Goal: Task Accomplishment & Management: Use online tool/utility

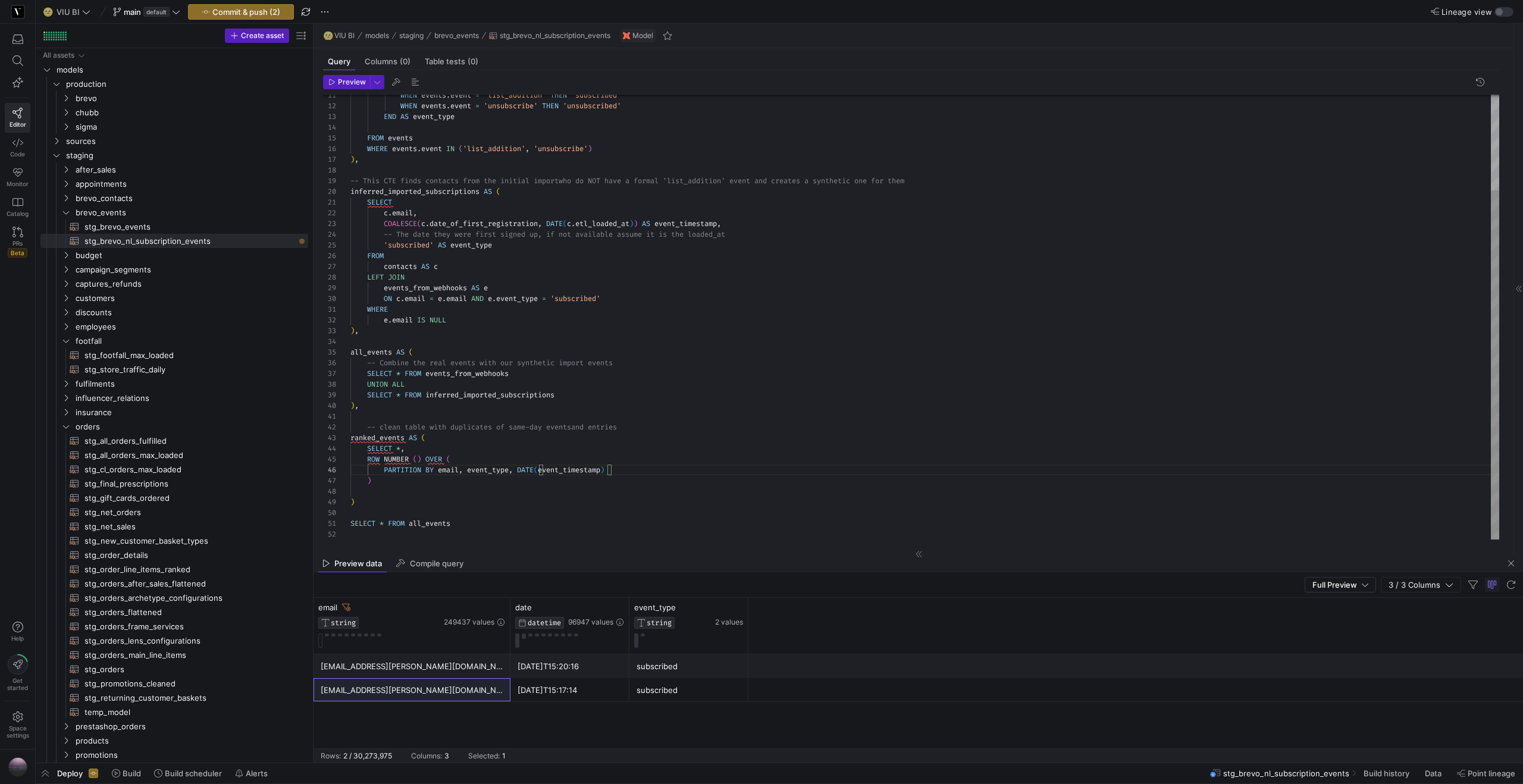
scroll to position [43, 103]
click at [663, 464] on div "FROM events WHEN events . event = 'list_addition' THEN 'subscribed' WHEN events…" at bounding box center [924, 256] width 1148 height 567
click at [407, 474] on div "FROM events WHEN events . event = 'list_addition' THEN 'subscribed' WHEN events…" at bounding box center [924, 256] width 1148 height 567
click at [454, 472] on div "FROM events WHEN events . event = 'list_addition' THEN 'subscribed' WHEN events…" at bounding box center [924, 256] width 1148 height 567
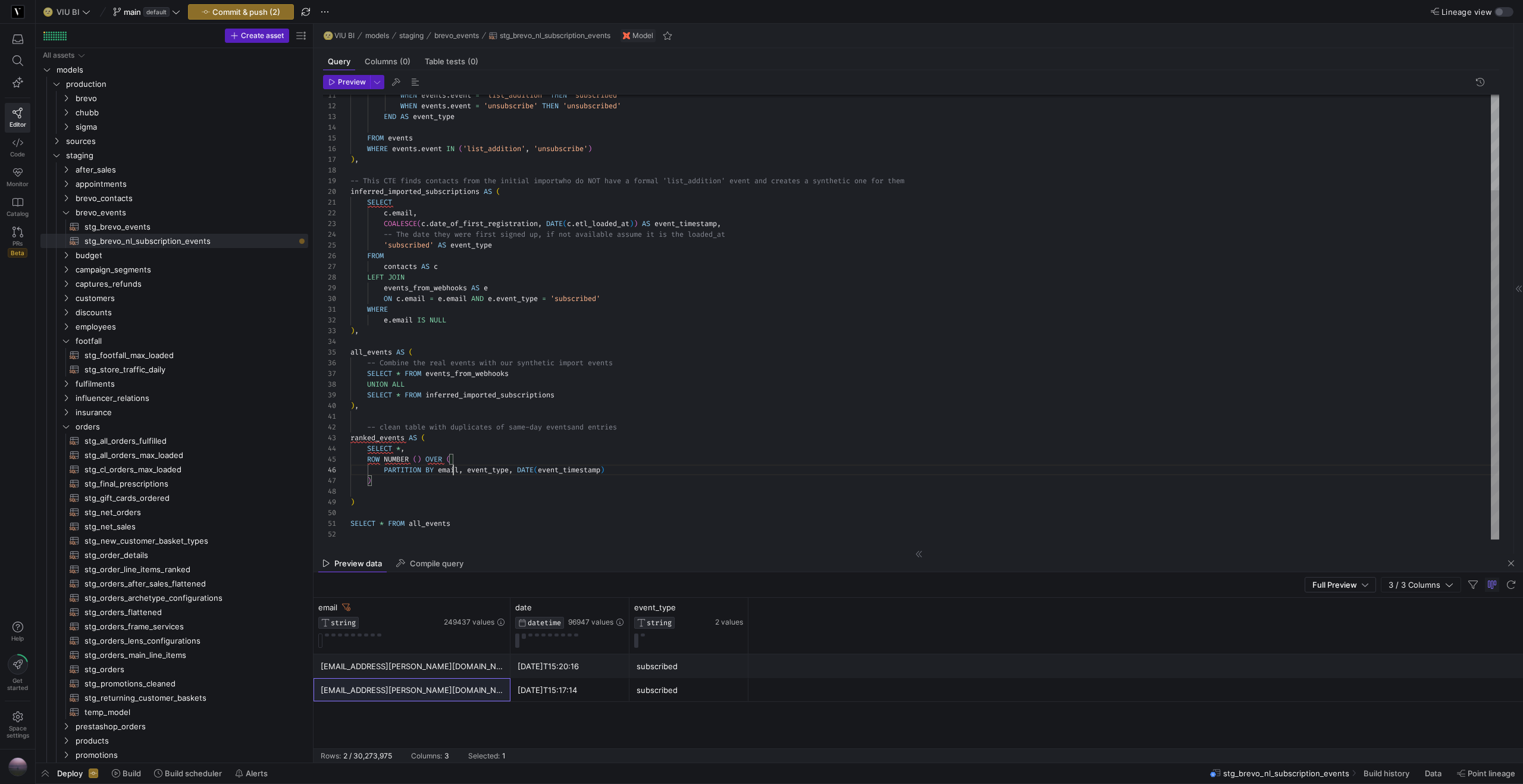
click at [454, 472] on div "FROM events WHEN events . event = 'list_addition' THEN 'subscribed' WHEN events…" at bounding box center [924, 256] width 1148 height 567
click at [494, 469] on div "FROM events WHEN events . event = 'list_addition' THEN 'subscribed' WHEN events…" at bounding box center [924, 256] width 1148 height 567
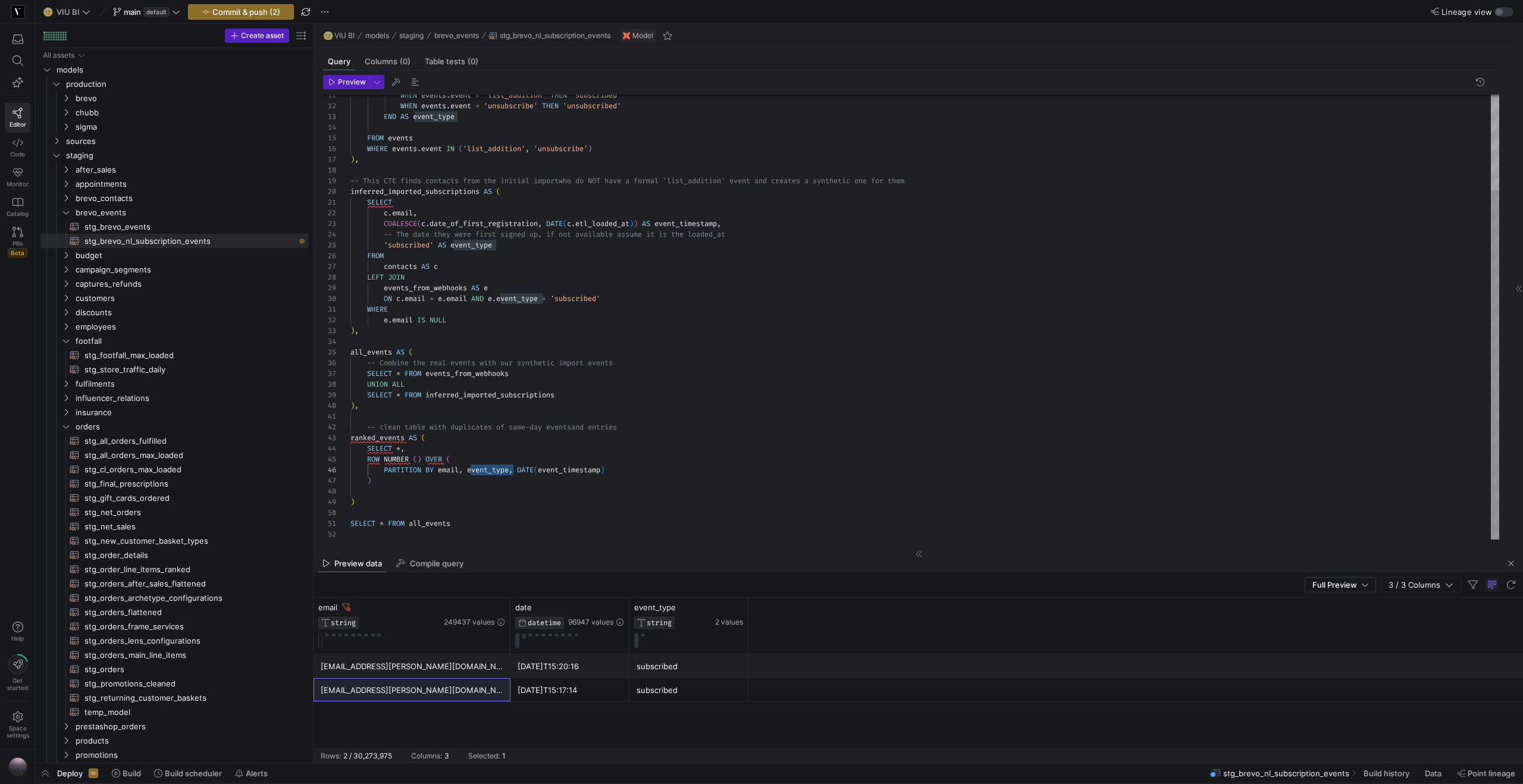
click at [633, 471] on div "FROM events WHEN events . event = 'list_addition' THEN 'subscribed' WHEN events…" at bounding box center [924, 256] width 1148 height 567
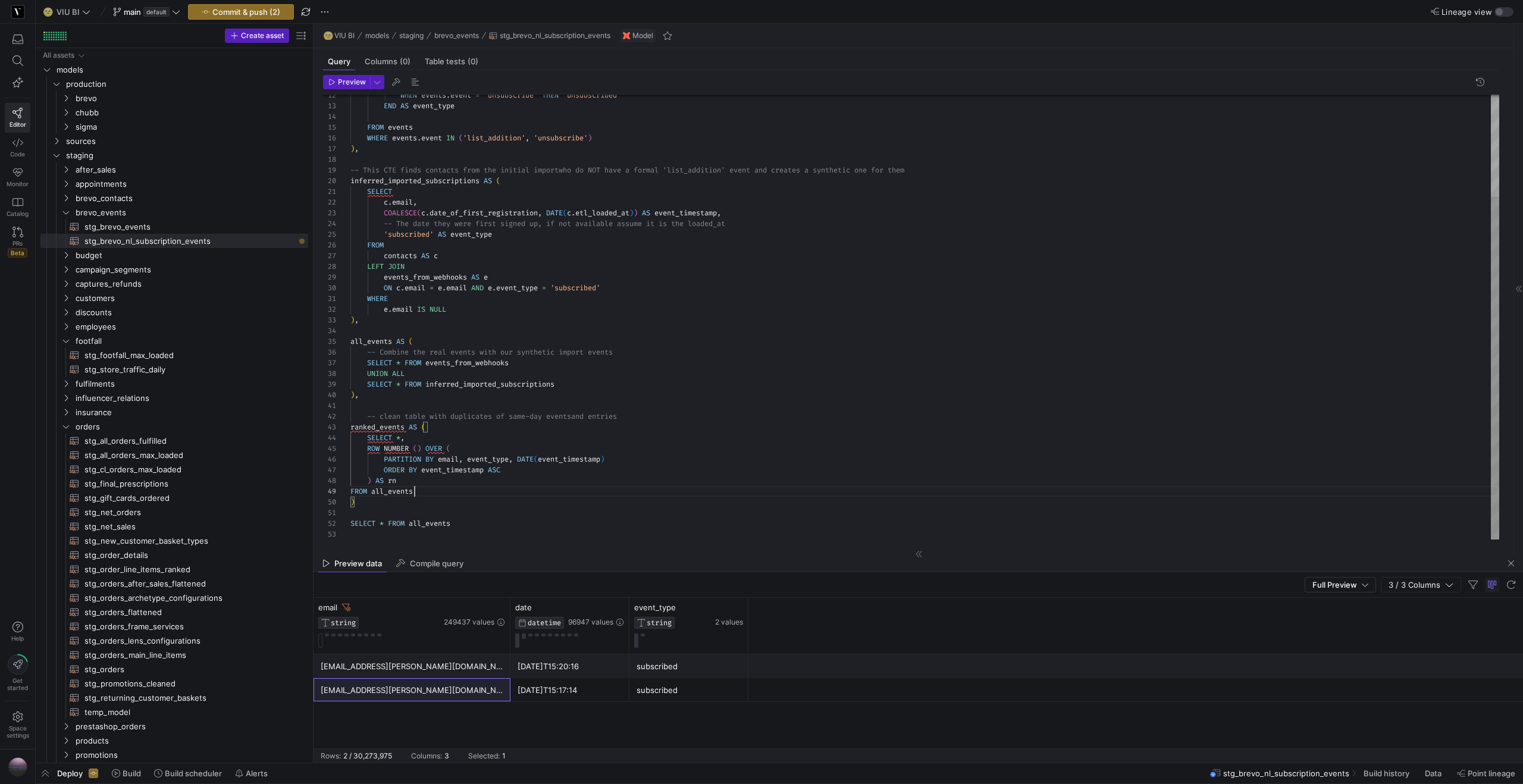
click at [431, 526] on span "all_events" at bounding box center [429, 524] width 41 height 10
click at [431, 526] on div "FROM events WHEN events . event = 'unsubscribe' THEN 'unsubscribed' END AS even…" at bounding box center [924, 251] width 1148 height 577
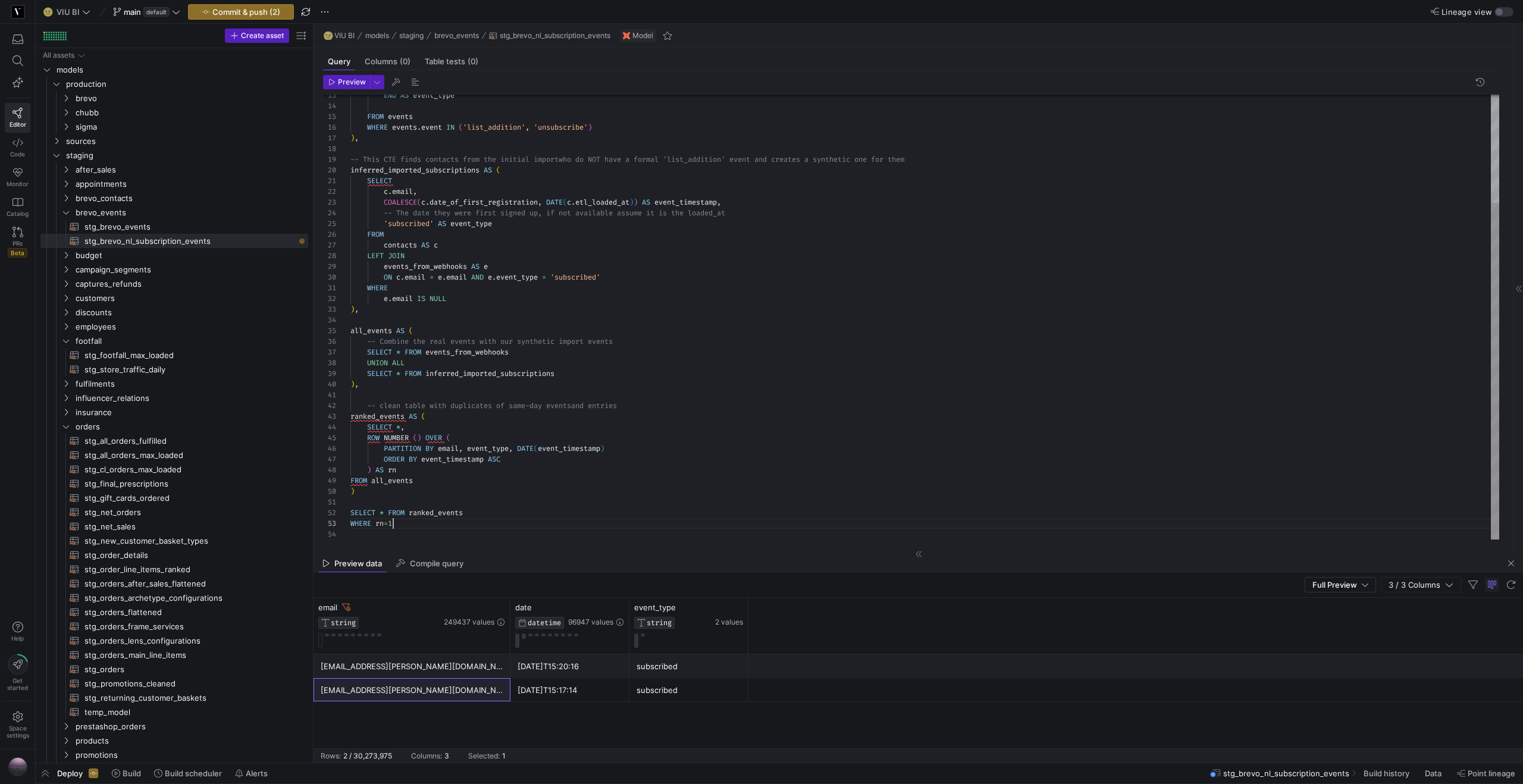
scroll to position [21, 43]
click at [409, 84] on span "button" at bounding box center [415, 82] width 14 height 14
click at [356, 482] on div "FROM events END AS event_type WHERE events . event IN ( 'list_addition' , 'unsu…" at bounding box center [924, 245] width 1148 height 588
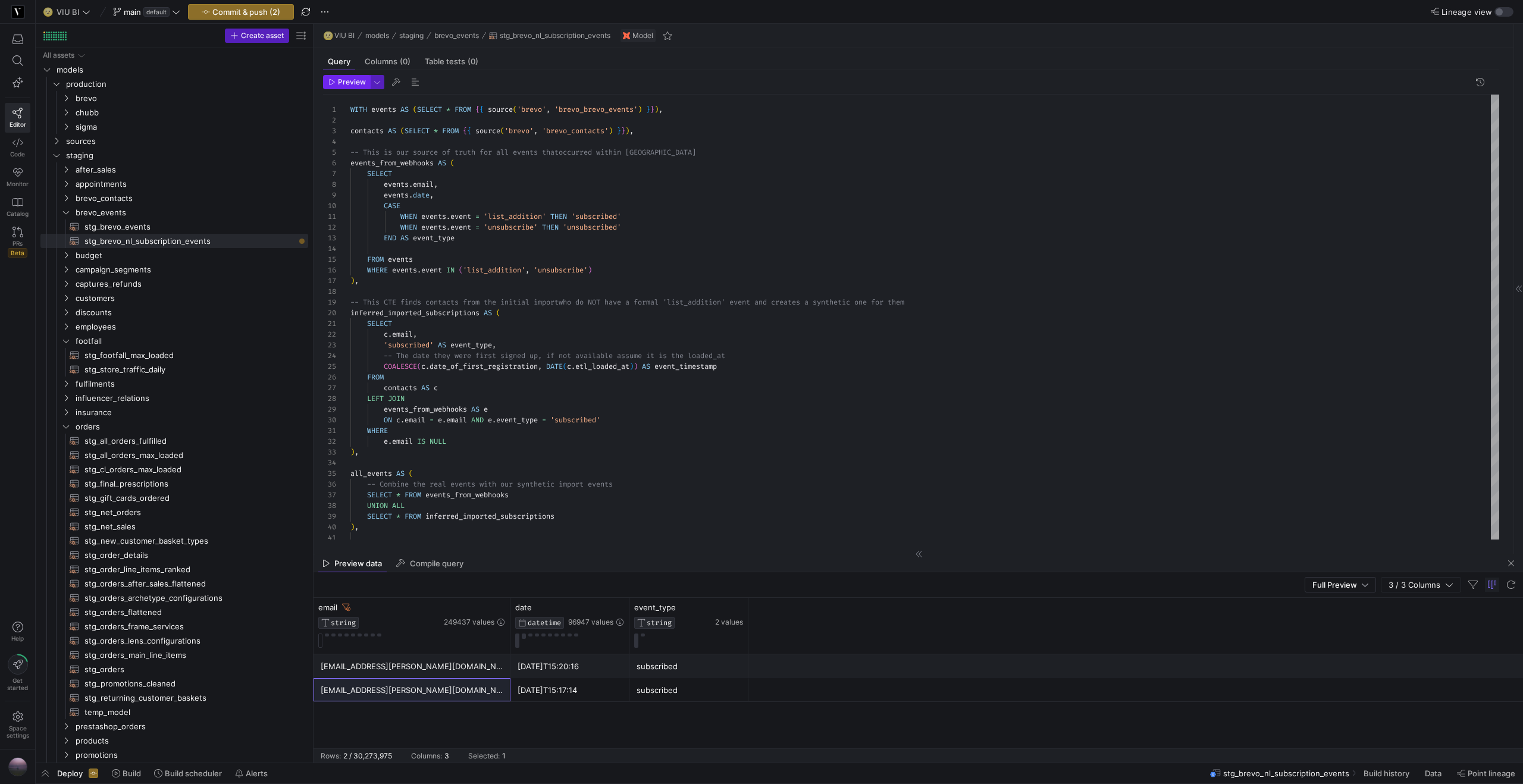
click at [343, 80] on span "Preview" at bounding box center [352, 82] width 28 height 8
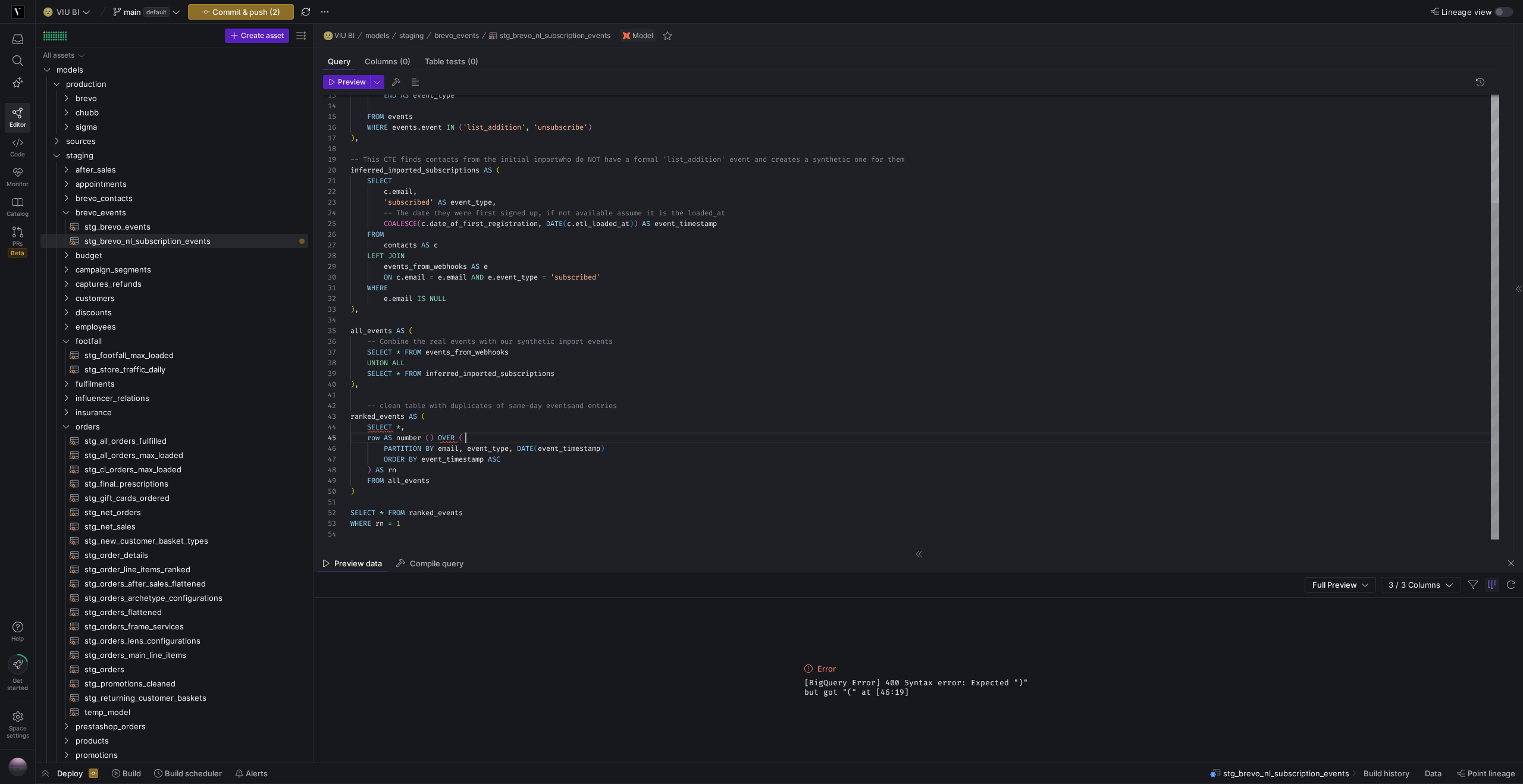
scroll to position [43, 115]
click at [471, 435] on div "FROM events END AS event_type WHERE events . event IN ( 'list_addition' , 'unsu…" at bounding box center [924, 245] width 1148 height 588
drag, startPoint x: 415, startPoint y: 467, endPoint x: 312, endPoint y: 438, distance: 107.0
click at [350, 438] on div "FROM events END AS event_type WHERE events . event IN ( 'list_addition' , 'unsu…" at bounding box center [924, 245] width 1148 height 588
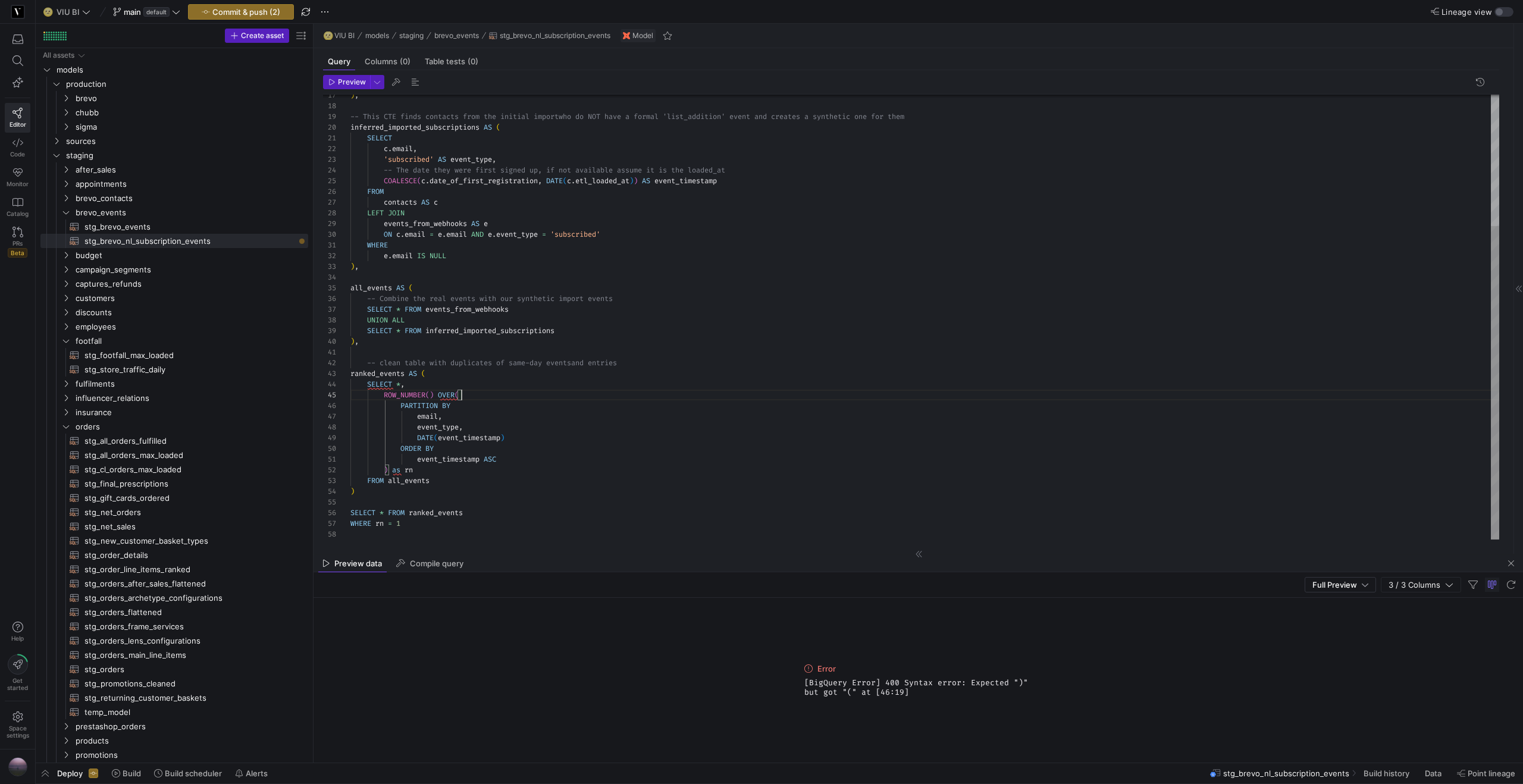
scroll to position [43, 111]
click at [509, 390] on div ") , -- This CTE finds contacts from the initial import who do NOT have a formal…" at bounding box center [924, 224] width 1148 height 630
click at [398, 471] on div ") , -- This CTE finds contacts from the initial import who do NOT have a formal…" at bounding box center [924, 224] width 1148 height 630
click at [568, 441] on div ") , -- This CTE finds contacts from the initial import who do NOT have a formal…" at bounding box center [924, 224] width 1148 height 630
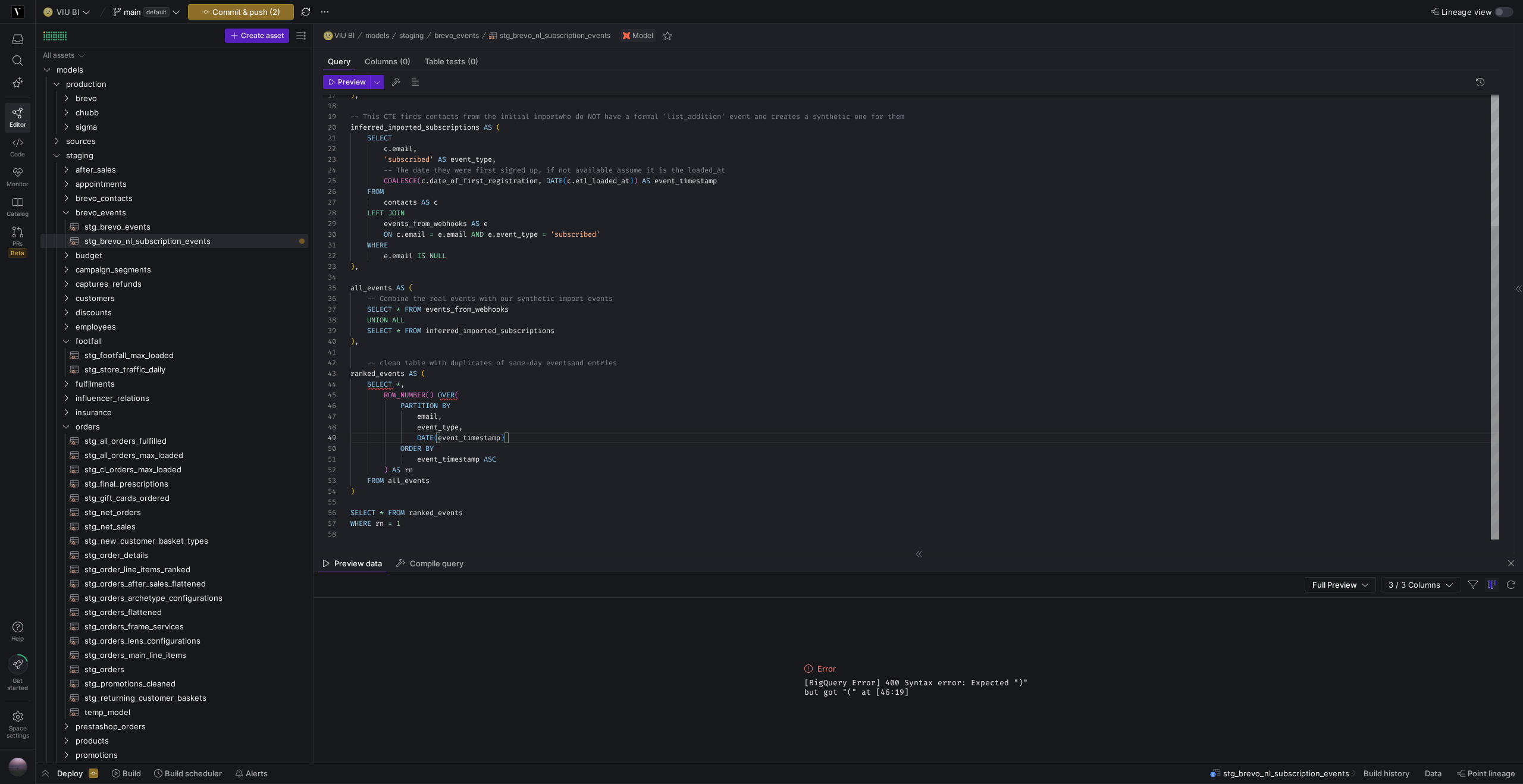
click at [481, 467] on div ") AS rn" at bounding box center [924, 469] width 1148 height 10
click at [476, 393] on div ") , -- This CTE finds contacts from the initial import who do NOT have a formal…" at bounding box center [924, 229] width 1148 height 641
click at [457, 391] on div ") , -- This CTE finds contacts from the initial import who do NOT have a formal…" at bounding box center [924, 229] width 1148 height 641
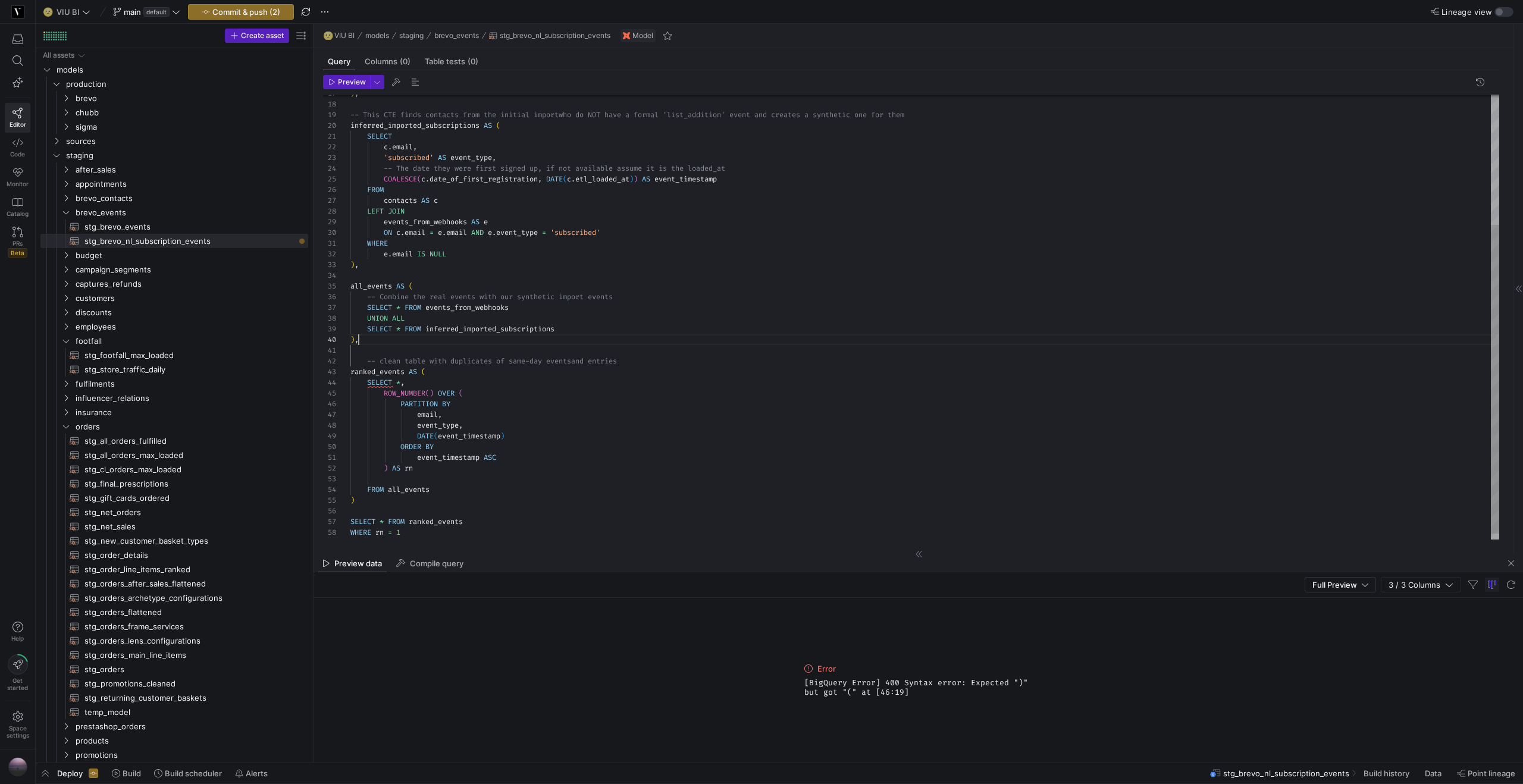
click at [419, 341] on div ") , -- This CTE finds contacts from the initial import who do NOT have a formal…" at bounding box center [924, 228] width 1148 height 641
click at [371, 359] on div ") , -- This CTE finds contacts from the initial import who do NOT have a formal…" at bounding box center [924, 228] width 1148 height 641
click at [386, 506] on div ") , -- This CTE finds contacts from the initial import who do NOT have a formal…" at bounding box center [924, 228] width 1148 height 641
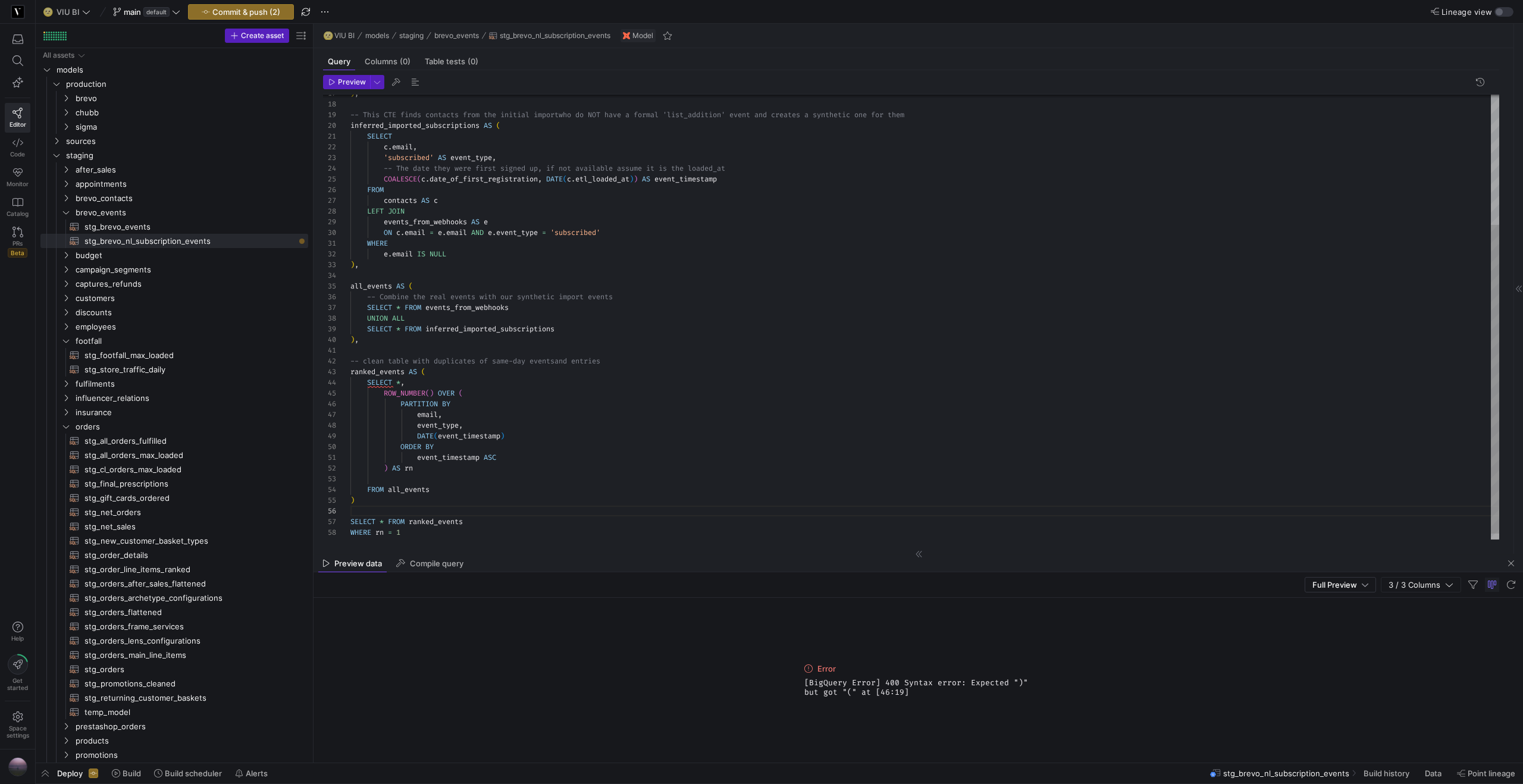
scroll to position [43, 4]
click at [388, 498] on div ") , -- This CTE finds contacts from the initial import who do NOT have a formal…" at bounding box center [924, 228] width 1148 height 641
click at [356, 86] on span "Preview" at bounding box center [352, 82] width 28 height 8
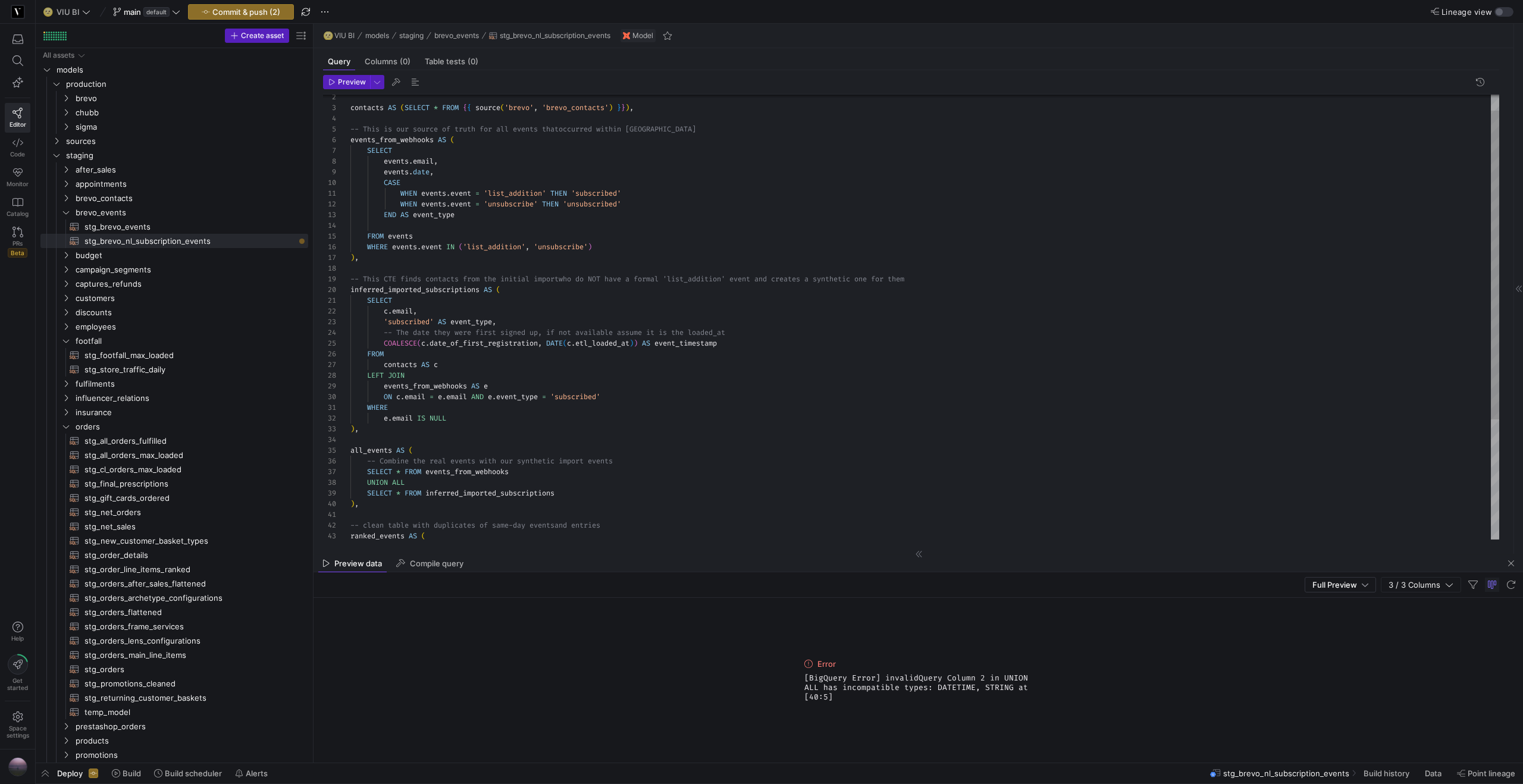
scroll to position [43, 34]
click at [422, 341] on div "-- This CTE finds contacts from the initial import who do NOT have a formal 'li…" at bounding box center [924, 392] width 1148 height 641
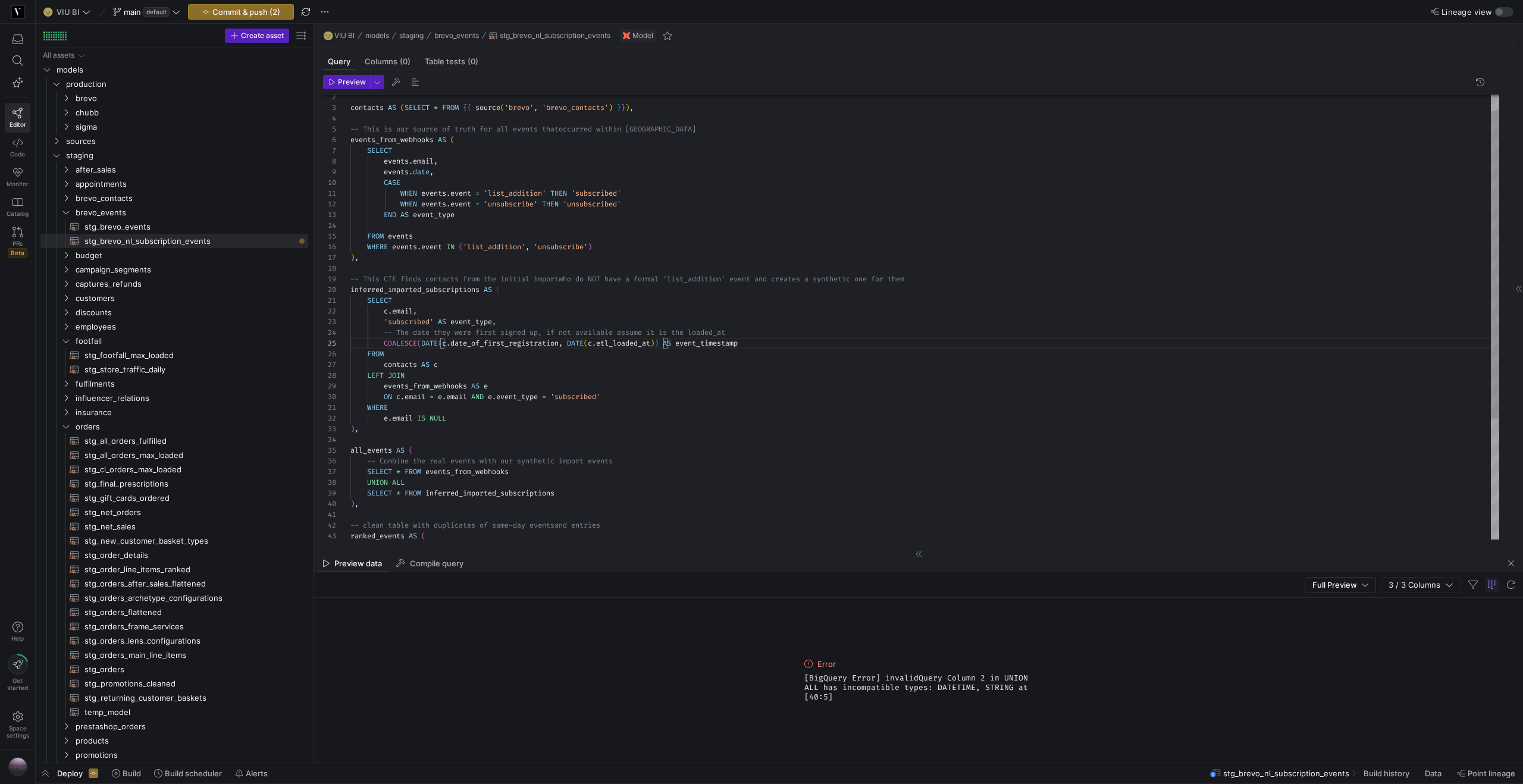
click at [566, 340] on div "-- This CTE finds contacts from the initial import who do NOT have a formal 'li…" at bounding box center [924, 392] width 1148 height 641
drag, startPoint x: 383, startPoint y: 172, endPoint x: 409, endPoint y: 170, distance: 26.1
click at [386, 172] on span "events . date ," at bounding box center [391, 172] width 83 height 10
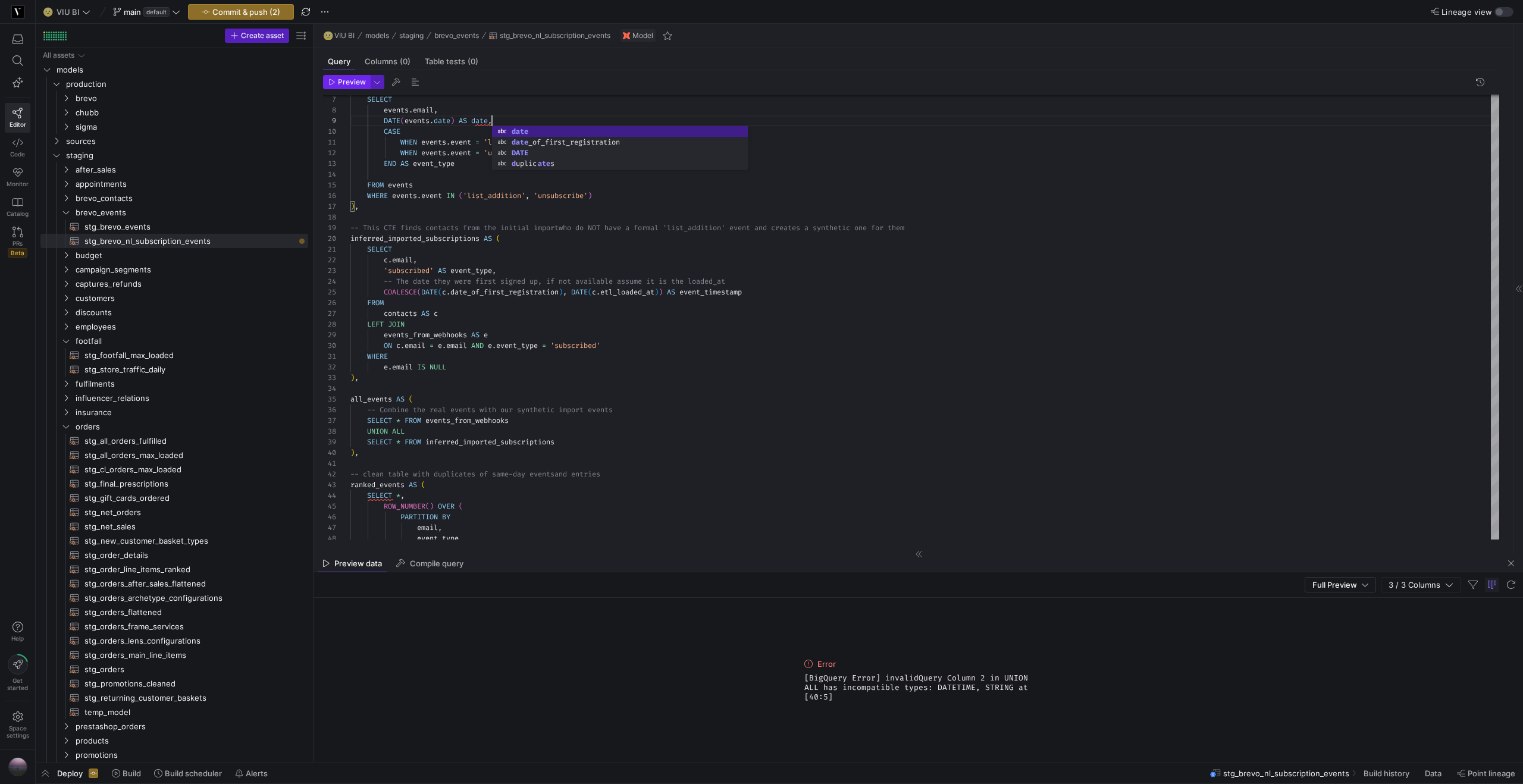
click at [361, 86] on span "button" at bounding box center [347, 82] width 46 height 13
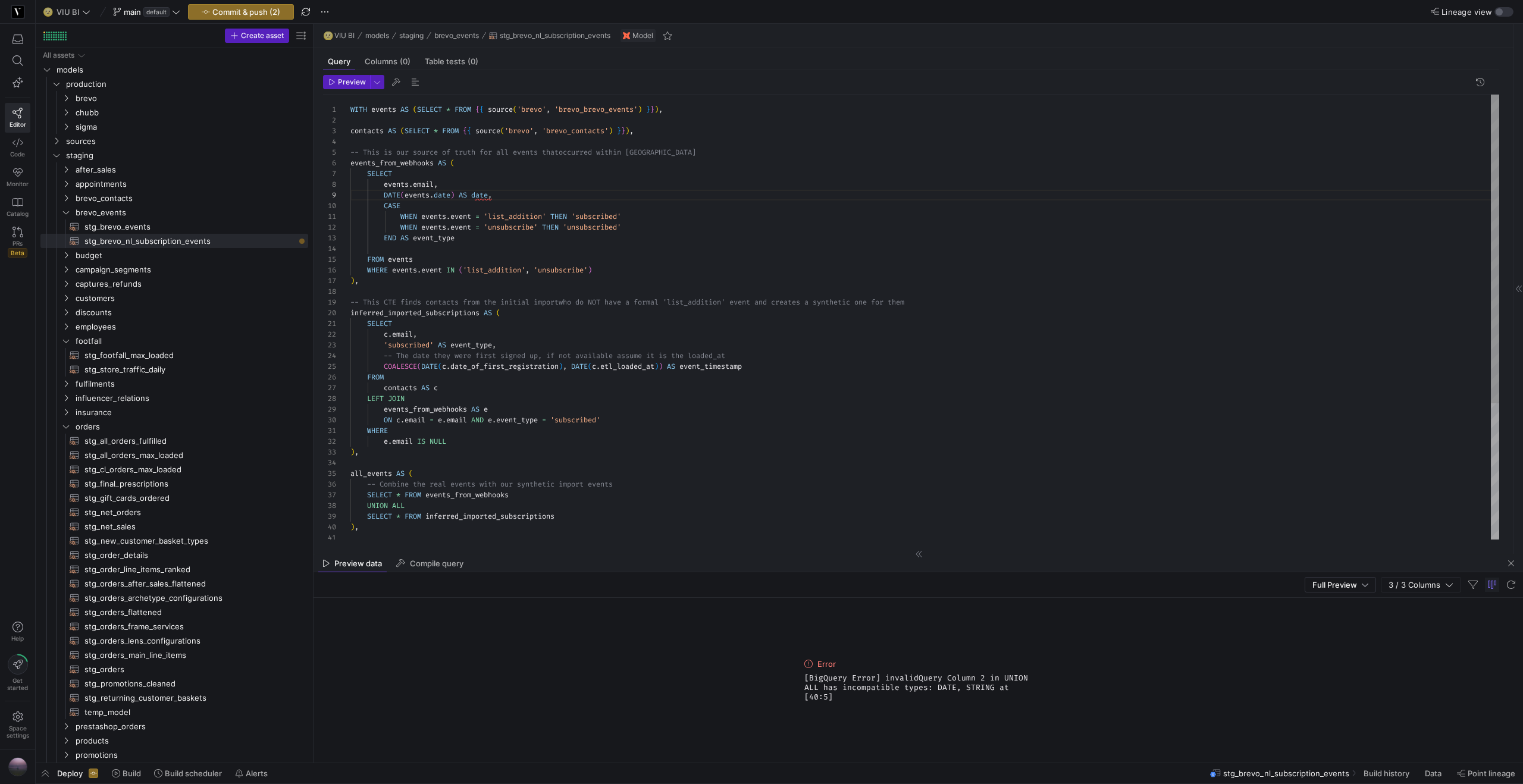
scroll to position [10, 68]
click at [425, 336] on div "-- This CTE finds contacts from the initial import who do NOT have a formal 'li…" at bounding box center [924, 415] width 1148 height 641
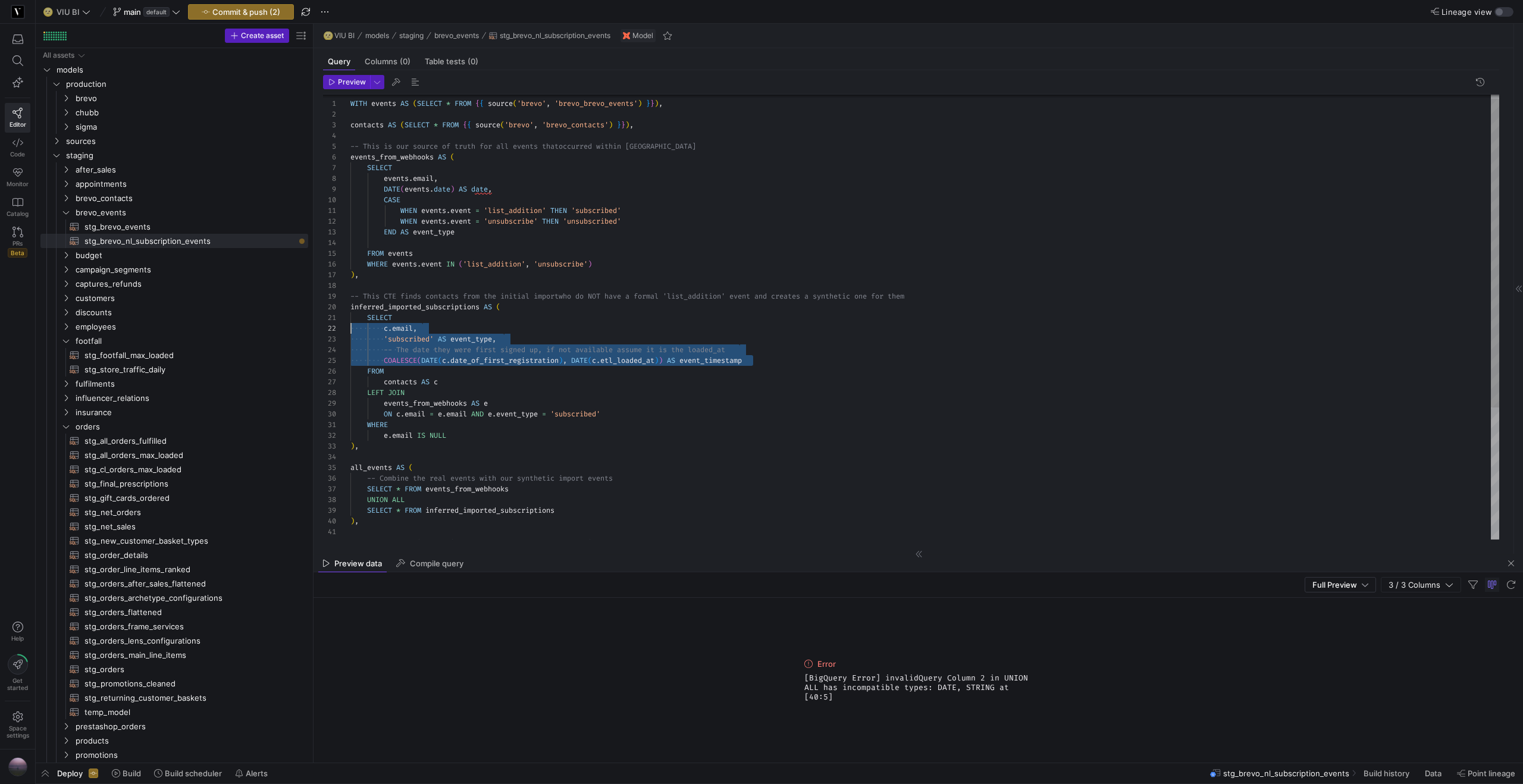
scroll to position [0, 0]
drag, startPoint x: 763, startPoint y: 360, endPoint x: 267, endPoint y: 319, distance: 497.7
click at [350, 319] on div "-- This CTE finds contacts from the initial import who do NOT have a formal 'li…" at bounding box center [924, 409] width 1148 height 641
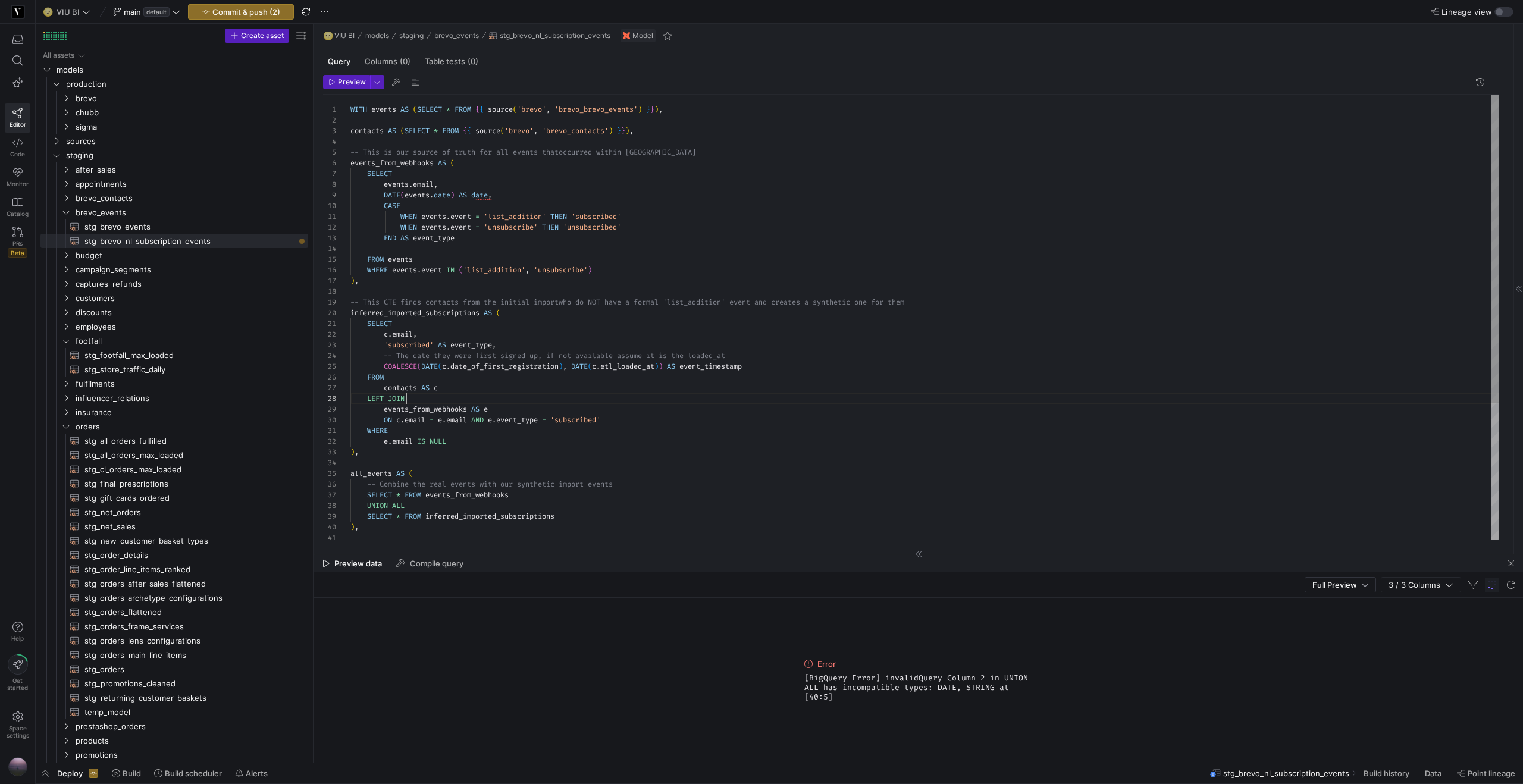
scroll to position [75, 56]
click at [706, 398] on div "-- This CTE finds contacts from the initial import who do NOT have a formal 'li…" at bounding box center [924, 415] width 1148 height 641
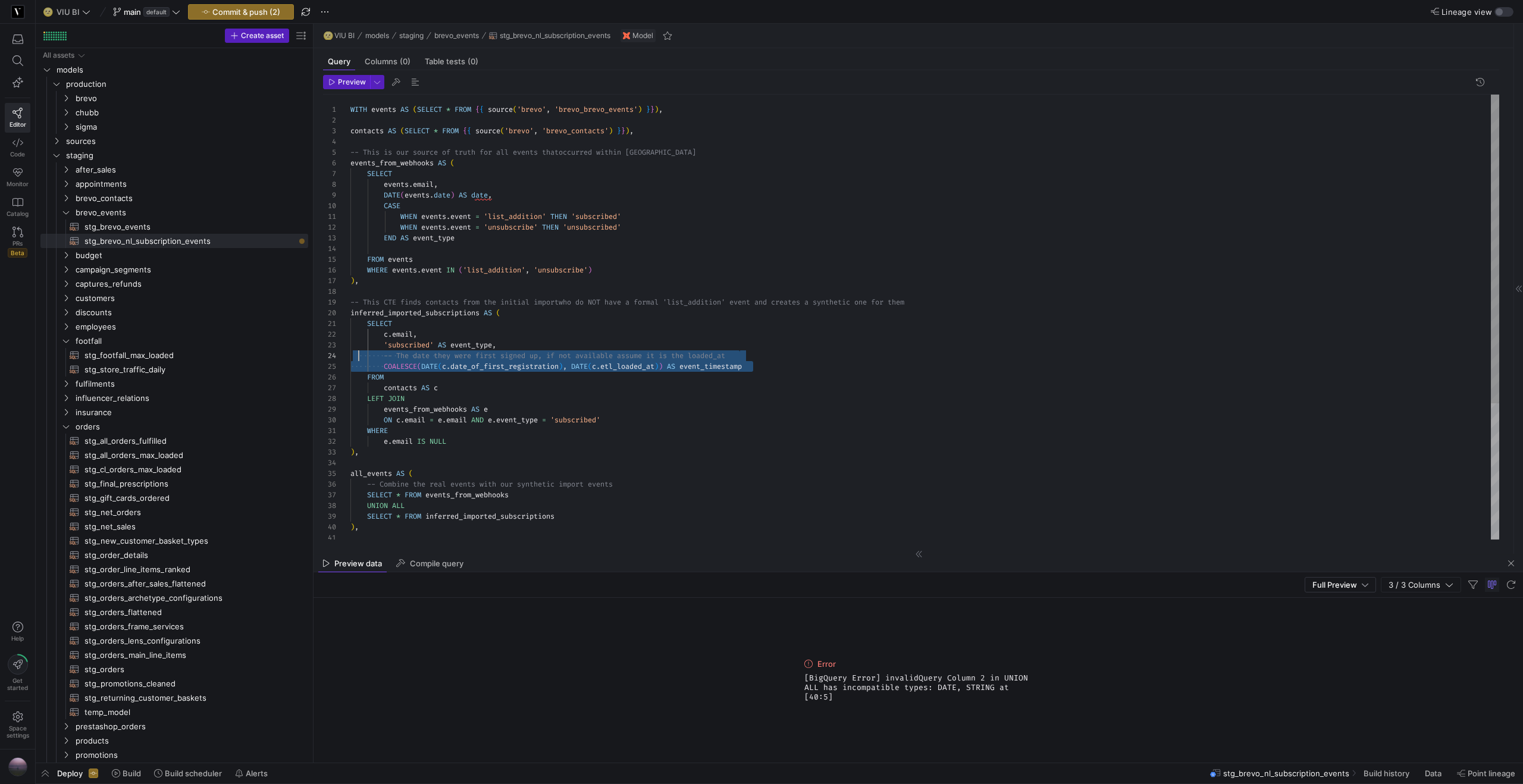
scroll to position [32, 0]
drag, startPoint x: 760, startPoint y: 365, endPoint x: 348, endPoint y: 357, distance: 412.1
click at [350, 357] on div "-- This CTE finds contacts from the initial import who do NOT have a formal 'li…" at bounding box center [924, 415] width 1148 height 641
drag, startPoint x: 406, startPoint y: 191, endPoint x: 386, endPoint y: 195, distance: 20.4
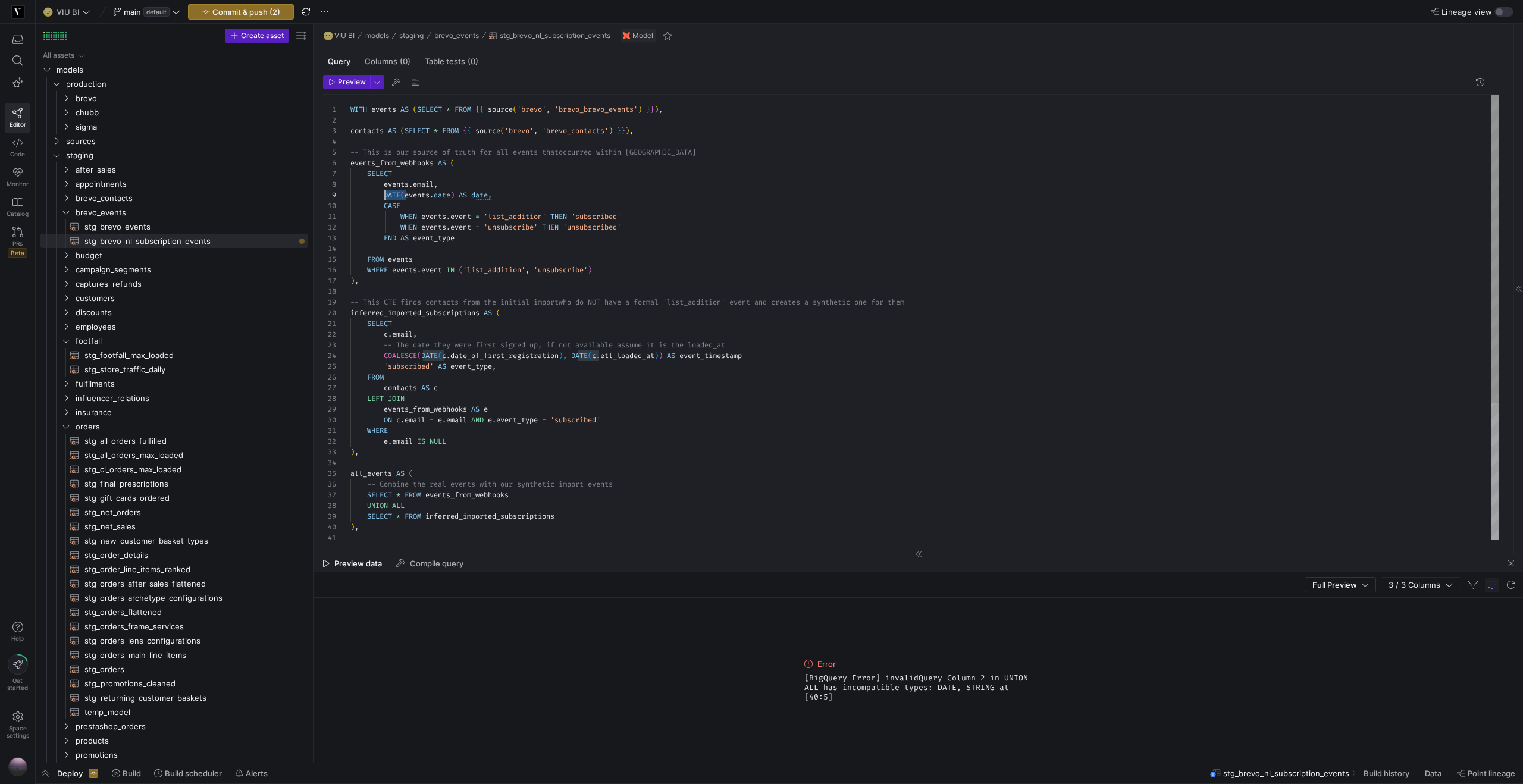
click at [386, 195] on div "-- This CTE finds contacts from the initial import who do NOT have a formal 'li…" at bounding box center [924, 415] width 1148 height 641
click at [433, 194] on div "-- This CTE finds contacts from the initial import who do NOT have a formal 'li…" at bounding box center [924, 415] width 1148 height 641
drag, startPoint x: 465, startPoint y: 194, endPoint x: 438, endPoint y: 196, distance: 27.1
click at [438, 196] on div "-- This CTE finds contacts from the initial import who do NOT have a formal 'li…" at bounding box center [924, 415] width 1148 height 641
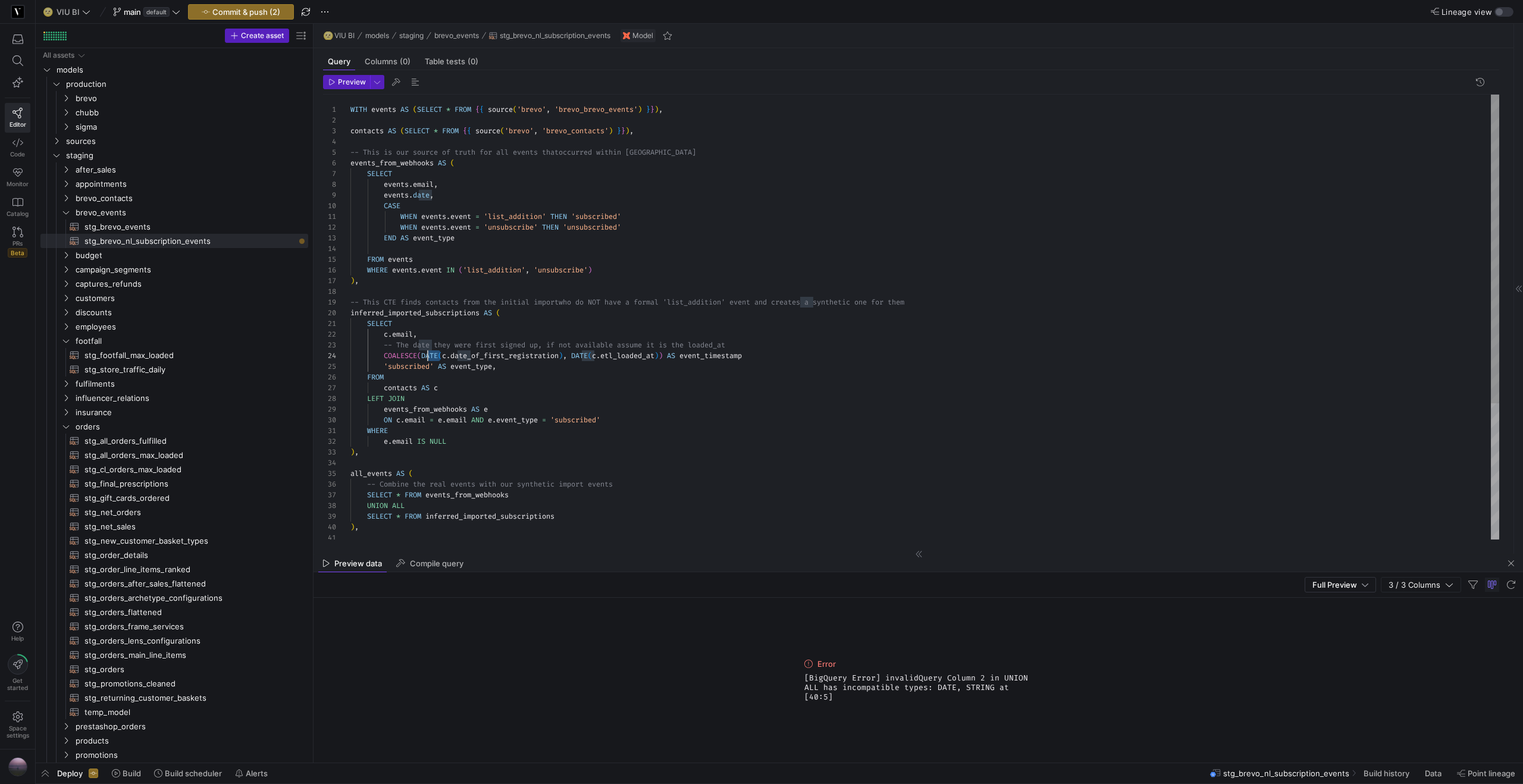
scroll to position [32, 72]
drag, startPoint x: 440, startPoint y: 354, endPoint x: 424, endPoint y: 355, distance: 16.0
click at [424, 355] on div "-- This CTE finds contacts from the initial import who do NOT have a formal 'li…" at bounding box center [924, 415] width 1148 height 641
drag, startPoint x: 545, startPoint y: 355, endPoint x: 551, endPoint y: 344, distance: 12.5
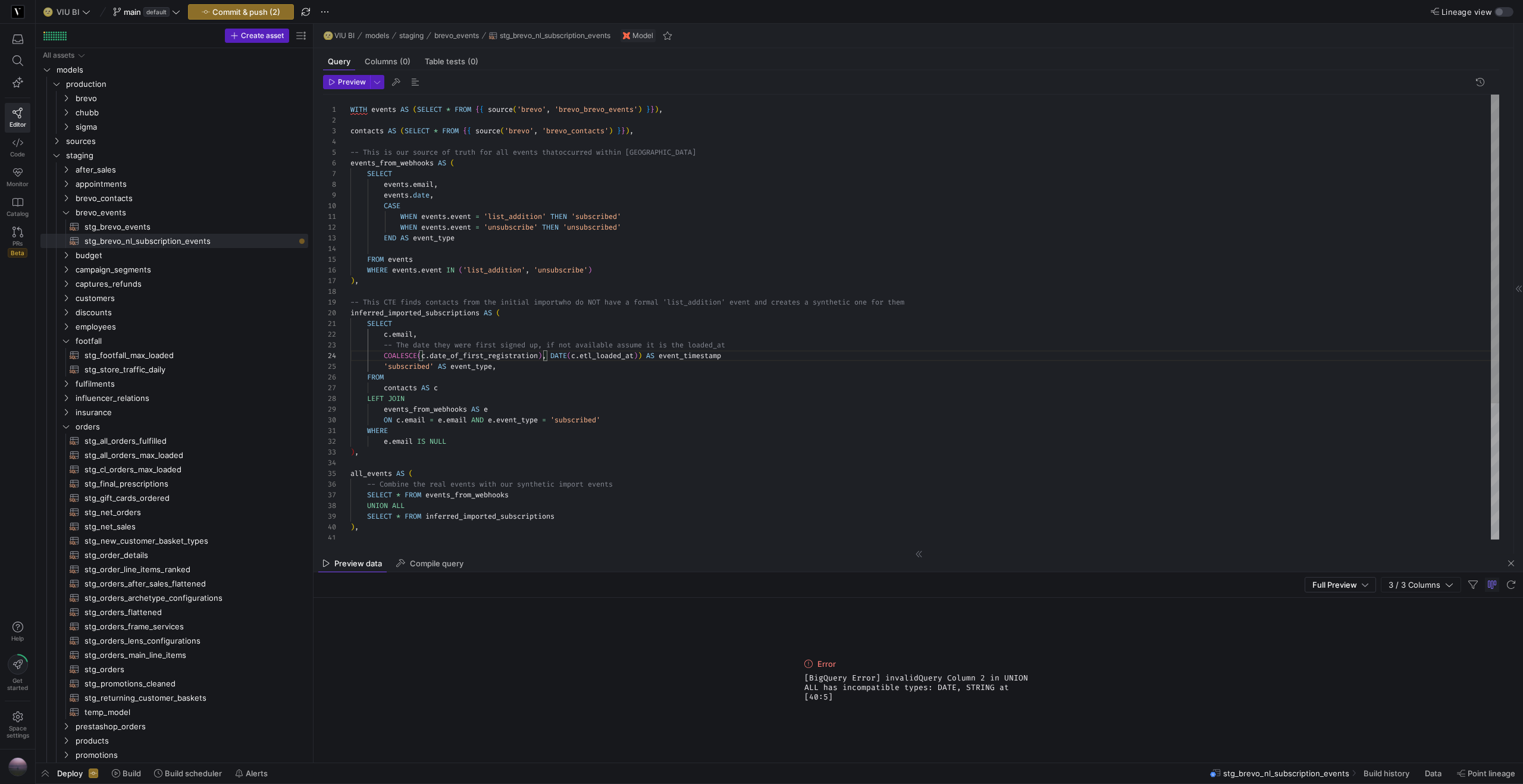
click at [542, 355] on span ")" at bounding box center [540, 355] width 4 height 10
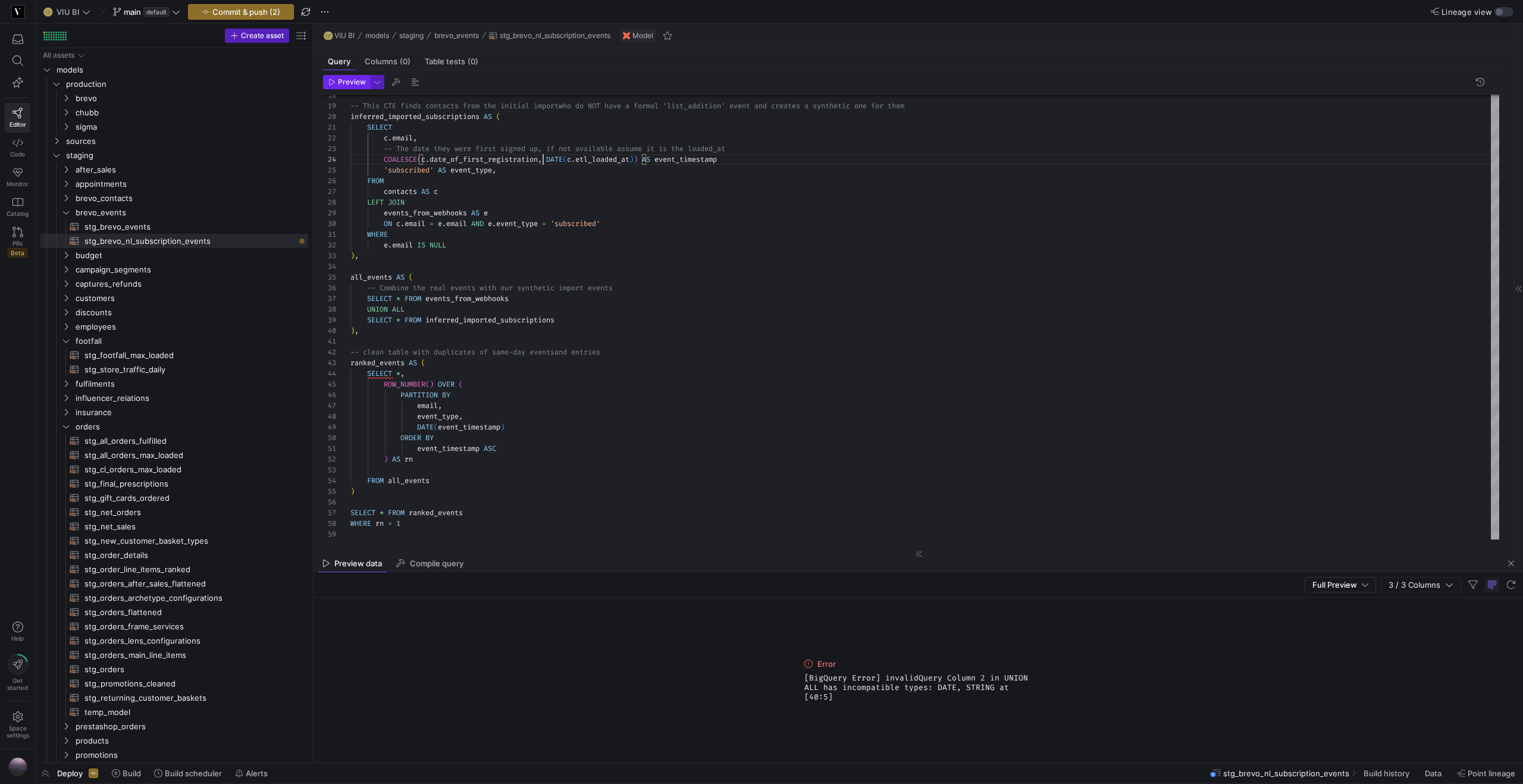
click at [344, 83] on span "Preview" at bounding box center [352, 82] width 28 height 8
click at [460, 184] on div "FROM" at bounding box center [924, 180] width 1148 height 10
click at [811, 153] on div "-- This CTE finds contacts from the initial import who do NOT have a formal 'li…" at bounding box center [924, 219] width 1148 height 641
click at [807, 160] on div "-- This CTE finds contacts from the initial import who do NOT have a formal 'li…" at bounding box center [924, 219] width 1148 height 641
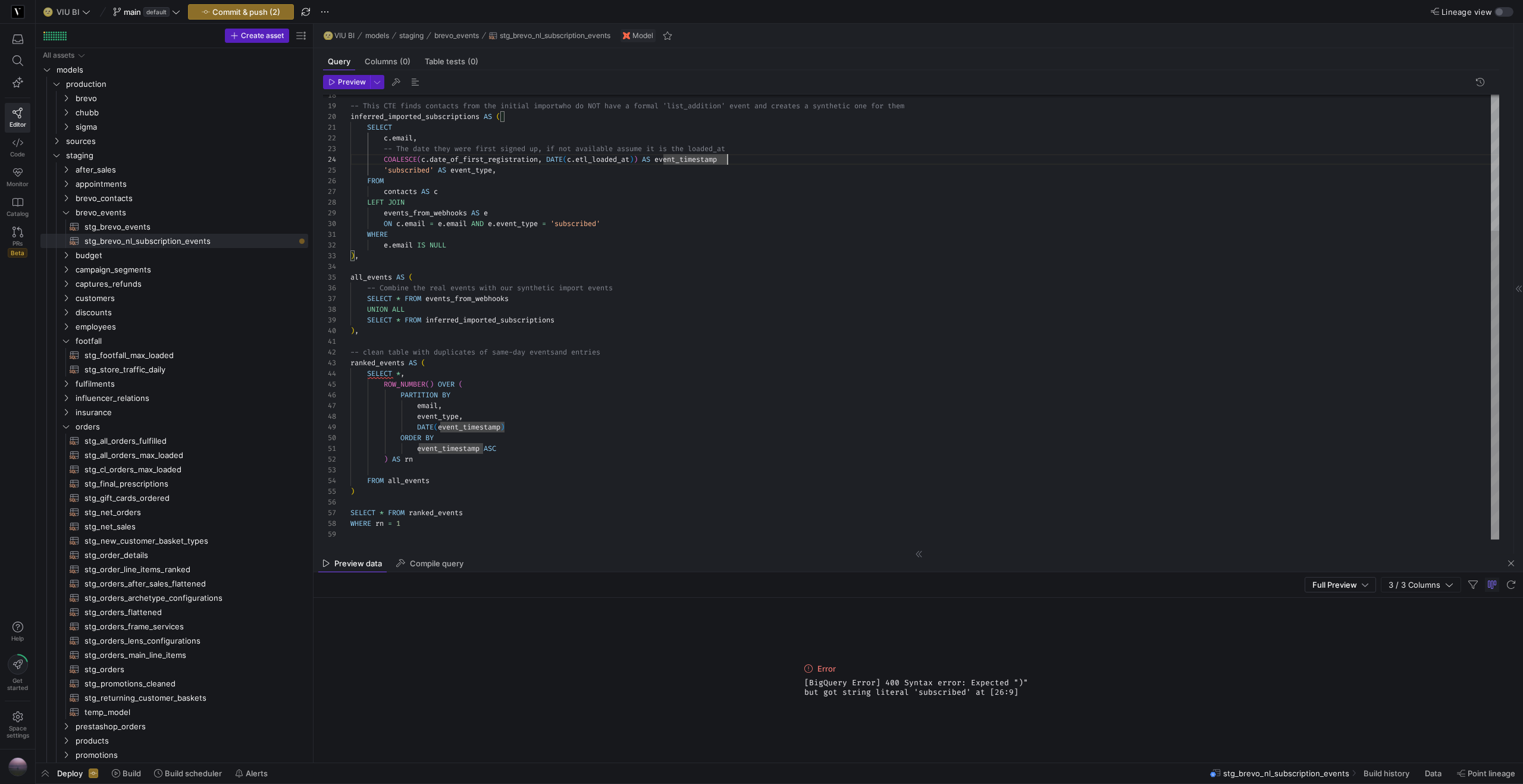
scroll to position [32, 381]
click at [519, 170] on div "-- This CTE finds contacts from the initial import who do NOT have a formal 'li…" at bounding box center [924, 219] width 1148 height 641
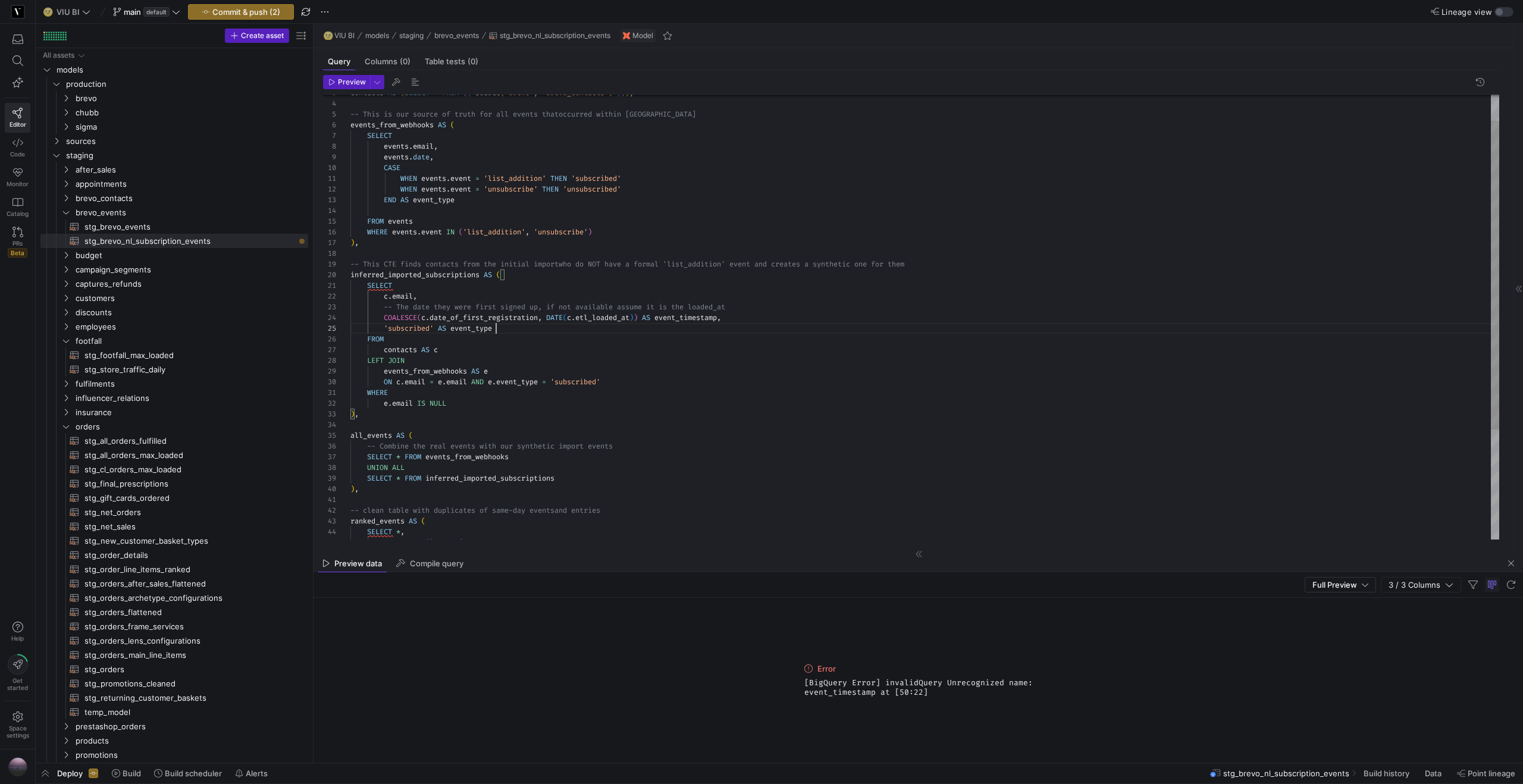
click at [680, 316] on div "-- This CTE finds contacts from the initial import who do NOT have a formal 'li…" at bounding box center [924, 377] width 1148 height 641
click at [429, 156] on div "-- This CTE finds contacts from the initial import who do NOT have a formal 'li…" at bounding box center [924, 377] width 1148 height 641
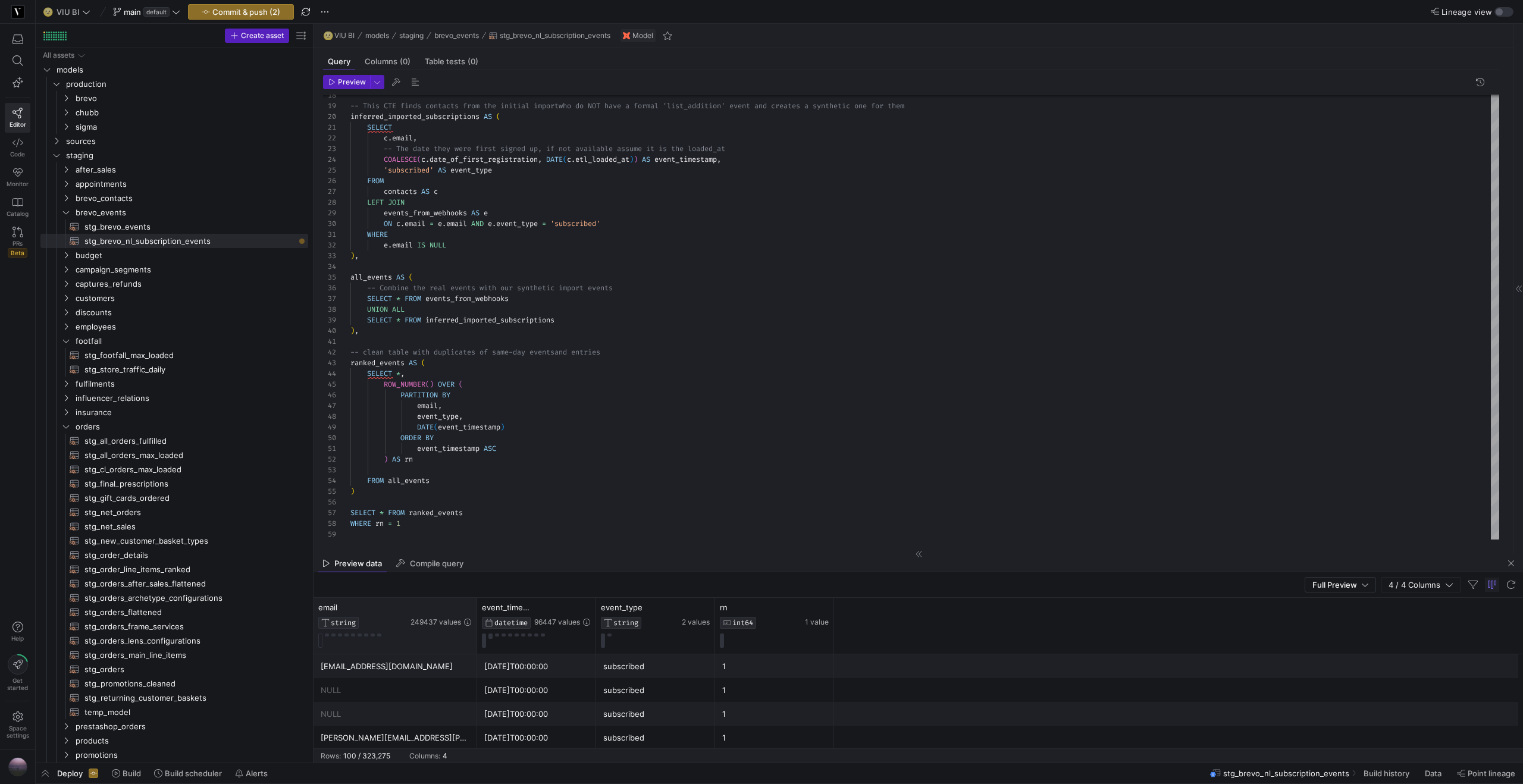
drag, startPoint x: 431, startPoint y: 609, endPoint x: 475, endPoint y: 606, distance: 44.1
click at [475, 606] on div at bounding box center [476, 625] width 5 height 56
click at [443, 523] on div "-- This CTE finds contacts from the initial import who do NOT have a formal 'li…" at bounding box center [924, 219] width 1148 height 641
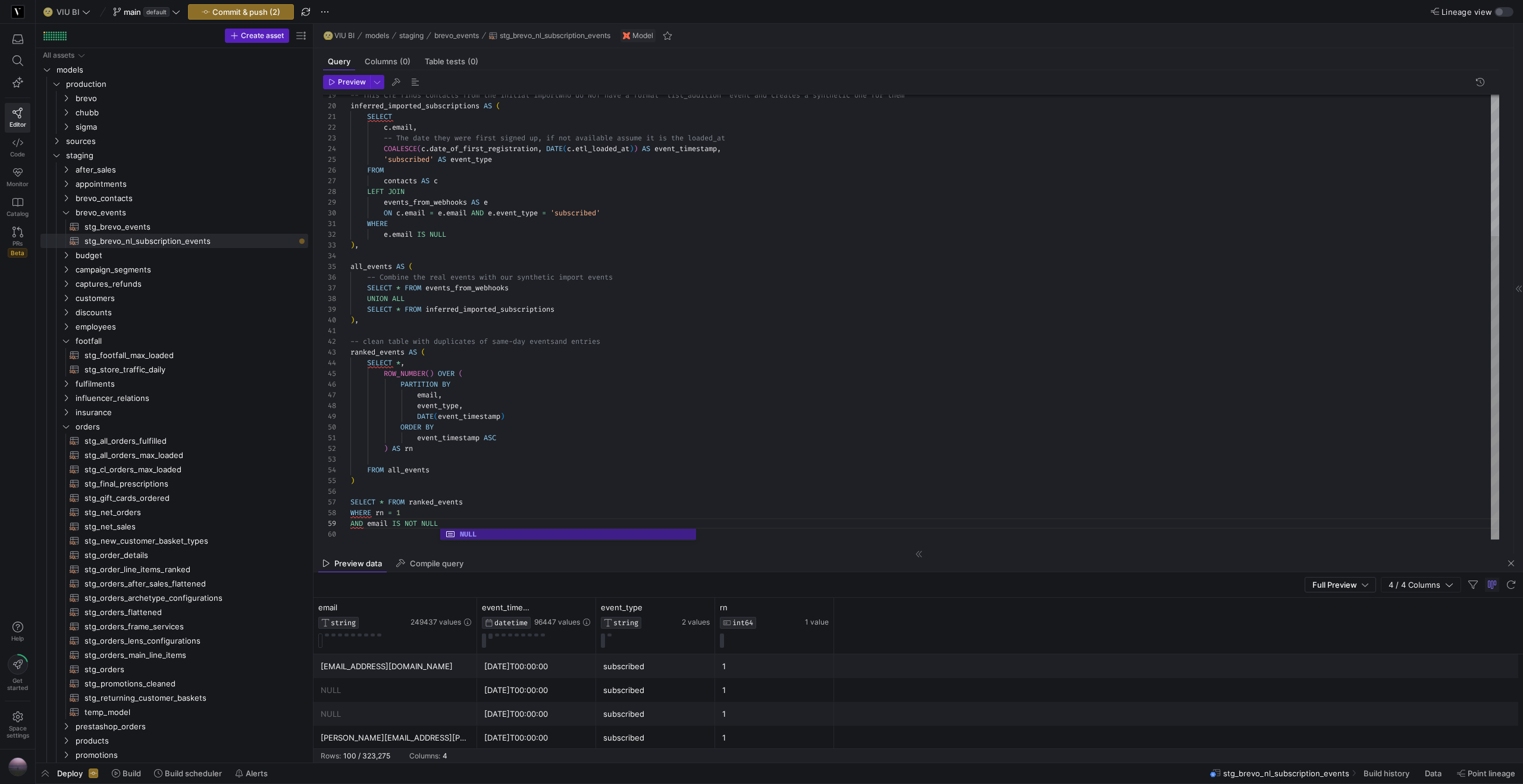
scroll to position [86, 0]
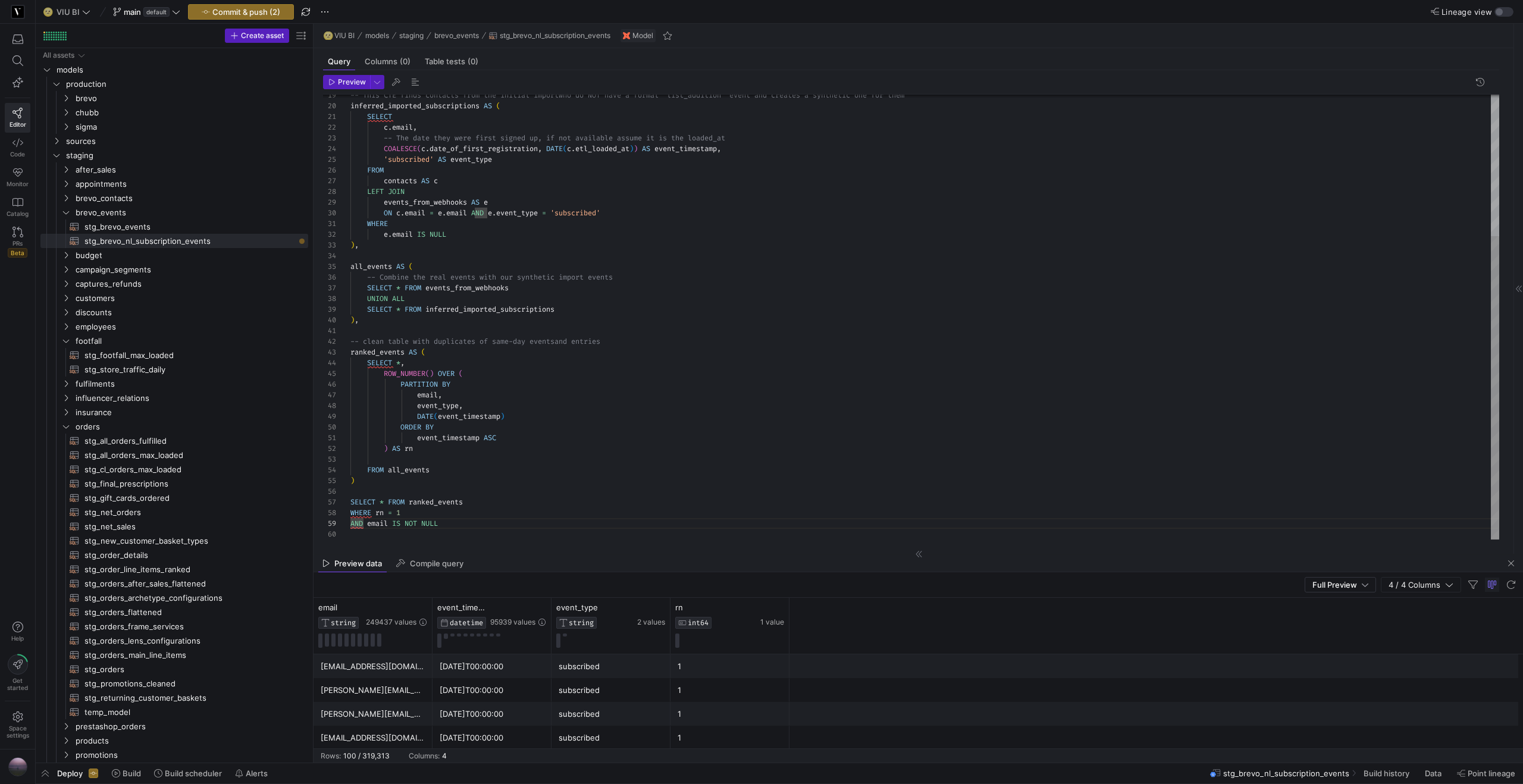
type textarea "event_timestamp ASC ) AS rn FROM all_events ) SELECT * FROM ranked_events WHERE…"
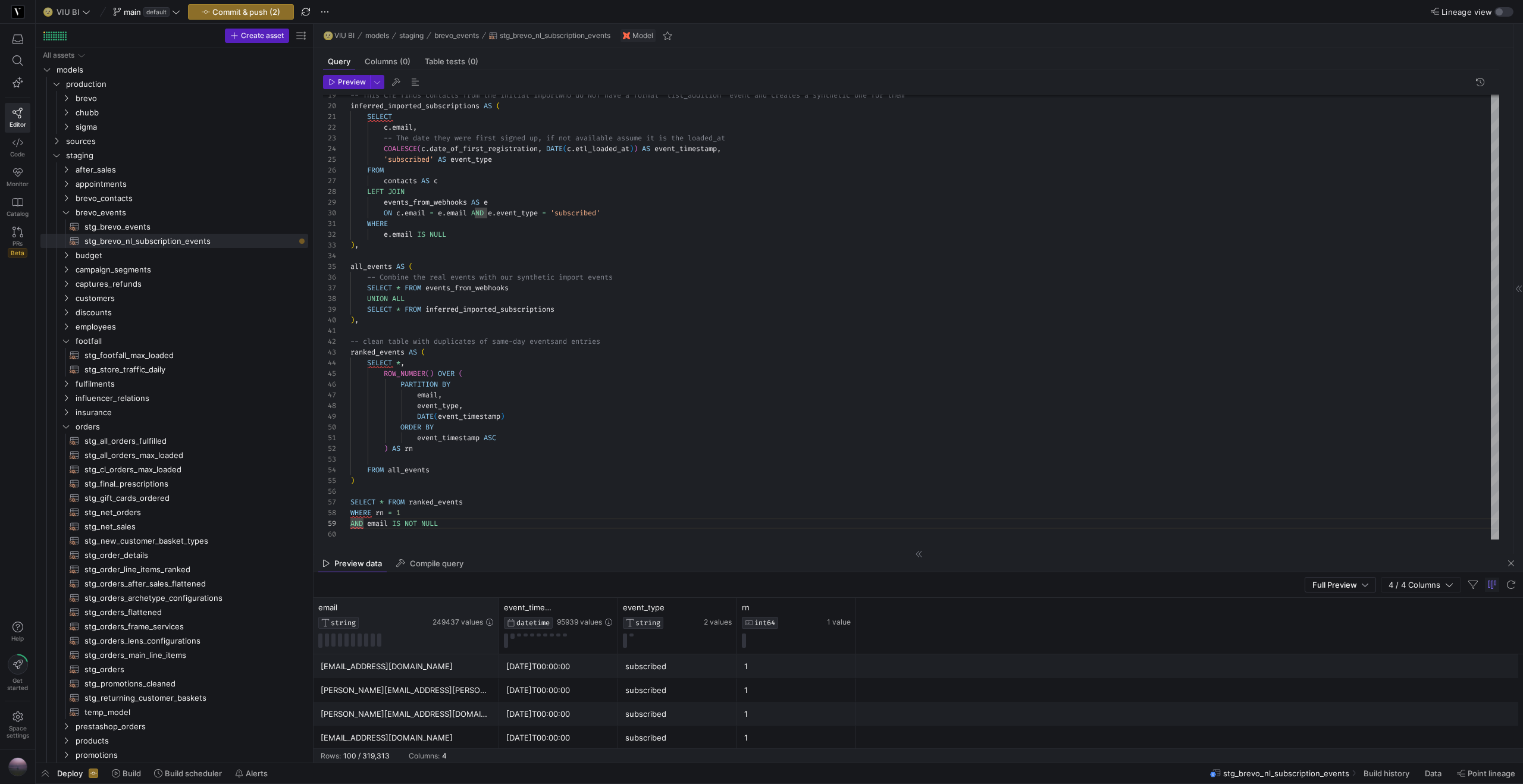
drag, startPoint x: 430, startPoint y: 609, endPoint x: 497, endPoint y: 607, distance: 67.0
click at [497, 607] on div at bounding box center [498, 625] width 5 height 56
click at [488, 606] on icon at bounding box center [489, 607] width 10 height 10
type input "[PERSON_NAME][EMAIL_ADDRESS][DOMAIN_NAME]"
click at [569, 721] on button "Apply" at bounding box center [587, 728] width 37 height 15
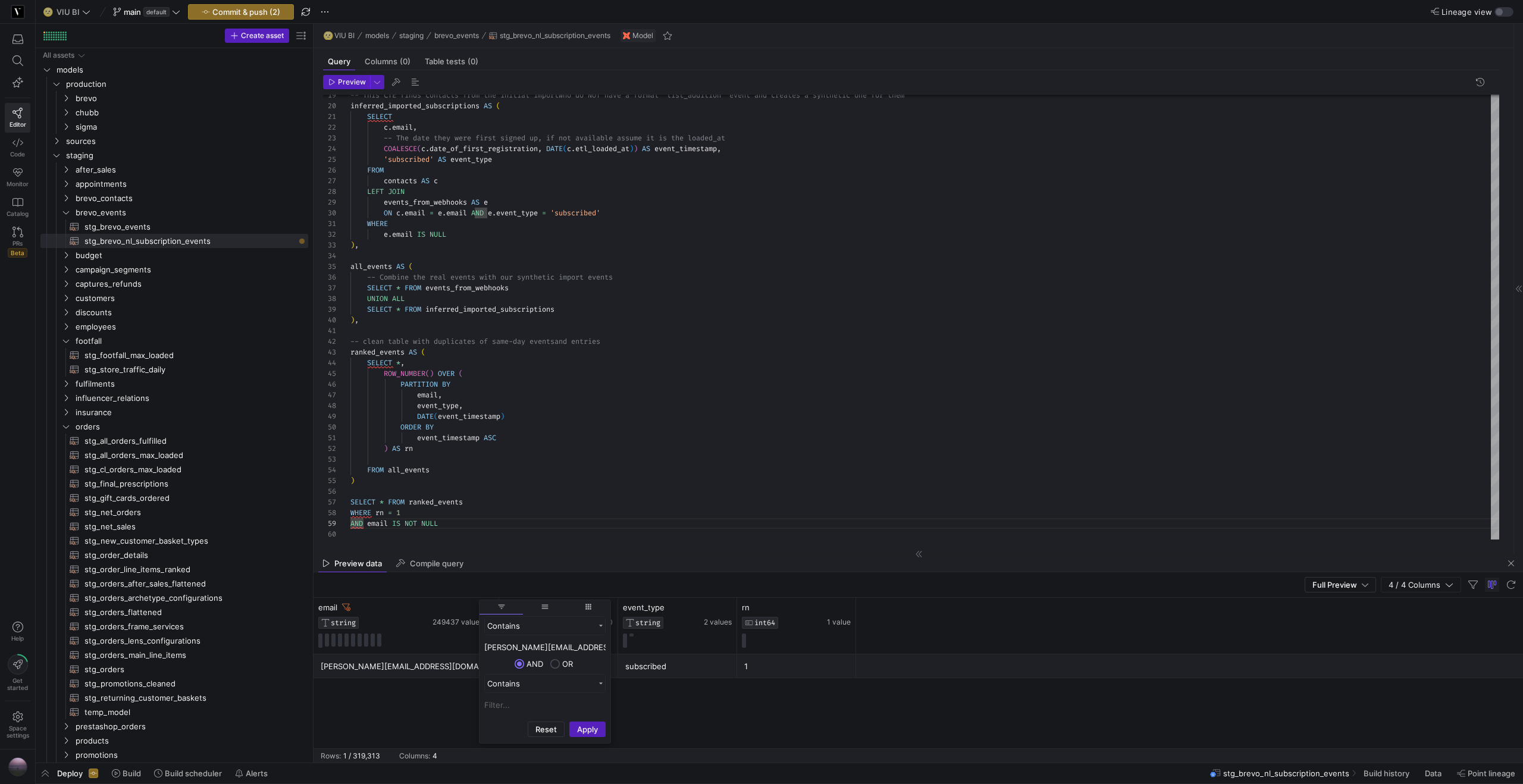
click at [444, 671] on div "[PERSON_NAME][EMAIL_ADDRESS][DOMAIN_NAME]" at bounding box center [406, 666] width 171 height 23
click at [527, 671] on div "[DATE]T12:47:12" at bounding box center [559, 666] width 105 height 23
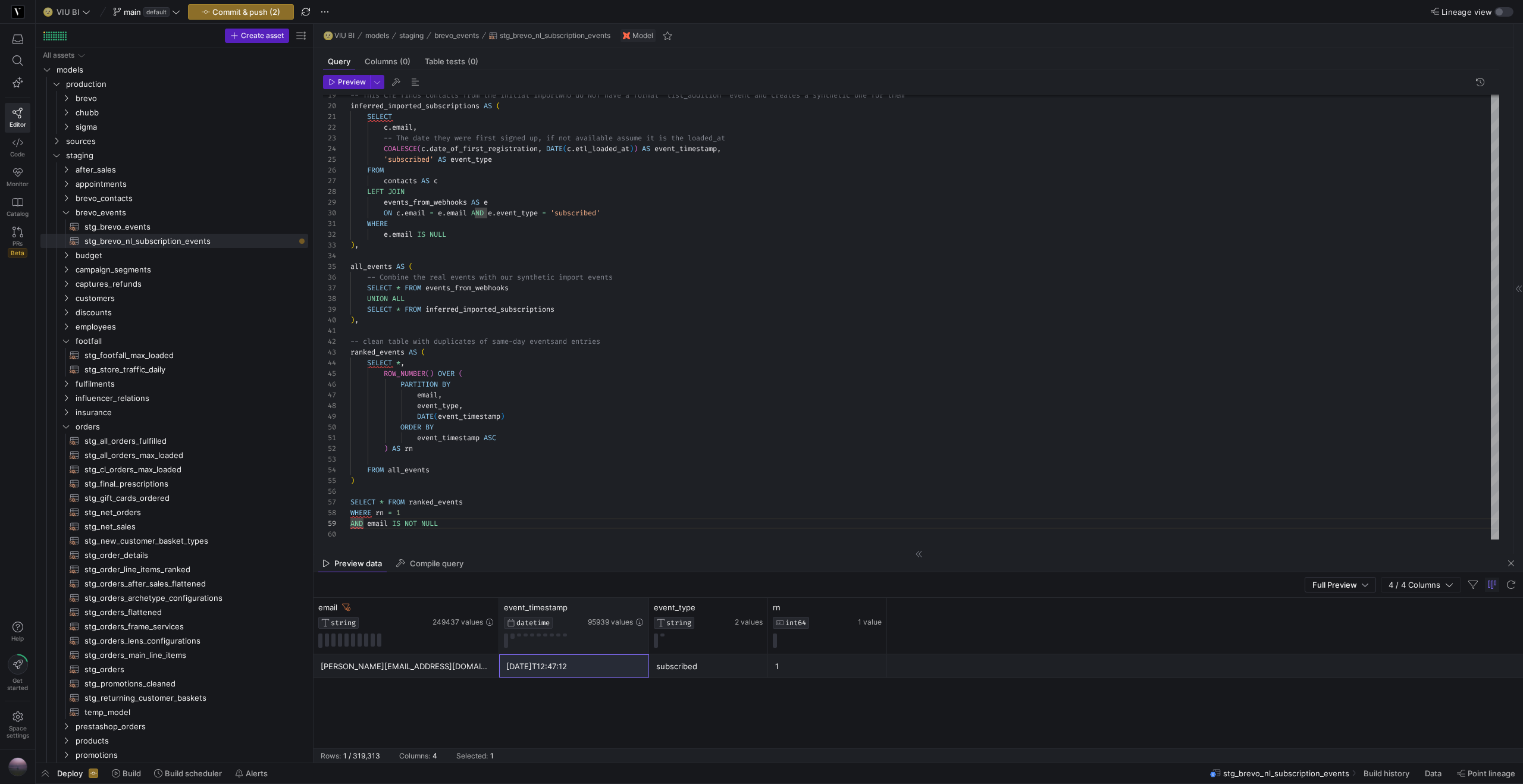
drag, startPoint x: 616, startPoint y: 613, endPoint x: 647, endPoint y: 609, distance: 31.3
click at [647, 609] on div at bounding box center [648, 625] width 5 height 56
drag, startPoint x: 496, startPoint y: 611, endPoint x: 460, endPoint y: 616, distance: 36.3
click at [460, 616] on div at bounding box center [462, 625] width 5 height 56
click at [348, 608] on icon at bounding box center [346, 607] width 8 height 8
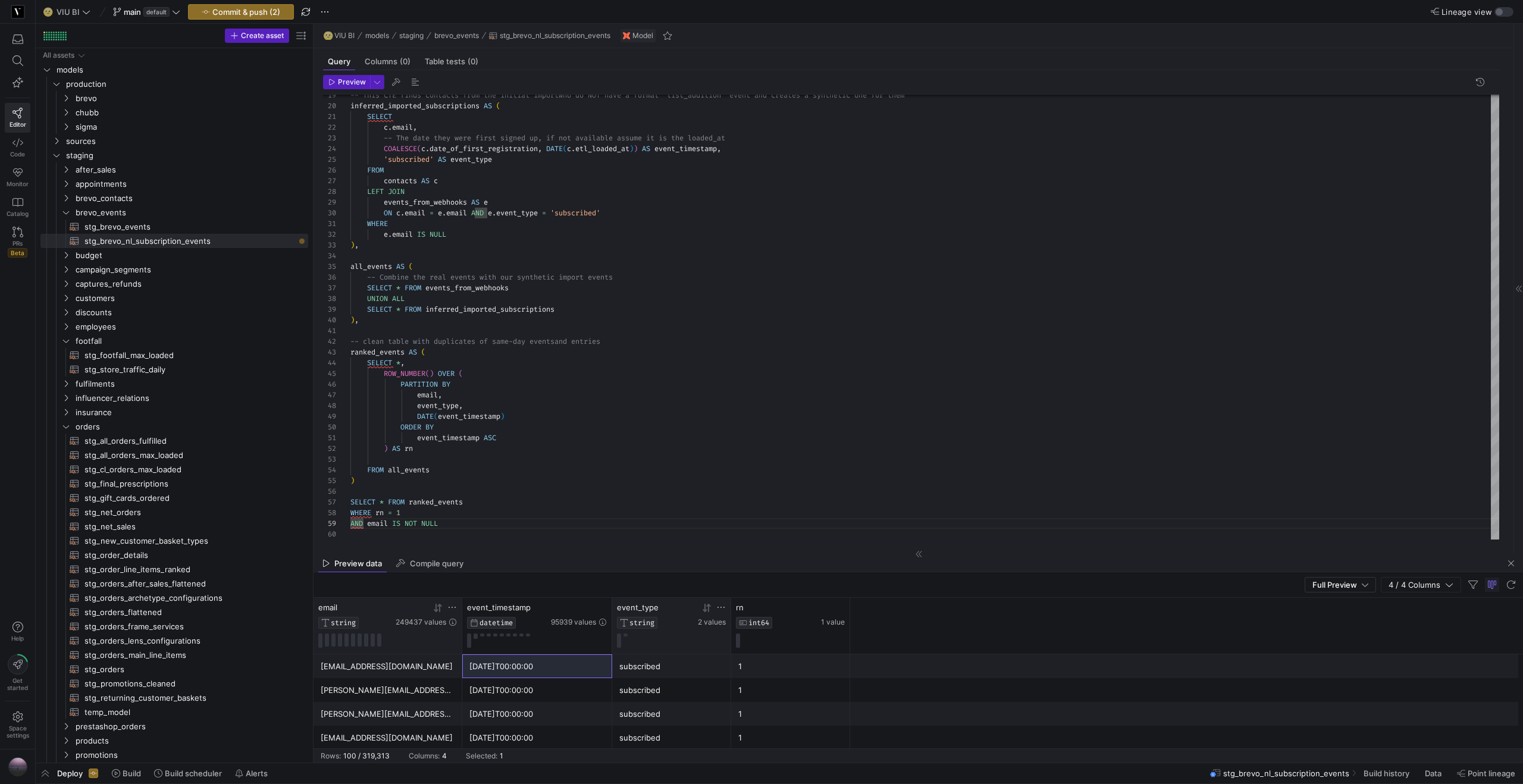
click at [724, 608] on icon at bounding box center [721, 607] width 10 height 10
type input "unsubscribed"
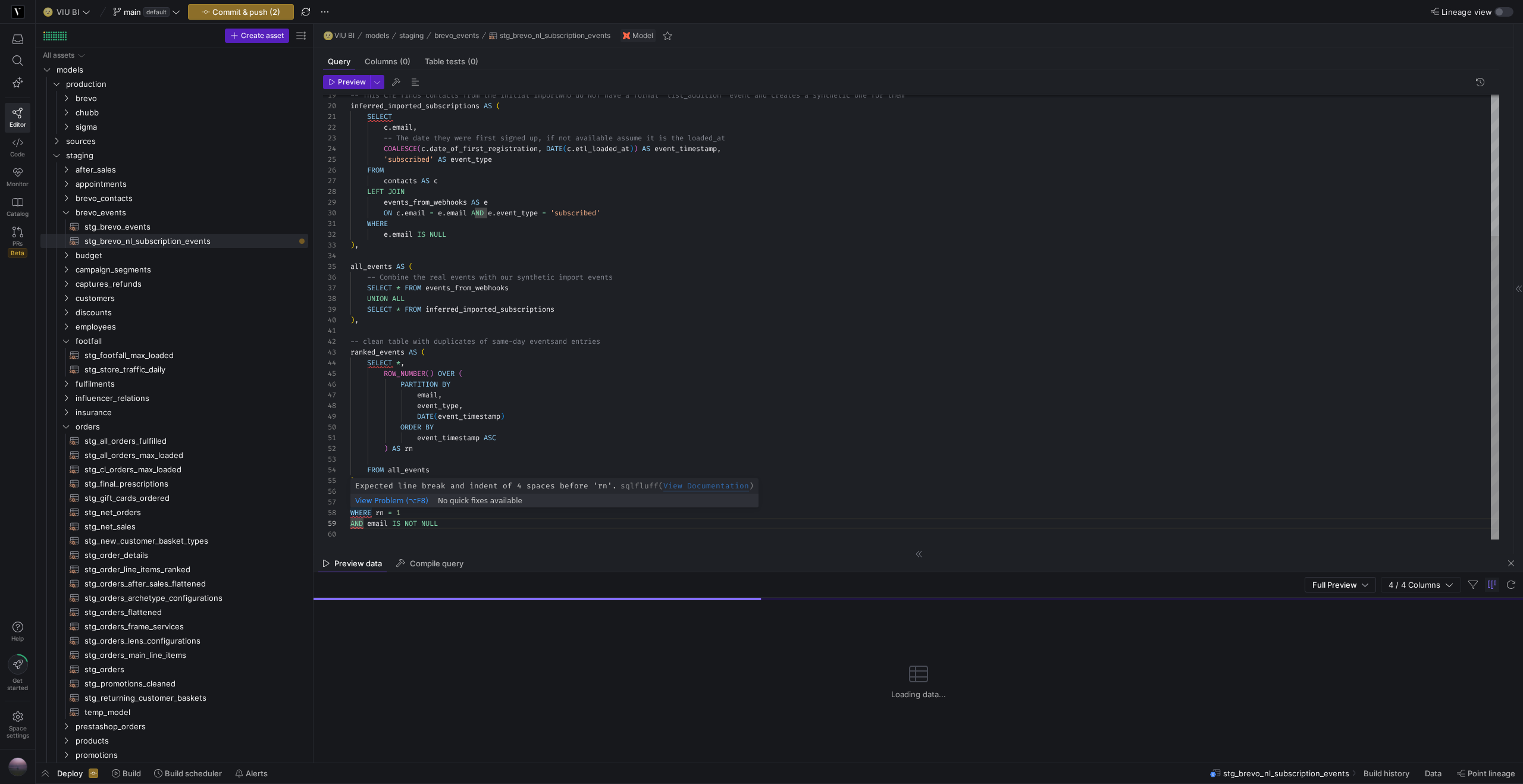
click at [358, 513] on div "-- This CTE finds contacts from the initial import who do NOT have a formal 'li…" at bounding box center [924, 213] width 1148 height 651
type textarea "event_timestamp ASC ) AS rn FROM all_events ) SELECT * FROM ranked_events WHERE…"
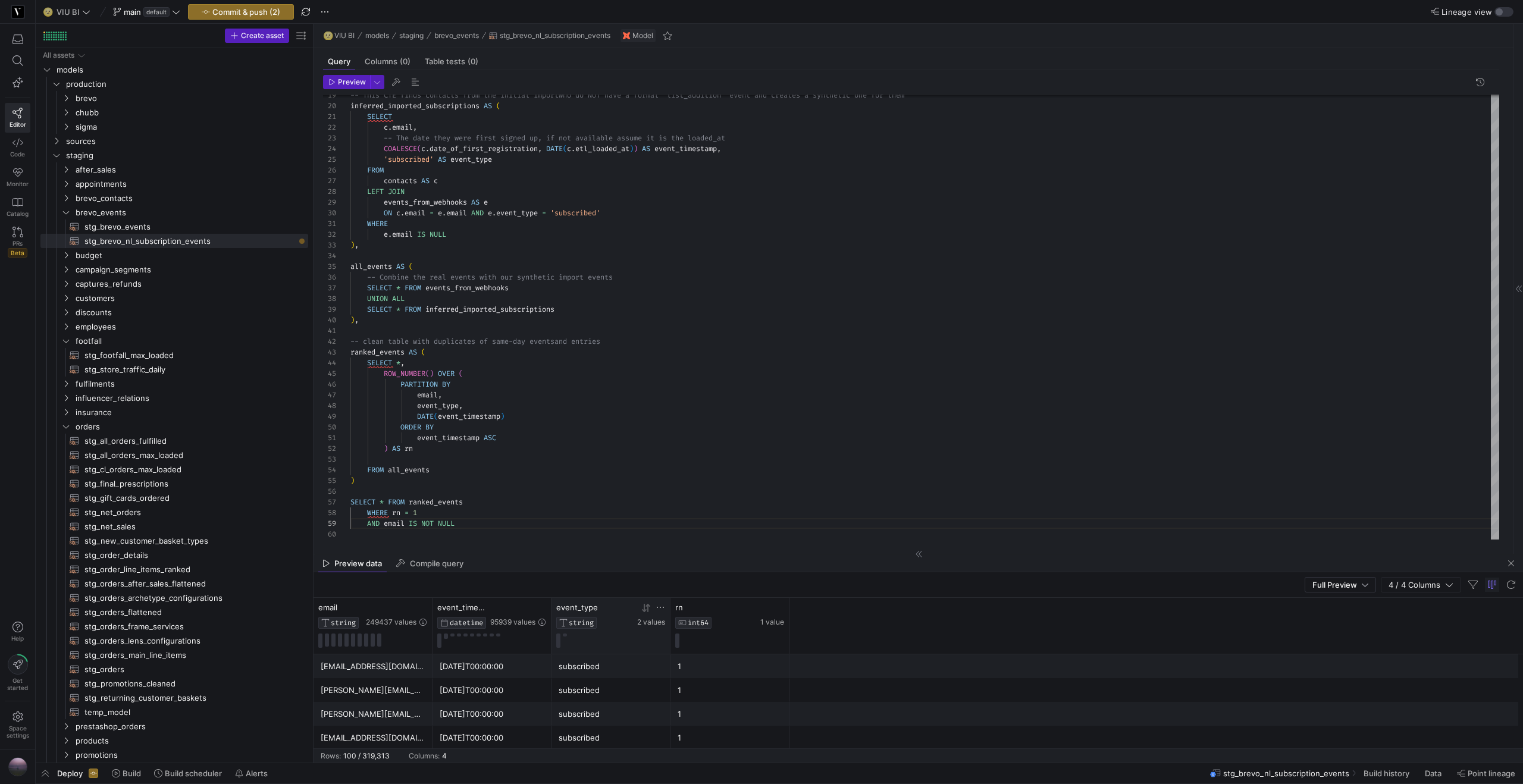
click at [661, 609] on icon at bounding box center [660, 607] width 10 height 10
type input "unsubscribed"
click at [747, 726] on button "Apply" at bounding box center [759, 728] width 37 height 15
click at [538, 672] on div "[DATE]T12:25:31" at bounding box center [492, 666] width 105 height 23
click at [552, 616] on div "event_type STRING 2 values" at bounding box center [611, 625] width 119 height 56
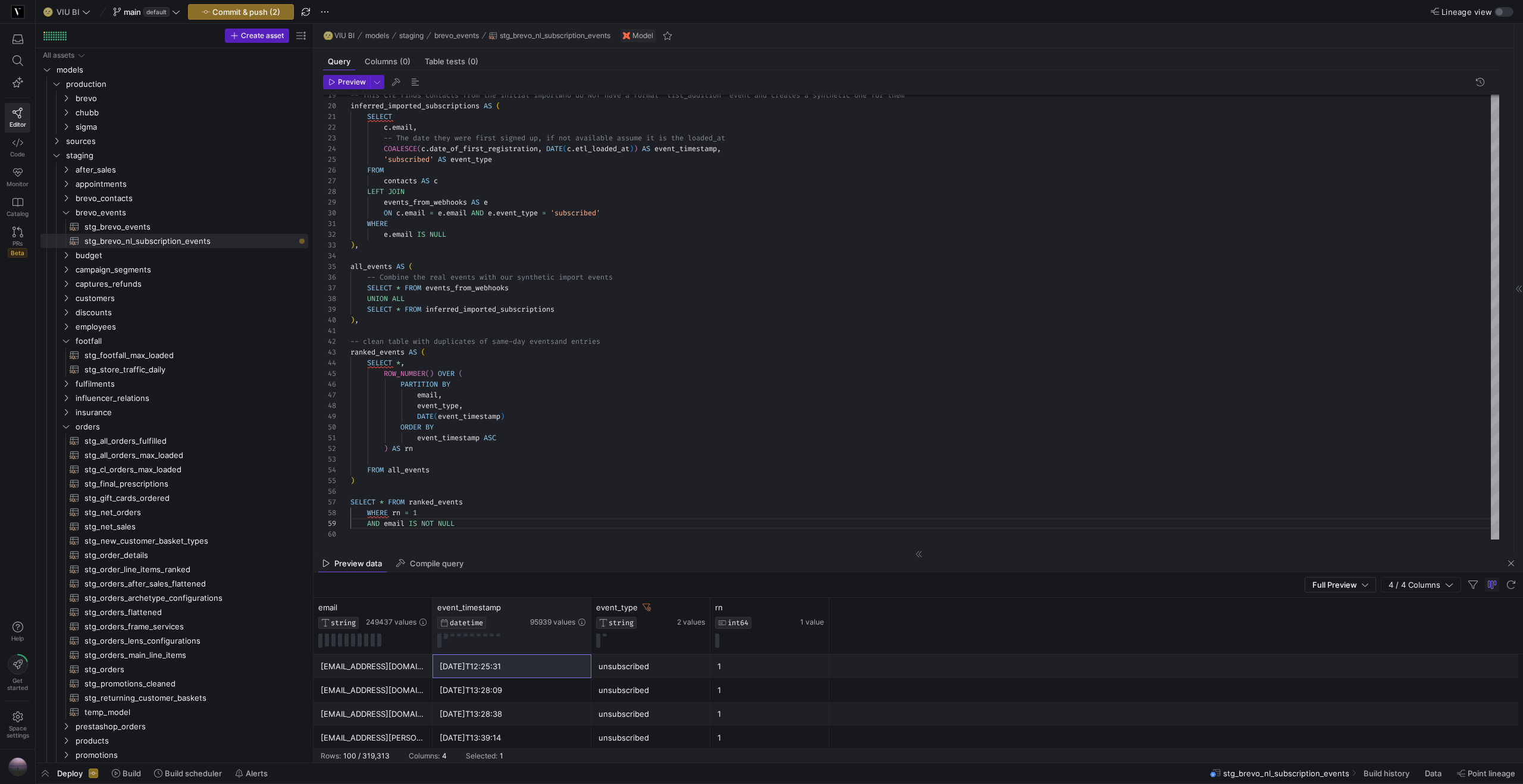
drag, startPoint x: 550, startPoint y: 616, endPoint x: 590, endPoint y: 611, distance: 40.3
click at [590, 611] on div at bounding box center [590, 625] width 5 height 56
click at [565, 606] on icon at bounding box center [564, 608] width 4 height 8
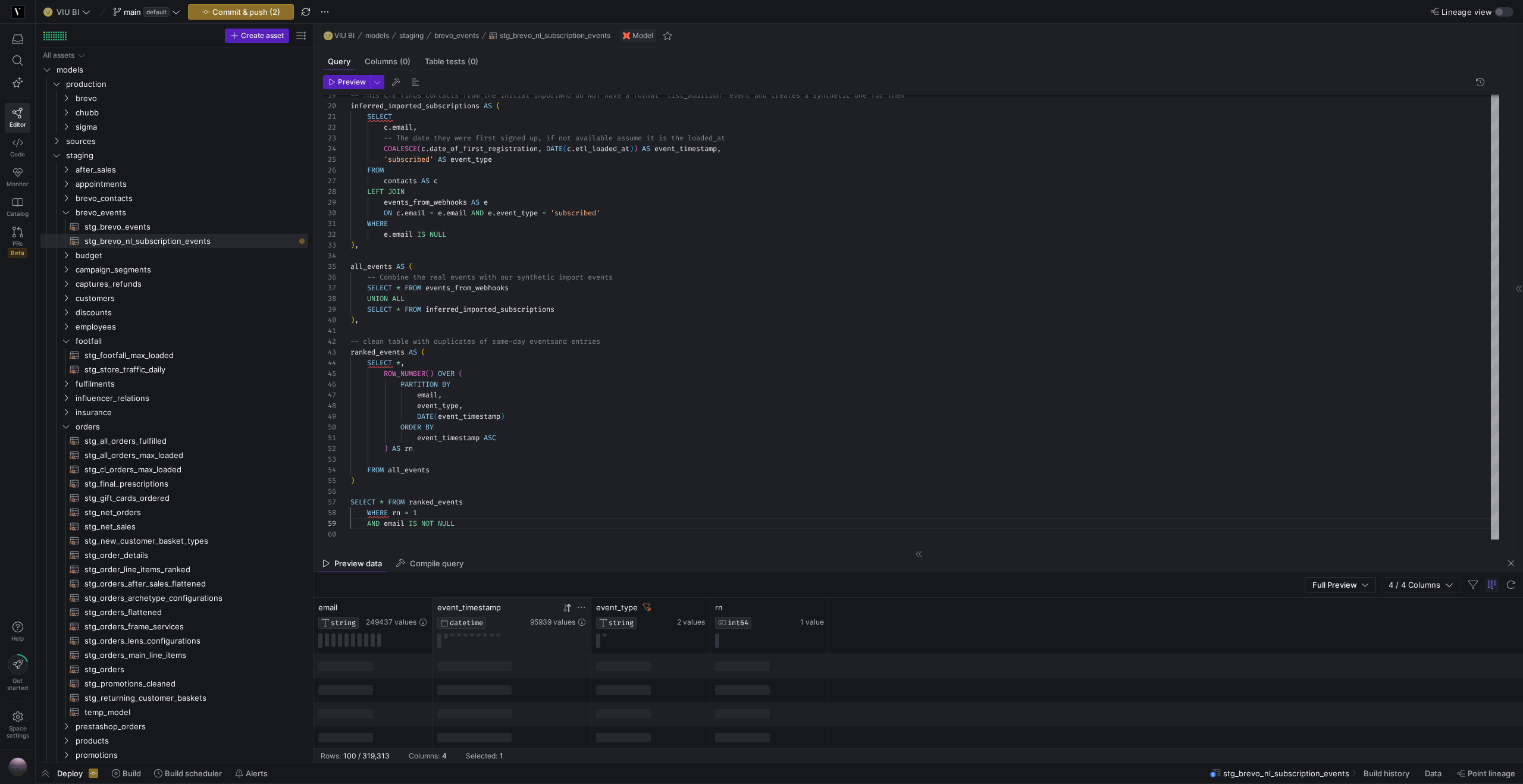
click at [565, 606] on icon at bounding box center [564, 608] width 4 height 8
click at [376, 708] on div "[PERSON_NAME][EMAIL_ADDRESS][PERSON_NAME][DOMAIN_NAME]" at bounding box center [373, 705] width 105 height 23
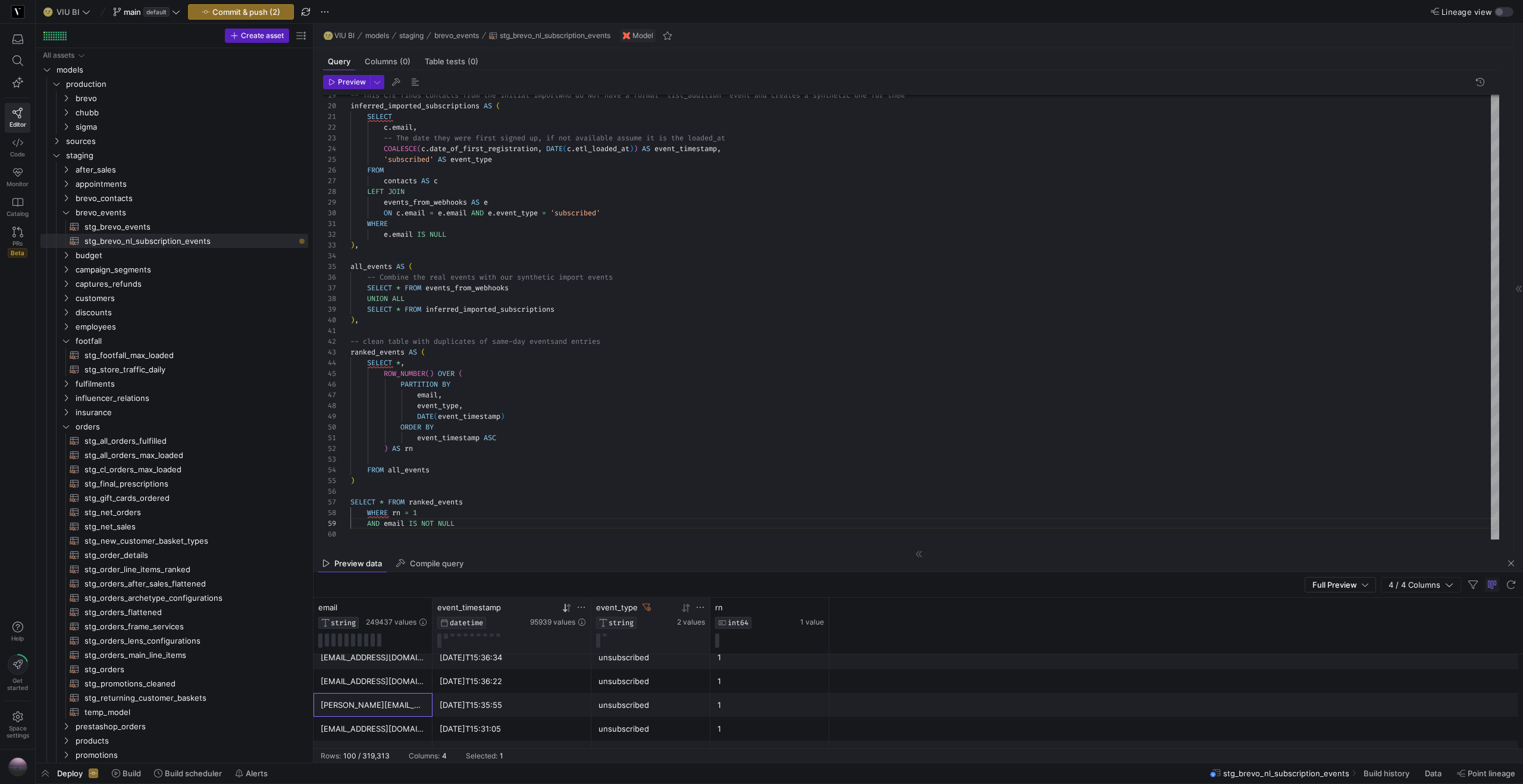
click at [648, 609] on icon at bounding box center [646, 607] width 8 height 8
click at [423, 609] on icon at bounding box center [422, 607] width 10 height 10
type input "[PERSON_NAME][EMAIL_ADDRESS][PERSON_NAME][DOMAIN_NAME]"
click at [514, 728] on button "Apply" at bounding box center [521, 728] width 37 height 15
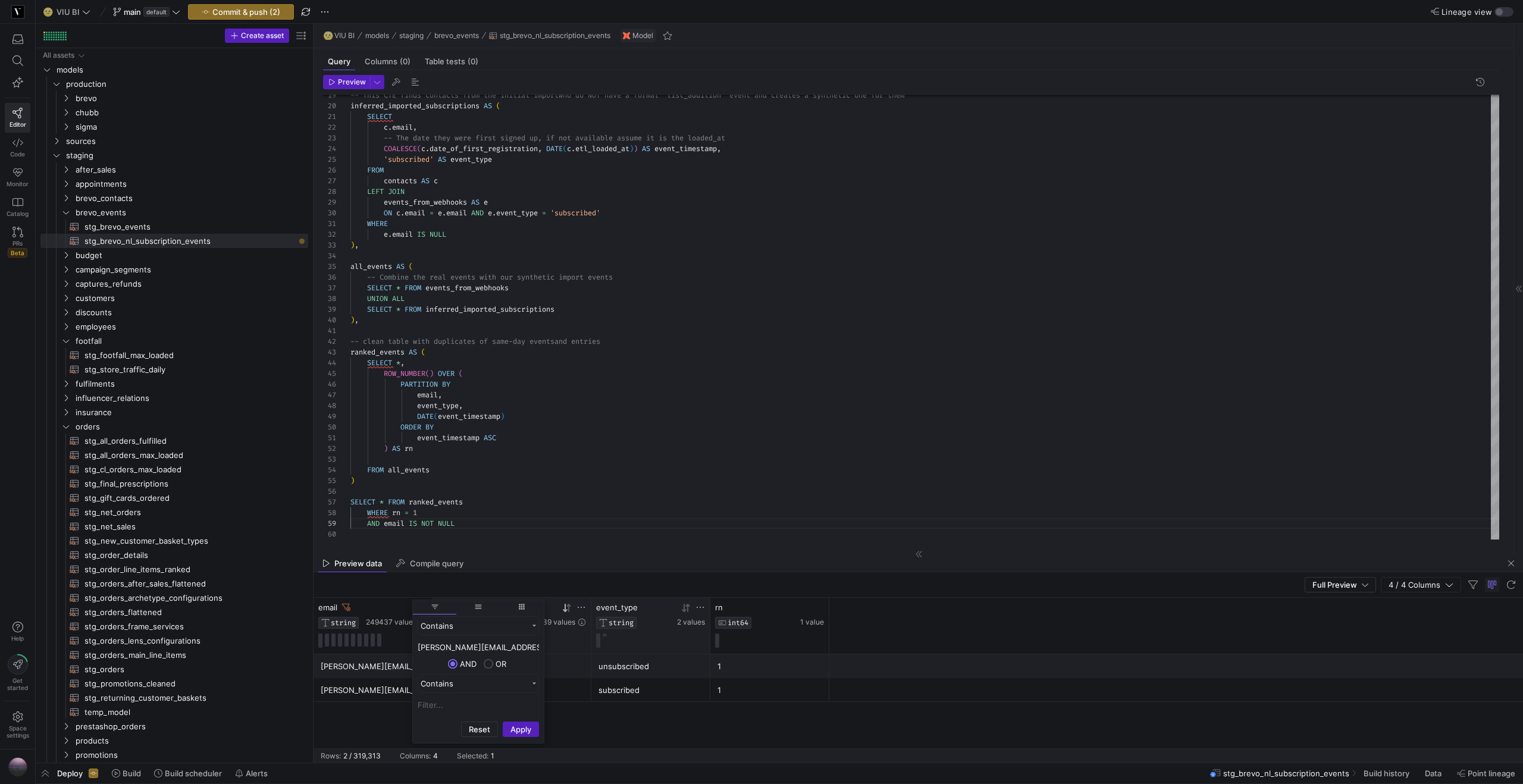
click at [638, 687] on div "subscribed" at bounding box center [651, 690] width 105 height 23
click at [536, 690] on div "[DATE]T00:00:00" at bounding box center [512, 690] width 144 height 23
click at [533, 671] on div "[DATE]T15:35:55" at bounding box center [512, 666] width 144 height 23
click at [348, 609] on icon at bounding box center [346, 607] width 8 height 8
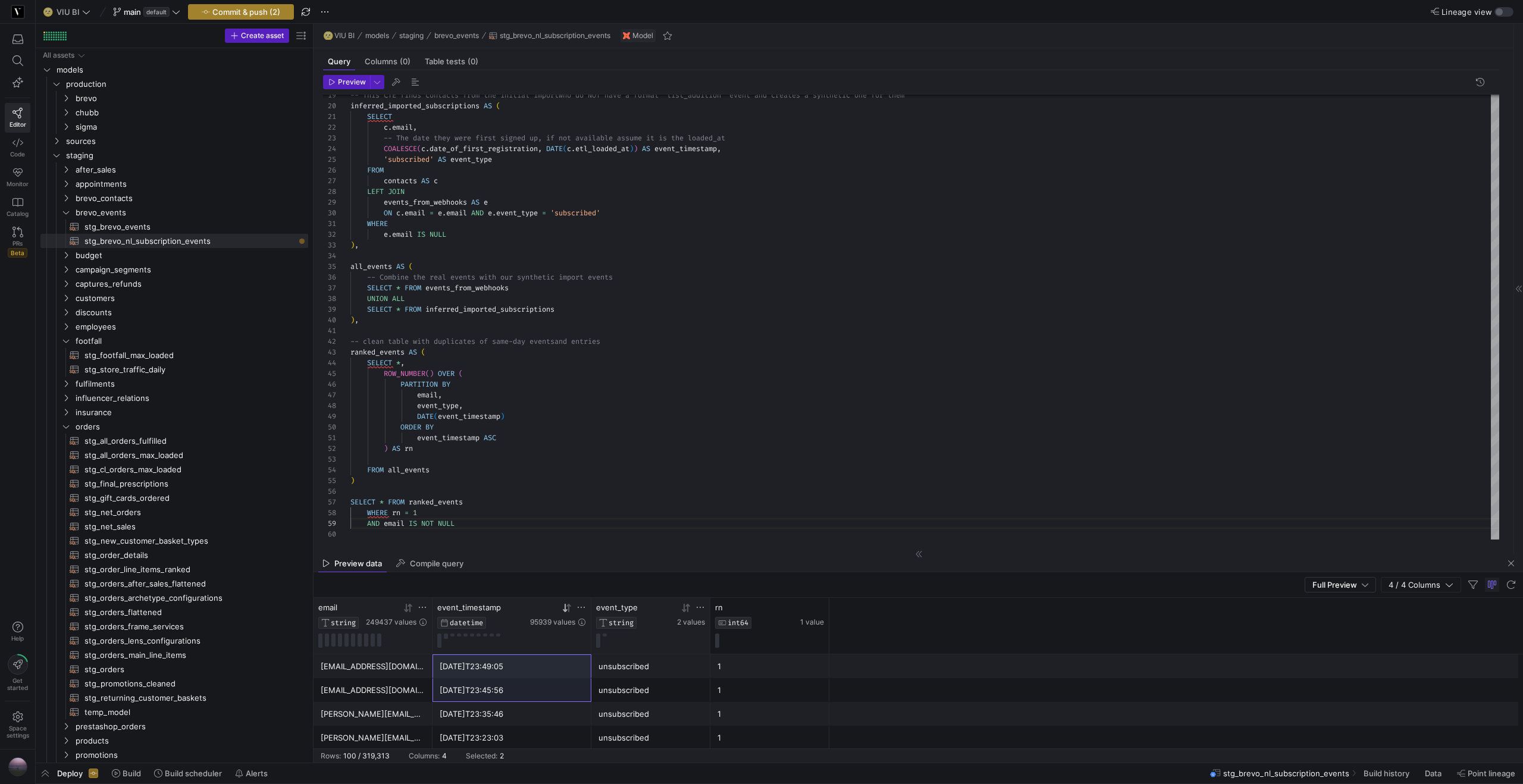
click at [272, 17] on span "button" at bounding box center [241, 12] width 105 height 14
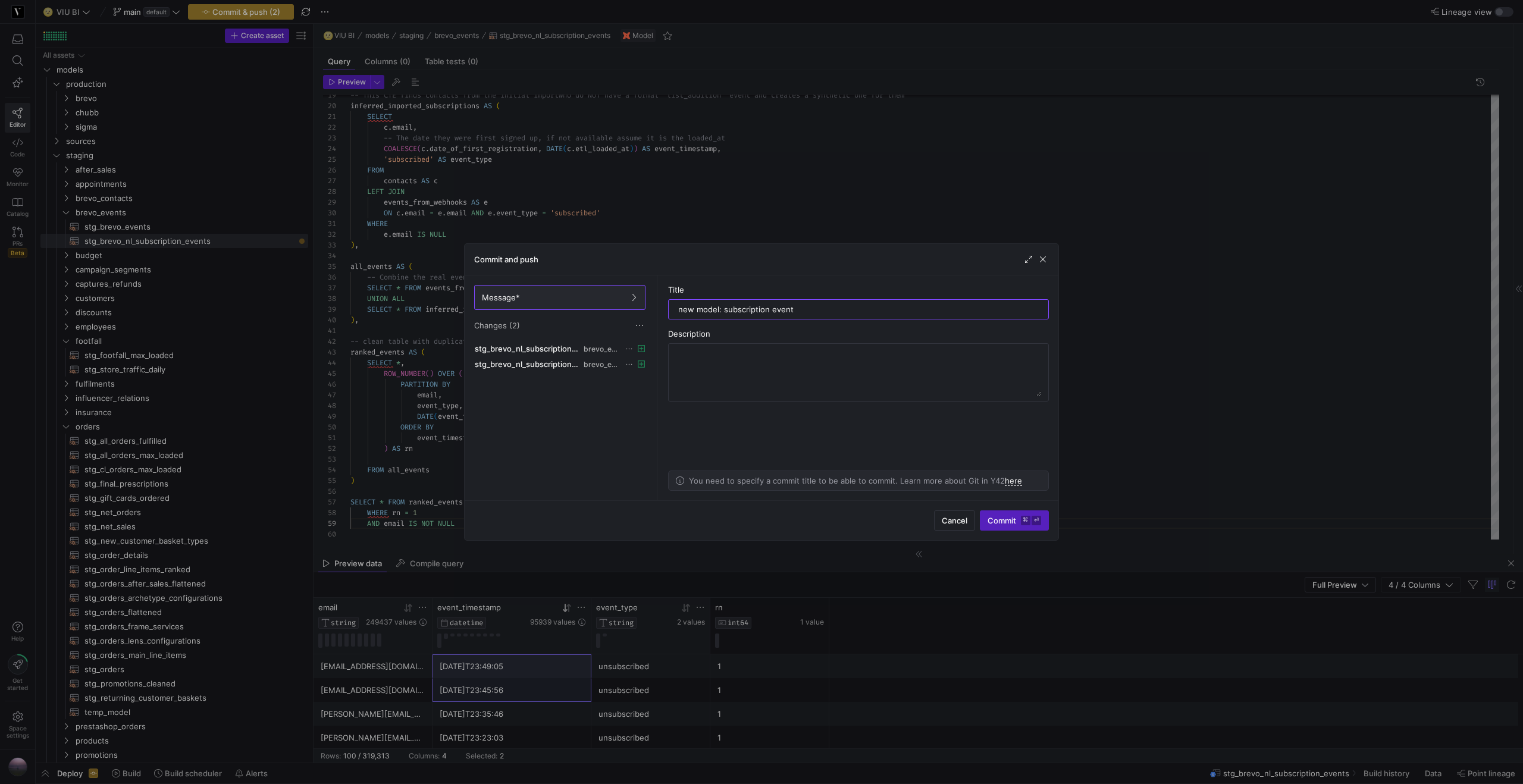
type input "new model: subscription events"
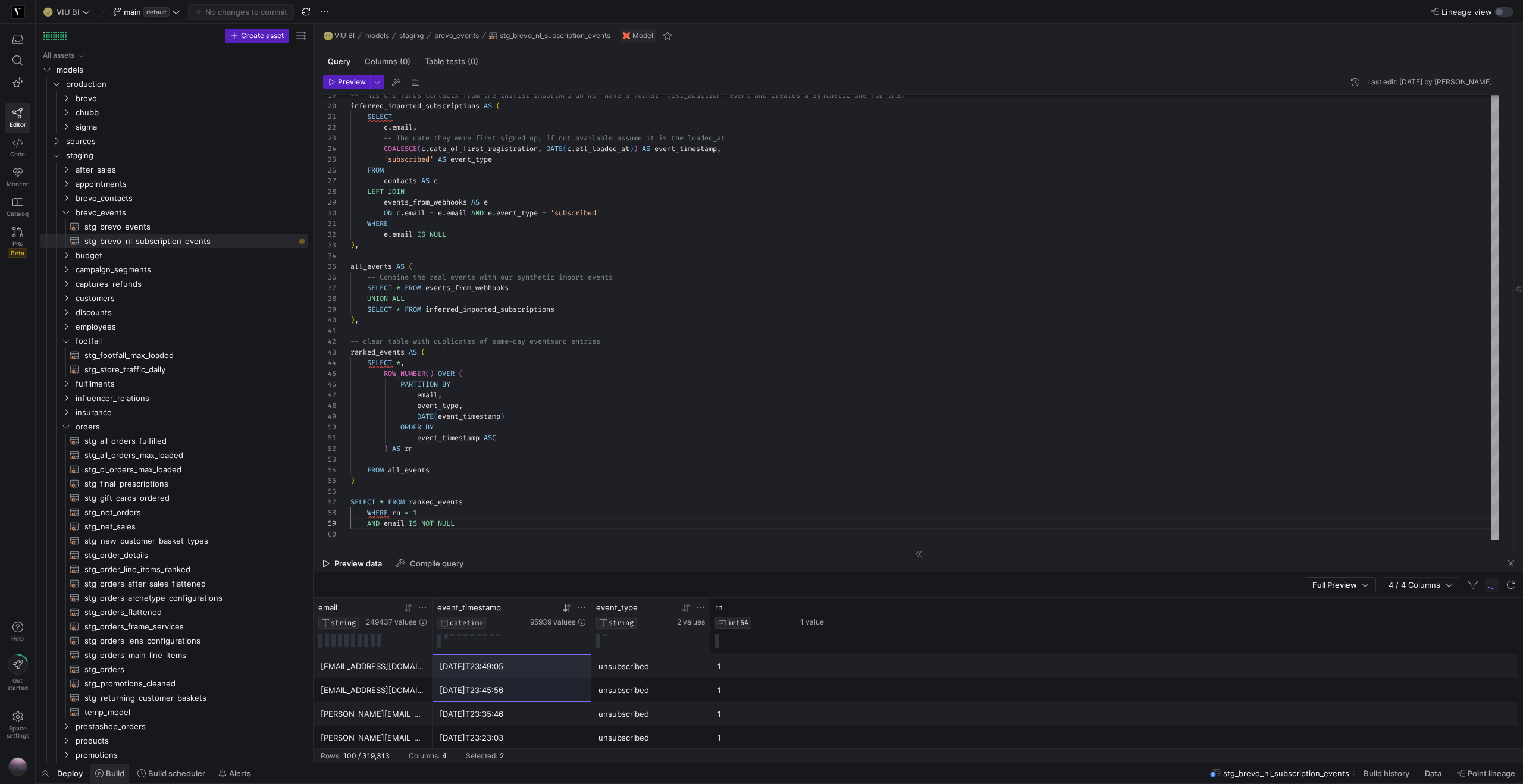
click at [111, 776] on span "Build" at bounding box center [114, 773] width 18 height 10
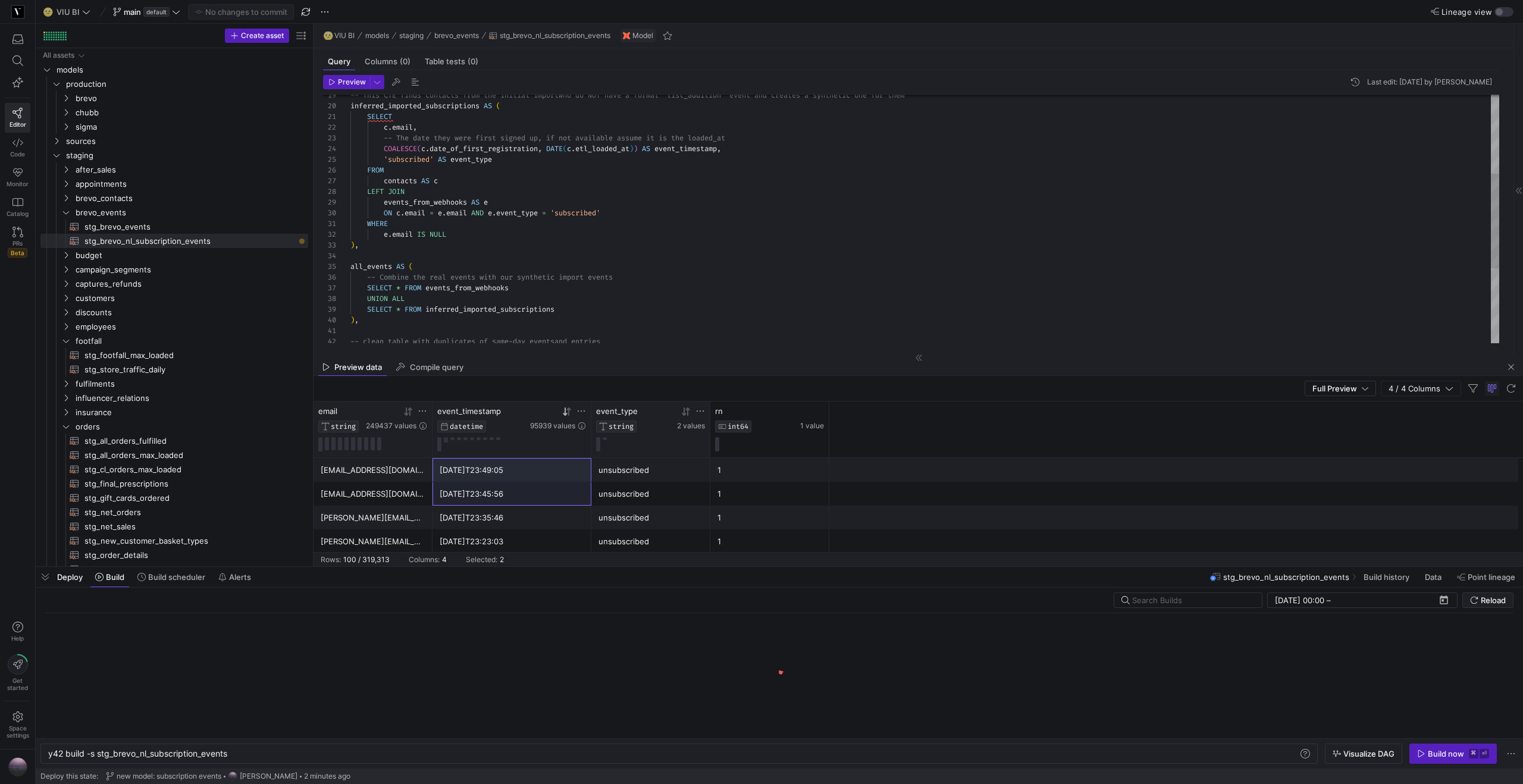
scroll to position [0, 181]
click at [1450, 752] on div "Build now" at bounding box center [1446, 754] width 37 height 10
click at [45, 576] on span "button" at bounding box center [45, 576] width 19 height 20
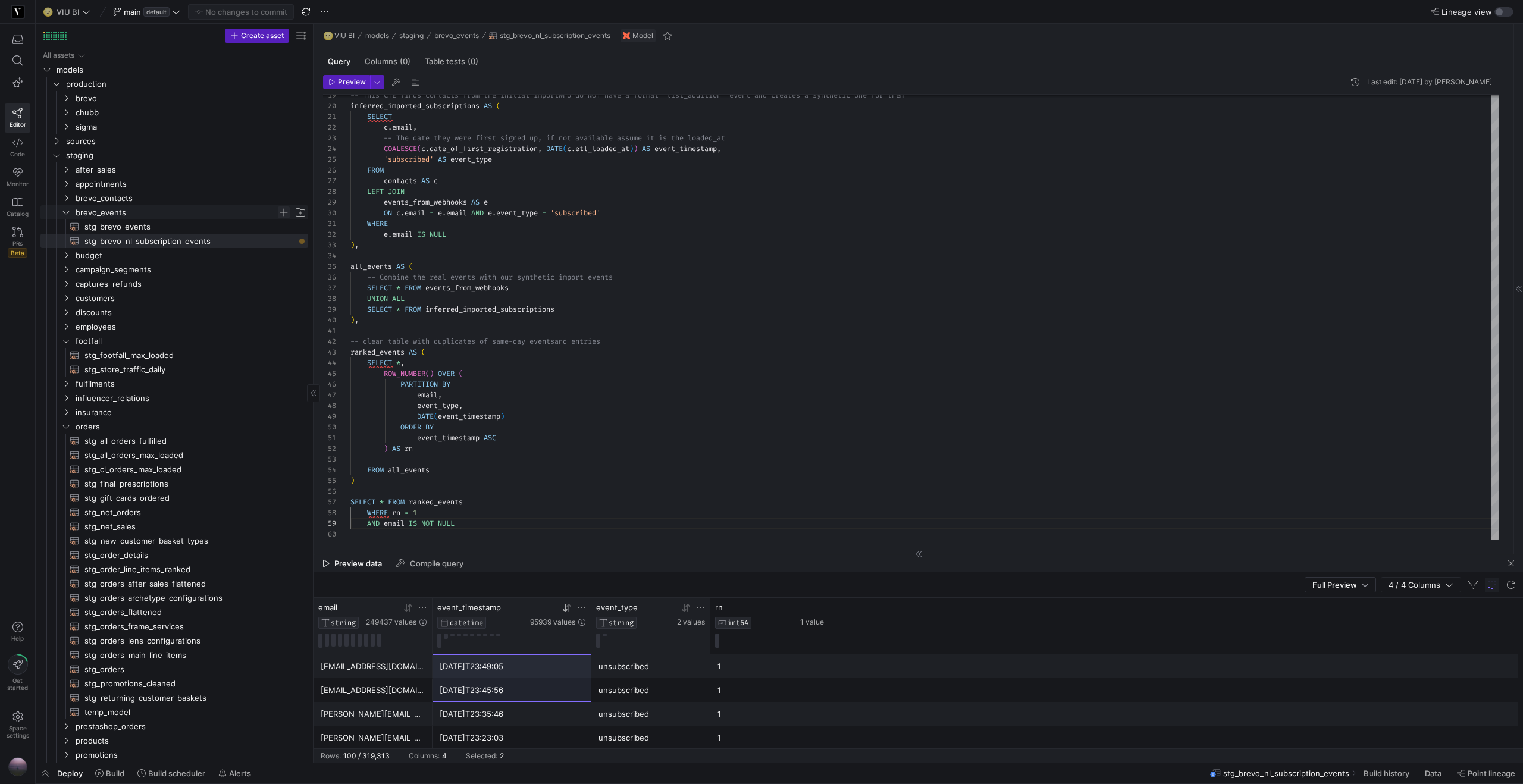
click at [284, 211] on span "Press SPACE to select this row." at bounding box center [283, 212] width 12 height 12
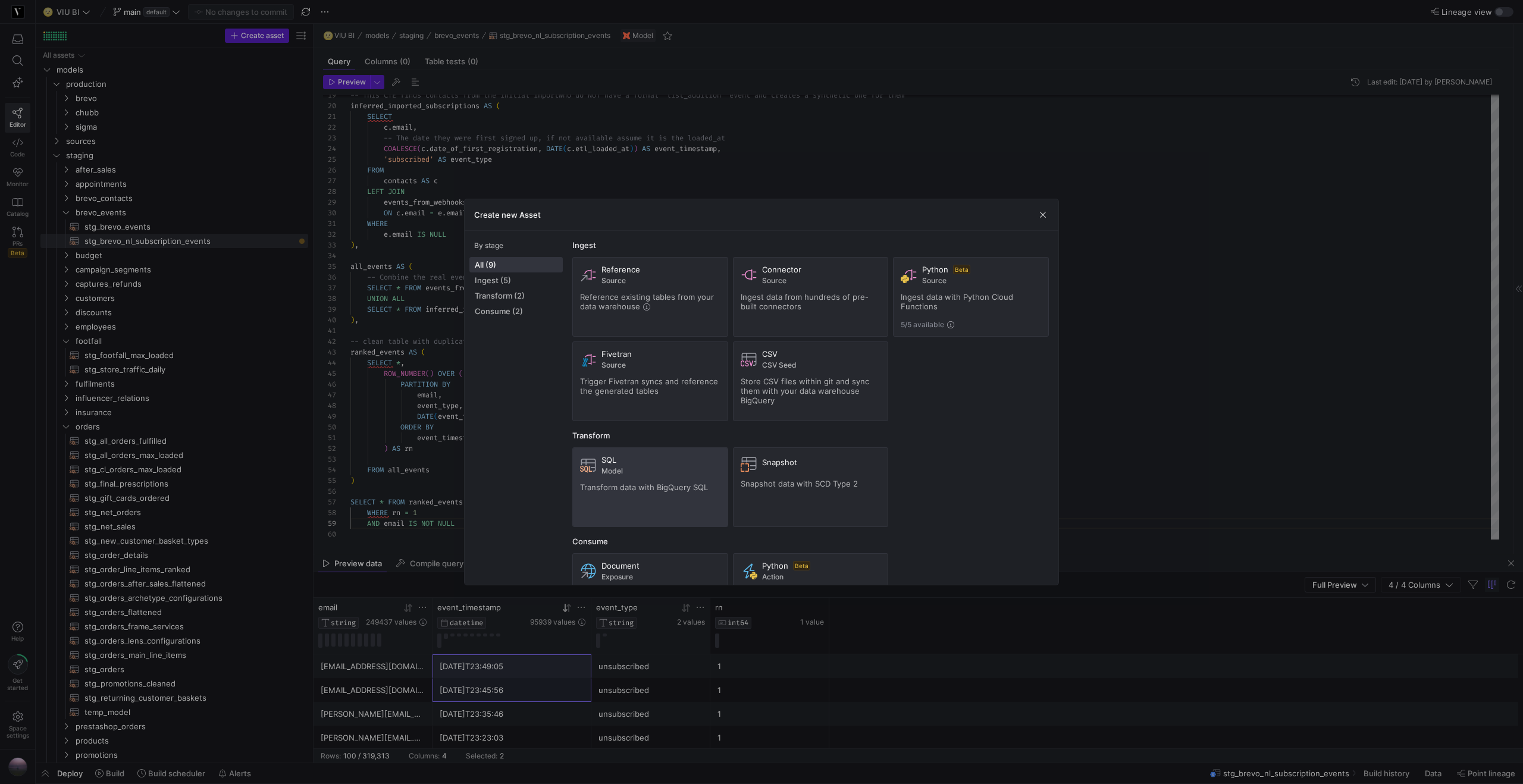
click at [675, 476] on div "SQL Model Transform data with BigQuery SQL" at bounding box center [650, 486] width 140 height 64
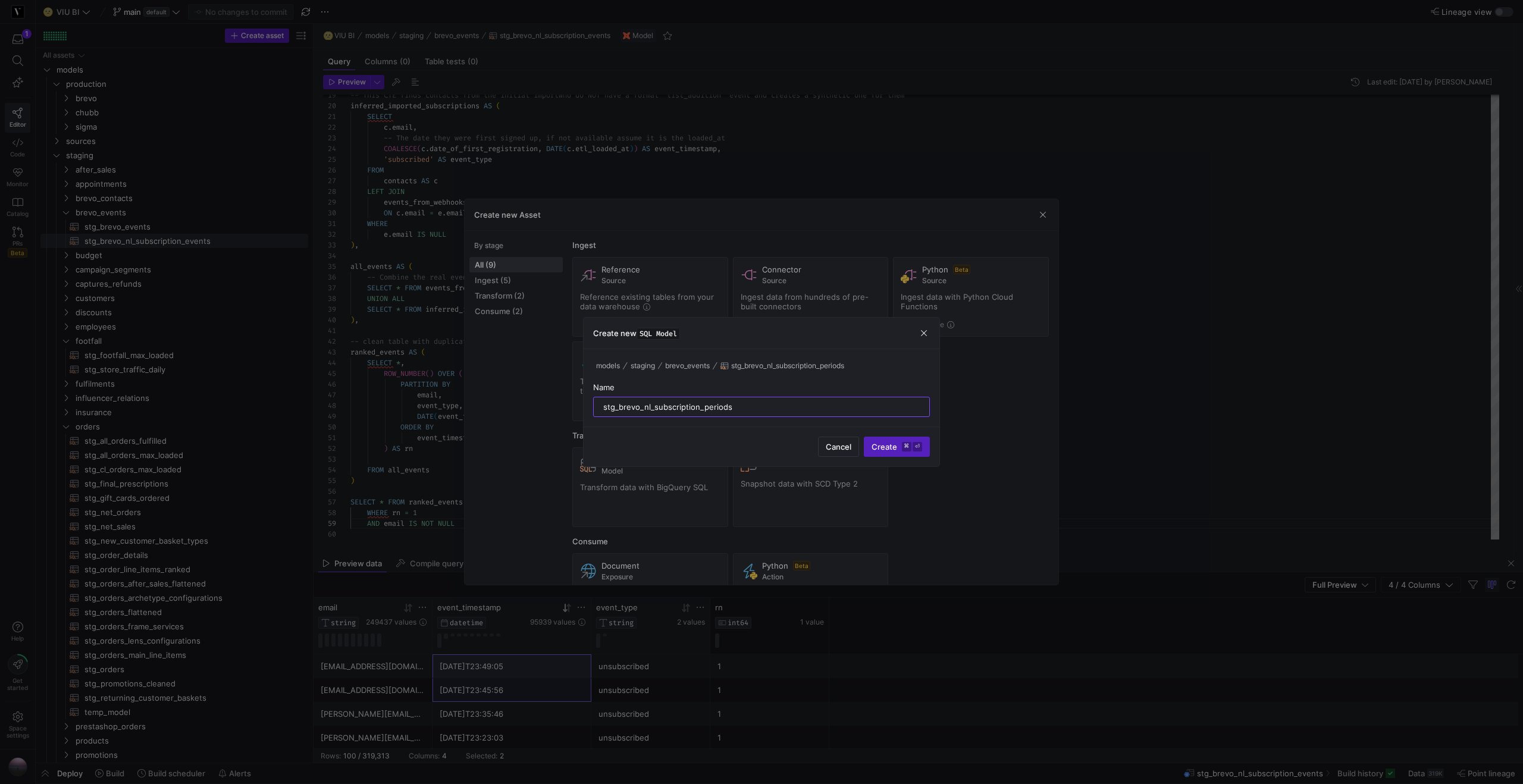
type input "stg_brevo_nl_subscription_periods"
click at [887, 453] on span "submit" at bounding box center [897, 447] width 65 height 19
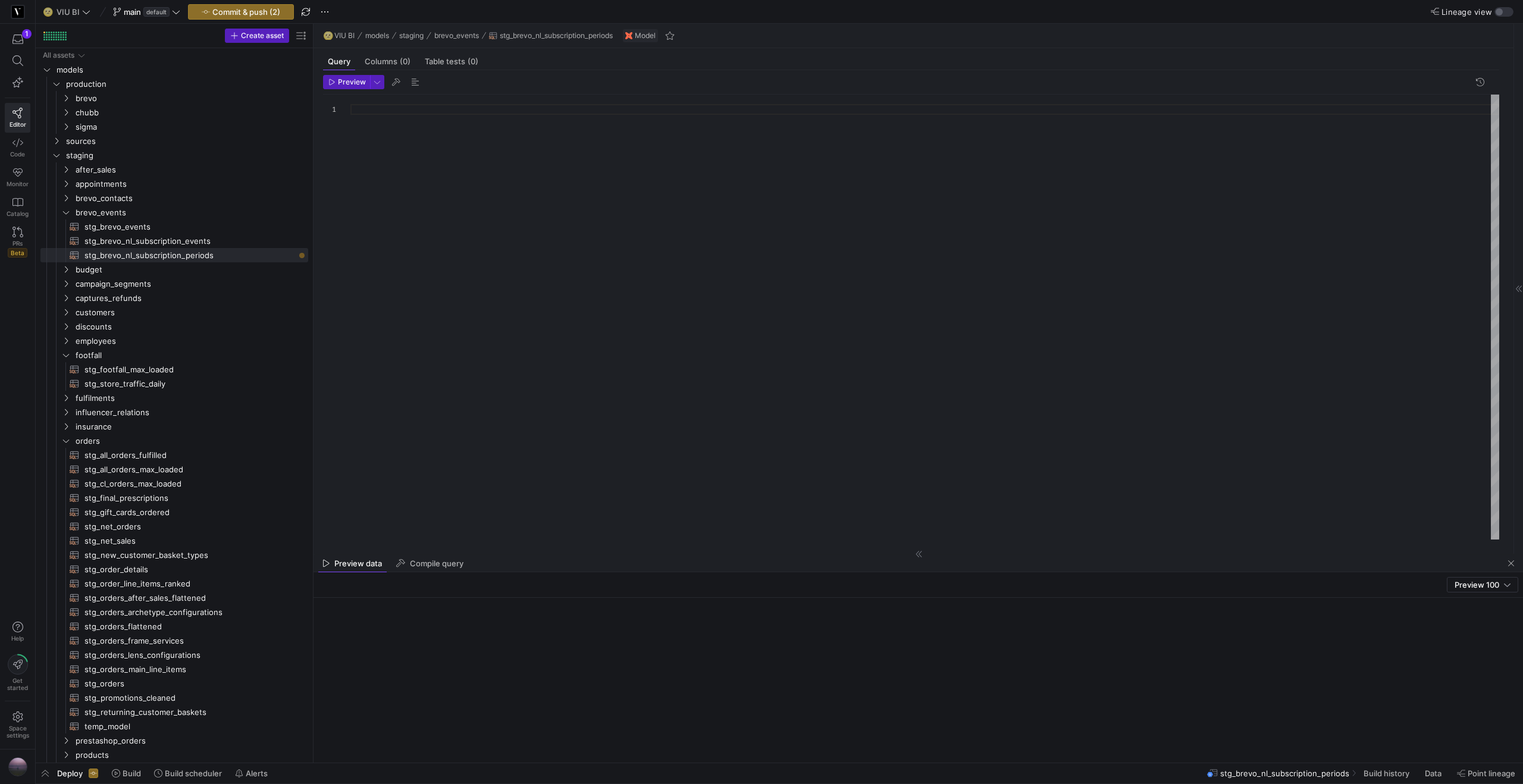
click at [737, 177] on div at bounding box center [924, 317] width 1148 height 445
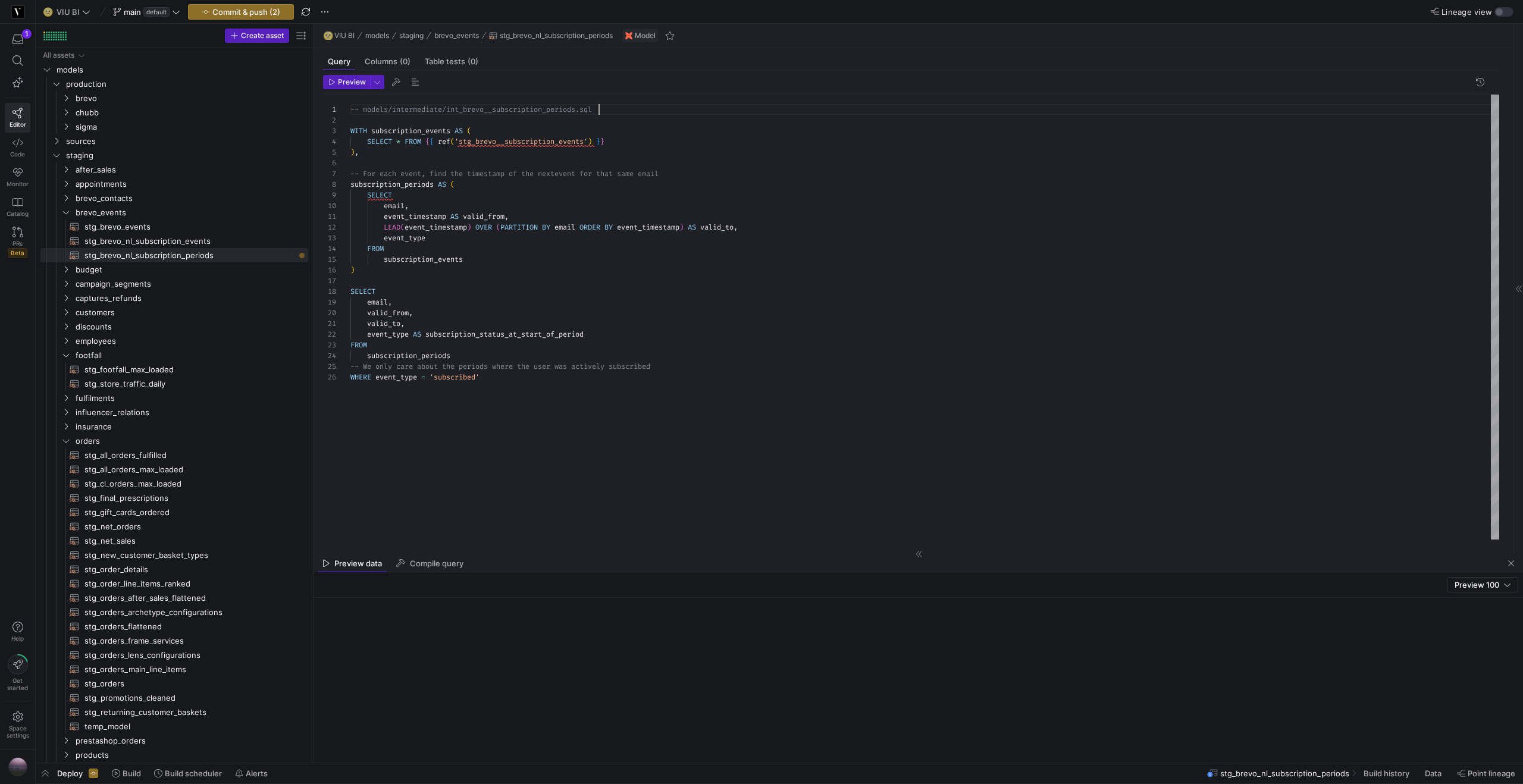
click at [638, 111] on div "-- models/intermediate/int_brevo__subscription_per iods.sql WITH subscription_e…" at bounding box center [924, 317] width 1148 height 445
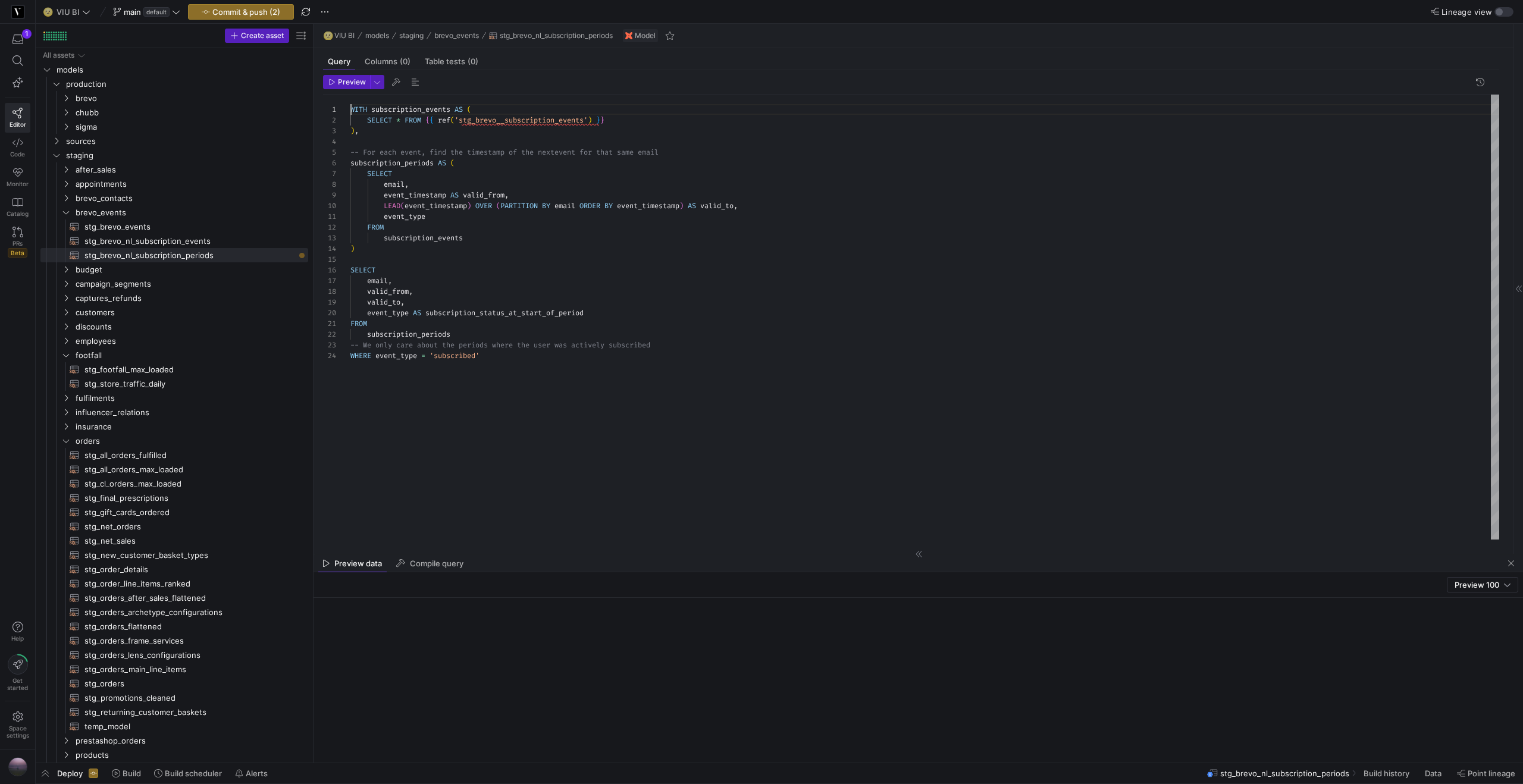
scroll to position [0, 0]
click at [509, 118] on div "WITH subscription_events AS ( SELECT * FROM { { ref ( 'stg_brevo__subscription_…" at bounding box center [924, 317] width 1148 height 445
click at [529, 138] on div "WITH subscription_events AS ( SELECT * FROM { { ref ( 'stg_brevo_nl_subscriptio…" at bounding box center [924, 317] width 1148 height 445
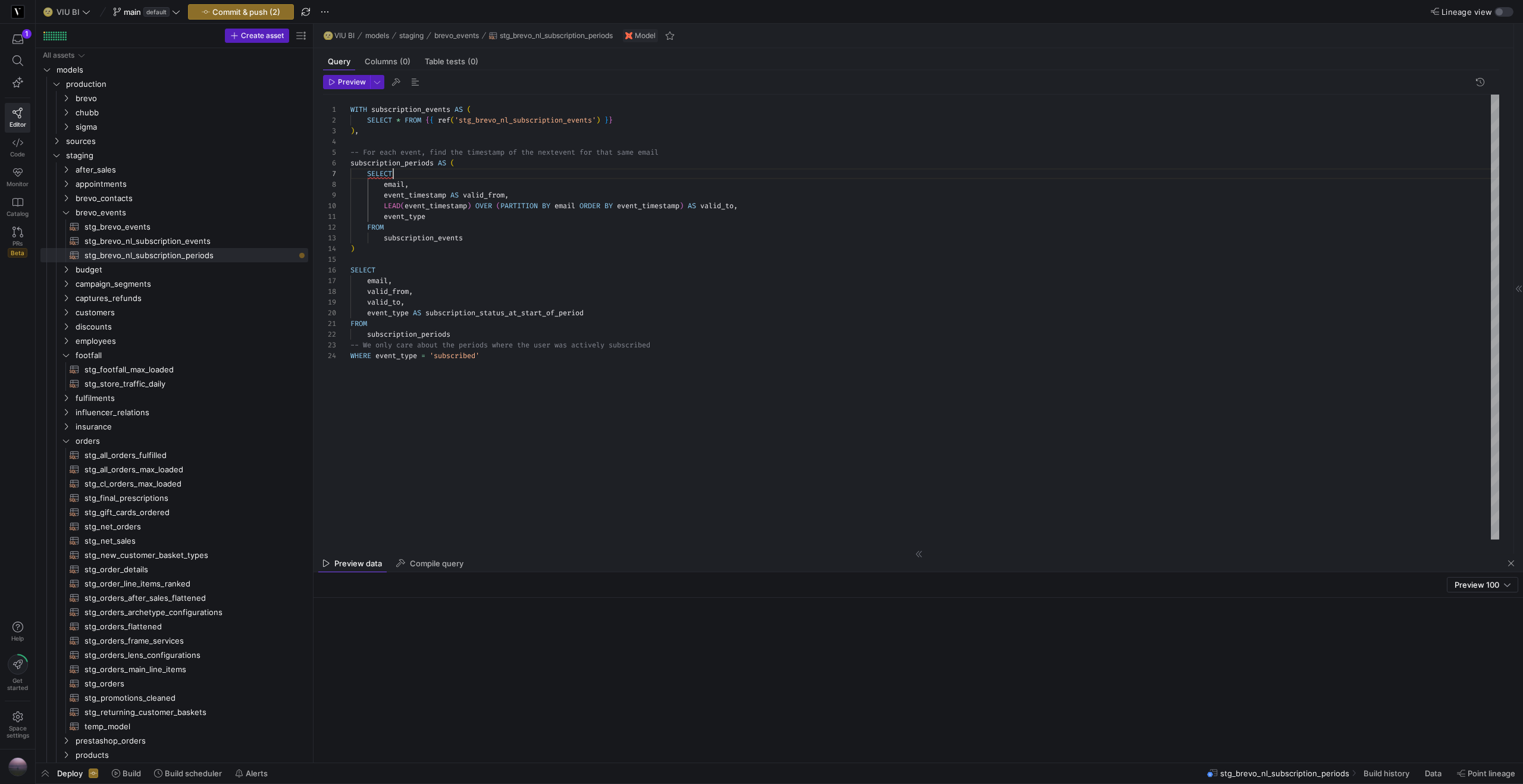
click at [426, 177] on div "WITH subscription_events AS ( SELECT * FROM { { ref ( 'stg_brevo_nl_subscriptio…" at bounding box center [924, 317] width 1148 height 445
click at [411, 79] on span "button" at bounding box center [415, 82] width 14 height 14
type textarea "WITH subscription_events AS ( SELECT * FROM {{ ref('stg_brevo_nl_subscription_e…"
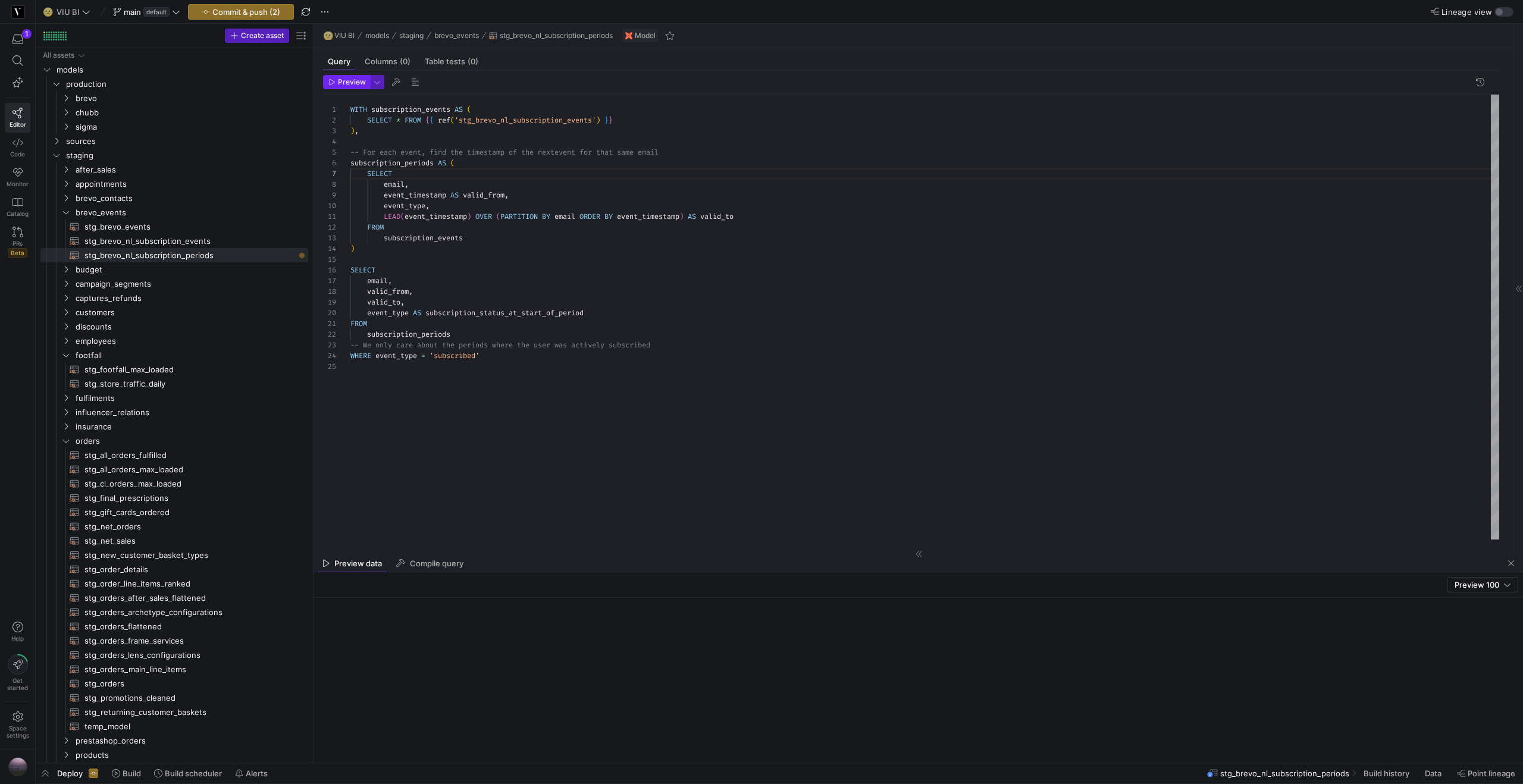
click at [360, 86] on span "Preview" at bounding box center [352, 82] width 28 height 8
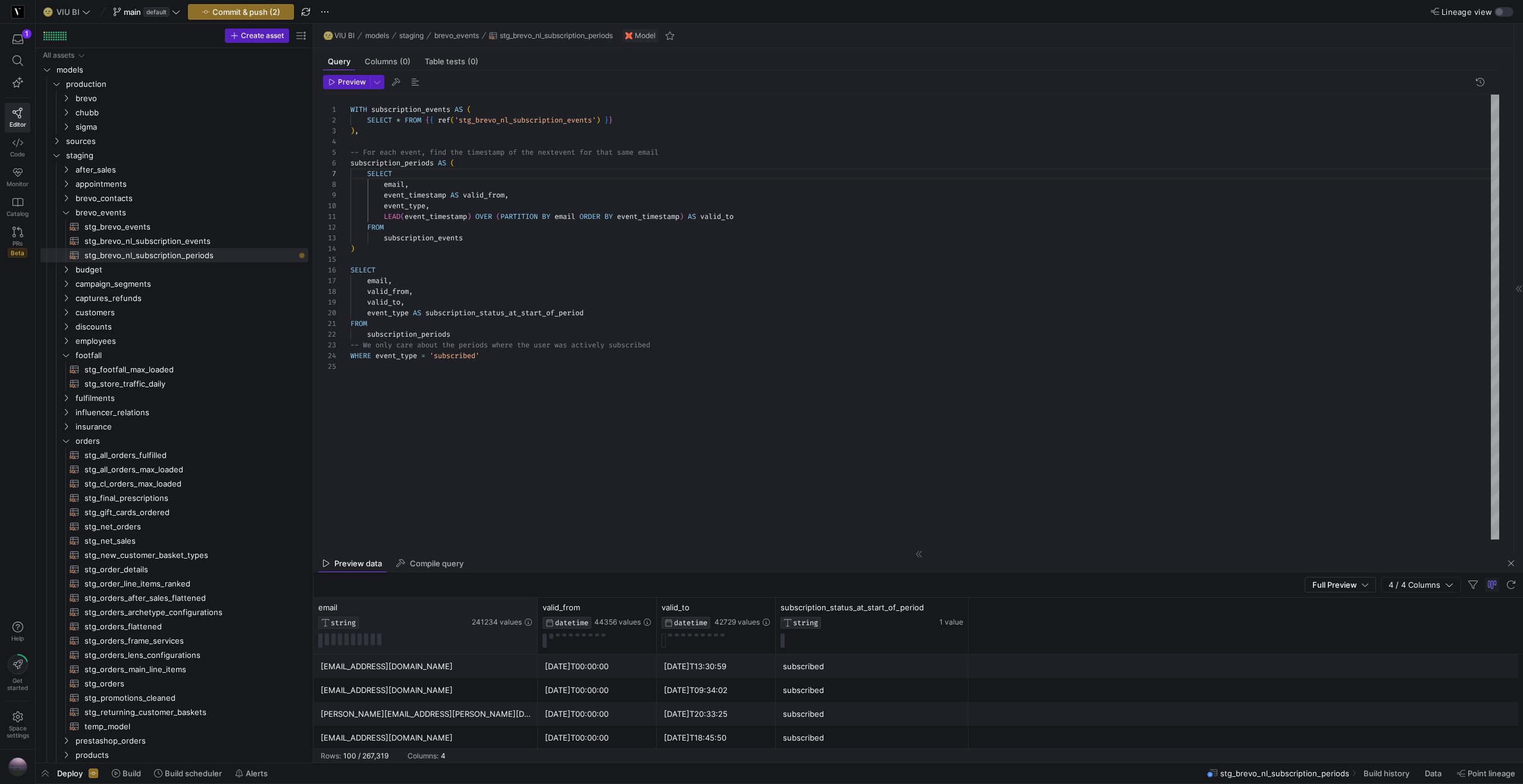
drag, startPoint x: 431, startPoint y: 614, endPoint x: 528, endPoint y: 599, distance: 98.2
click at [537, 601] on div at bounding box center [537, 625] width 5 height 56
click at [526, 607] on icon at bounding box center [528, 607] width 10 height 10
type input "[EMAIL_ADDRESS][PERSON_NAME][DOMAIN_NAME]"
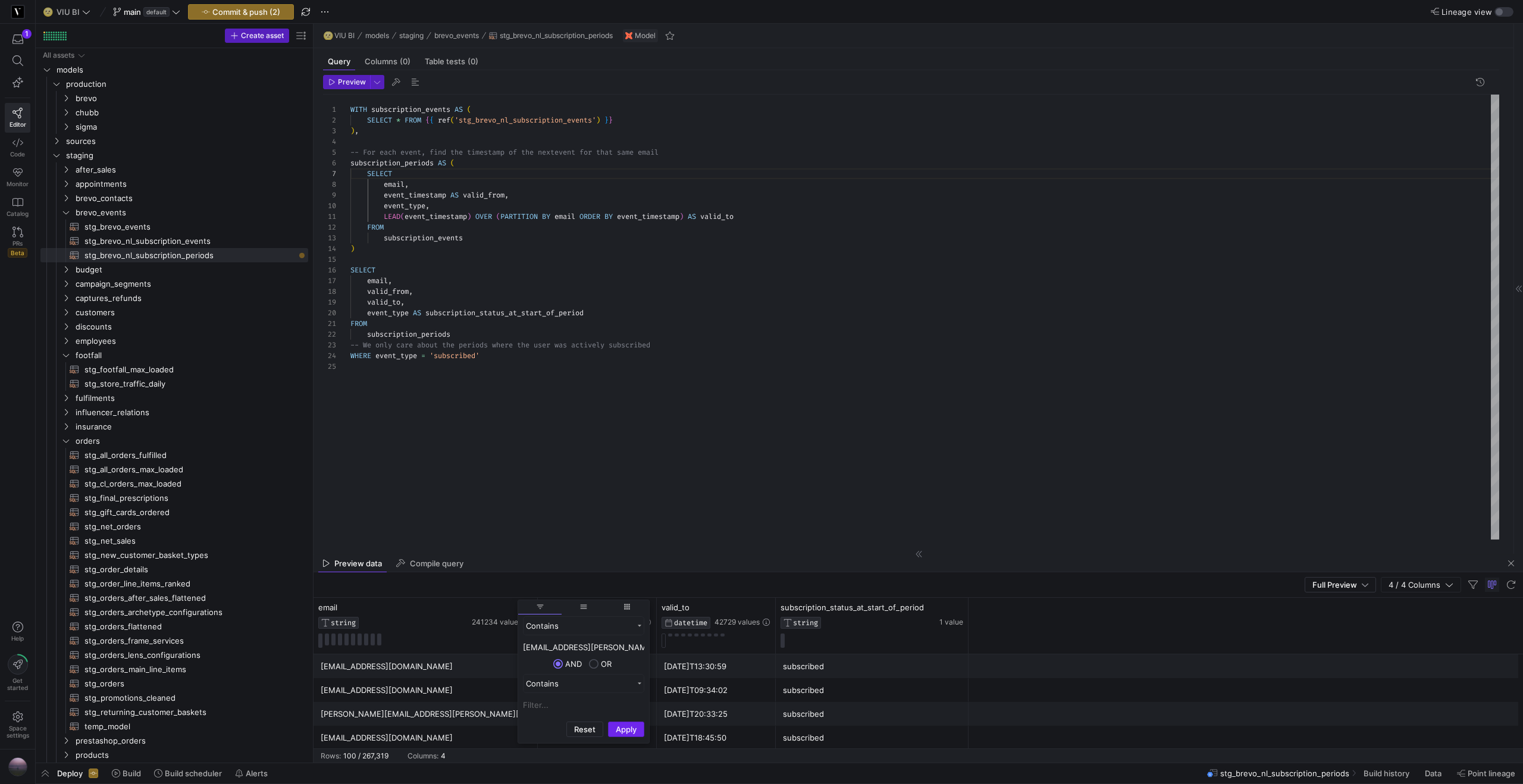
click at [617, 726] on button "Apply" at bounding box center [626, 728] width 37 height 15
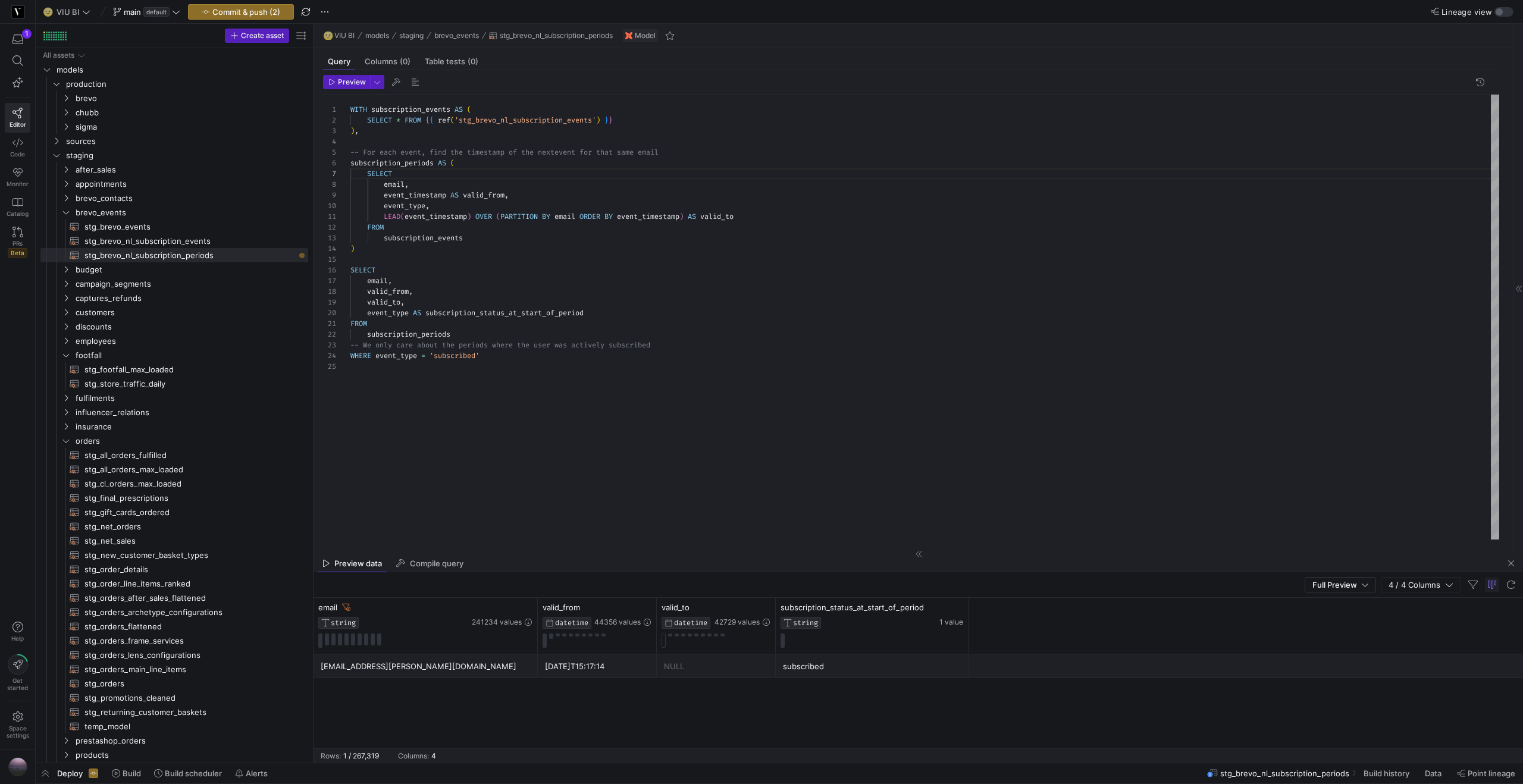
click at [455, 706] on div "[EMAIL_ADDRESS][PERSON_NAME][DOMAIN_NAME] [DATE]T15:17:14 NULL subscribed" at bounding box center [918, 701] width 1210 height 94
click at [345, 611] on icon at bounding box center [346, 607] width 8 height 8
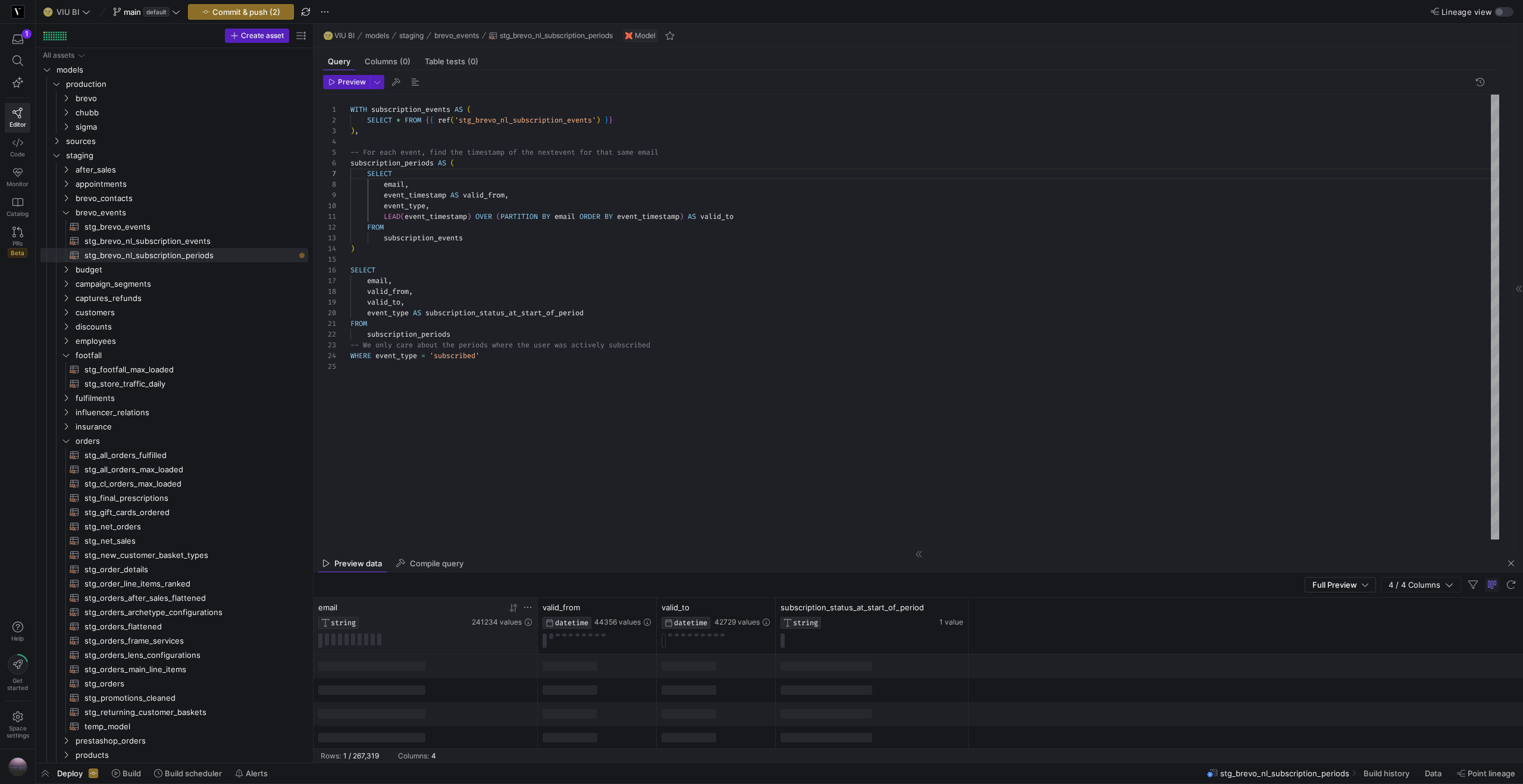
click at [527, 609] on icon at bounding box center [528, 607] width 10 height 10
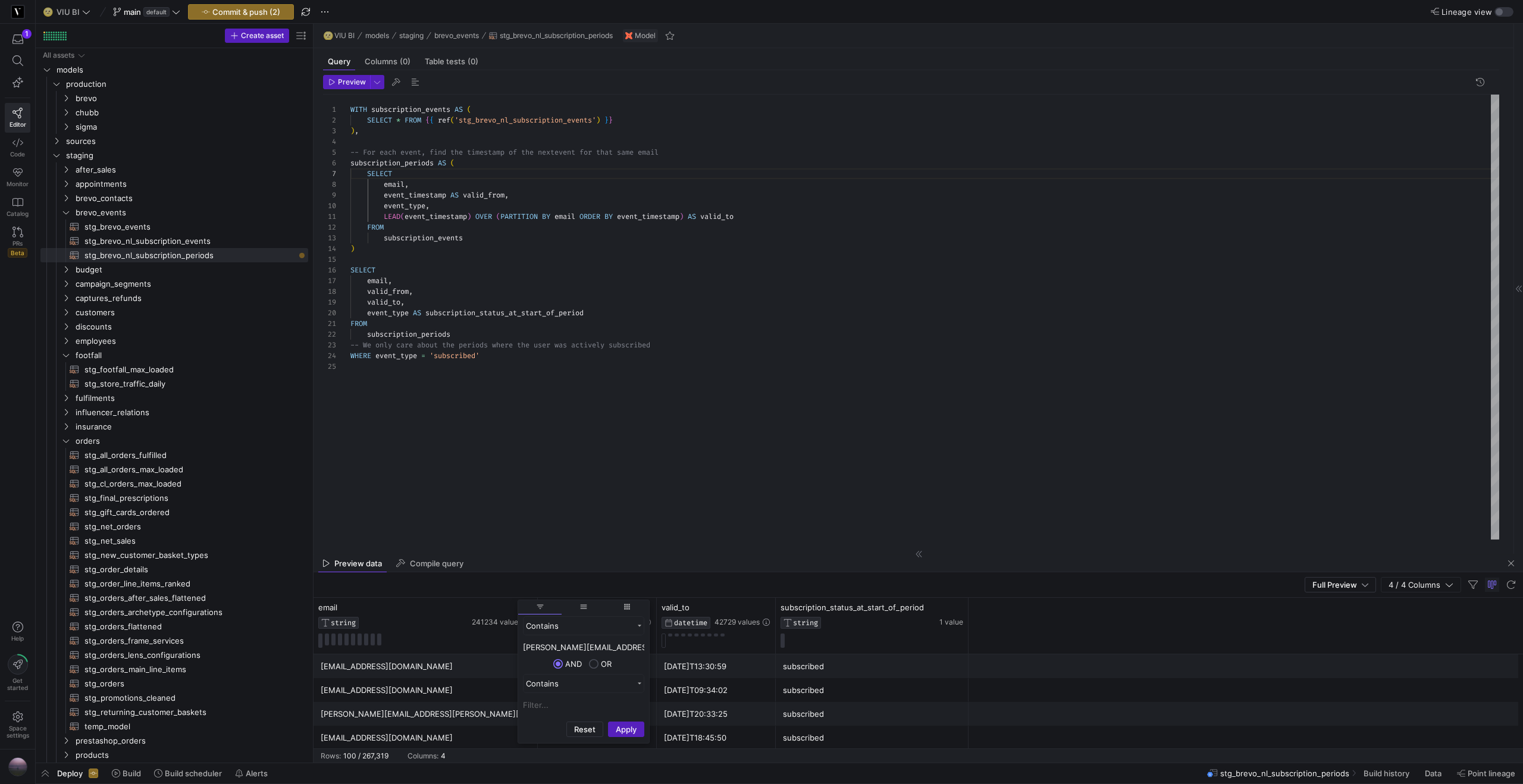
scroll to position [0, 15]
type input "[PERSON_NAME][EMAIL_ADDRESS][PERSON_NAME][DOMAIN_NAME]"
click at [612, 728] on button "Apply" at bounding box center [626, 728] width 37 height 15
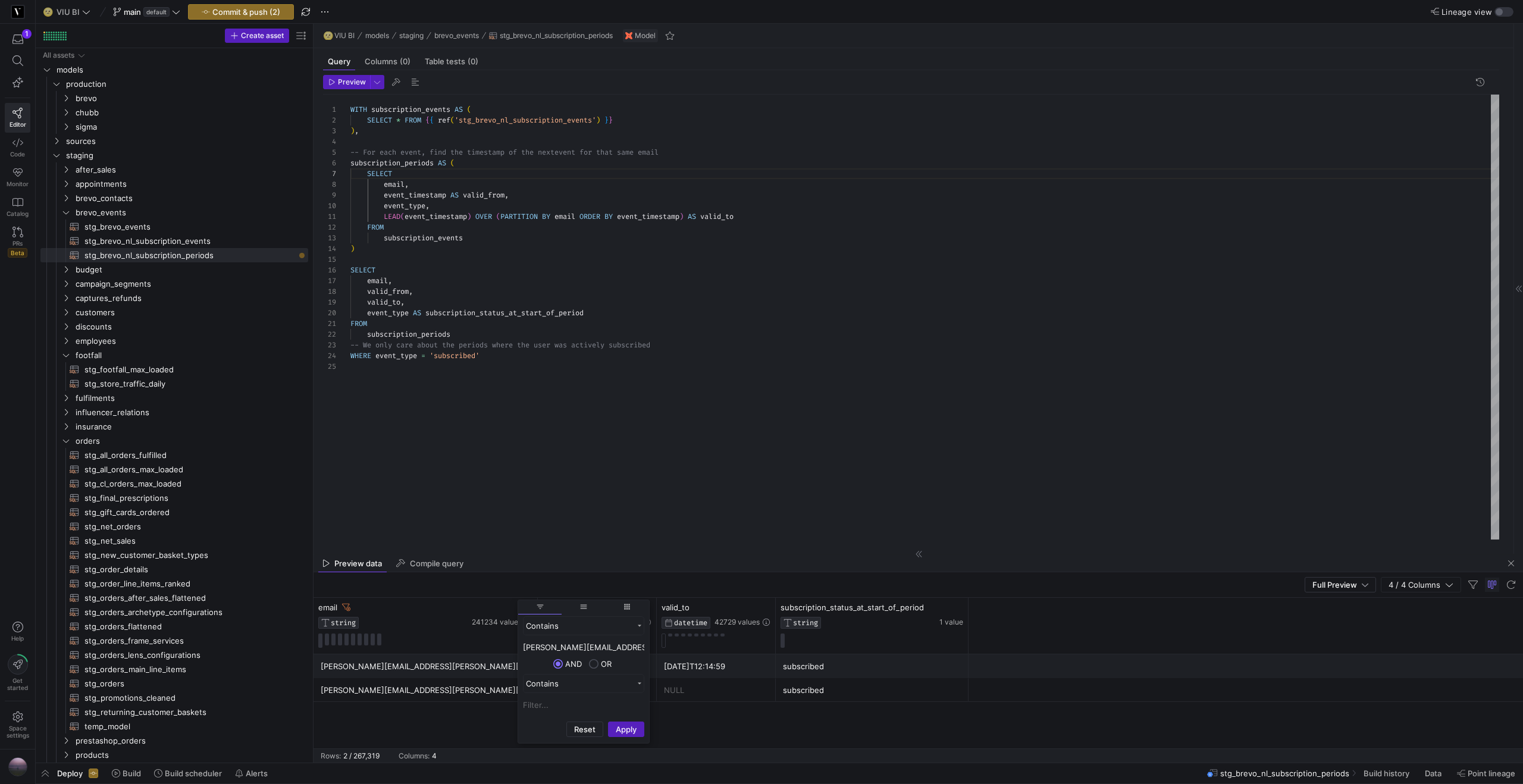
click at [427, 705] on div "[PERSON_NAME][EMAIL_ADDRESS][PERSON_NAME][DOMAIN_NAME] [DATE]T12:34:34 [DATE]T1…" at bounding box center [918, 701] width 1210 height 94
click at [706, 671] on div "[DATE]T12:14:59" at bounding box center [716, 666] width 105 height 23
click at [629, 672] on div "[DATE]T12:34:34" at bounding box center [598, 666] width 105 height 23
click at [706, 673] on div "[DATE]T12:14:59" at bounding box center [716, 666] width 105 height 23
click at [608, 694] on div "[DATE]T12:14:59" at bounding box center [598, 690] width 105 height 23
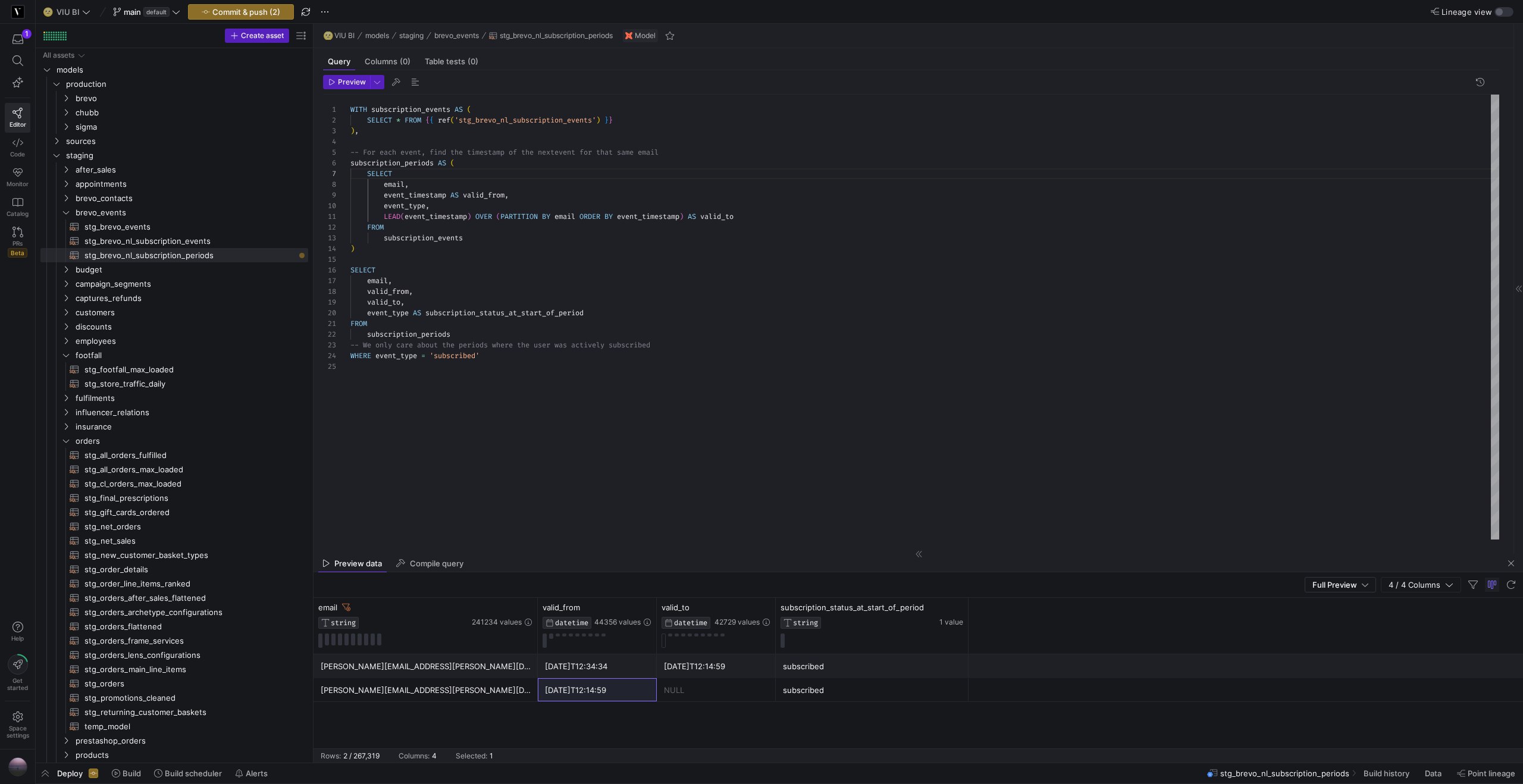
click at [348, 604] on icon at bounding box center [346, 607] width 8 height 8
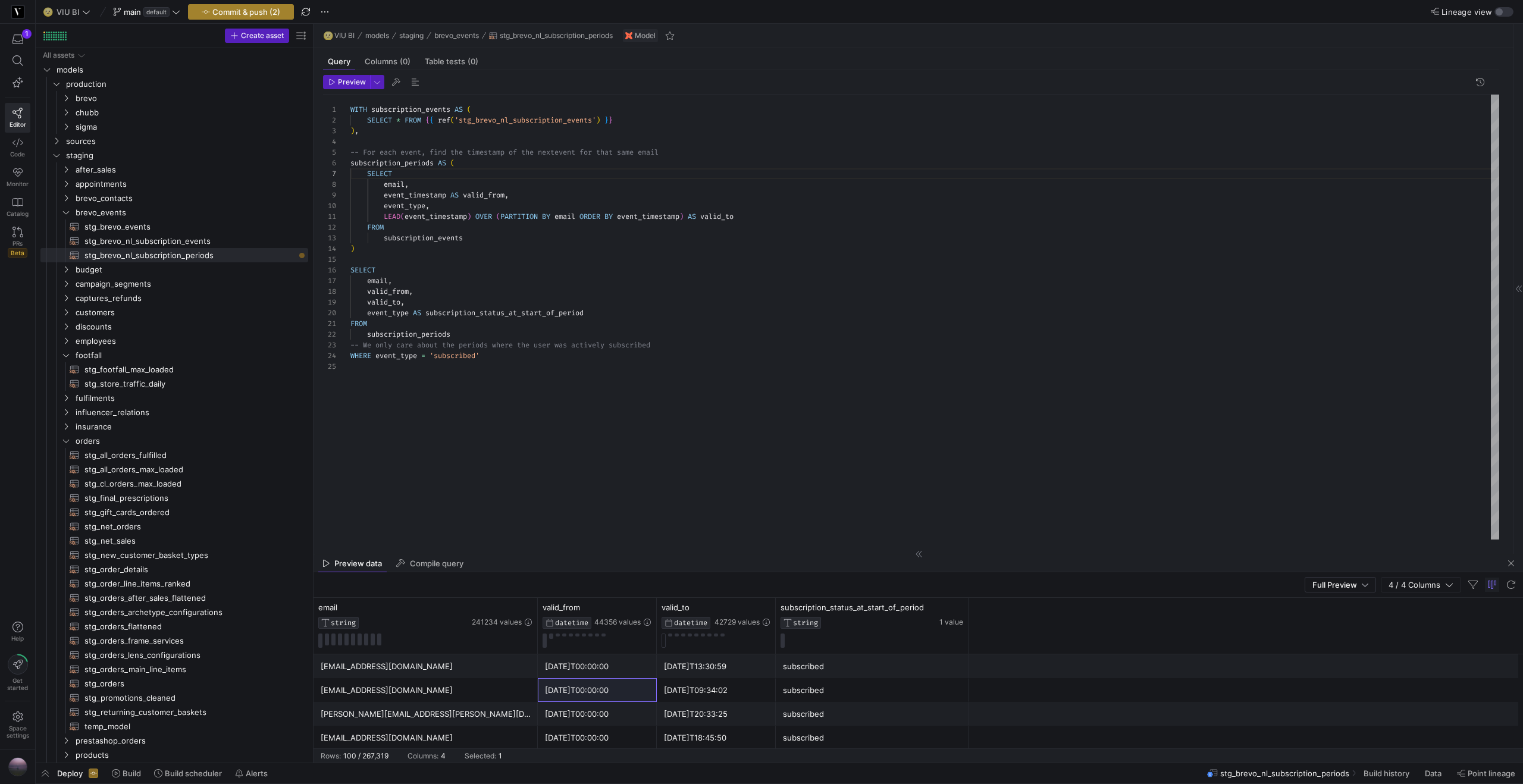
click at [234, 13] on span "Commit & push (2)" at bounding box center [246, 12] width 67 height 10
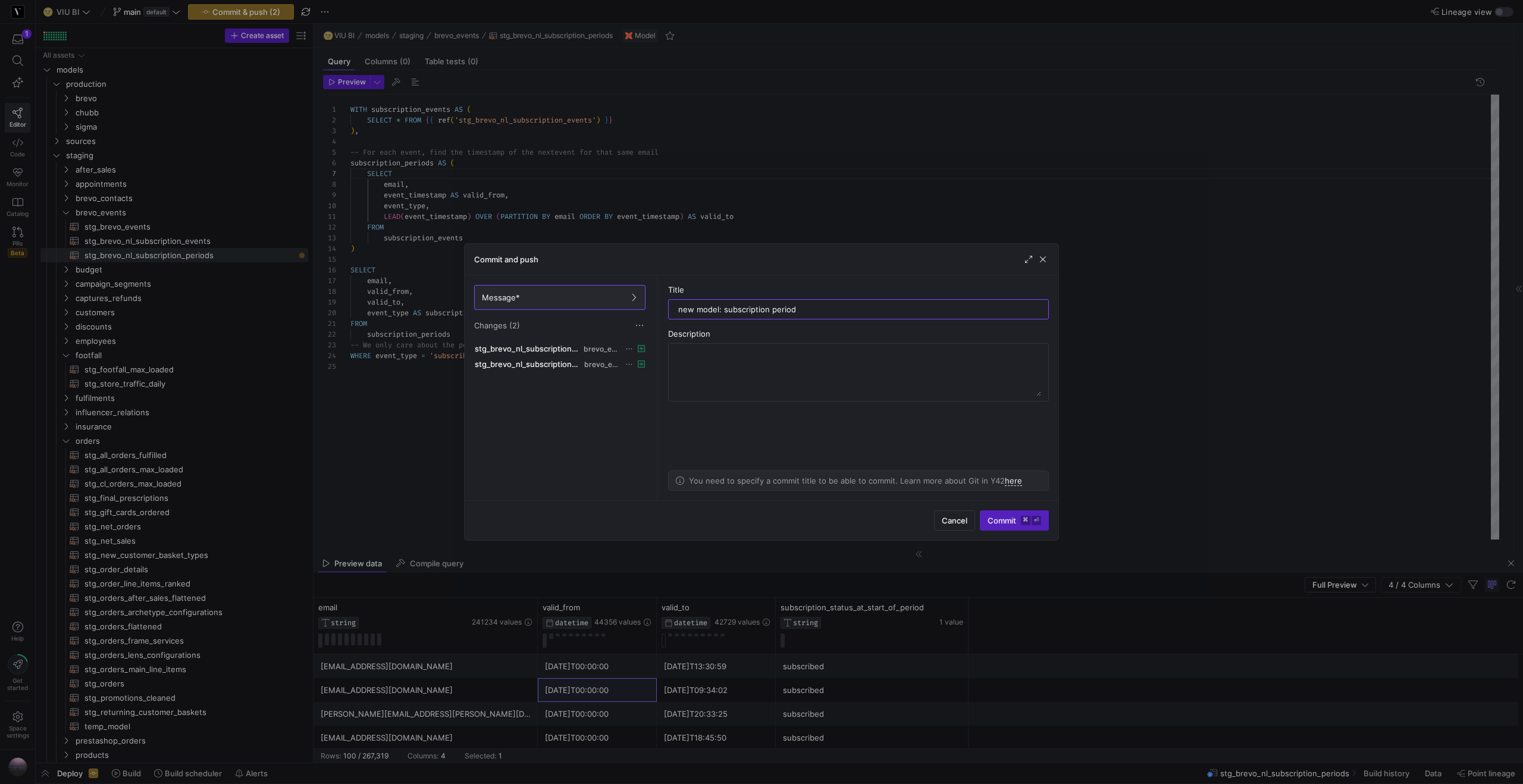
type input "new model: subscription periods"
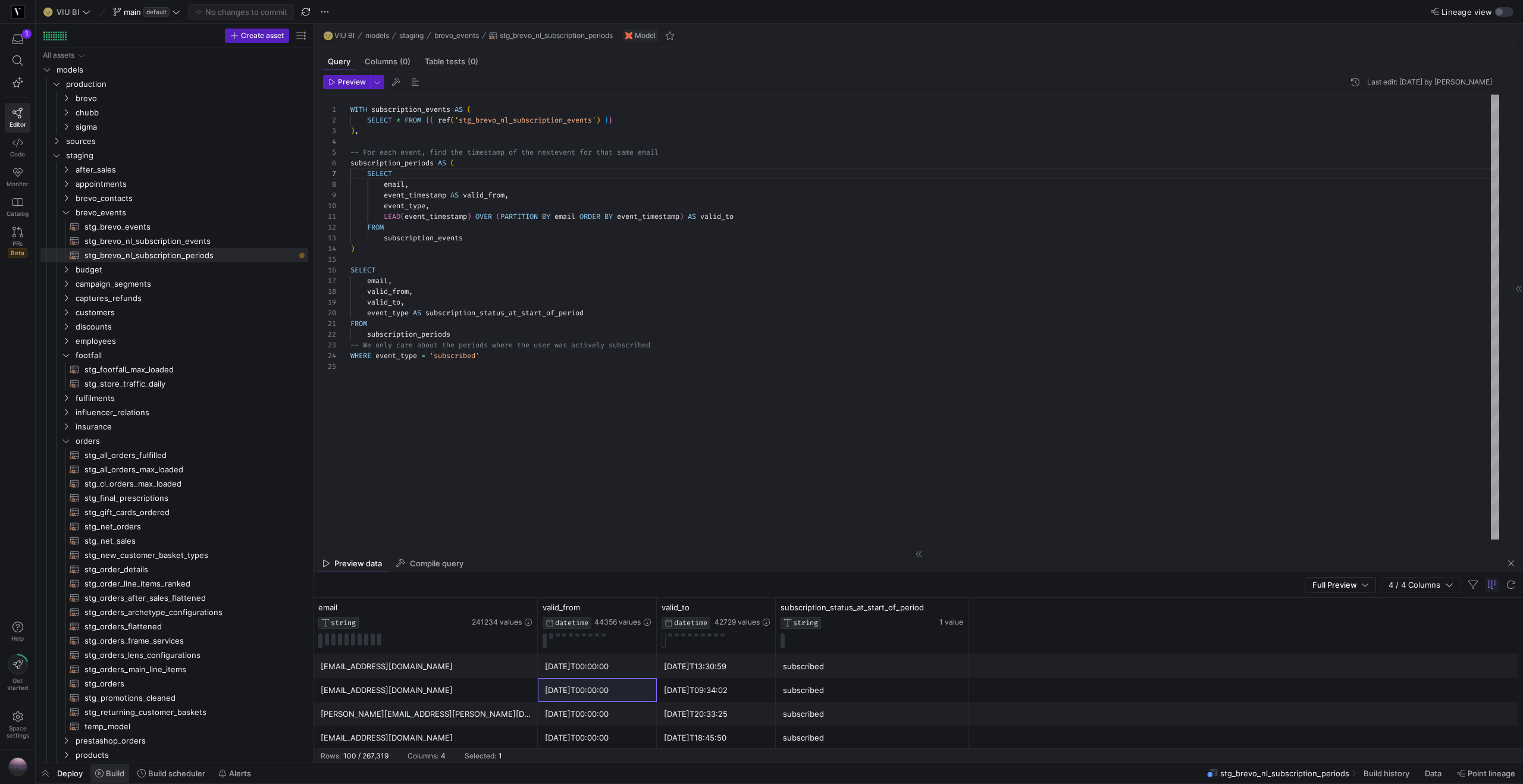
click at [115, 778] on span "Build" at bounding box center [114, 773] width 18 height 10
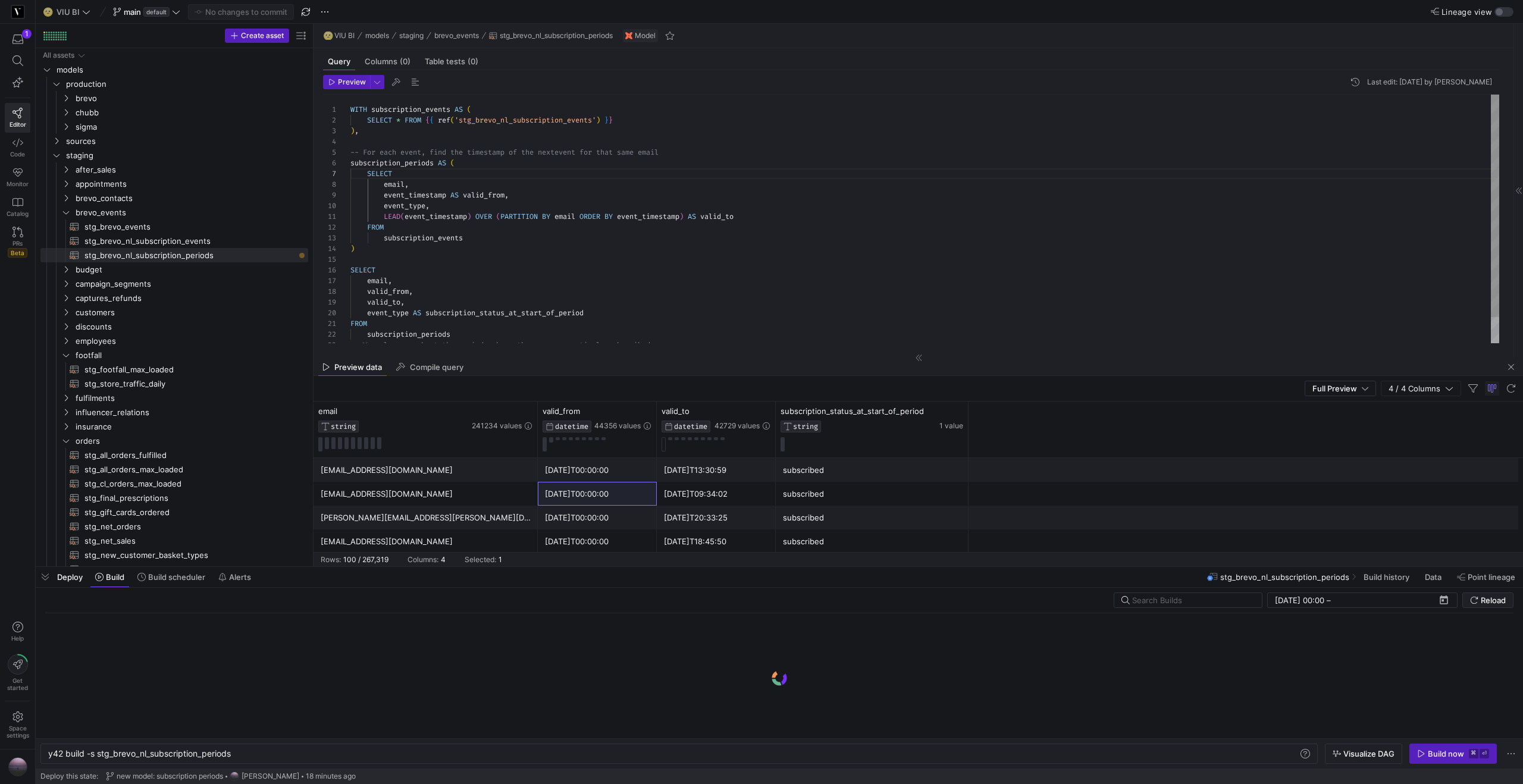
scroll to position [0, 184]
click at [1455, 756] on div "Build now" at bounding box center [1446, 754] width 37 height 10
click at [48, 575] on span "button" at bounding box center [45, 576] width 19 height 20
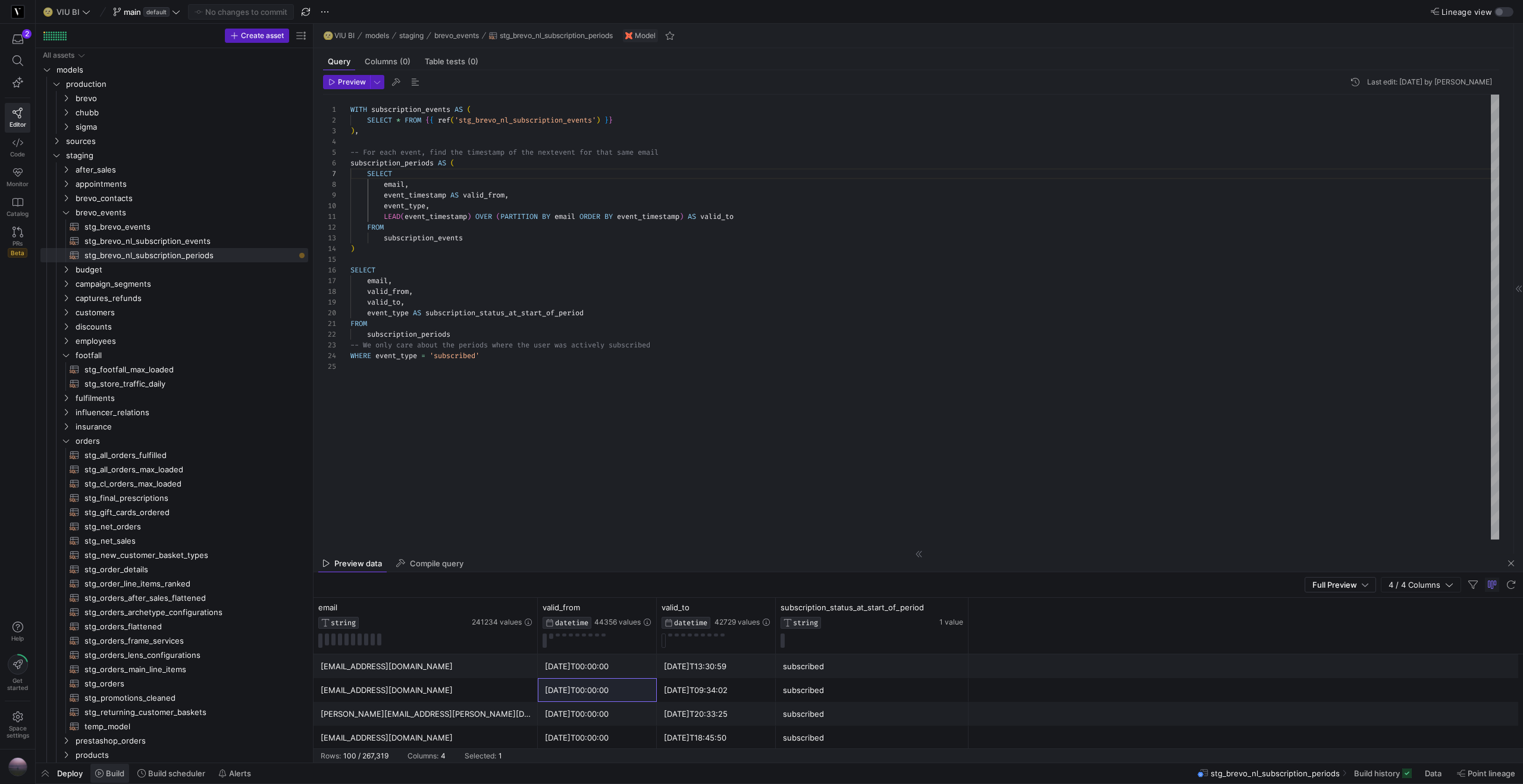
click at [121, 778] on span at bounding box center [110, 773] width 39 height 19
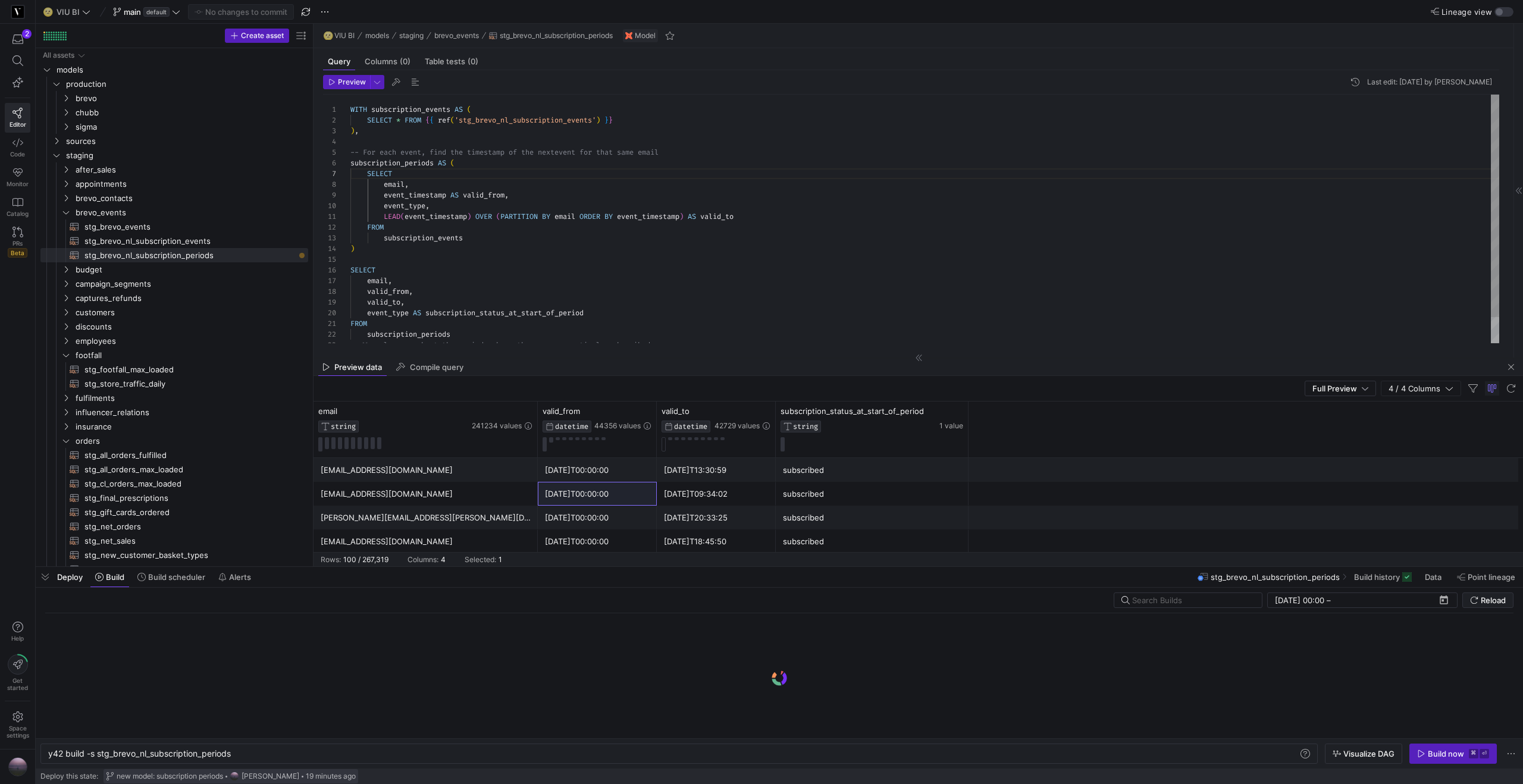
scroll to position [0, 184]
click at [1512, 367] on span "button" at bounding box center [1511, 367] width 14 height 14
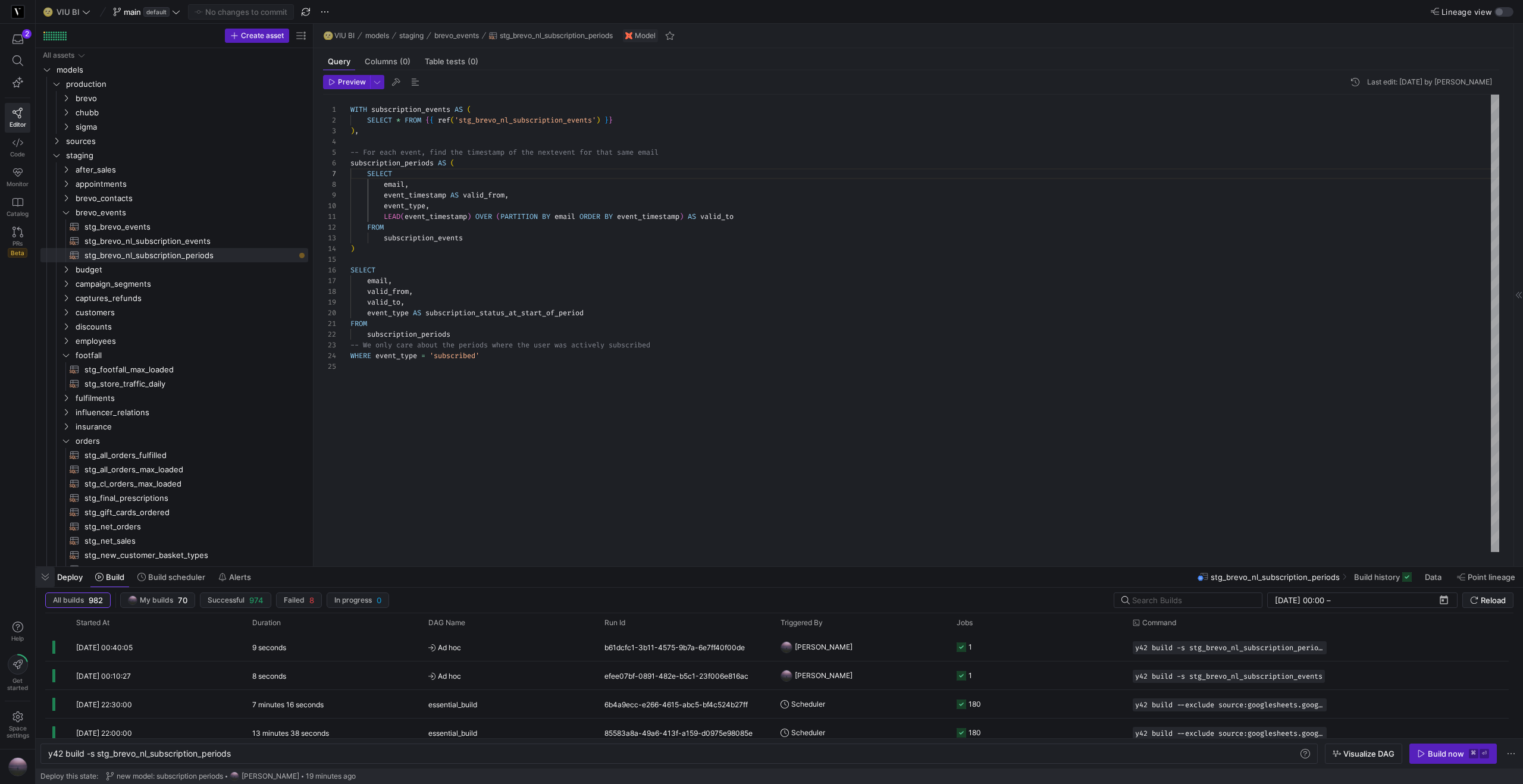
click at [42, 577] on span "button" at bounding box center [45, 576] width 19 height 20
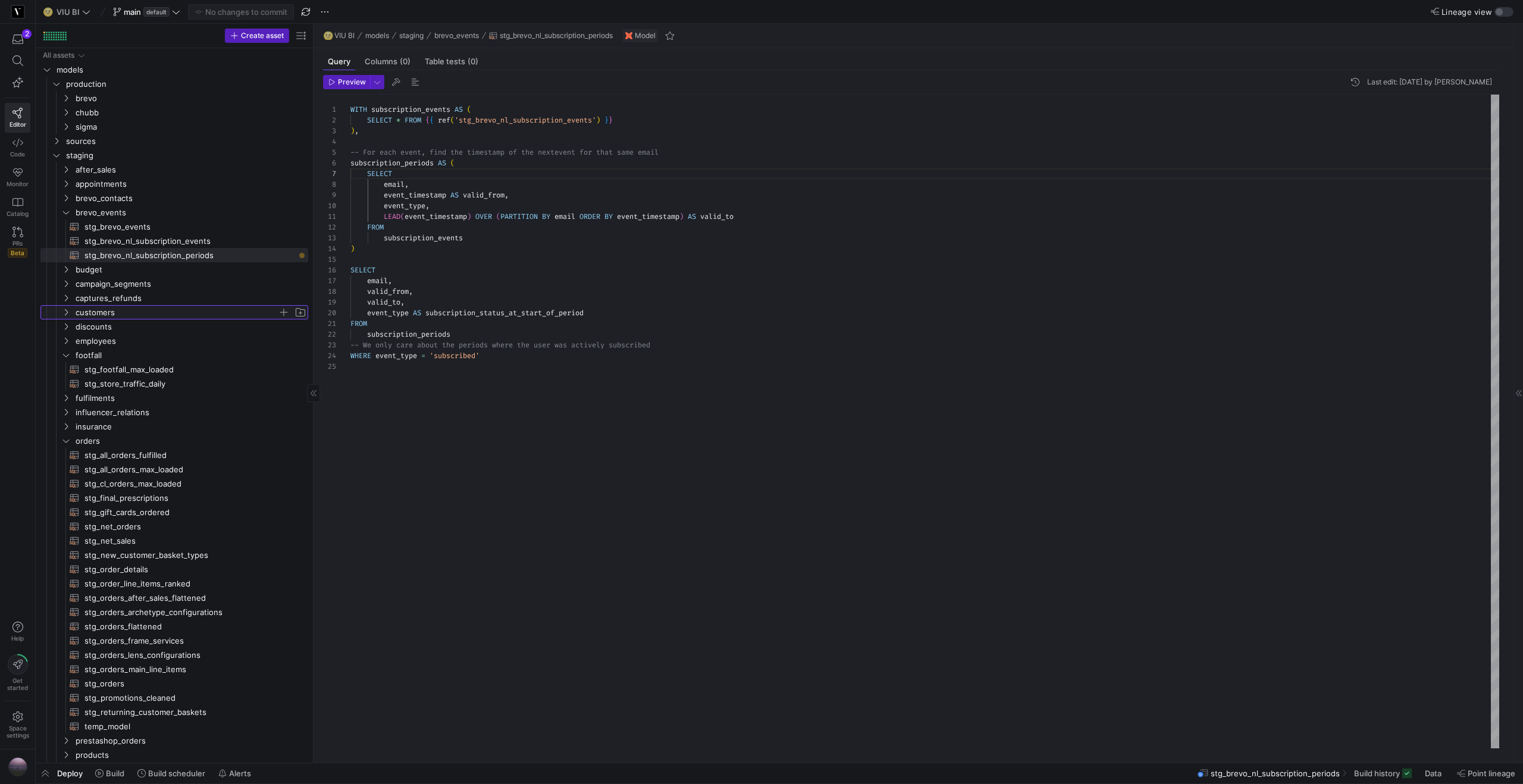
click at [68, 314] on icon "Press SPACE to select this row." at bounding box center [66, 312] width 8 height 7
click at [131, 339] on span "stg_customers​​​​​​​​​​" at bounding box center [189, 340] width 210 height 13
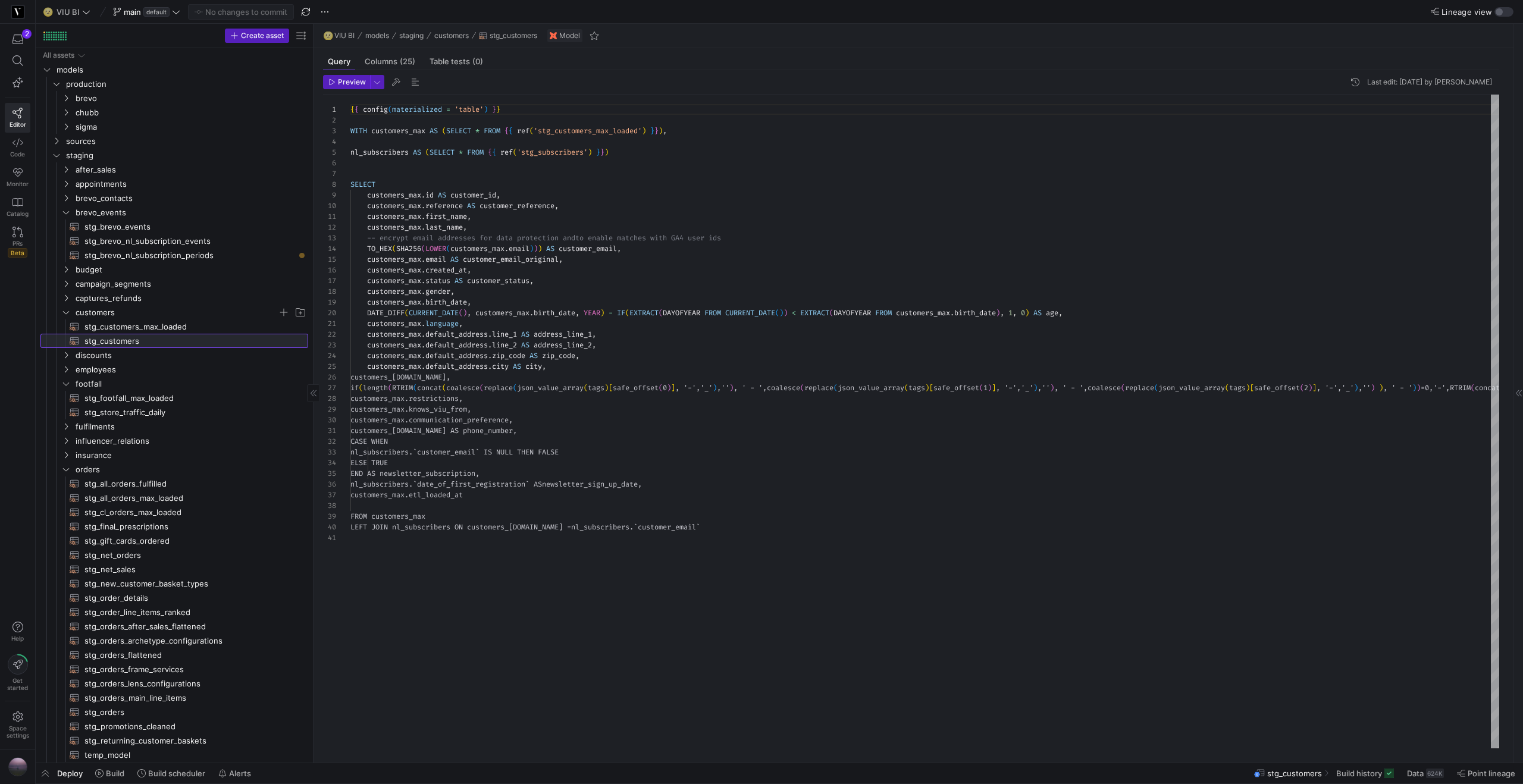
scroll to position [107, 0]
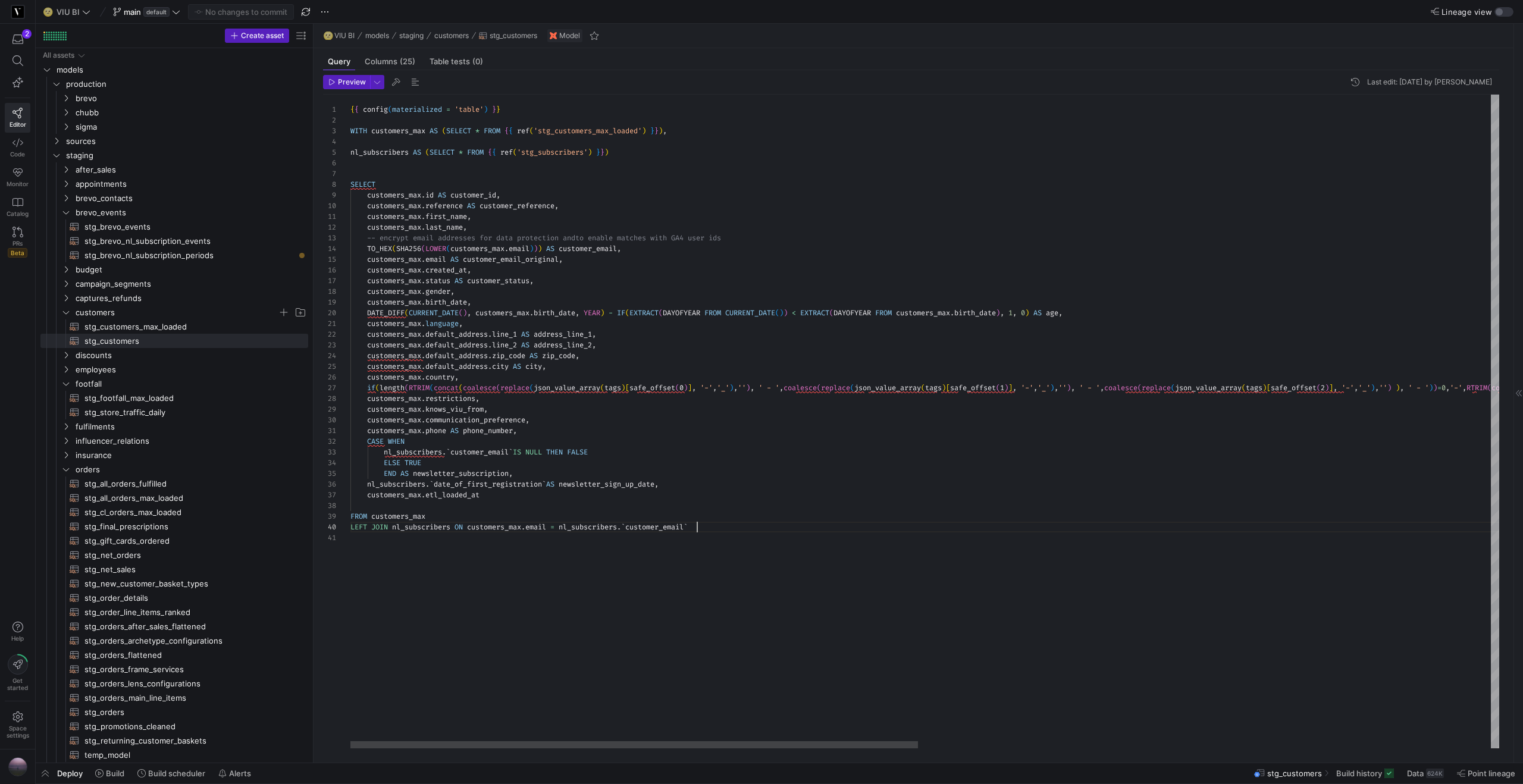
click at [717, 524] on div "{ { config ( materialized = 'table' ) } } WITH customers_max AS ( SELECT * FROM…" at bounding box center [1504, 421] width 2308 height 654
click at [381, 153] on div "{ { config ( materialized = 'table' ) } } WITH customers_max AS ( SELECT * FROM…" at bounding box center [1504, 421] width 2308 height 654
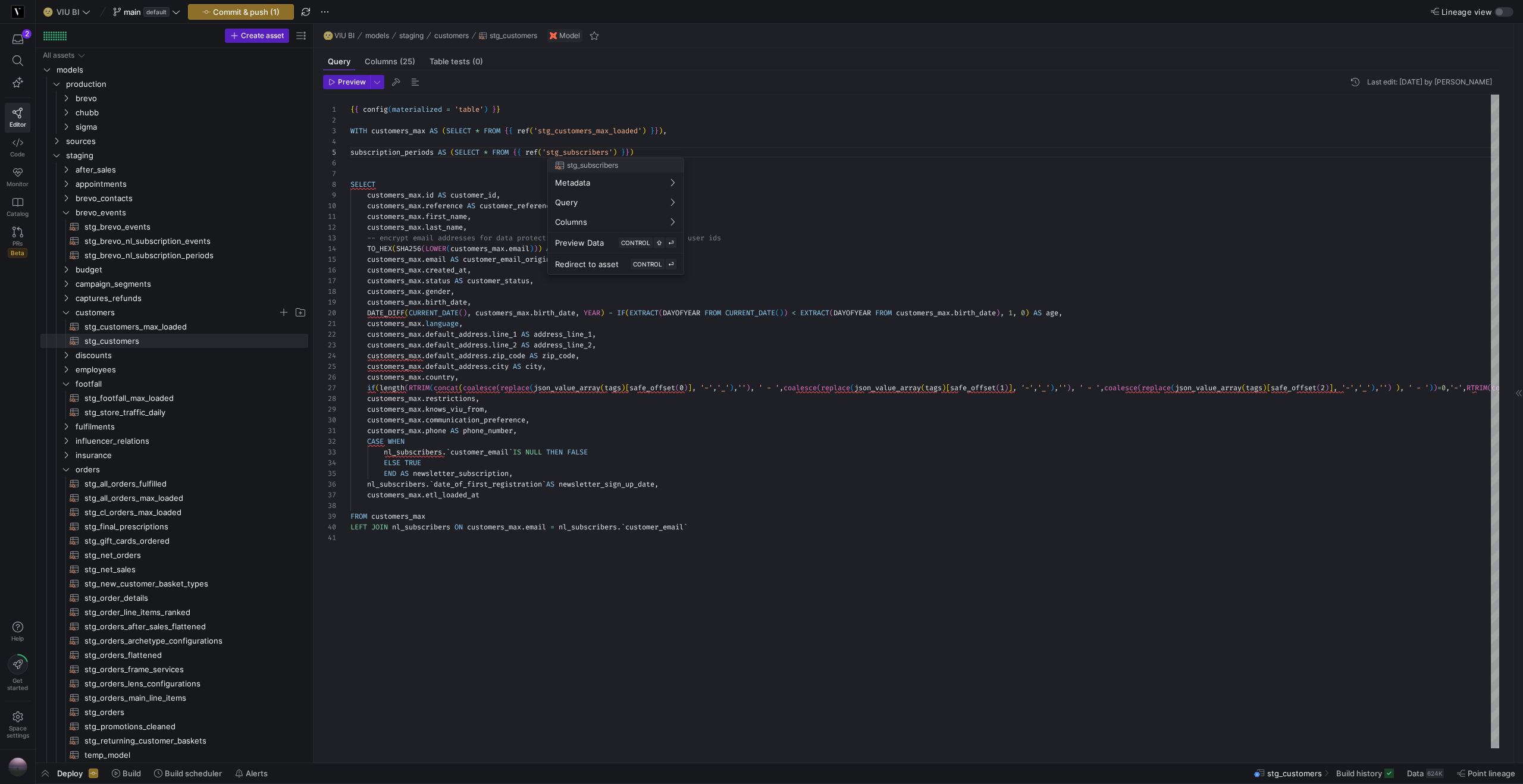
click at [571, 156] on div at bounding box center [761, 392] width 1523 height 784
click at [573, 155] on div "{ { config ( materialized = 'table' ) } } WITH customers_max AS ( SELECT * FROM…" at bounding box center [1504, 421] width 2308 height 654
click at [451, 182] on div "{ { config ( materialized = 'table' ) } } WITH customers_max AS ( SELECT * FROM…" at bounding box center [1504, 421] width 2308 height 654
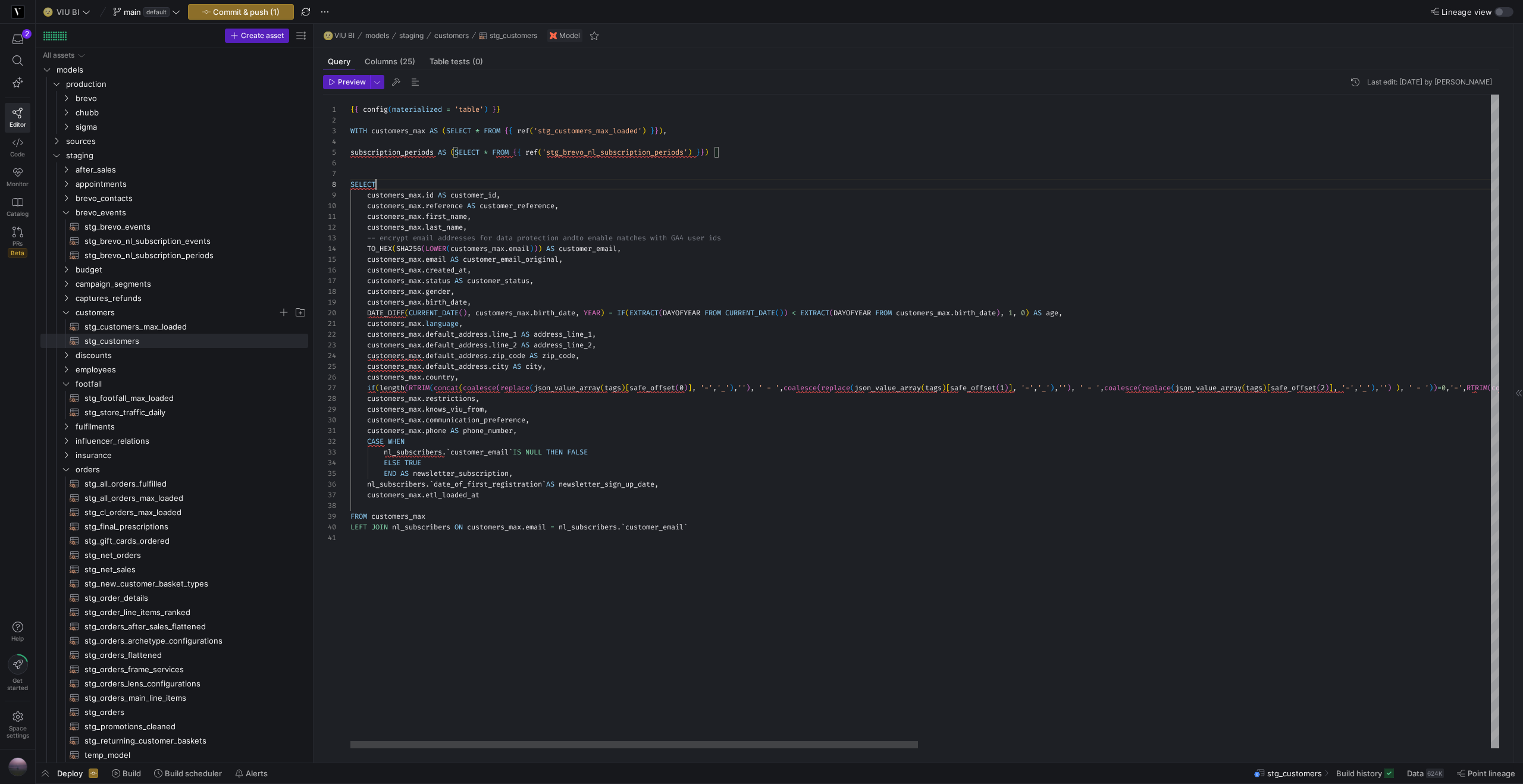
scroll to position [75, 25]
click at [397, 154] on div "{ { config ( materialized = 'table' ) } } WITH customers_max AS ( SELECT * FROM…" at bounding box center [1504, 421] width 2308 height 654
click at [425, 526] on div "{ { config ( materialized = 'table' ) } } WITH customers_max AS ( SELECT * FROM…" at bounding box center [1504, 421] width 2308 height 654
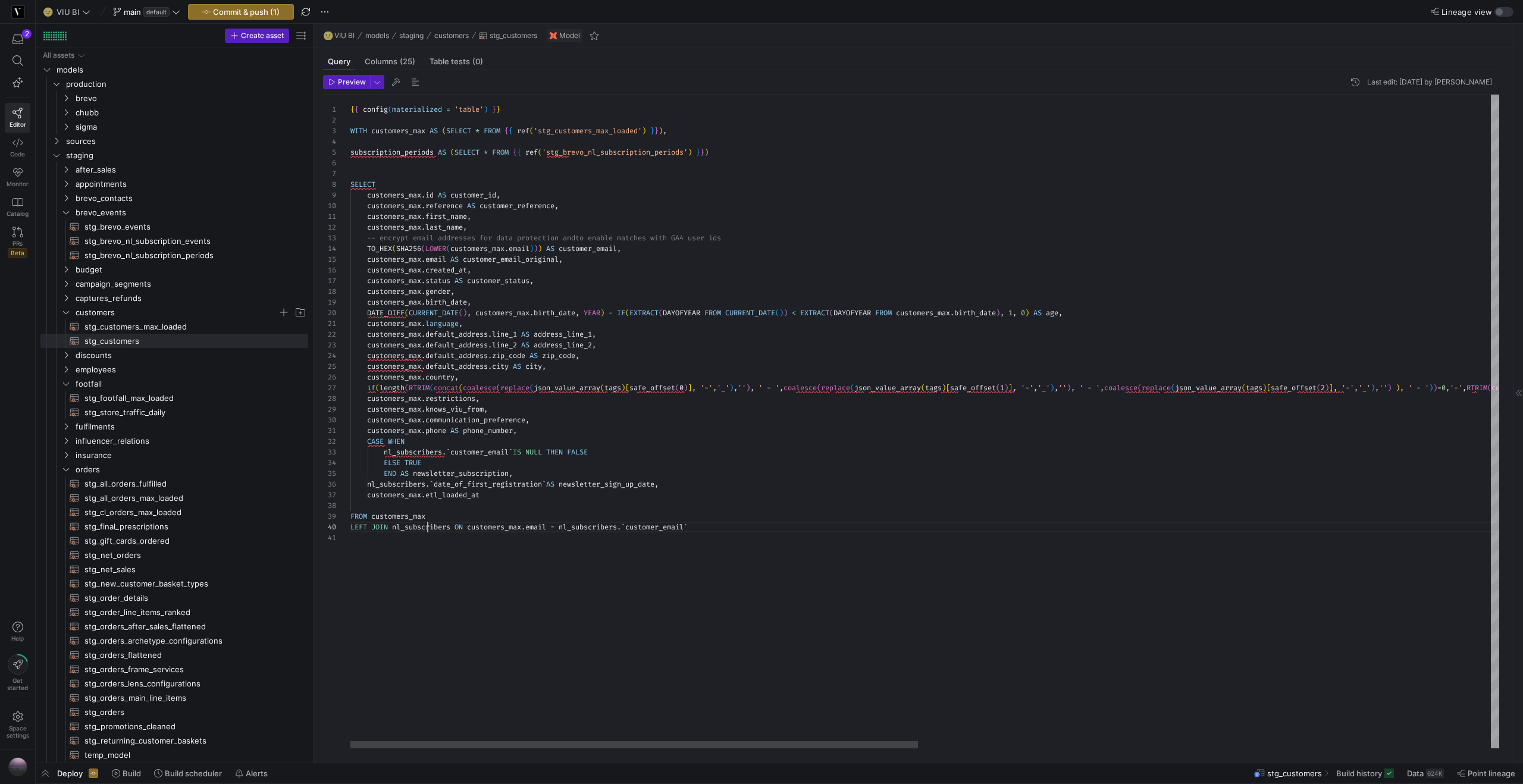
click at [425, 526] on div "{ { config ( materialized = 'table' ) } } WITH customers_max AS ( SELECT * FROM…" at bounding box center [1504, 421] width 2308 height 654
click at [744, 148] on div "{ { config ( materialized = 'table' ) } } WITH customers_max AS ( SELECT * FROM…" at bounding box center [1504, 421] width 2308 height 654
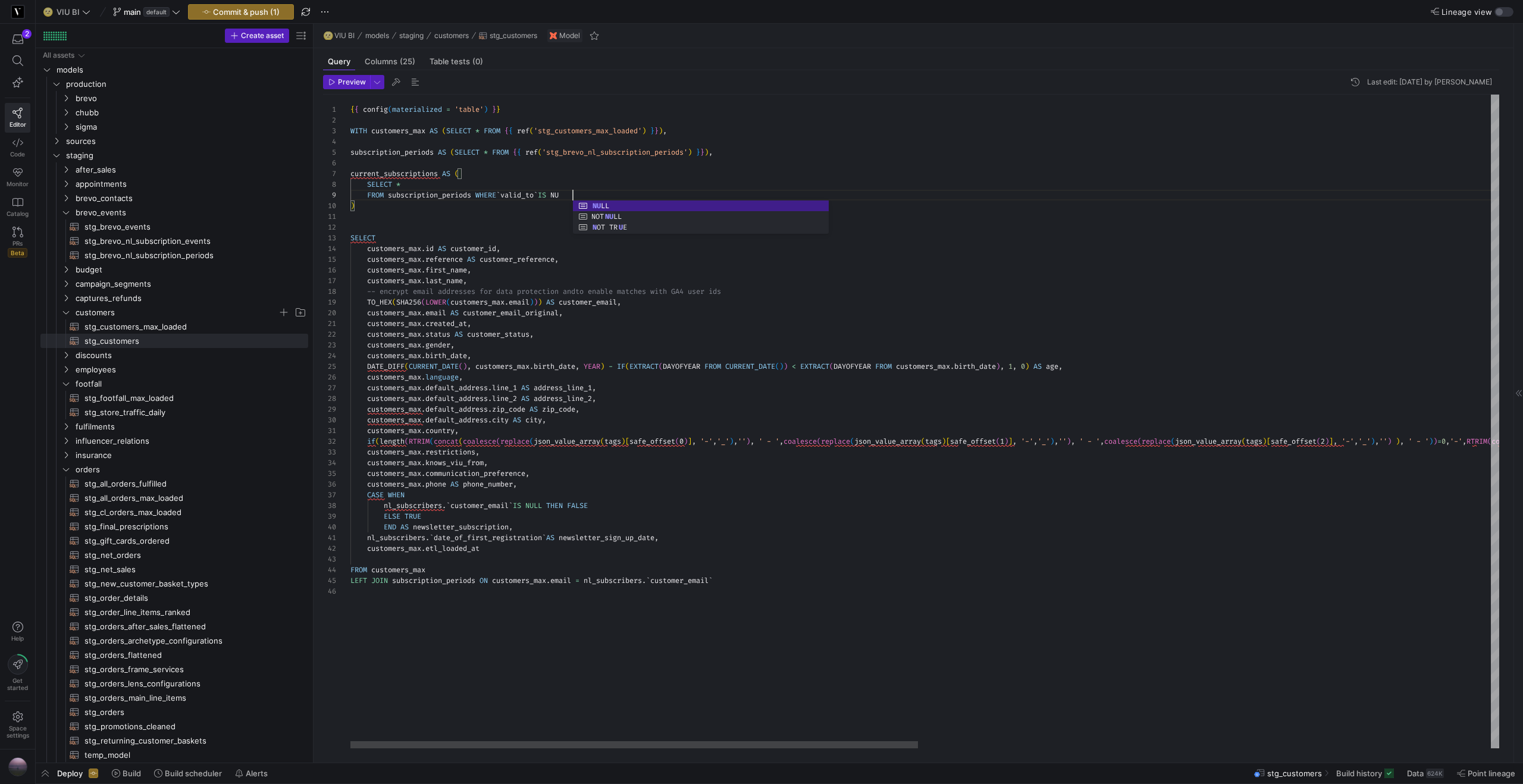
scroll to position [86, 232]
click at [409, 206] on div "{ { config ( materialized = 'table' ) } } WITH customers_max AS ( SELECT * FROM…" at bounding box center [1504, 421] width 2308 height 654
click at [394, 209] on div "{ { config ( materialized = 'table' ) } } WITH customers_max AS ( SELECT * FROM…" at bounding box center [1504, 421] width 2308 height 654
click at [407, 186] on div "{ { config ( materialized = 'table' ) } } WITH customers_max AS ( SELECT * FROM…" at bounding box center [1504, 421] width 2308 height 654
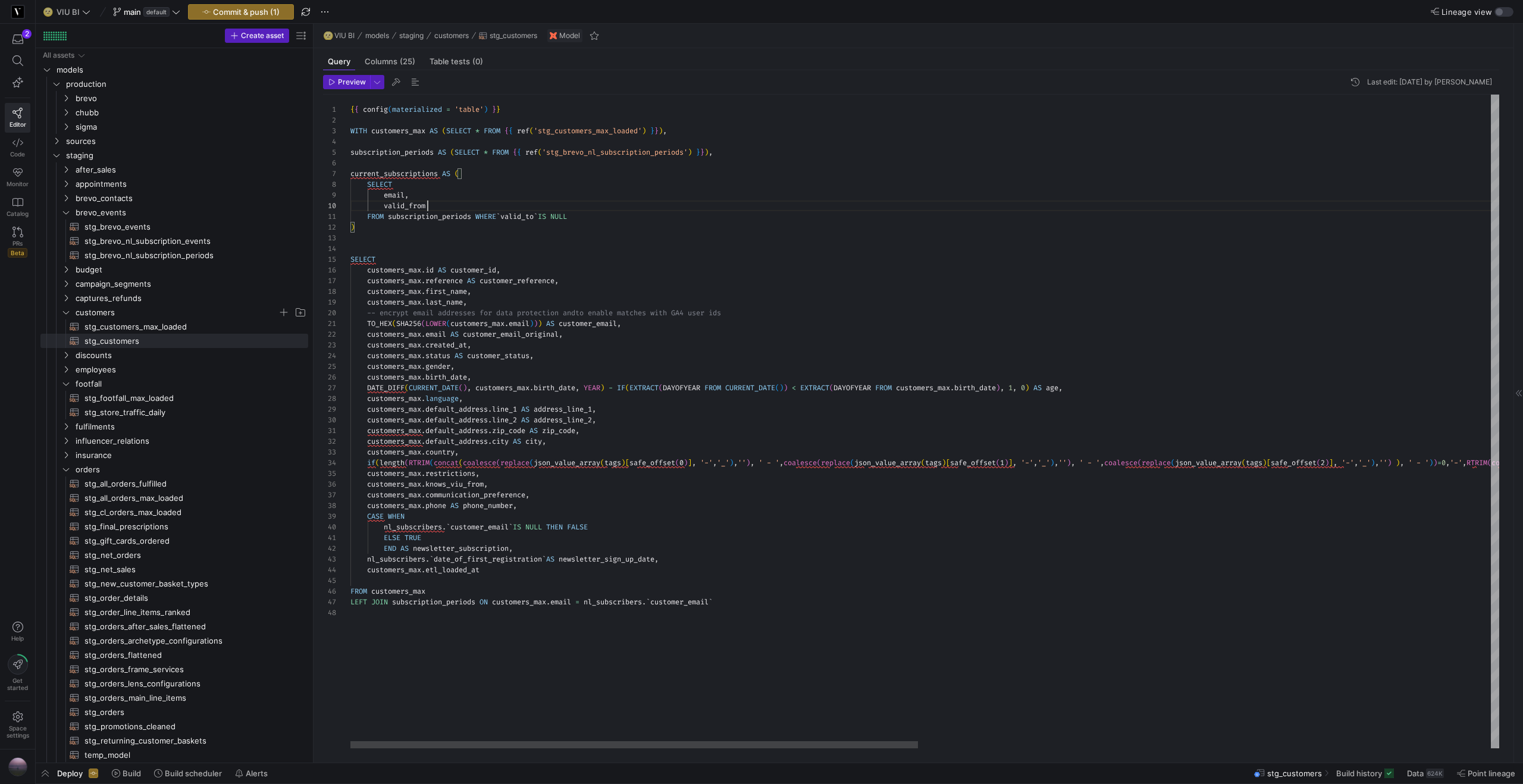
scroll to position [96, 77]
click at [483, 212] on div "{ { config ( materialized = 'table' ) } } WITH customers_max AS ( SELECT * FROM…" at bounding box center [1504, 421] width 2308 height 654
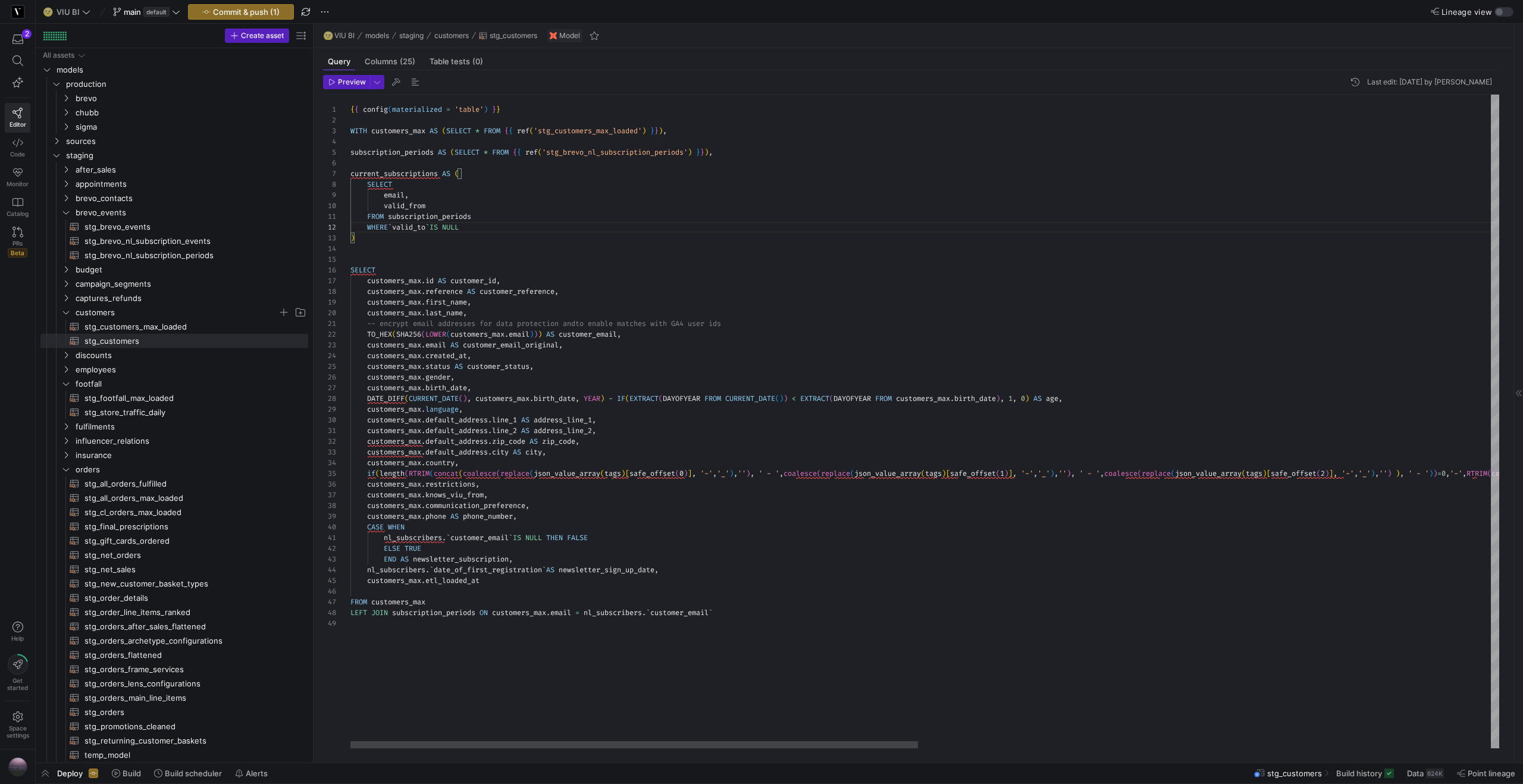
click at [395, 187] on div "{ { config ( materialized = 'table' ) } } WITH customers_max AS ( SELECT * FROM…" at bounding box center [1504, 421] width 2308 height 654
click at [381, 173] on div "{ { config ( materialized = 'table' ) } } WITH customers_max AS ( SELECT * FROM…" at bounding box center [1504, 421] width 2308 height 654
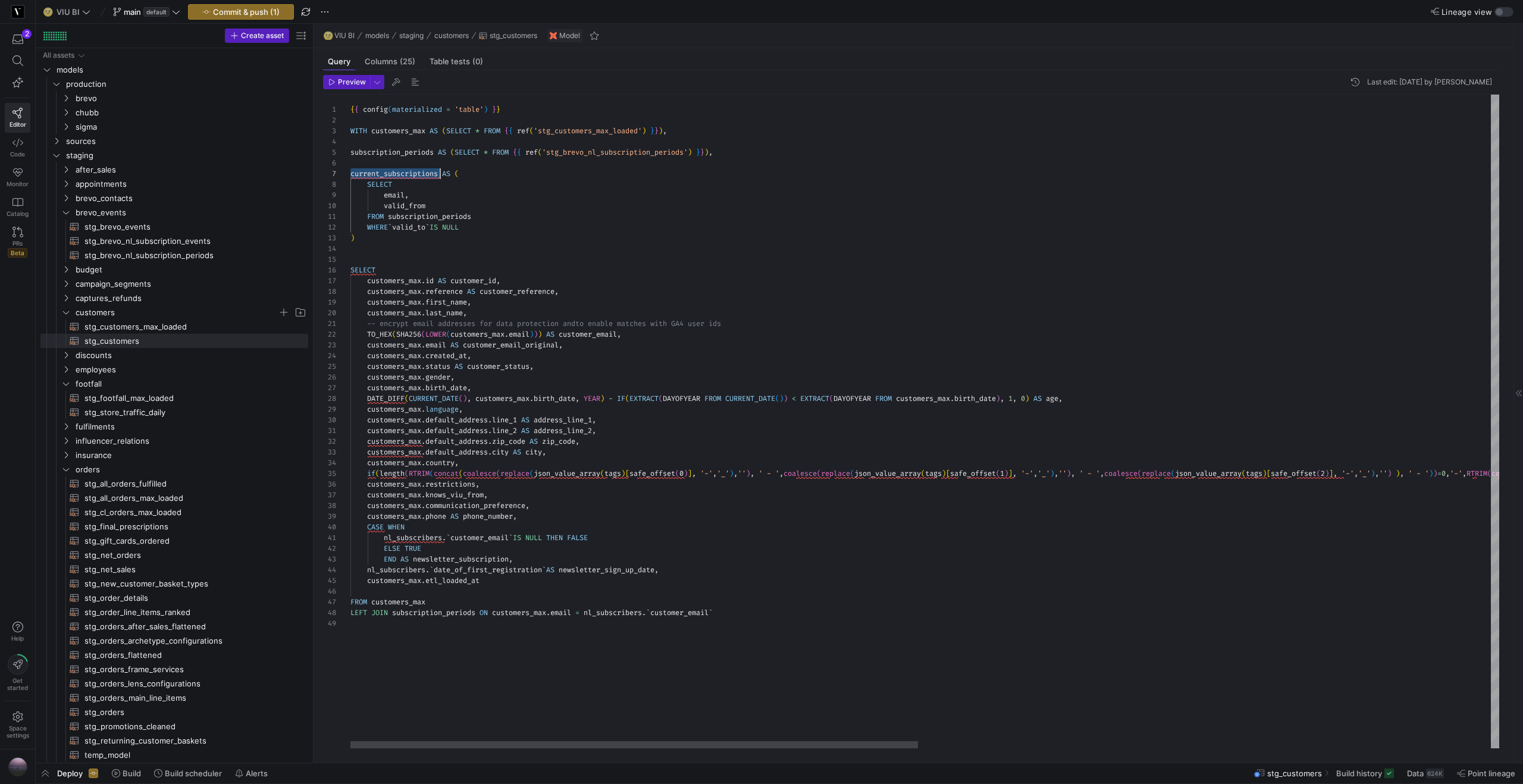
click at [414, 613] on div "{ { config ( materialized = 'table' ) } } WITH customers_max AS ( SELECT * FROM…" at bounding box center [1504, 421] width 2308 height 654
click at [631, 610] on div "{ { config ( materialized = 'table' ) } } WITH customers_max AS ( SELECT * FROM…" at bounding box center [1504, 421] width 2308 height 654
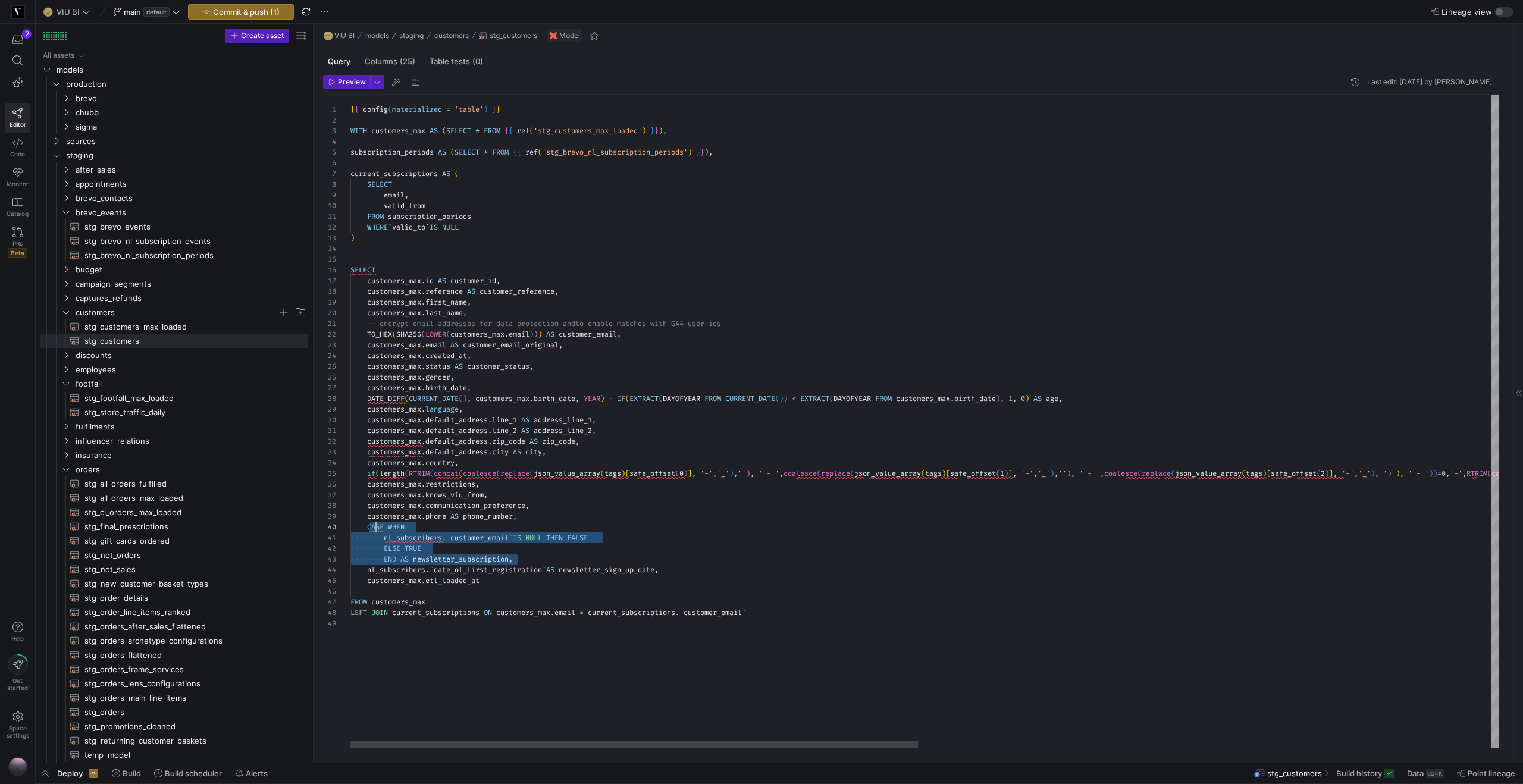
scroll to position [53, 13]
drag, startPoint x: 527, startPoint y: 558, endPoint x: 364, endPoint y: 526, distance: 166.1
click at [364, 526] on div "{ { config ( materialized = 'table' ) } } WITH customers_max AS ( SELECT * FROM…" at bounding box center [1504, 421] width 2308 height 654
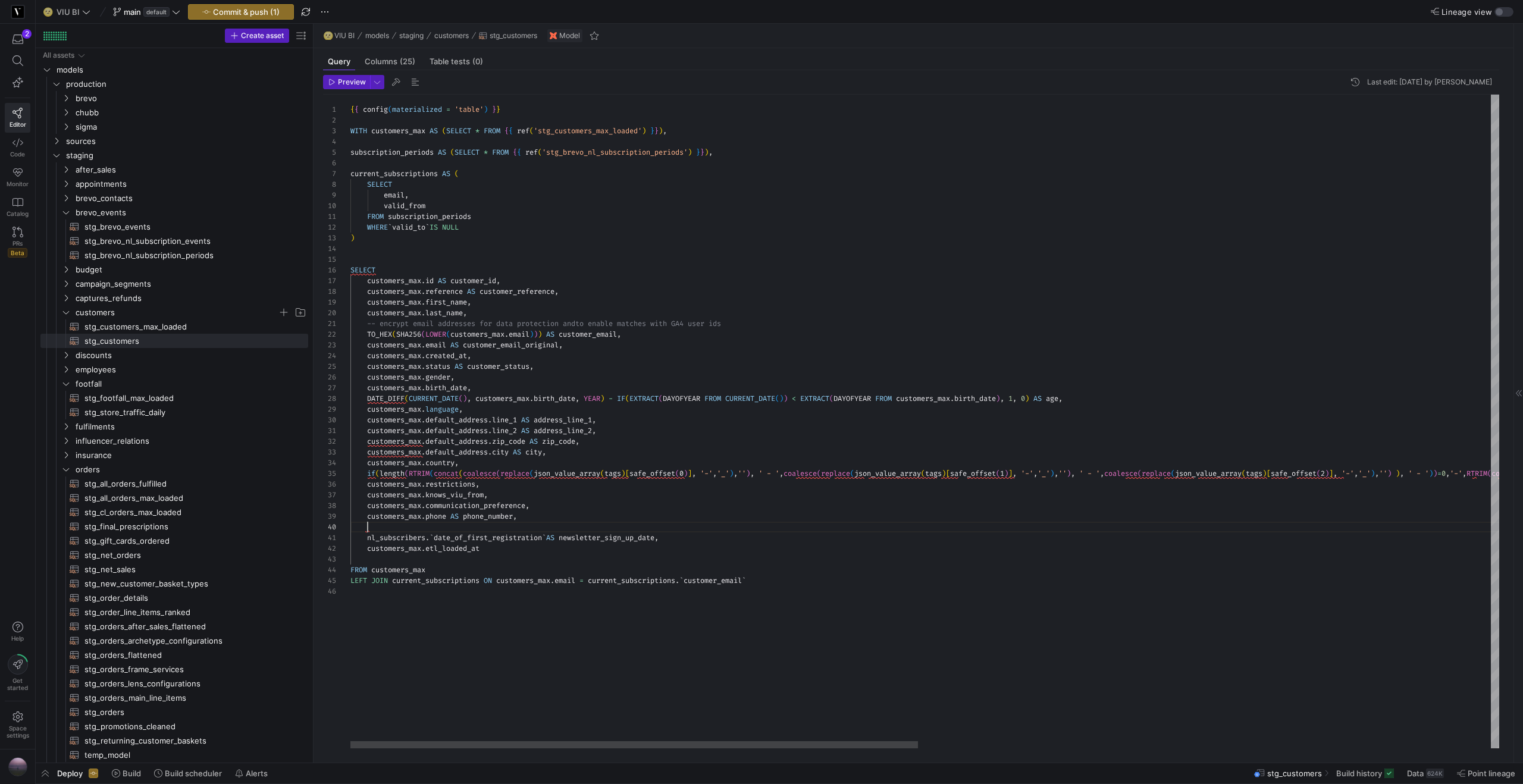
scroll to position [53, 17]
click at [702, 536] on div "{ { config ( materialized = 'table' ) } } WITH customers_max AS ( SELECT * FROM…" at bounding box center [1504, 421] width 2308 height 654
click at [556, 513] on div "{ { config ( materialized = 'table' ) } } WITH customers_max AS ( SELECT * FROM…" at bounding box center [1504, 421] width 2308 height 654
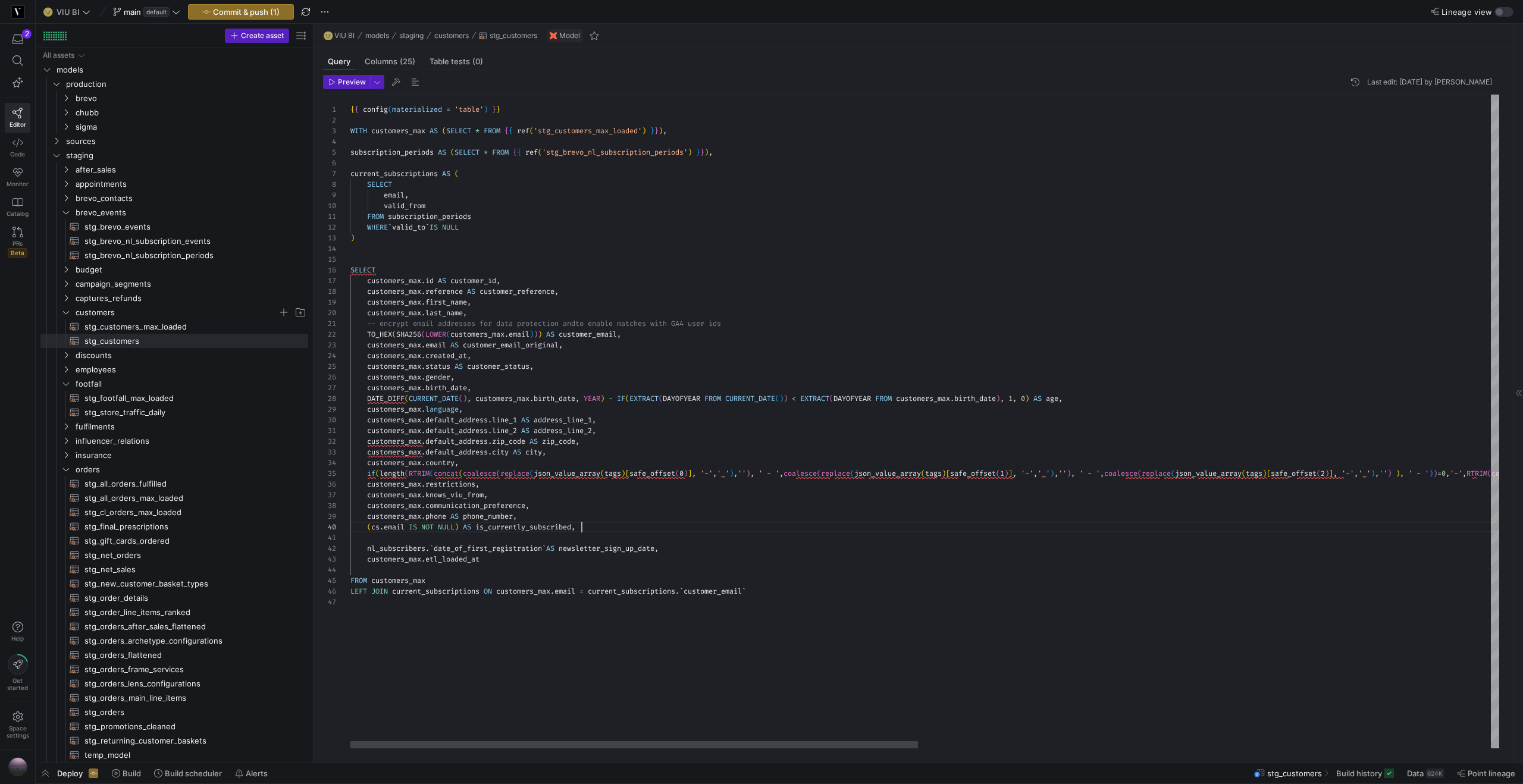
click at [440, 590] on div "{ { config ( materialized = 'table' ) } } WITH customers_max AS ( SELECT * FROM…" at bounding box center [1504, 421] width 2308 height 654
click at [376, 524] on div "{ { config ( materialized = 'table' ) } } WITH customers_max AS ( SELECT * FROM…" at bounding box center [1504, 421] width 2308 height 654
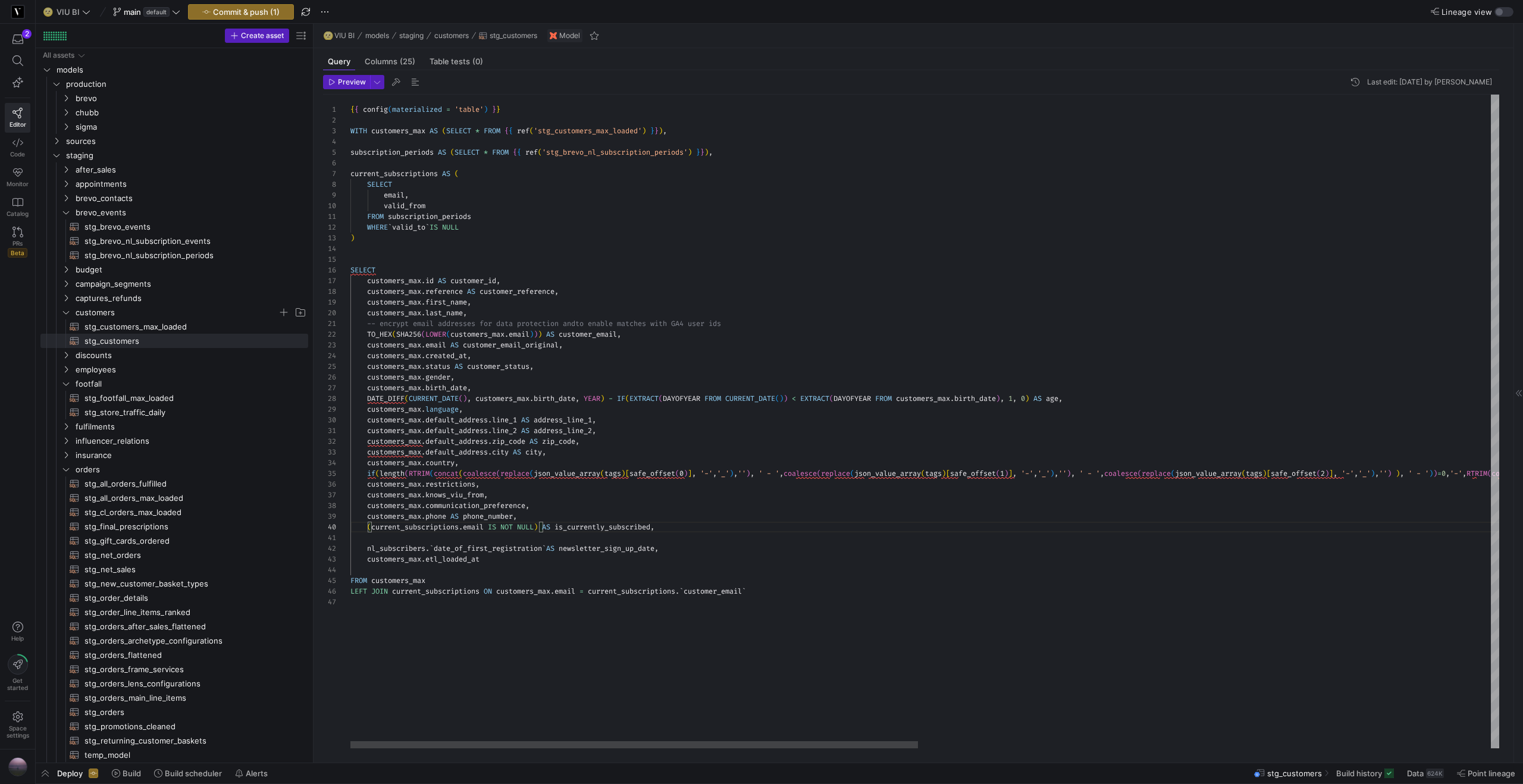
scroll to position [53, 313]
click at [687, 526] on div "{ { config ( materialized = 'table' ) } } WITH customers_max AS ( SELECT * FROM…" at bounding box center [1504, 421] width 2308 height 654
click at [412, 528] on div "{ { config ( materialized = 'table' ) } } WITH customers_max AS ( SELECT * FROM…" at bounding box center [1504, 421] width 2308 height 654
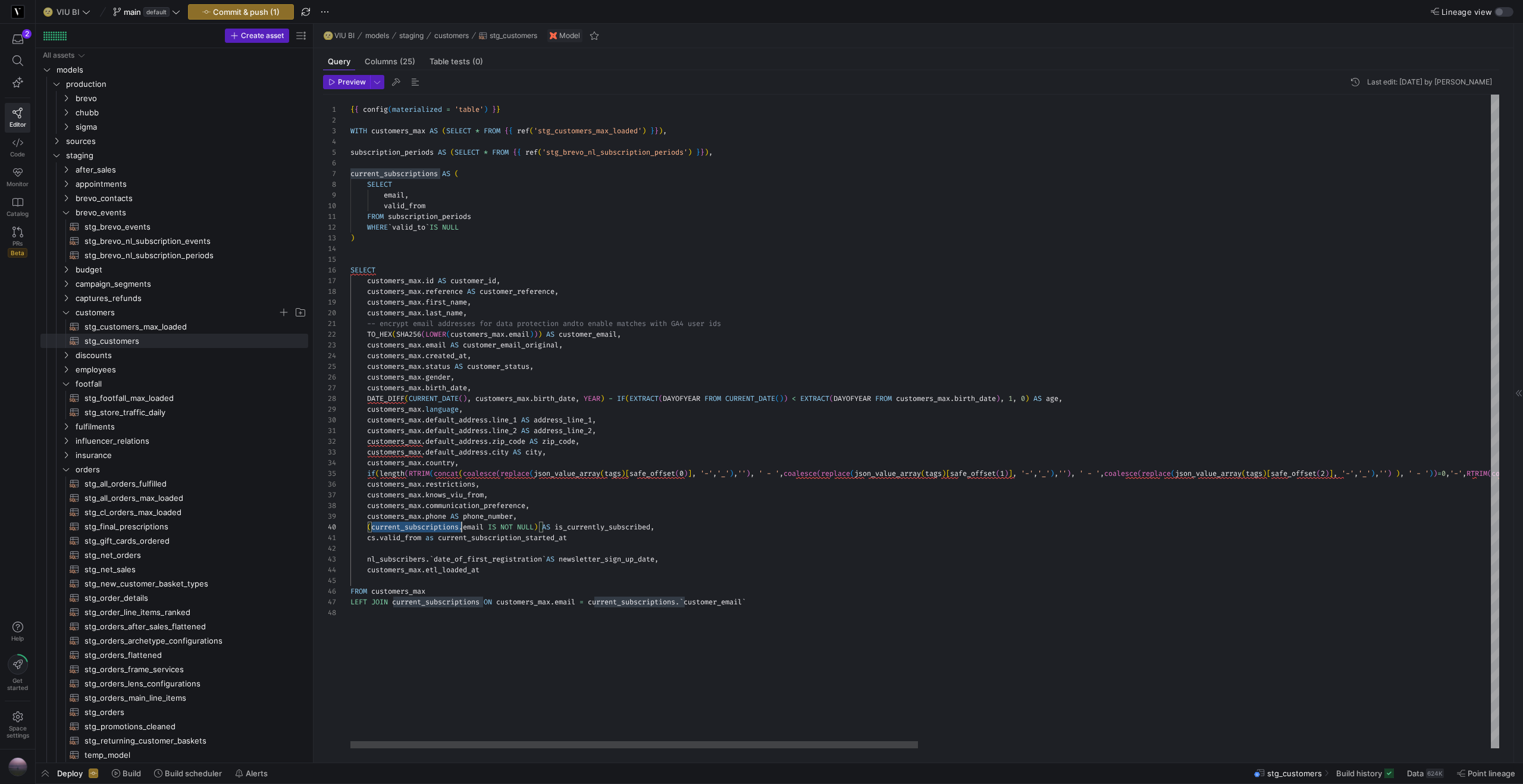
scroll to position [53, 111]
click at [375, 538] on div "{ { config ( materialized = 'table' ) } } WITH customers_max AS ( SELECT * FROM…" at bounding box center [1504, 421] width 2308 height 654
click at [372, 528] on div "{ { config ( materialized = 'table' ) } } WITH customers_max AS ( SELECT * FROM…" at bounding box center [1504, 421] width 2308 height 654
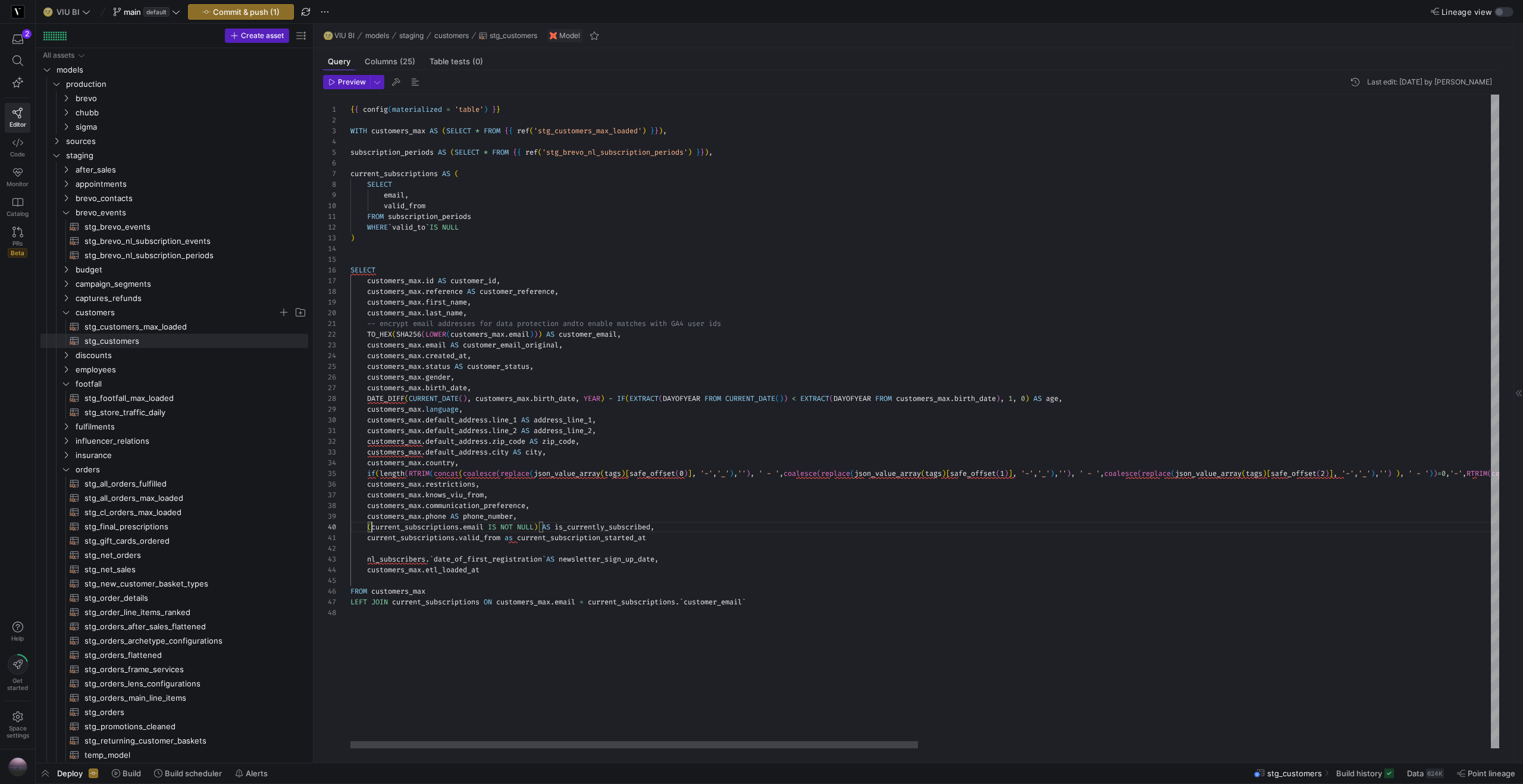
scroll to position [53, 21]
click at [512, 540] on div "{ { config ( materialized = 'table' ) } } WITH customers_max AS ( SELECT * FROM…" at bounding box center [1504, 421] width 2308 height 654
click at [711, 538] on div "{ { config ( materialized = 'table' ) } } WITH customers_max AS ( SELECT * FROM…" at bounding box center [1504, 421] width 2308 height 654
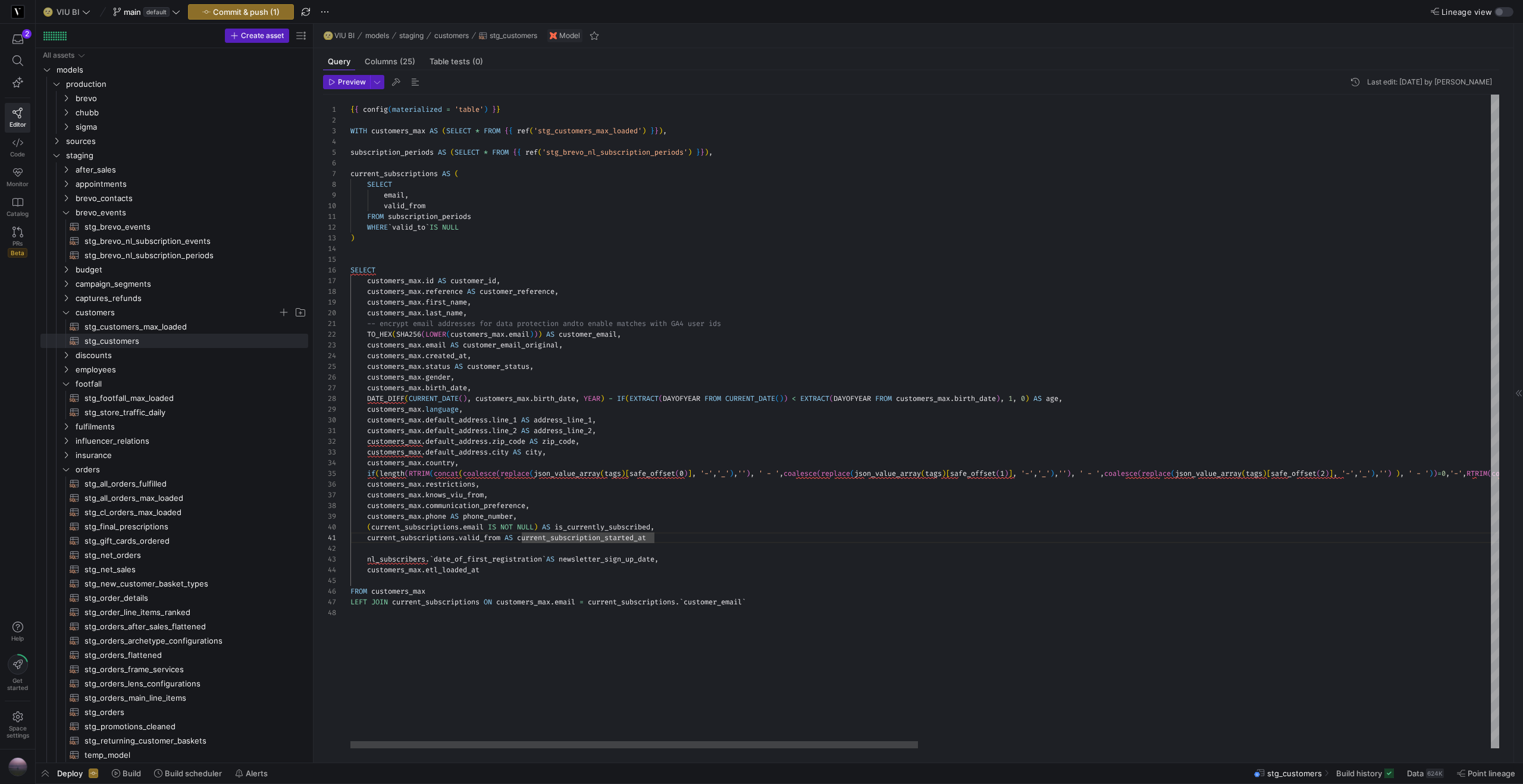
click at [757, 558] on div "{ { config ( materialized = 'table' ) } } WITH customers_max AS ( SELECT * FROM…" at bounding box center [1504, 421] width 2308 height 654
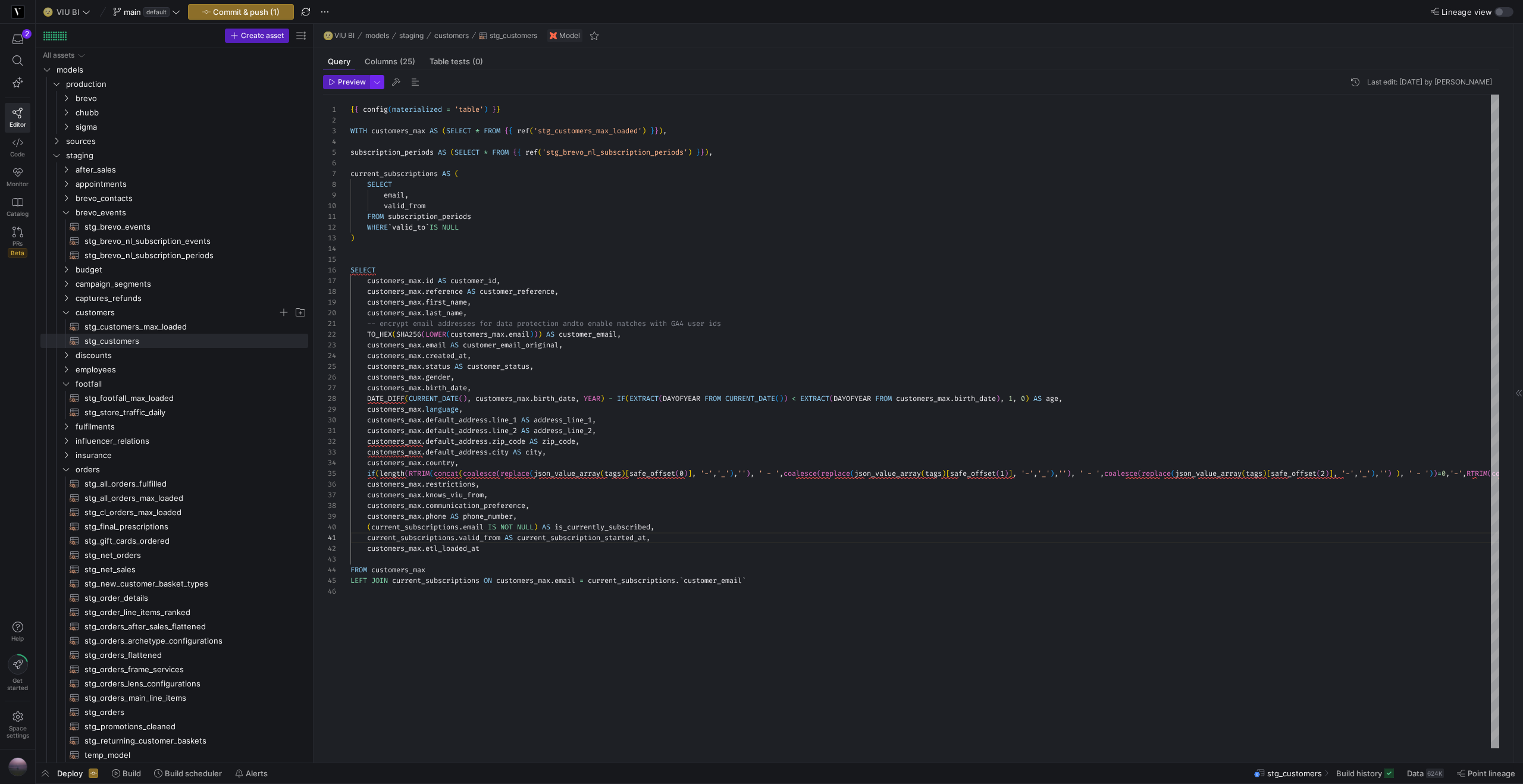
click at [375, 81] on span "button" at bounding box center [377, 82] width 13 height 13
click at [338, 79] on div at bounding box center [761, 392] width 1523 height 784
click at [338, 79] on span "Preview" at bounding box center [352, 82] width 28 height 8
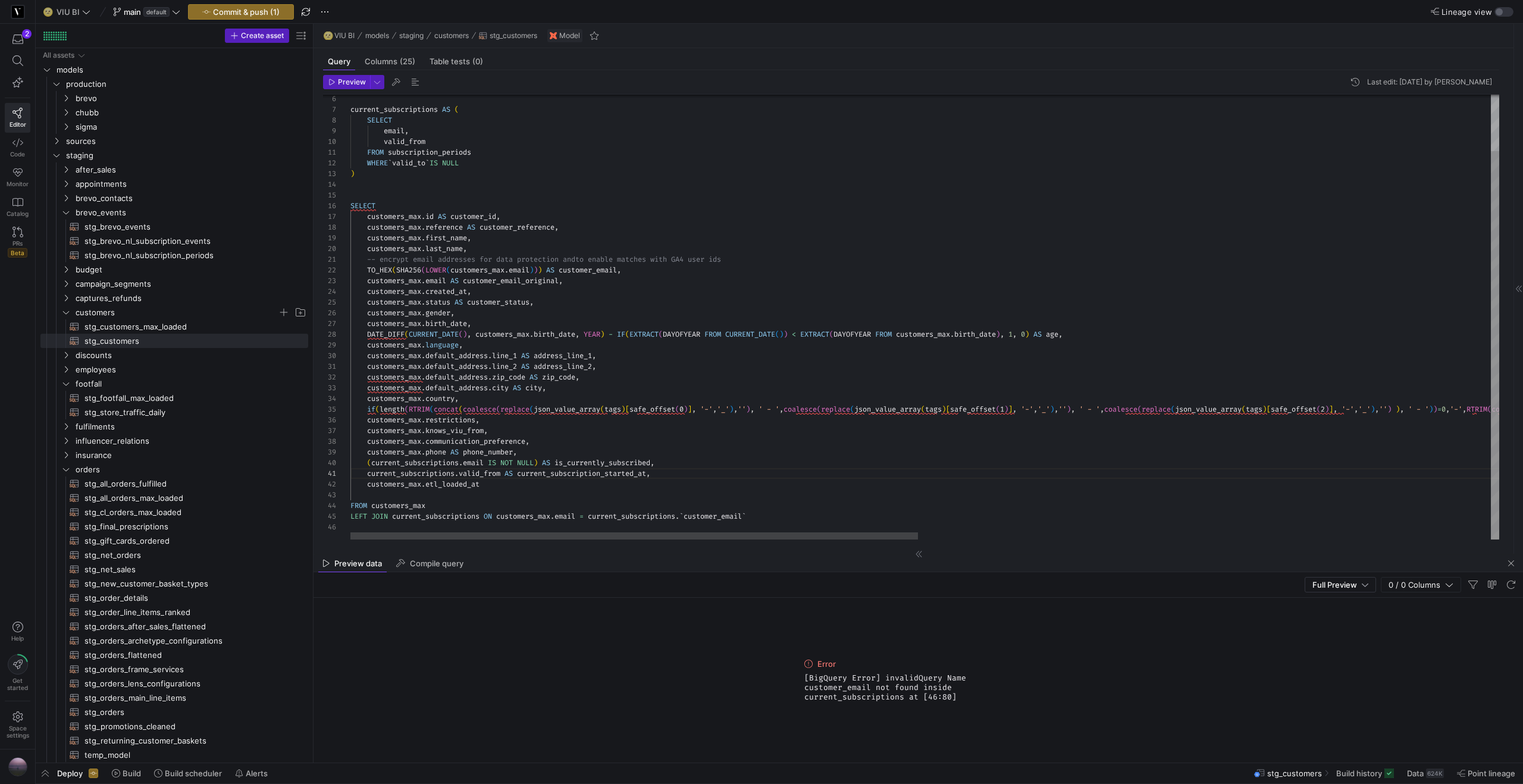
click at [717, 519] on div "SELECT customers_max . id AS customer_id , customers_max . reference AS custome…" at bounding box center [1504, 285] width 2308 height 509
click at [717, 517] on span "customer_email" at bounding box center [712, 517] width 58 height 10
type textarea "current_subscriptions.valid_from AS current_subscription_started_at, customers_…"
click at [352, 85] on span "Preview" at bounding box center [352, 82] width 28 height 8
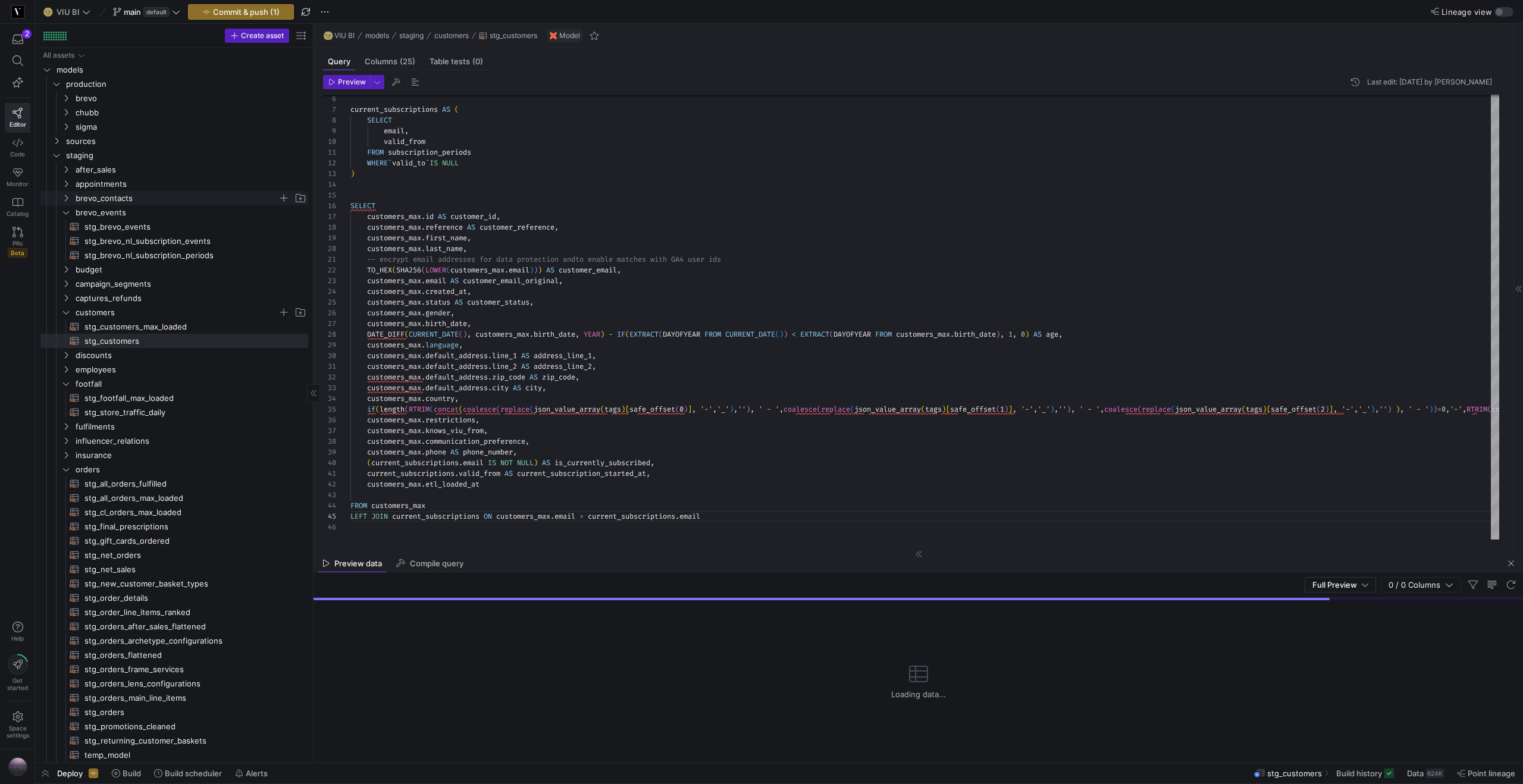
click at [63, 197] on icon "Press SPACE to select this row." at bounding box center [66, 198] width 8 height 7
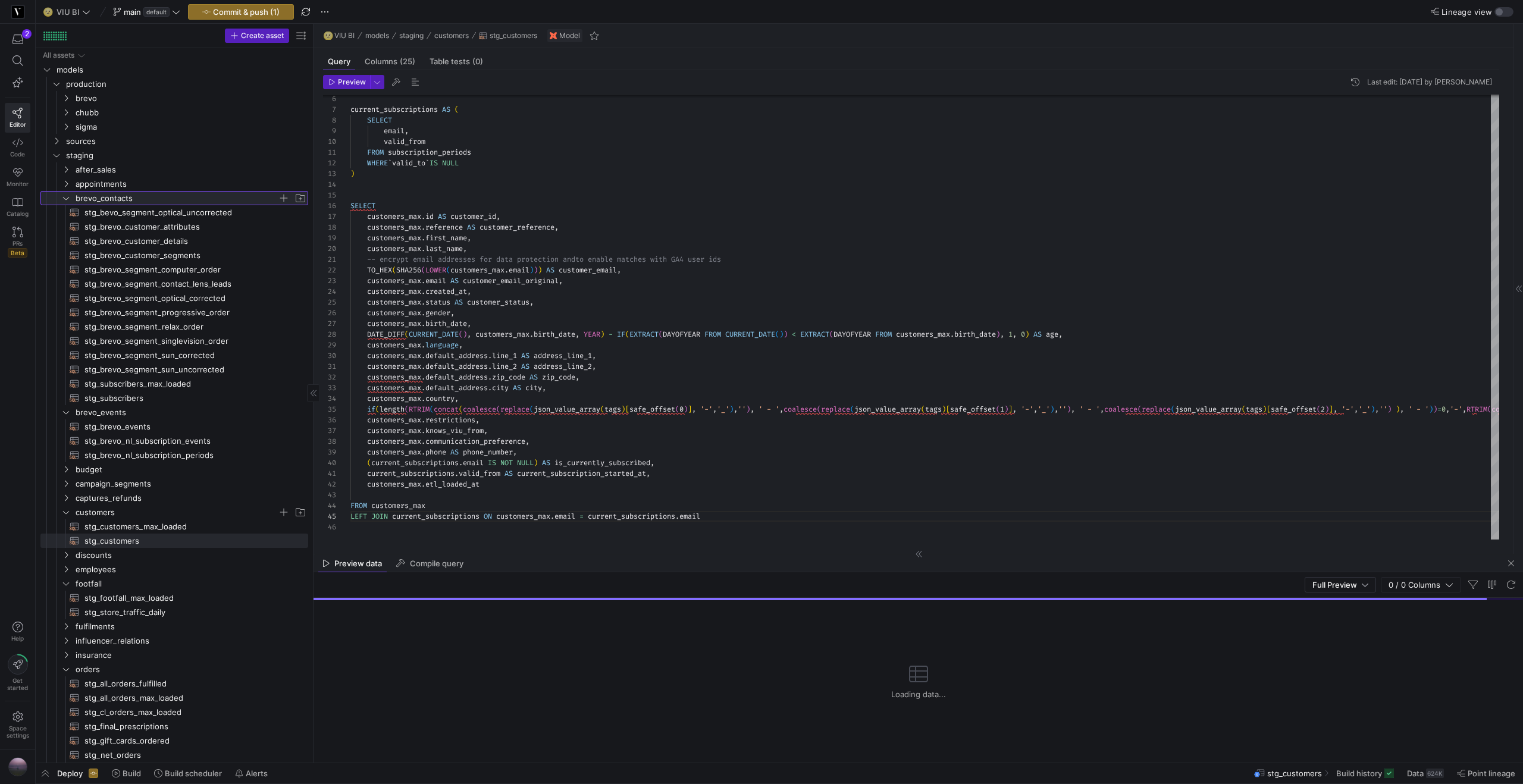
click at [63, 197] on icon at bounding box center [66, 198] width 8 height 7
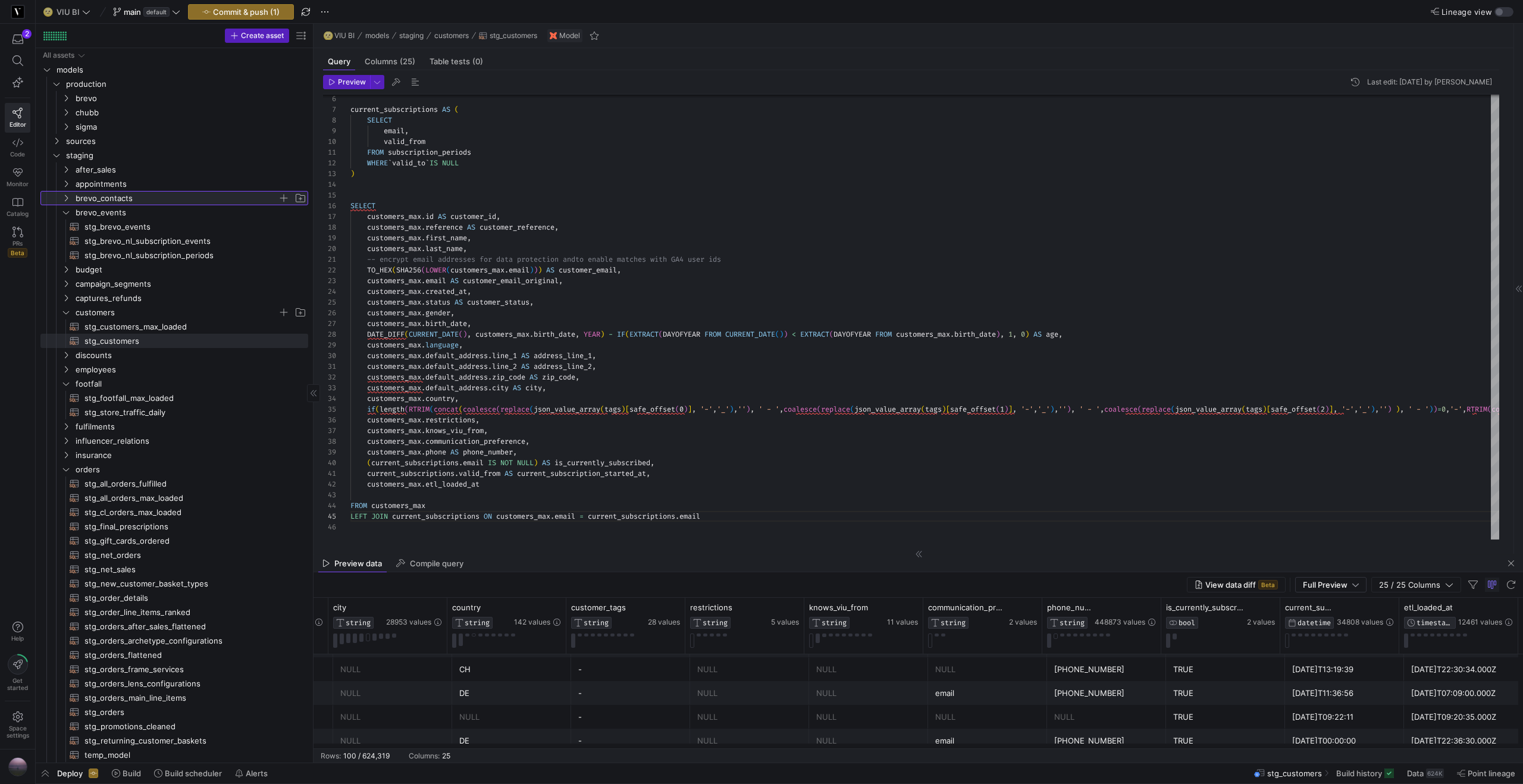
scroll to position [1084, 0]
click at [1202, 715] on div "TRUE" at bounding box center [1225, 715] width 105 height 23
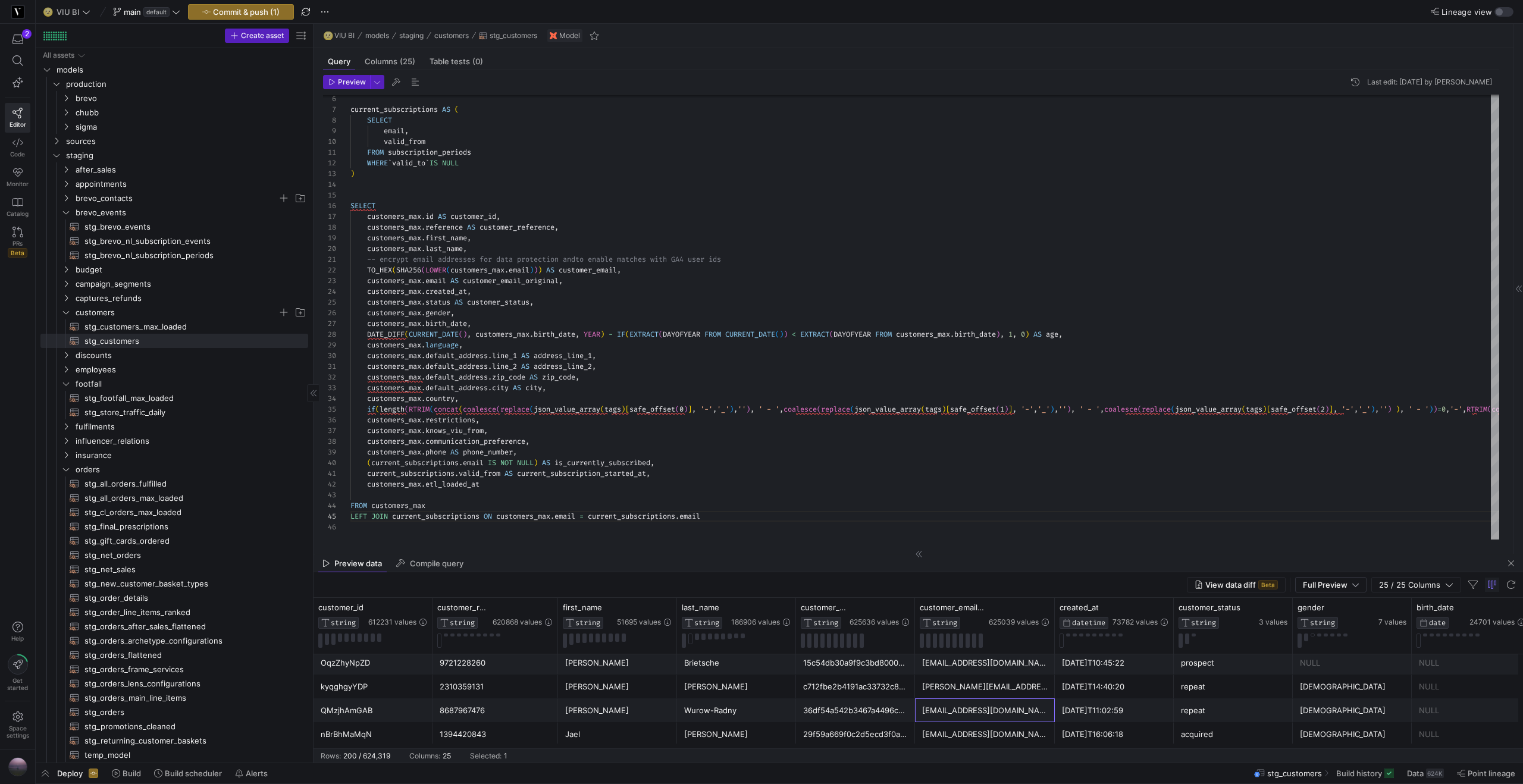
click at [962, 713] on div "[EMAIL_ADDRESS][DOMAIN_NAME]" at bounding box center [985, 710] width 125 height 23
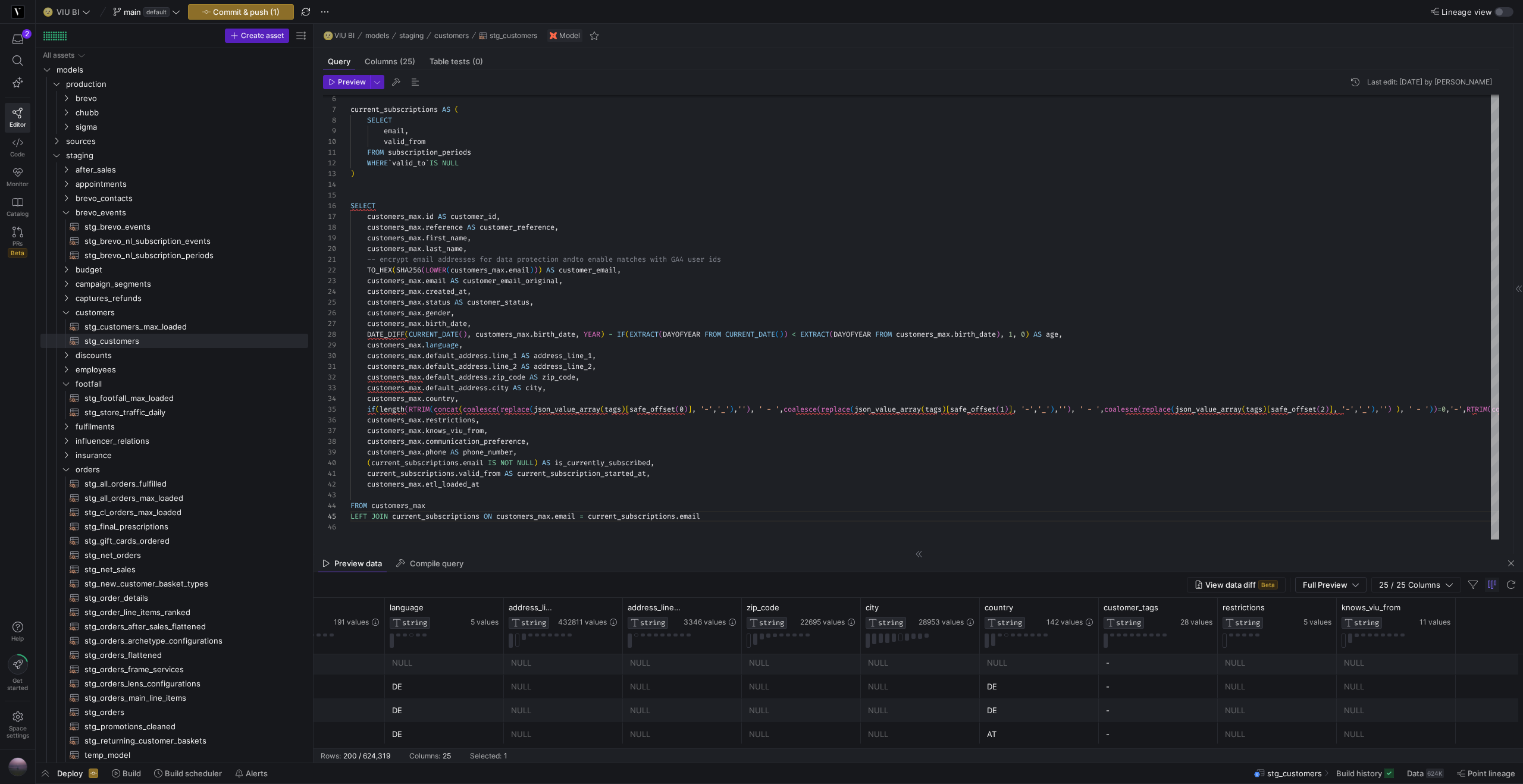
scroll to position [0, 1677]
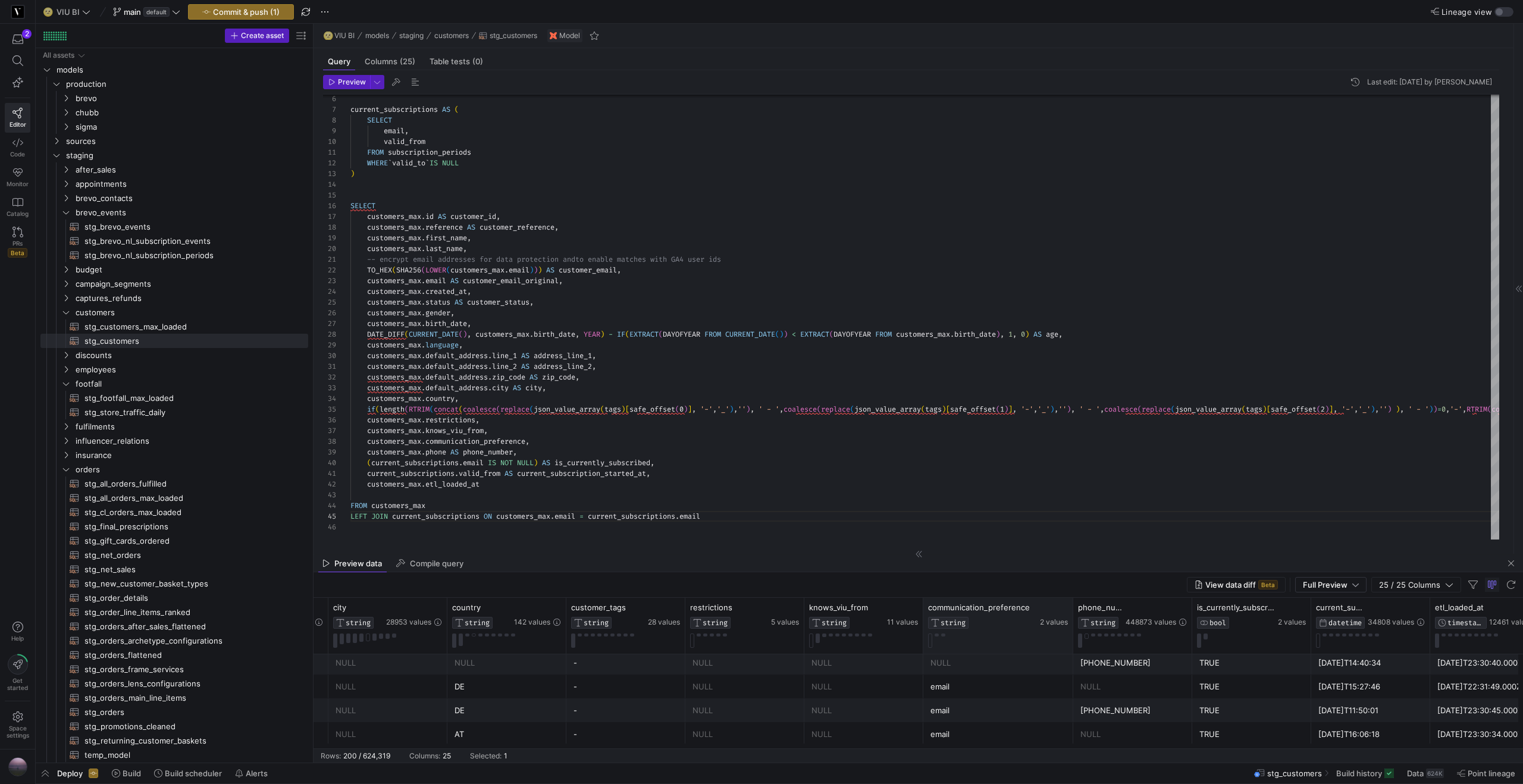
drag, startPoint x: 1041, startPoint y: 610, endPoint x: 1072, endPoint y: 609, distance: 31.0
click at [1072, 609] on div at bounding box center [1072, 625] width 5 height 56
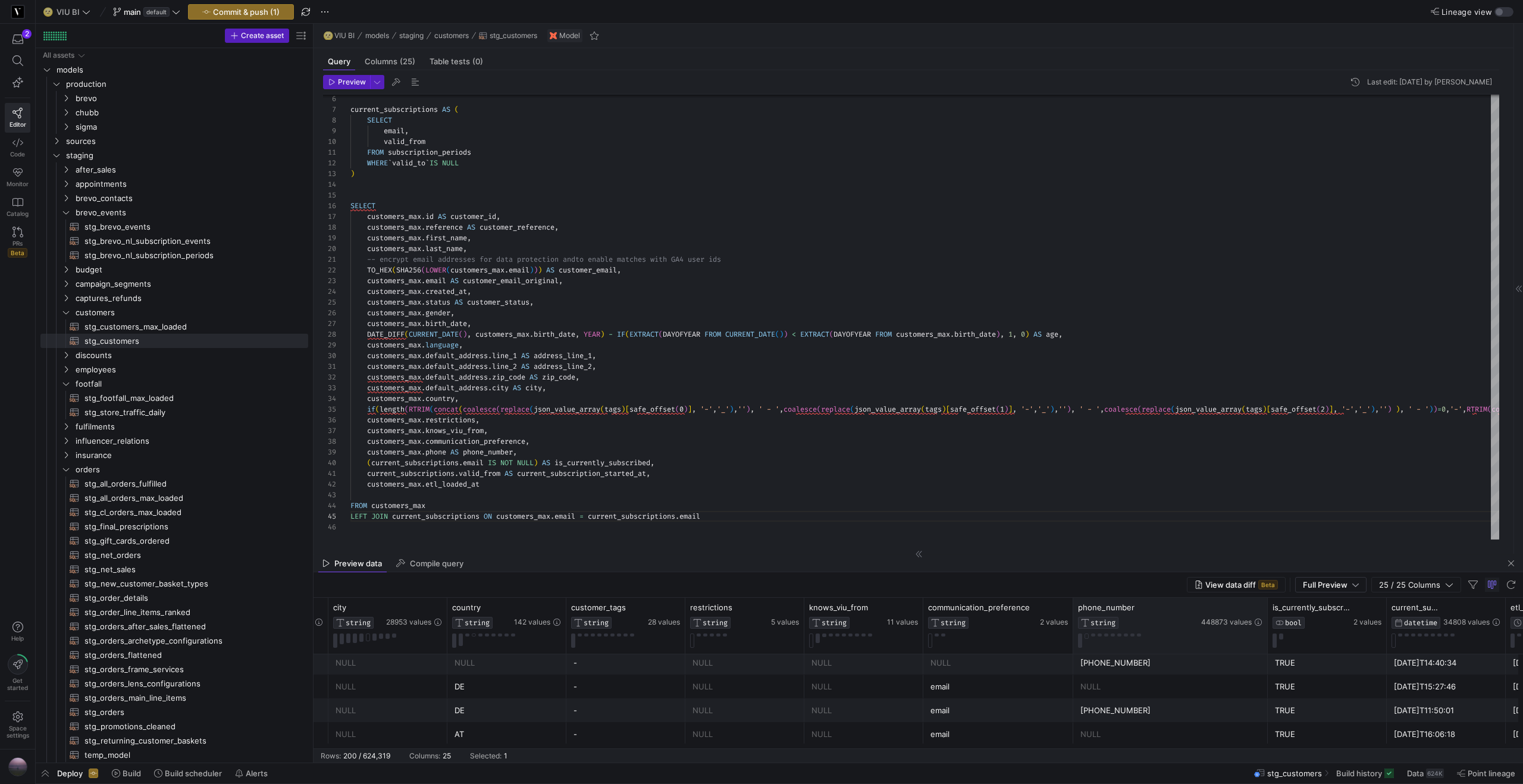
drag, startPoint x: 1190, startPoint y: 612, endPoint x: 1265, endPoint y: 611, distance: 75.0
click at [1265, 611] on div at bounding box center [1267, 625] width 5 height 56
drag, startPoint x: 1386, startPoint y: 608, endPoint x: 1307, endPoint y: 649, distance: 89.0
click at [1483, 605] on div at bounding box center [1484, 625] width 5 height 56
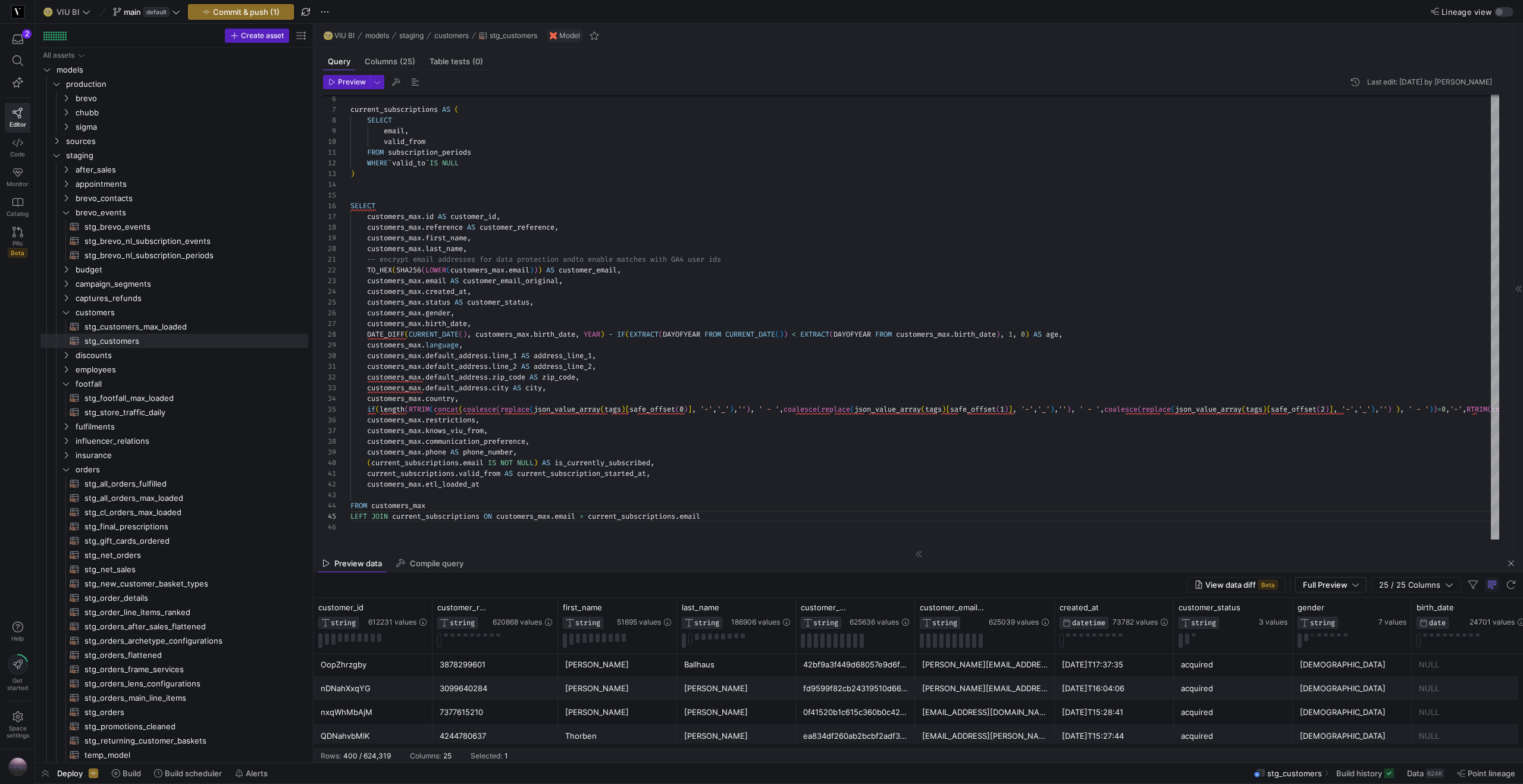
click at [980, 709] on div "glorias64@hotmail.com" at bounding box center [985, 712] width 125 height 23
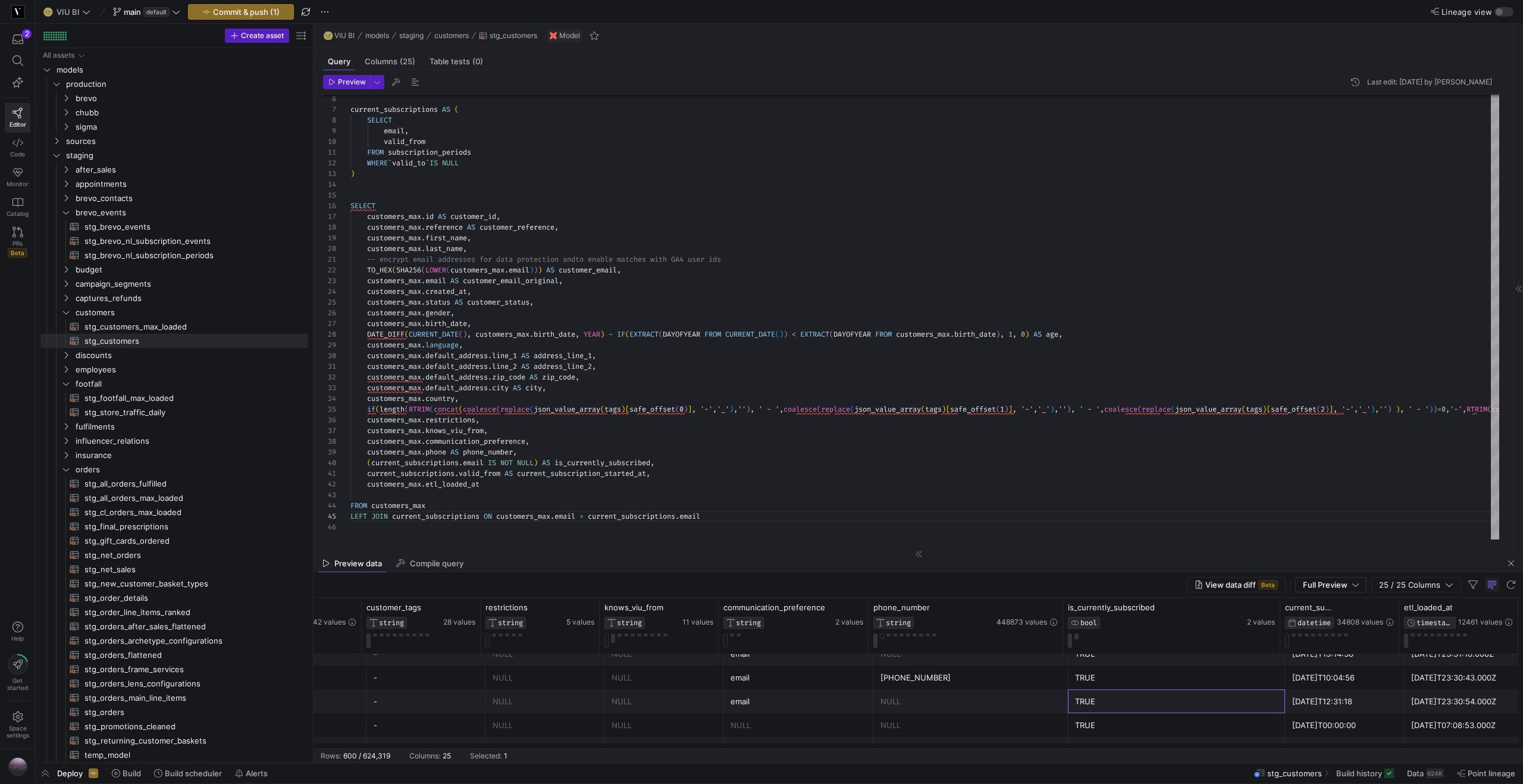
click at [1186, 698] on div "TRUE" at bounding box center [1176, 701] width 203 height 23
click at [1143, 709] on div "TRUE" at bounding box center [1176, 708] width 203 height 23
click at [1160, 680] on div "TRUE" at bounding box center [1176, 684] width 203 height 23
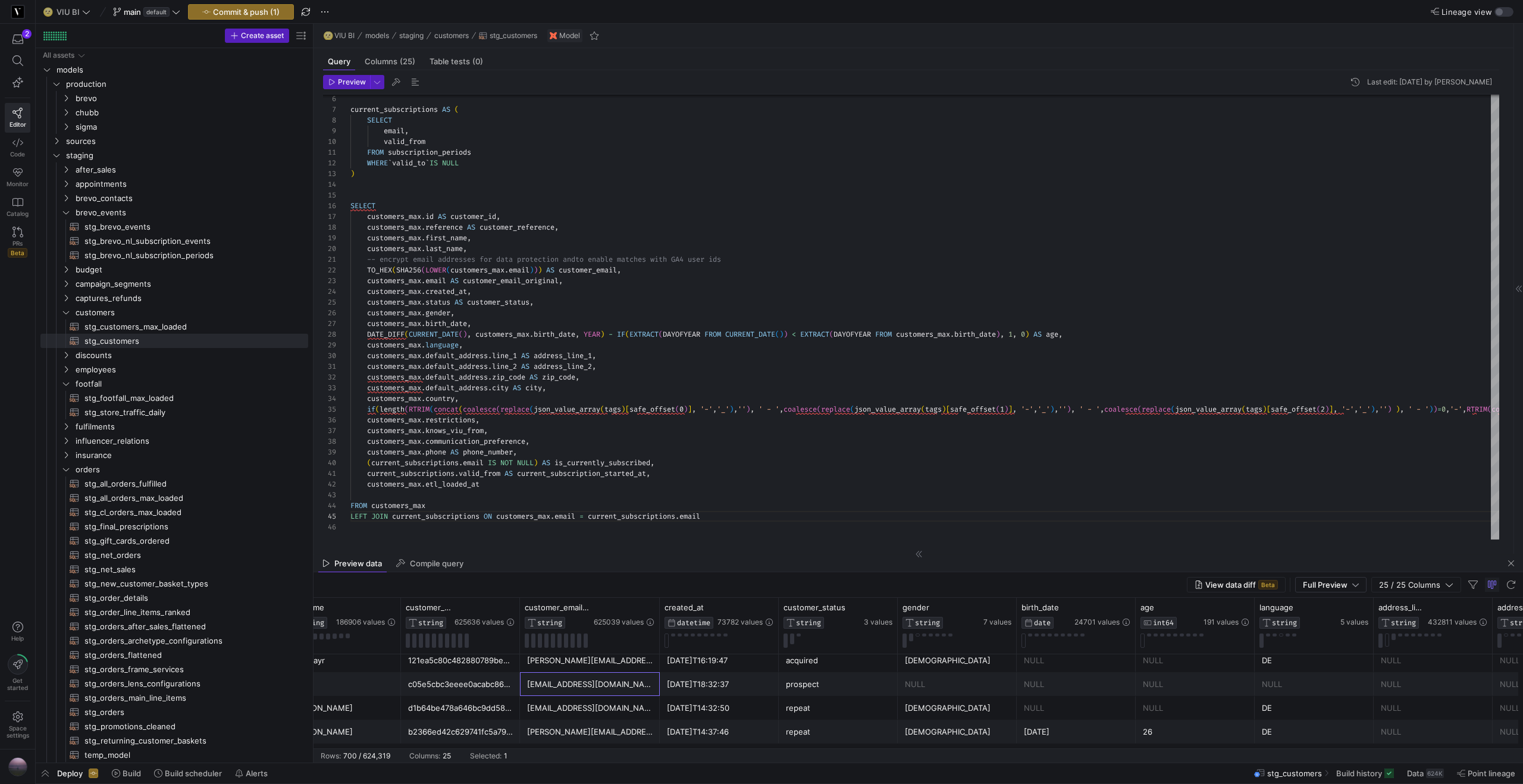
click at [563, 681] on div "info@havanna-brugg.ch" at bounding box center [590, 684] width 125 height 23
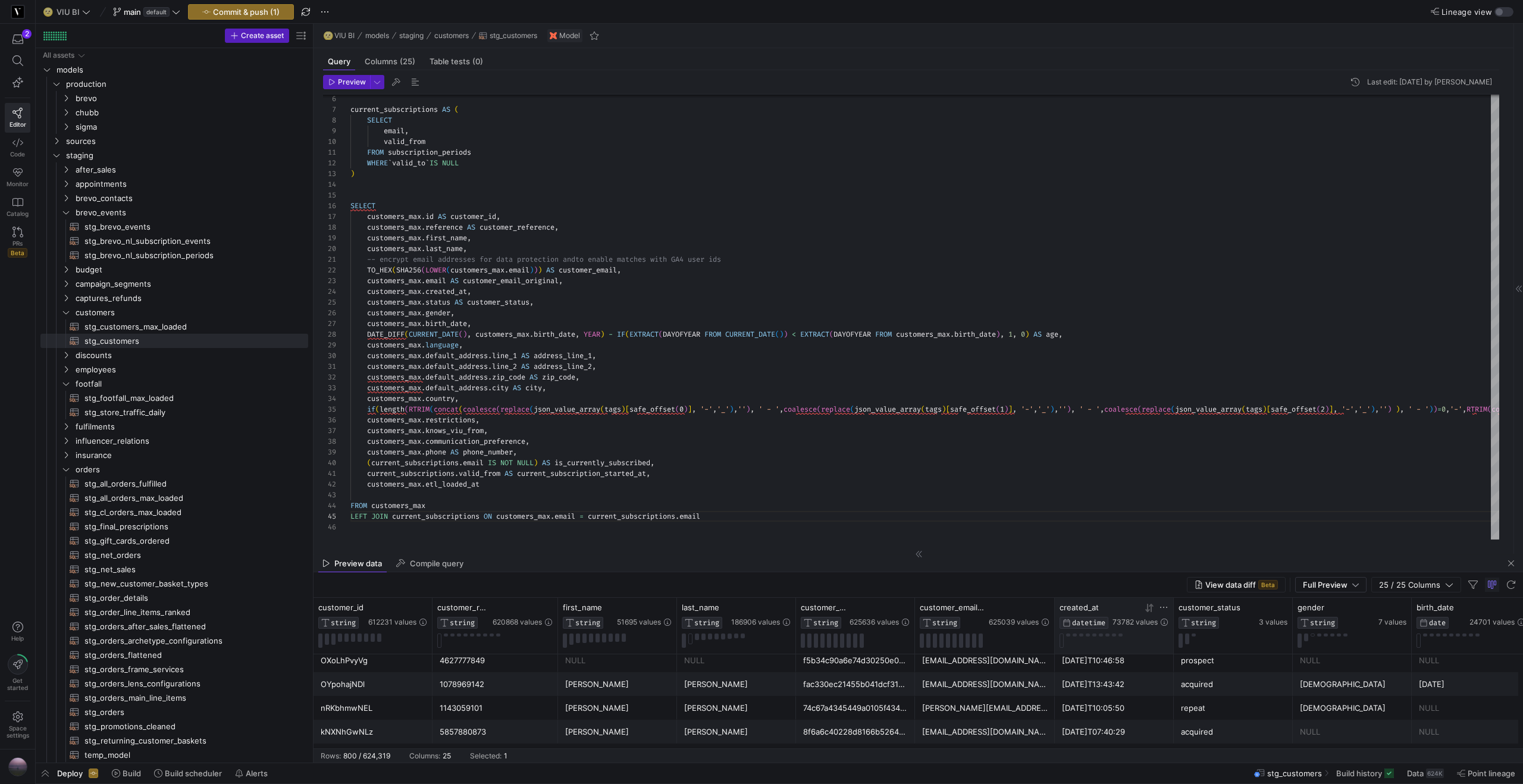
click at [1148, 610] on icon at bounding box center [1147, 608] width 4 height 8
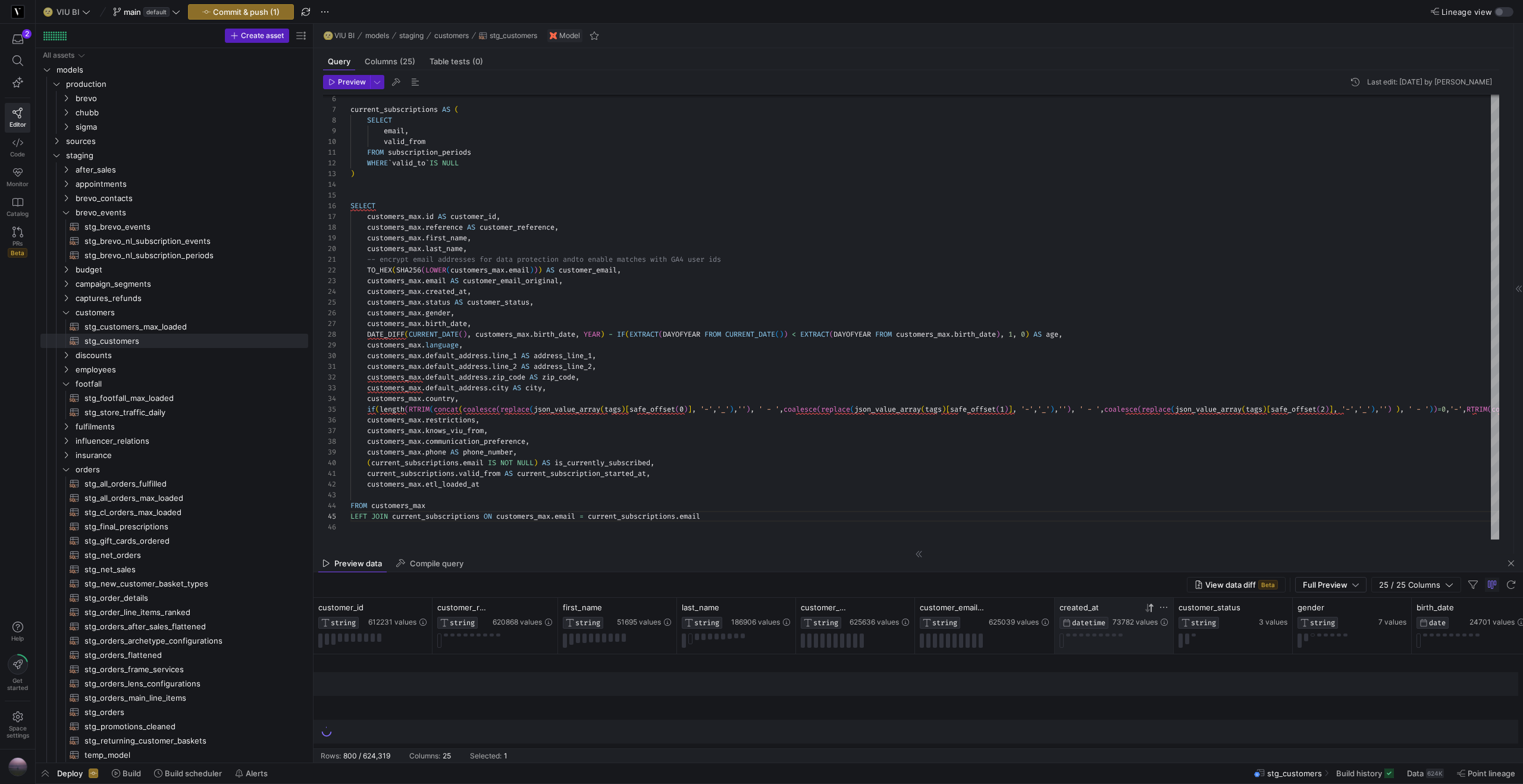
click at [1148, 610] on icon at bounding box center [1147, 608] width 4 height 8
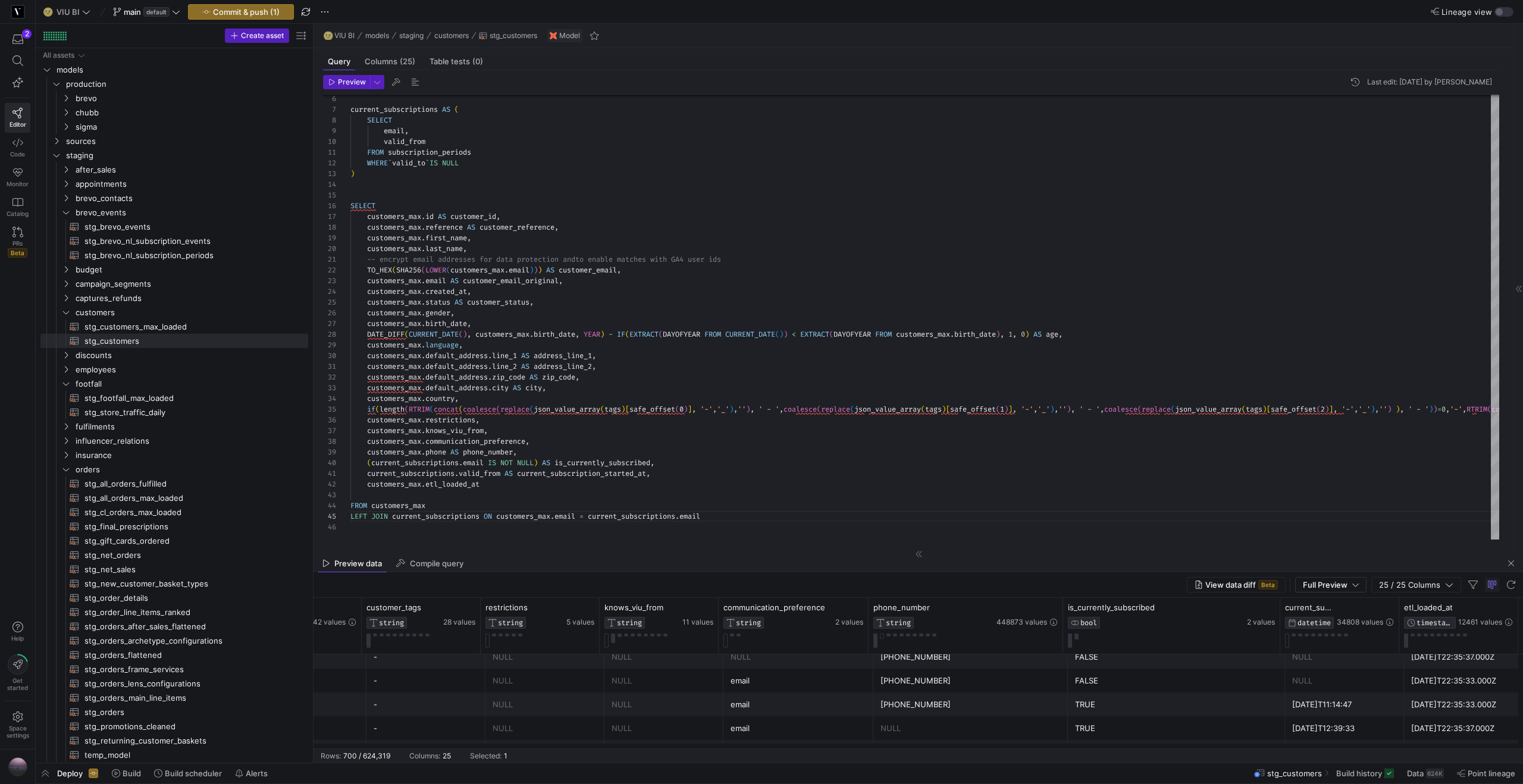
click at [1176, 708] on div "TRUE" at bounding box center [1176, 704] width 203 height 23
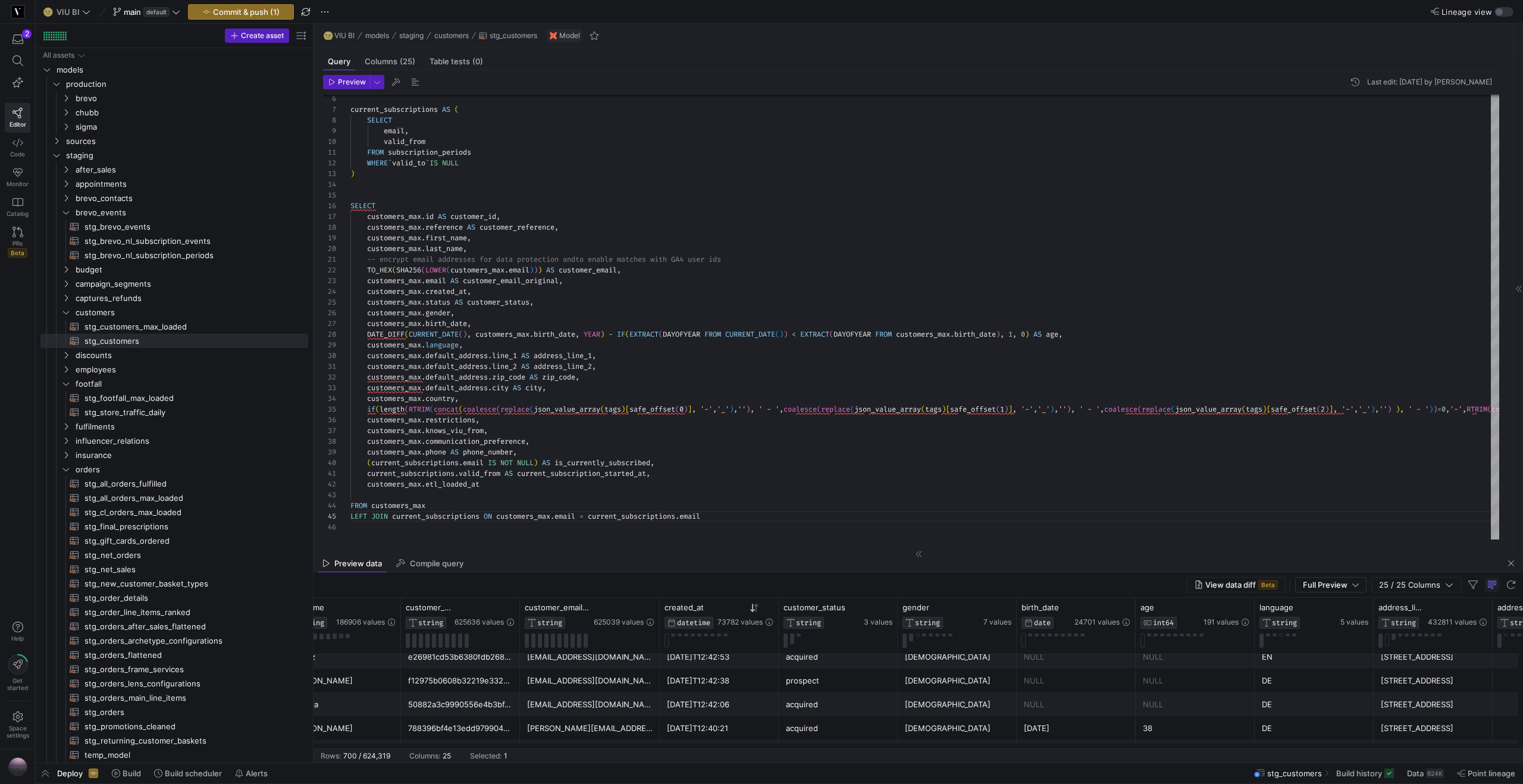
click at [598, 705] on div "mareenutech@web.de" at bounding box center [590, 704] width 125 height 23
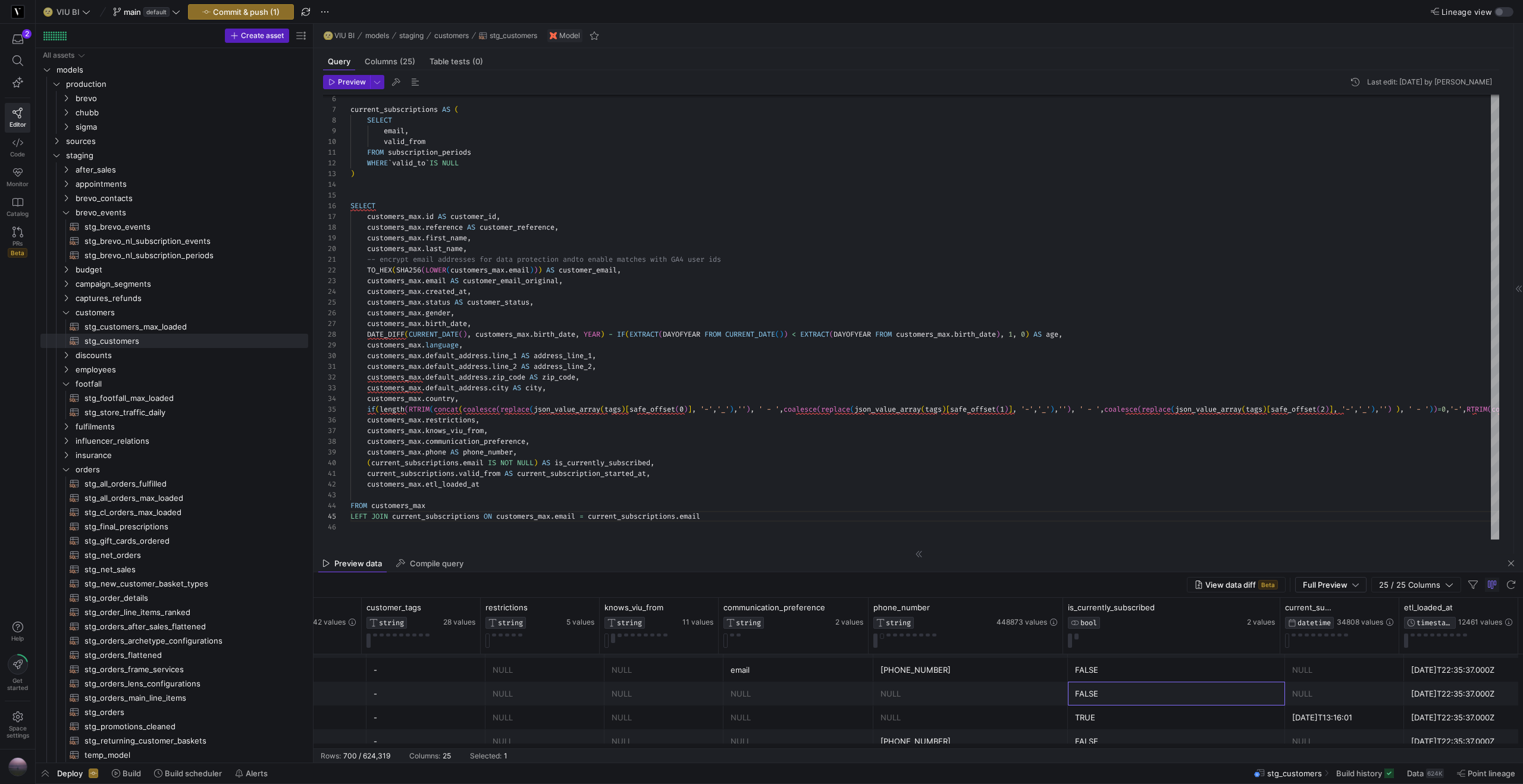
click at [1083, 694] on div "FALSE" at bounding box center [1176, 694] width 203 height 23
click at [1079, 717] on div "TRUE" at bounding box center [1176, 717] width 203 height 23
click at [1126, 692] on div "FALSE" at bounding box center [1176, 694] width 203 height 23
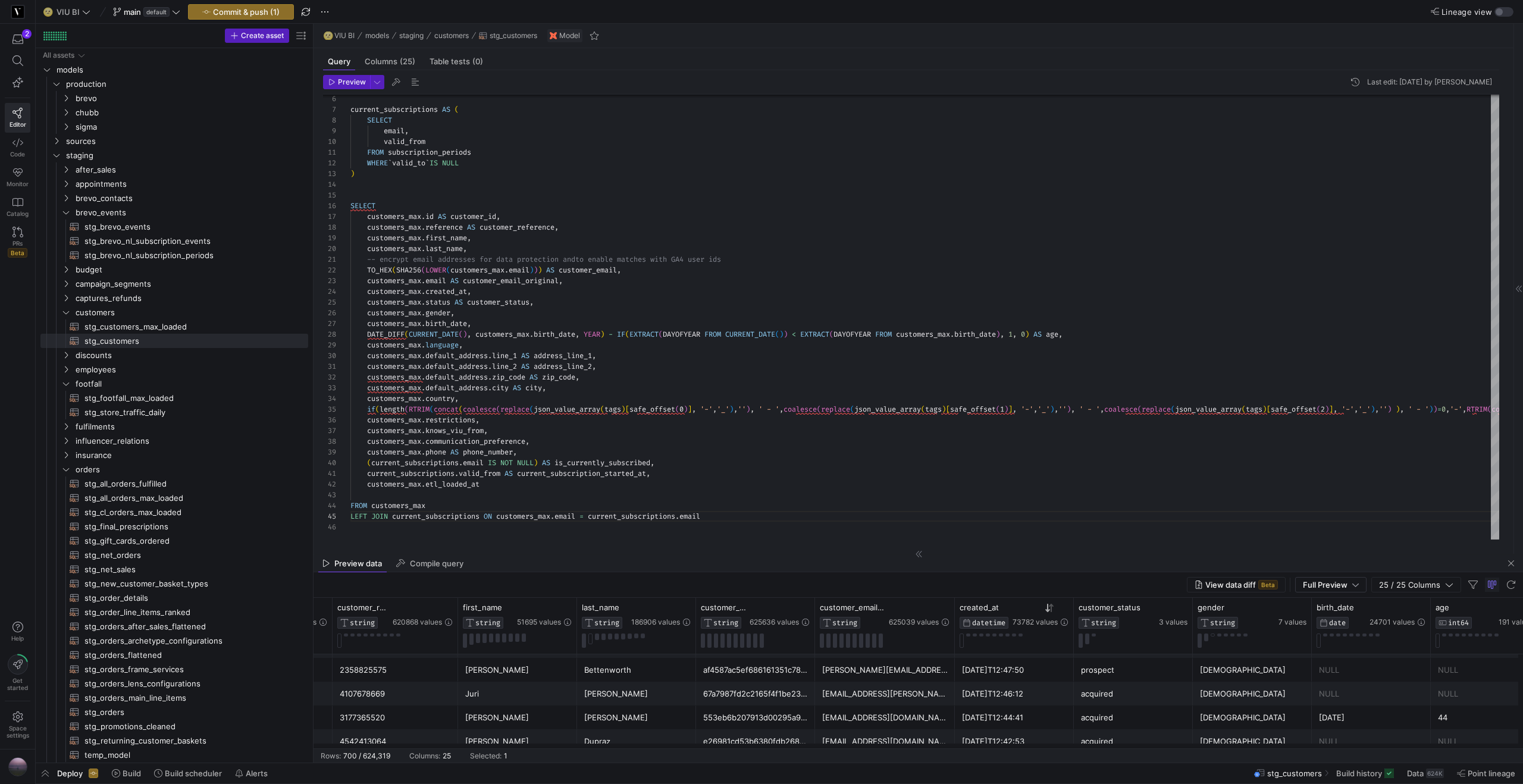
click at [894, 694] on div "juri.jablonka@gmx.de" at bounding box center [885, 694] width 125 height 23
click at [119, 198] on span "brevo_contacts" at bounding box center [176, 198] width 202 height 13
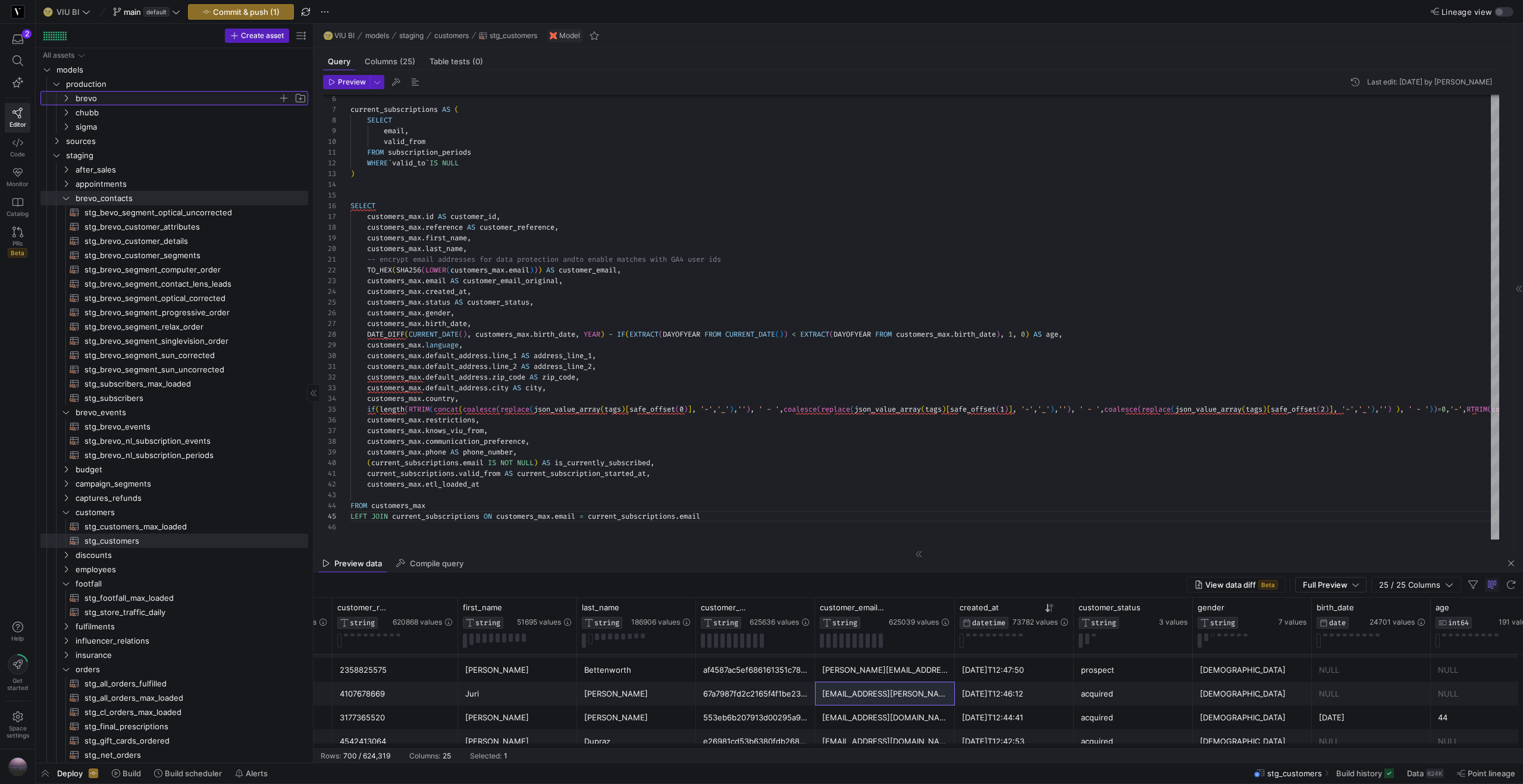
click at [86, 101] on span "brevo" at bounding box center [176, 98] width 202 height 13
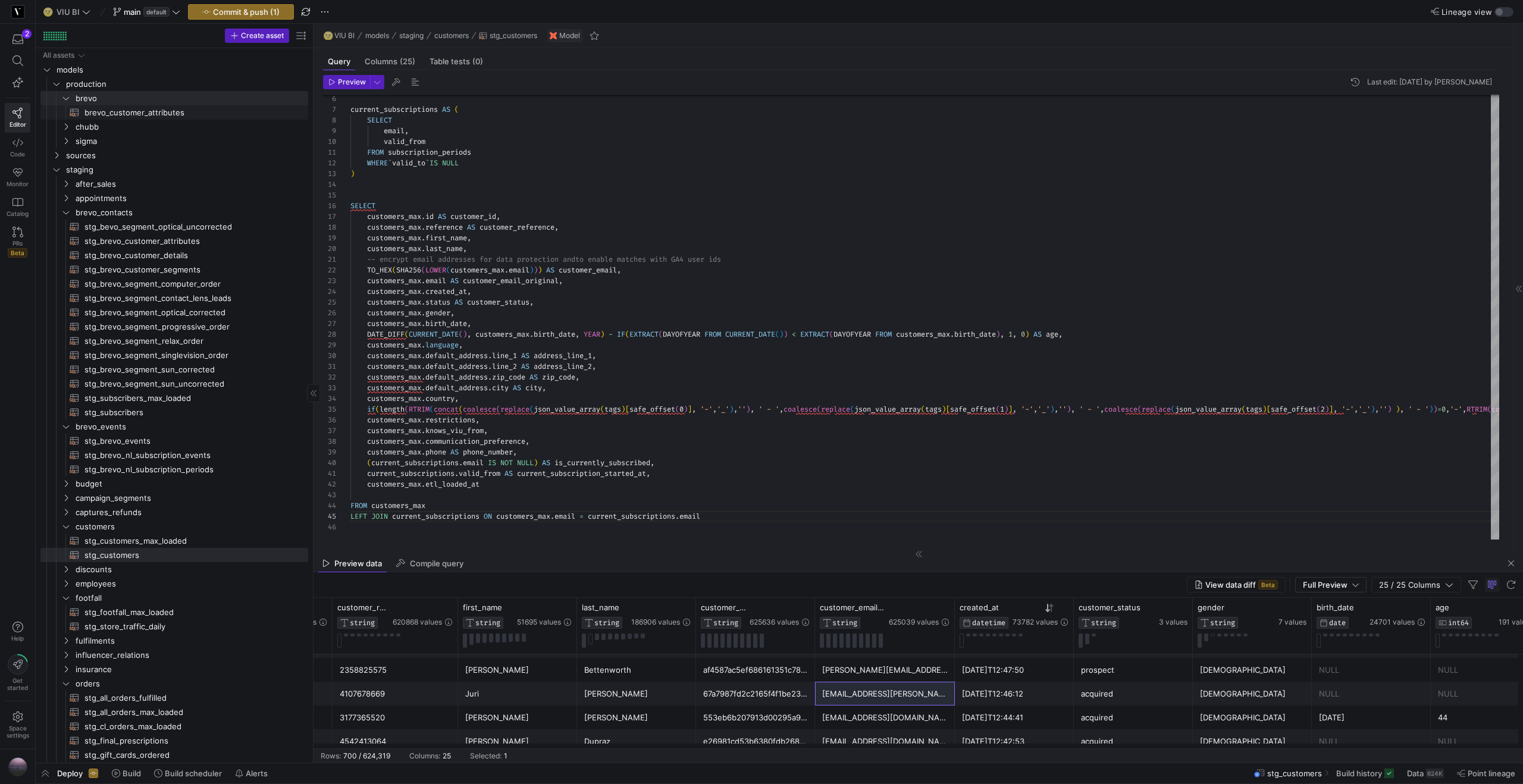
click at [110, 110] on span "brevo_customer_attributes​​​​​​​​​​" at bounding box center [189, 112] width 210 height 13
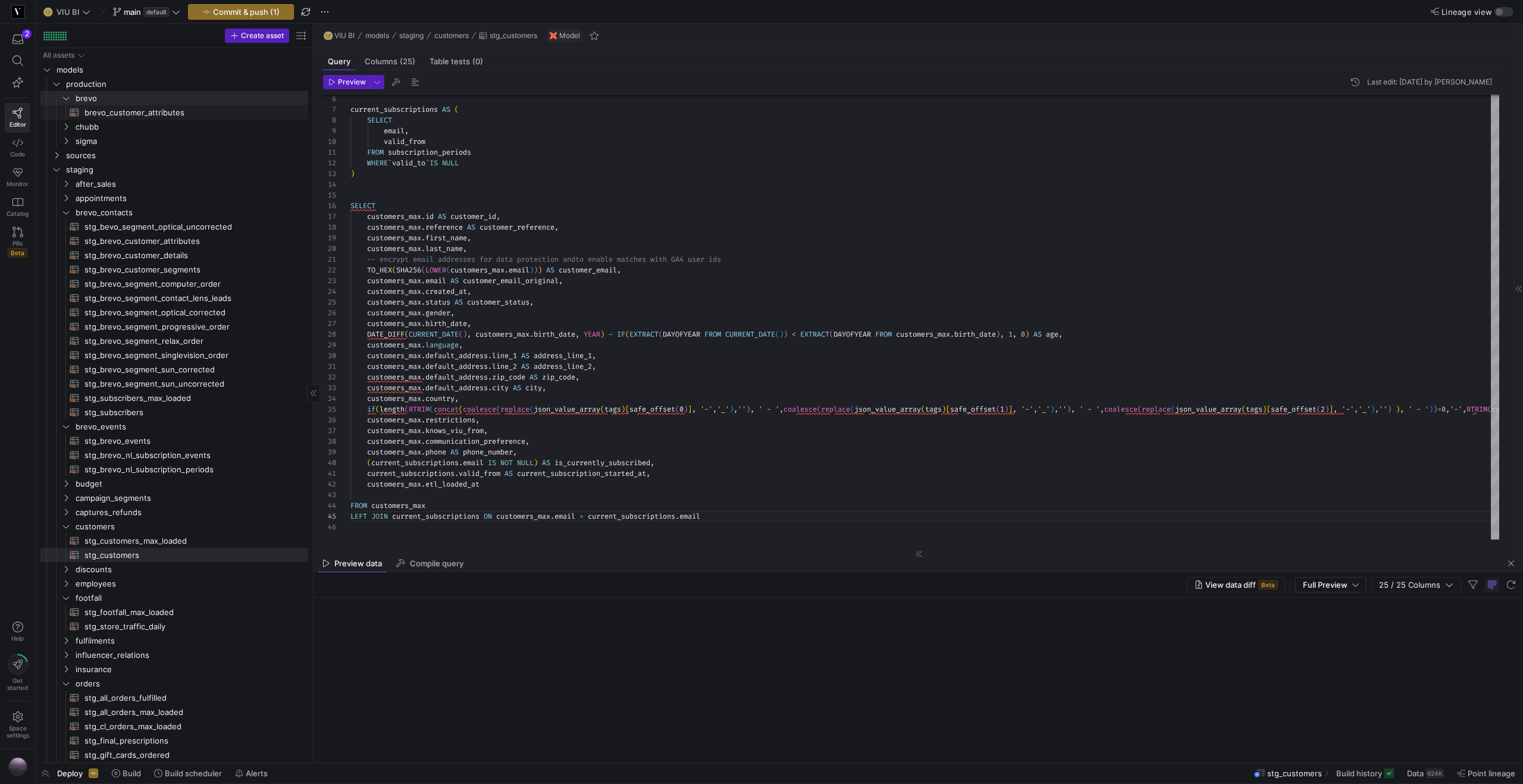
type textarea "{{ config(materialized = 'table') }} WITH attributes AS ( SELECT `customer_numb…"
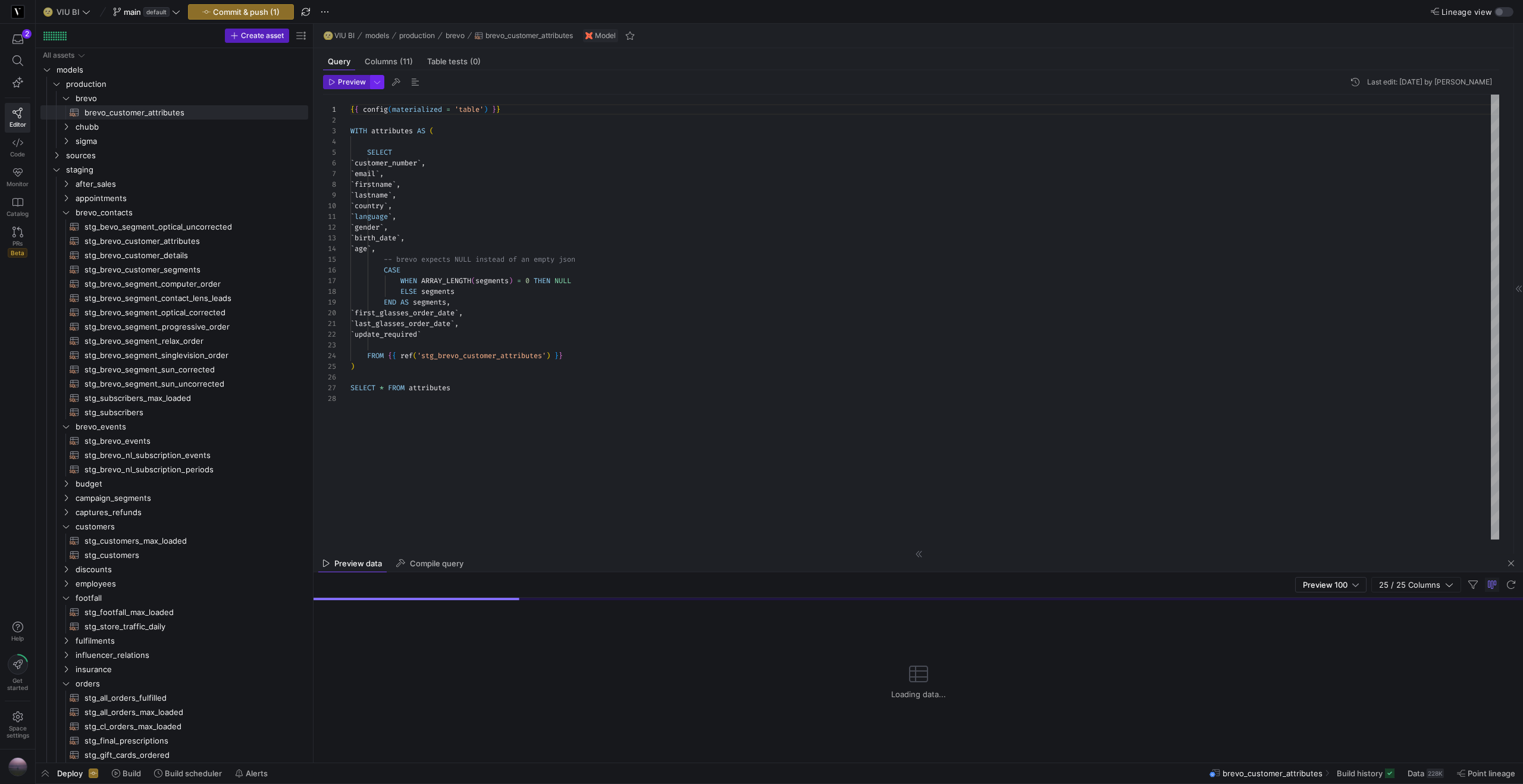
click at [383, 79] on span "button" at bounding box center [377, 82] width 13 height 13
click at [343, 78] on div at bounding box center [761, 392] width 1523 height 784
click at [338, 83] on span "Preview" at bounding box center [352, 82] width 28 height 8
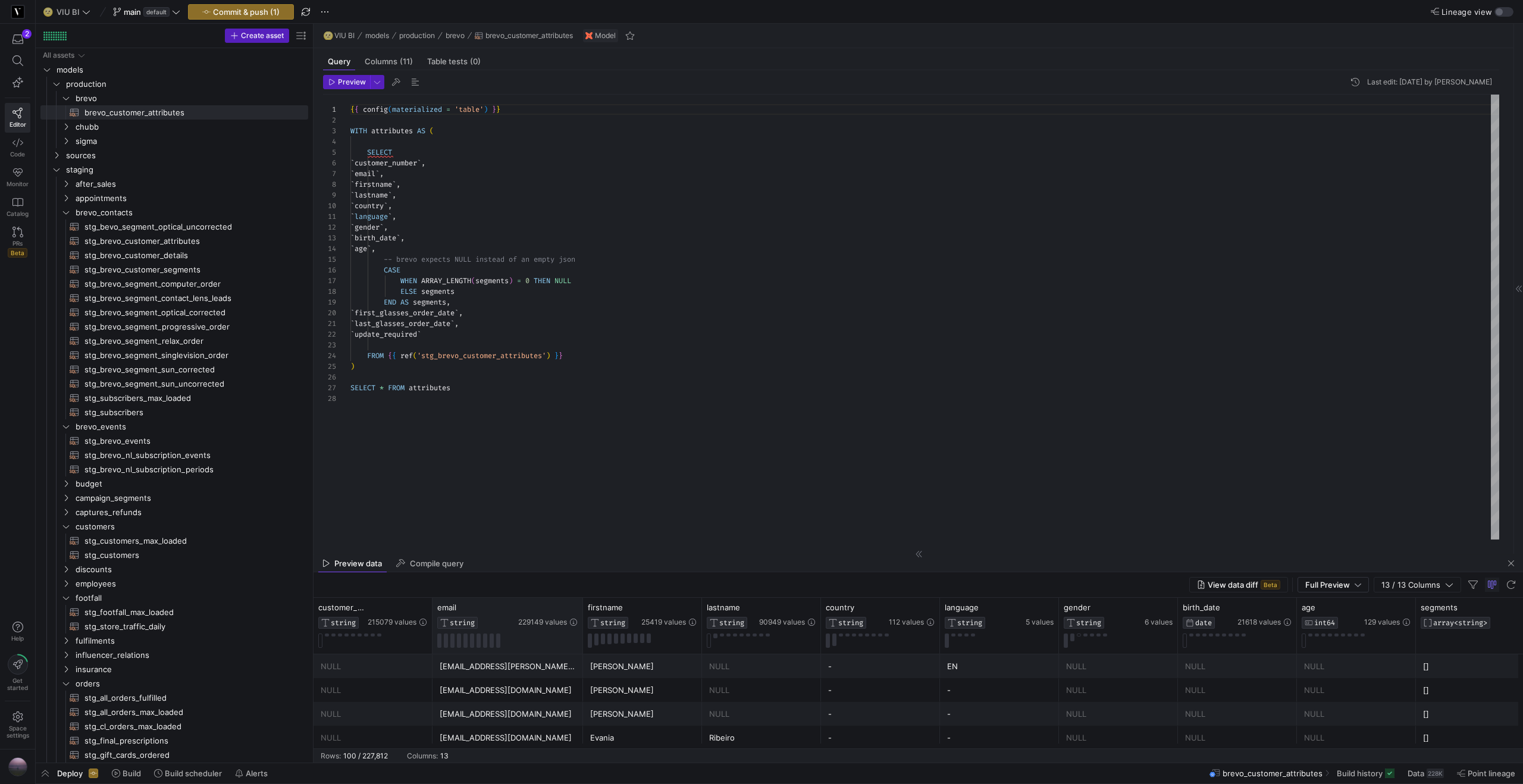
drag, startPoint x: 550, startPoint y: 606, endPoint x: 582, endPoint y: 605, distance: 32.0
click at [582, 605] on div at bounding box center [583, 625] width 5 height 56
click at [571, 609] on icon at bounding box center [573, 607] width 10 height 10
type input "juri.jablonka@gmx.de"
click at [672, 732] on button "Apply" at bounding box center [671, 728] width 37 height 15
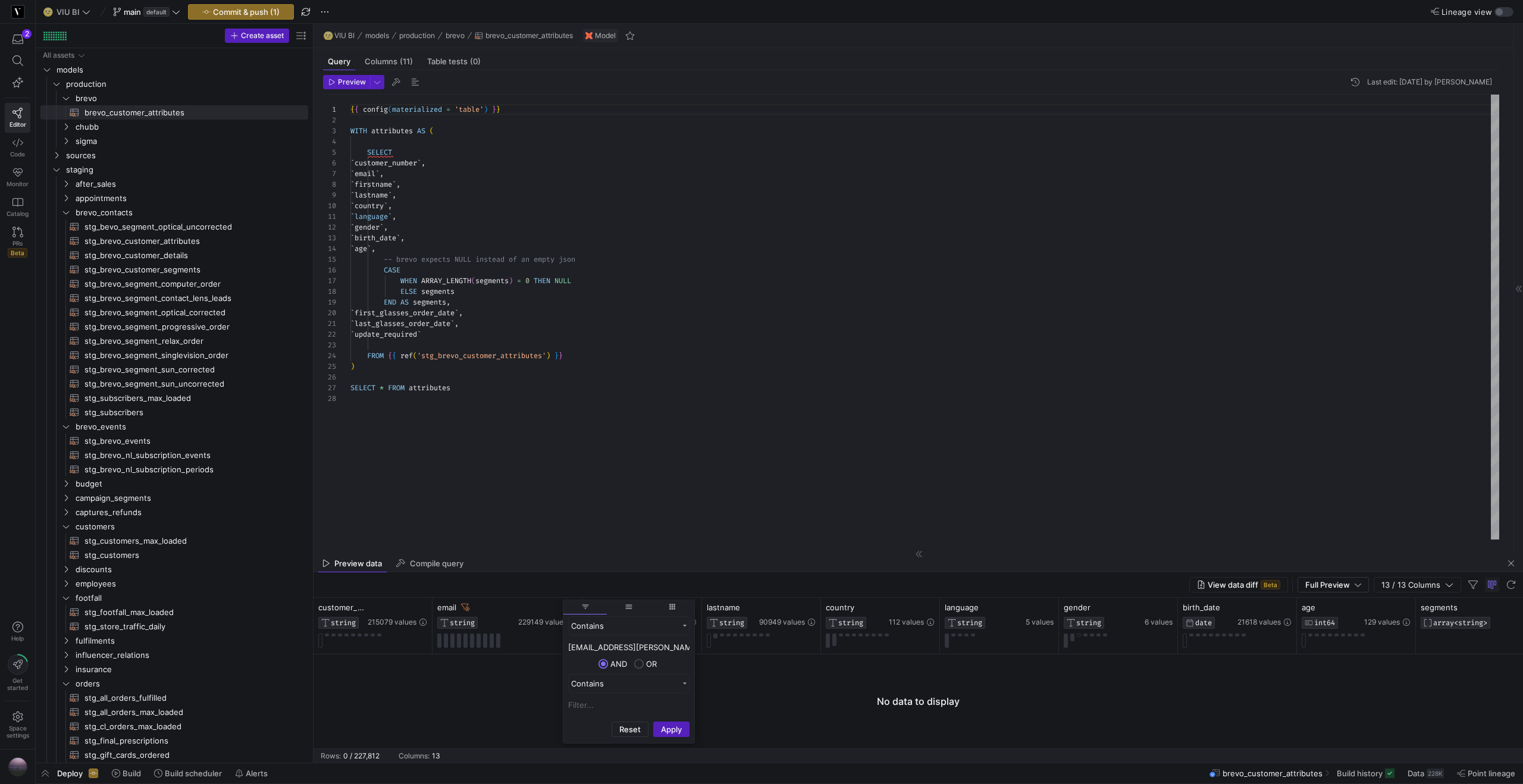
click at [453, 705] on div at bounding box center [918, 701] width 1210 height 94
click at [462, 606] on icon at bounding box center [465, 607] width 8 height 8
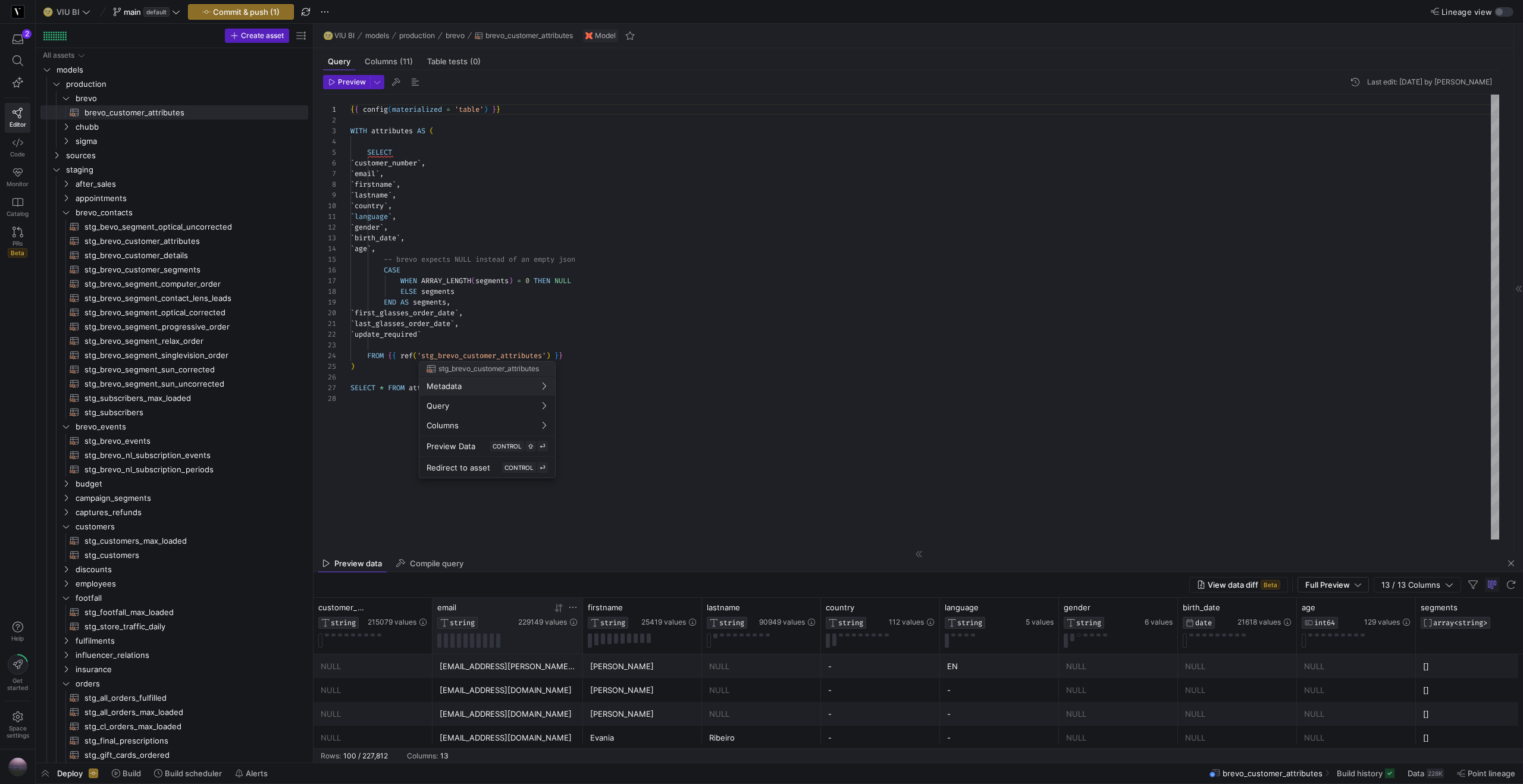
click at [260, 16] on div at bounding box center [761, 392] width 1523 height 784
click at [250, 10] on span "Commit & push (1)" at bounding box center [246, 12] width 67 height 10
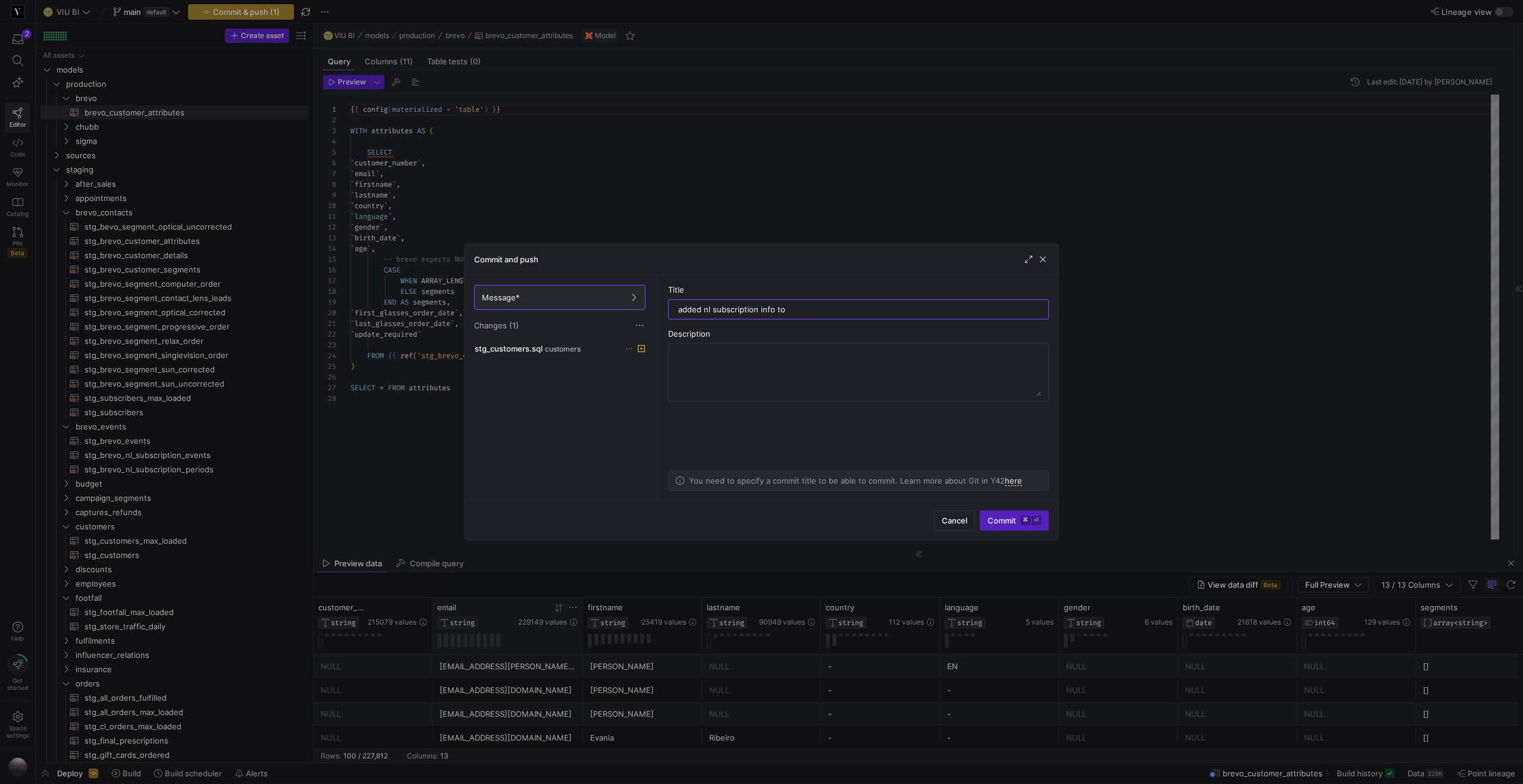
type input "added nl subscription info to"
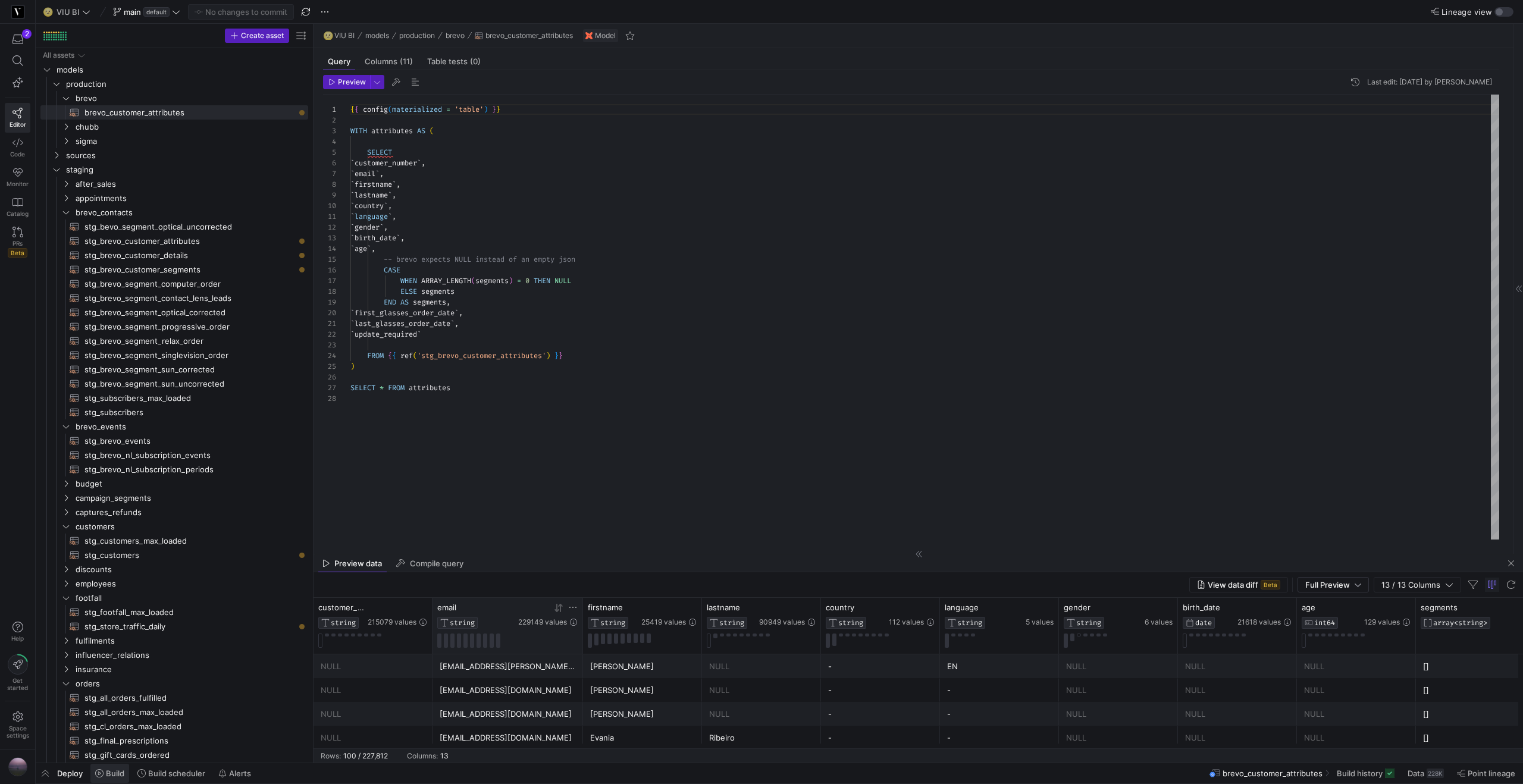
click at [113, 769] on span "Build" at bounding box center [114, 773] width 18 height 10
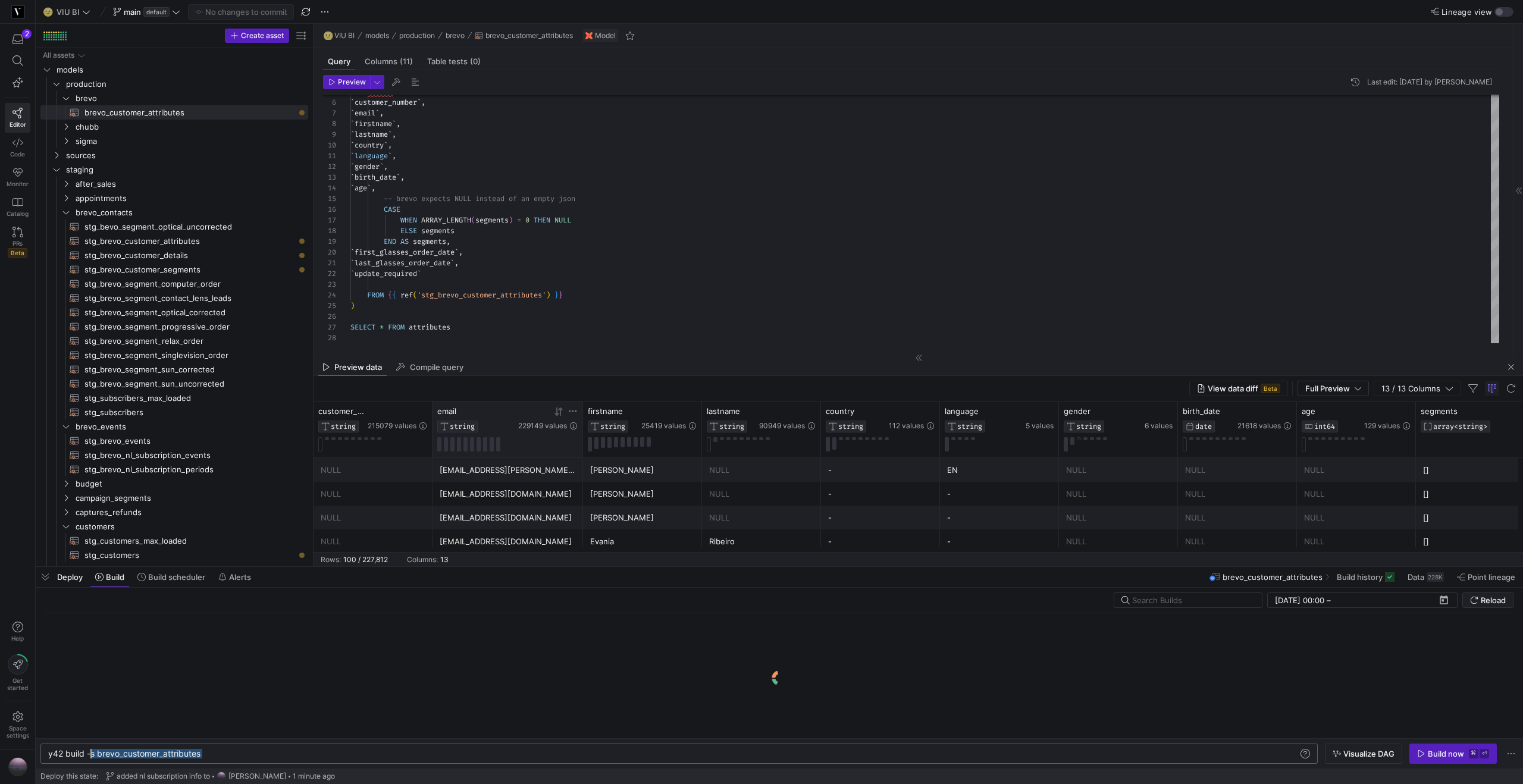
drag, startPoint x: 240, startPoint y: 756, endPoint x: 94, endPoint y: 756, distance: 146.0
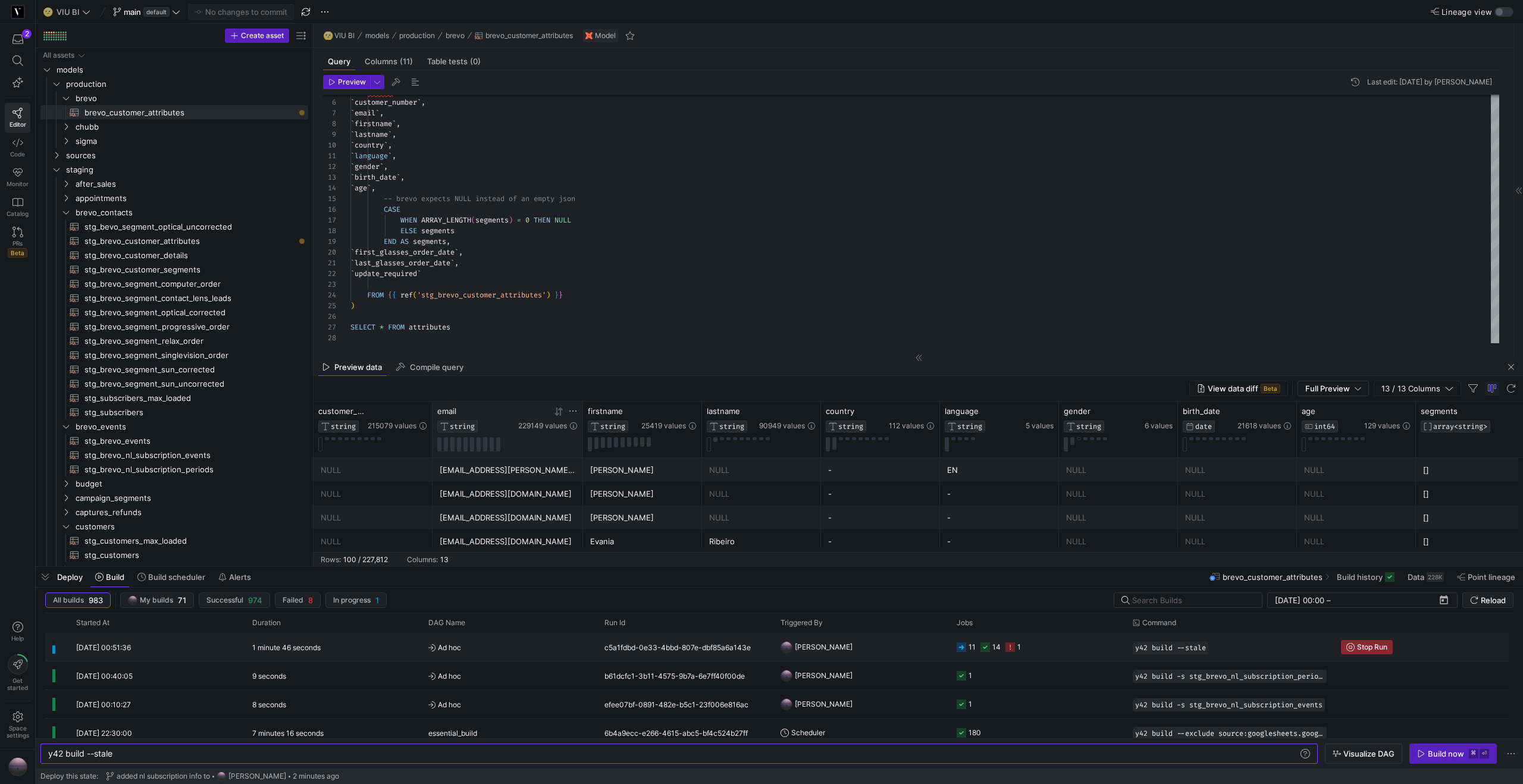
type textarea "y42 build --stale"
click at [1010, 649] on icon "Press SPACE to select this row." at bounding box center [1010, 647] width 10 height 10
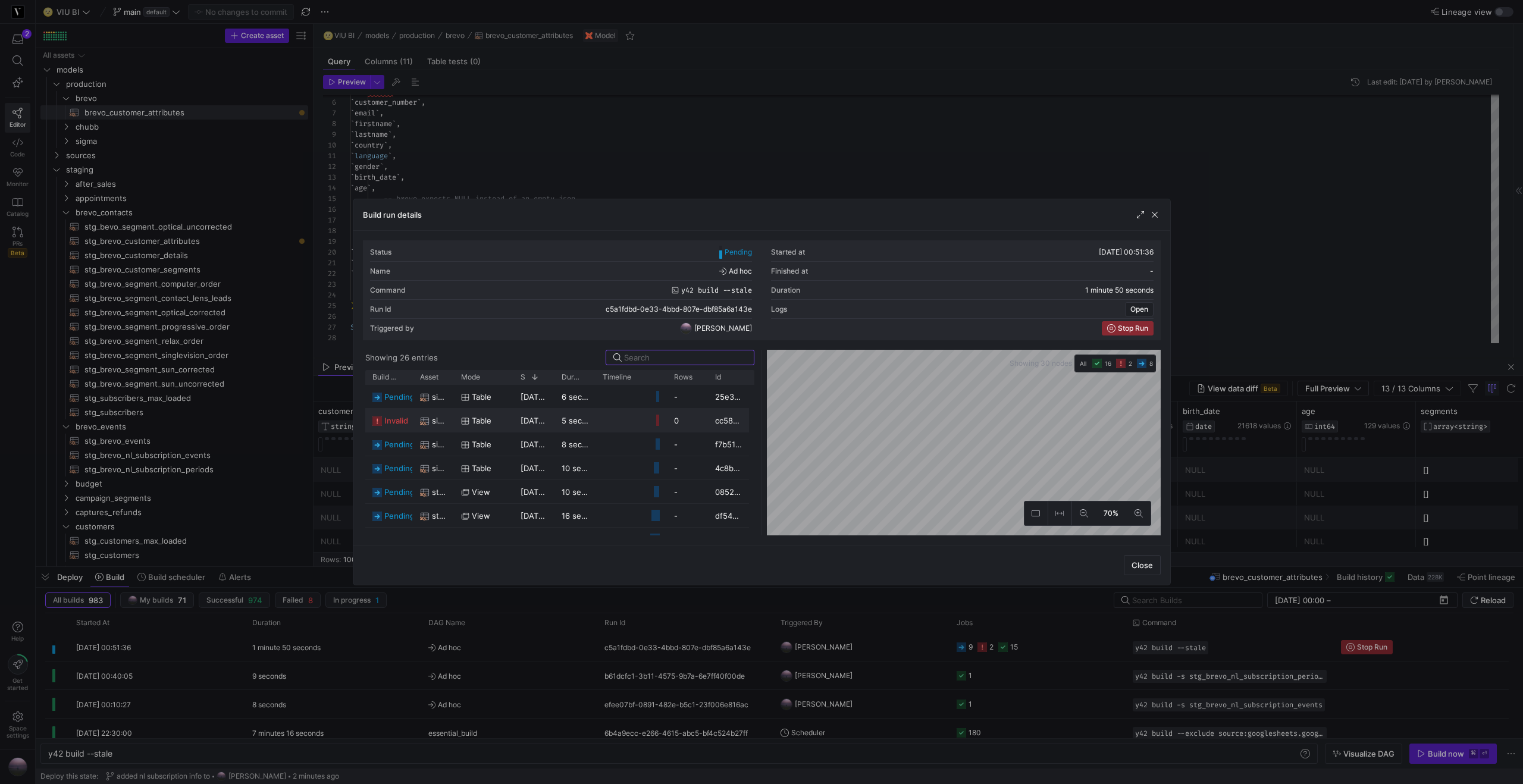
click at [401, 424] on span "invalid" at bounding box center [396, 421] width 24 height 23
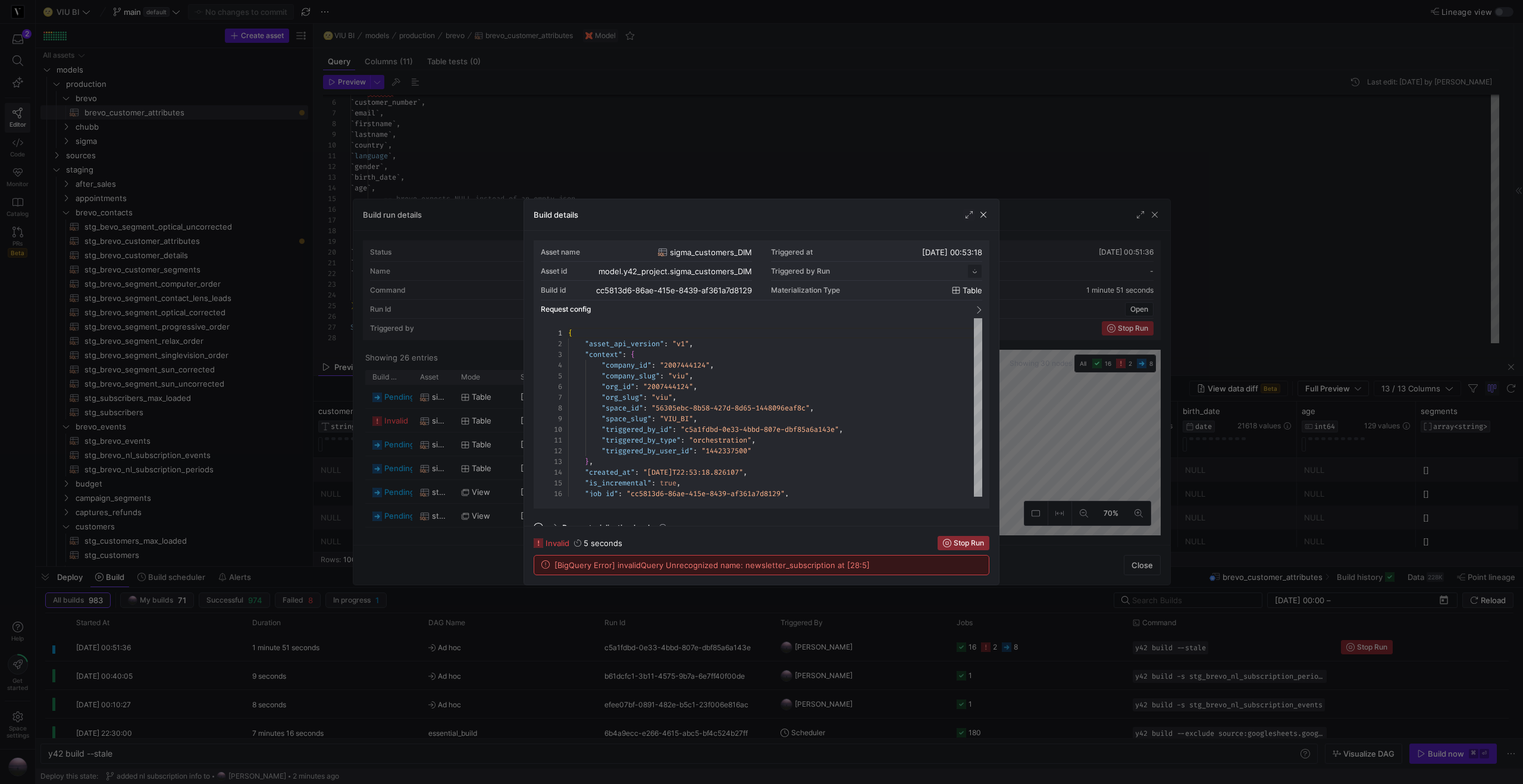
scroll to position [107, 0]
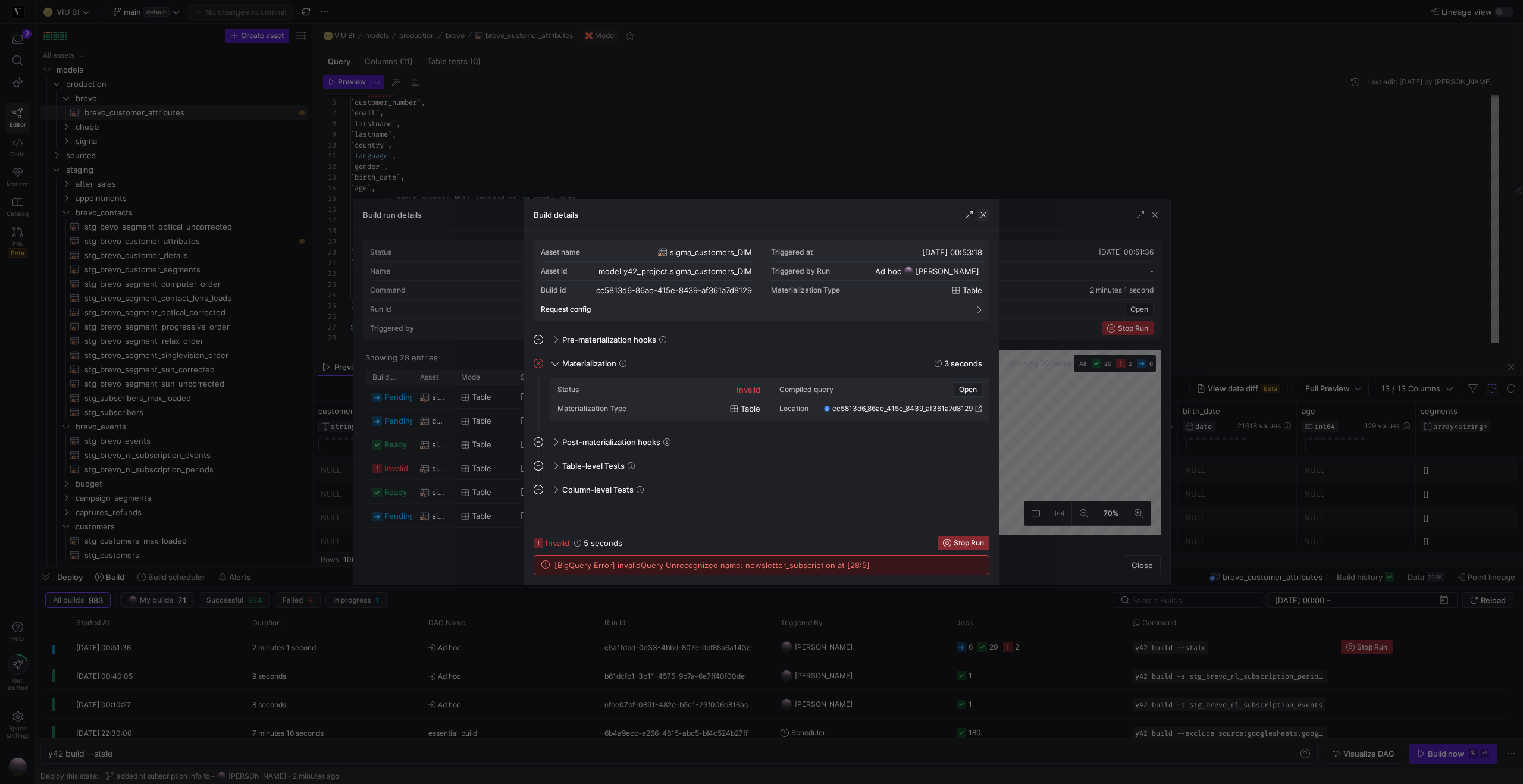
click at [980, 215] on span "button" at bounding box center [983, 214] width 12 height 12
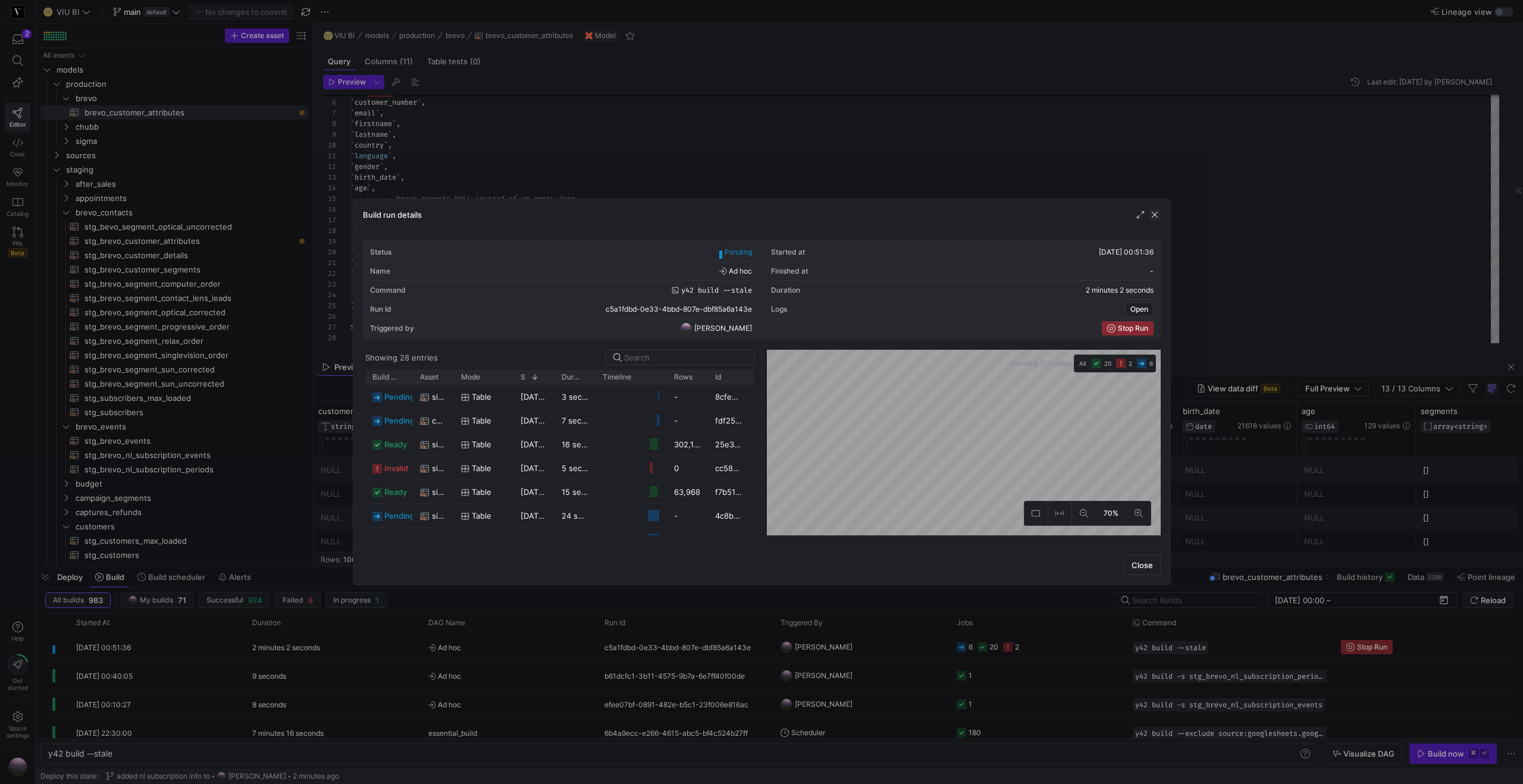
click at [1159, 215] on span "button" at bounding box center [1154, 214] width 12 height 12
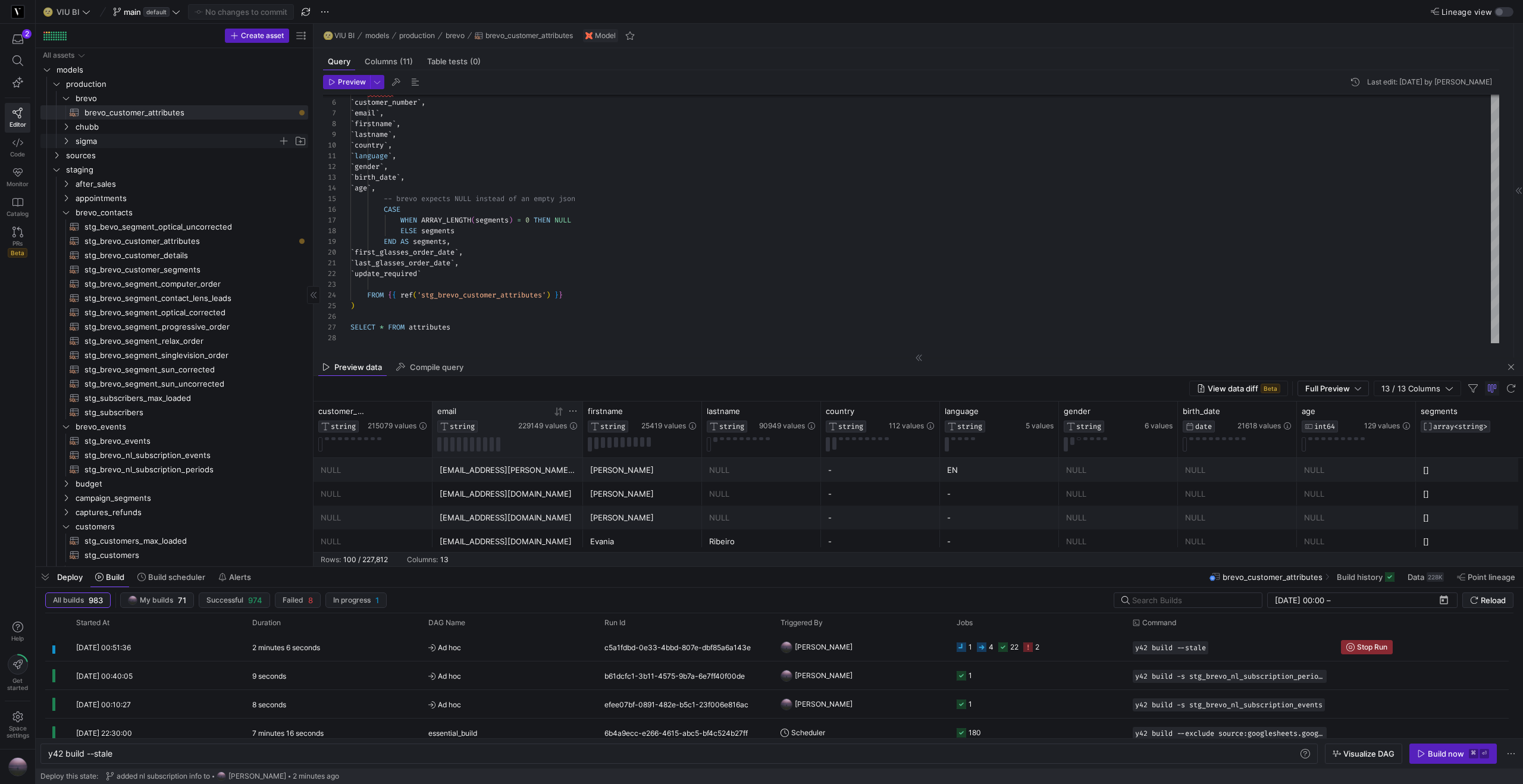
click at [66, 143] on icon "Press SPACE to select this row." at bounding box center [66, 140] width 8 height 7
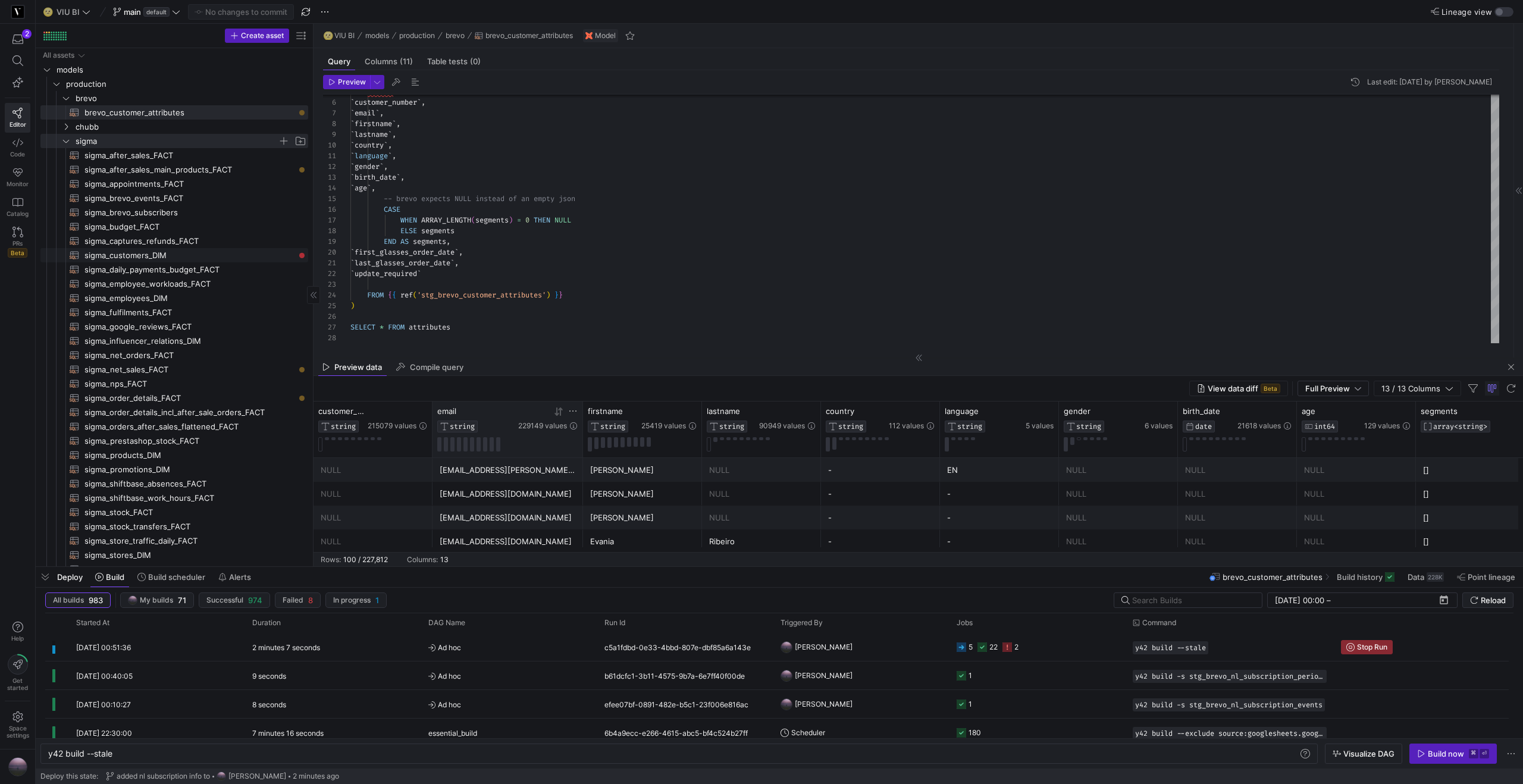
click at [129, 259] on span "sigma_customers_DIM​​​​​​​​​​" at bounding box center [189, 255] width 210 height 13
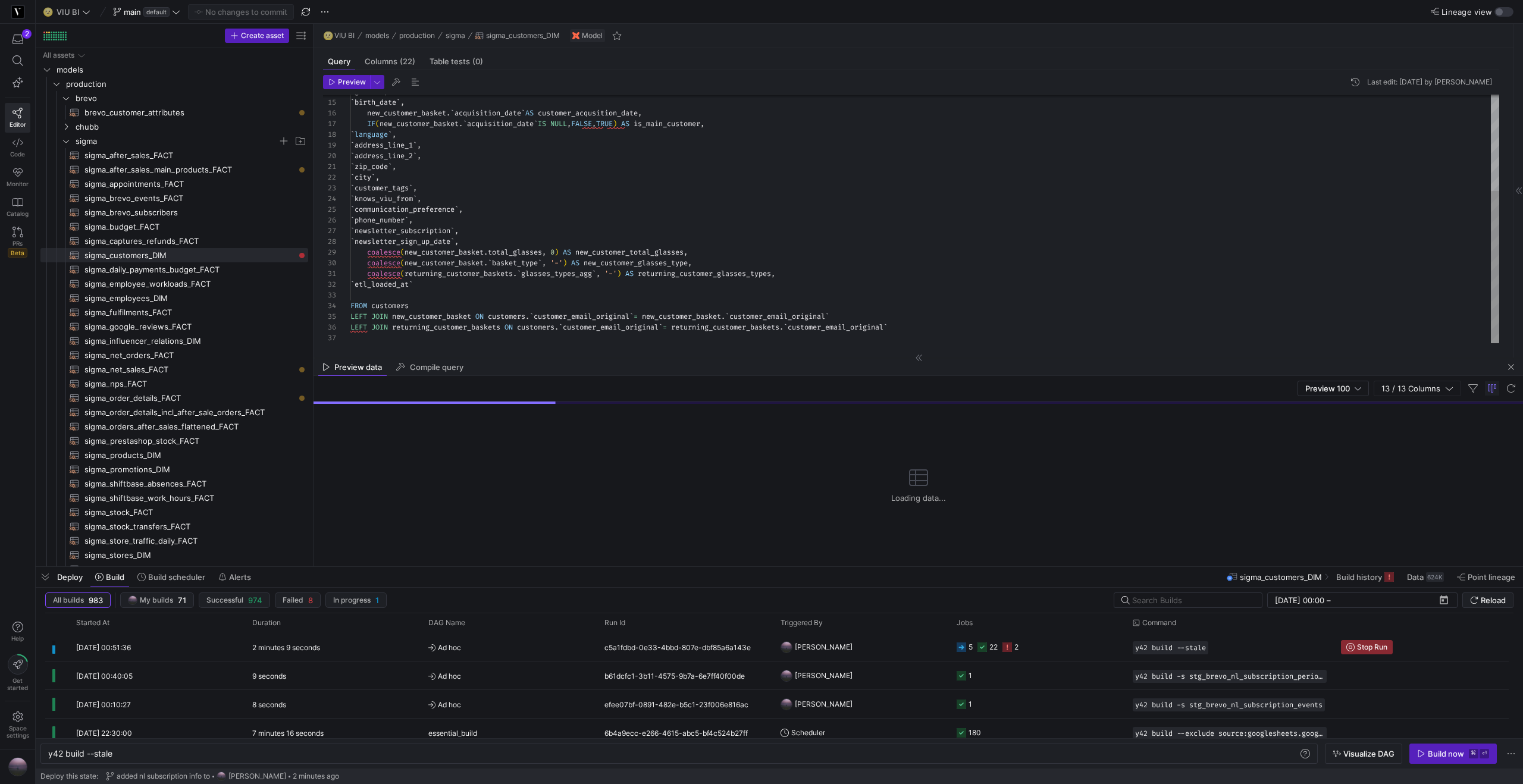
click at [500, 230] on div "` gender ` , ` birth_date ` , new_customer_basket . ` acquisition_date ` AS cus…" at bounding box center [924, 140] width 1148 height 405
drag, startPoint x: 489, startPoint y: 244, endPoint x: 324, endPoint y: 232, distance: 165.4
click at [324, 232] on div "14 15 16 17 18 19 20 21 22 23 24 25 26 27 28 29 30 31 32 33 34 35 36 37 ` gende…" at bounding box center [911, 218] width 1176 height 248
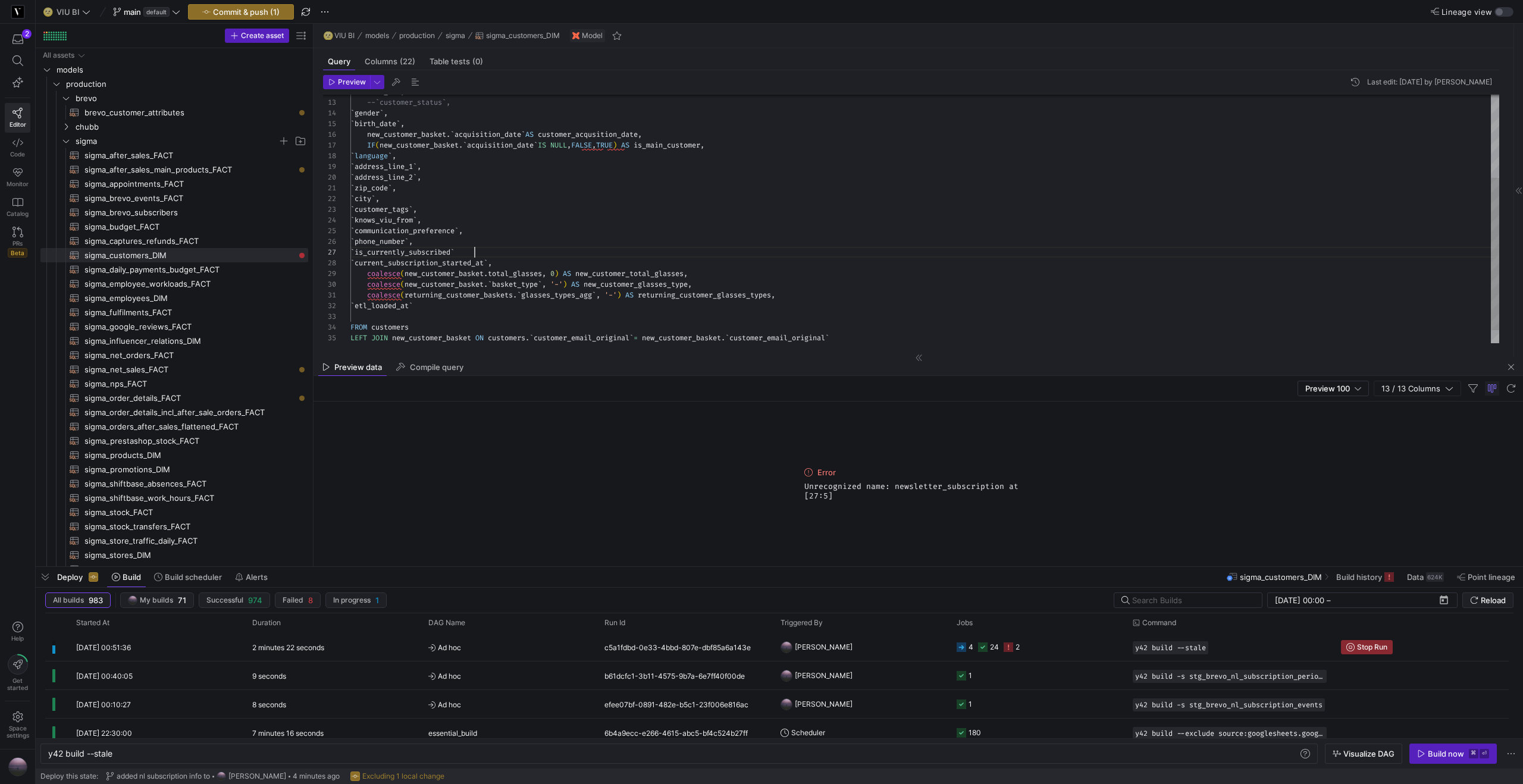
scroll to position [64, 129]
type textarea "`zip_code`, `city`, `customer_tags`, `knows_viu_from`, `communication_preferenc…"
click at [339, 86] on span "Preview" at bounding box center [352, 82] width 28 height 8
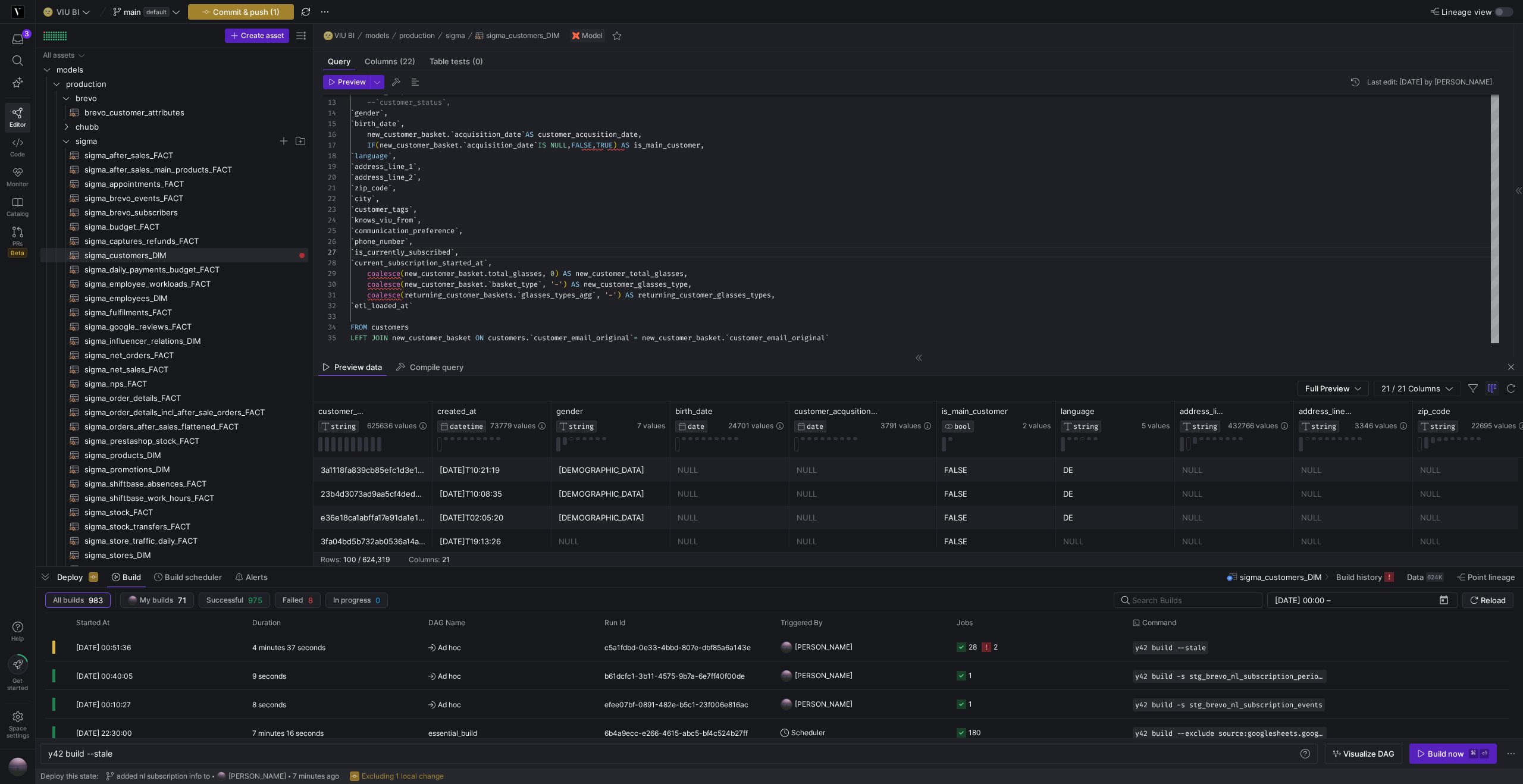
click at [247, 13] on span "Commit & push (1)" at bounding box center [246, 12] width 67 height 10
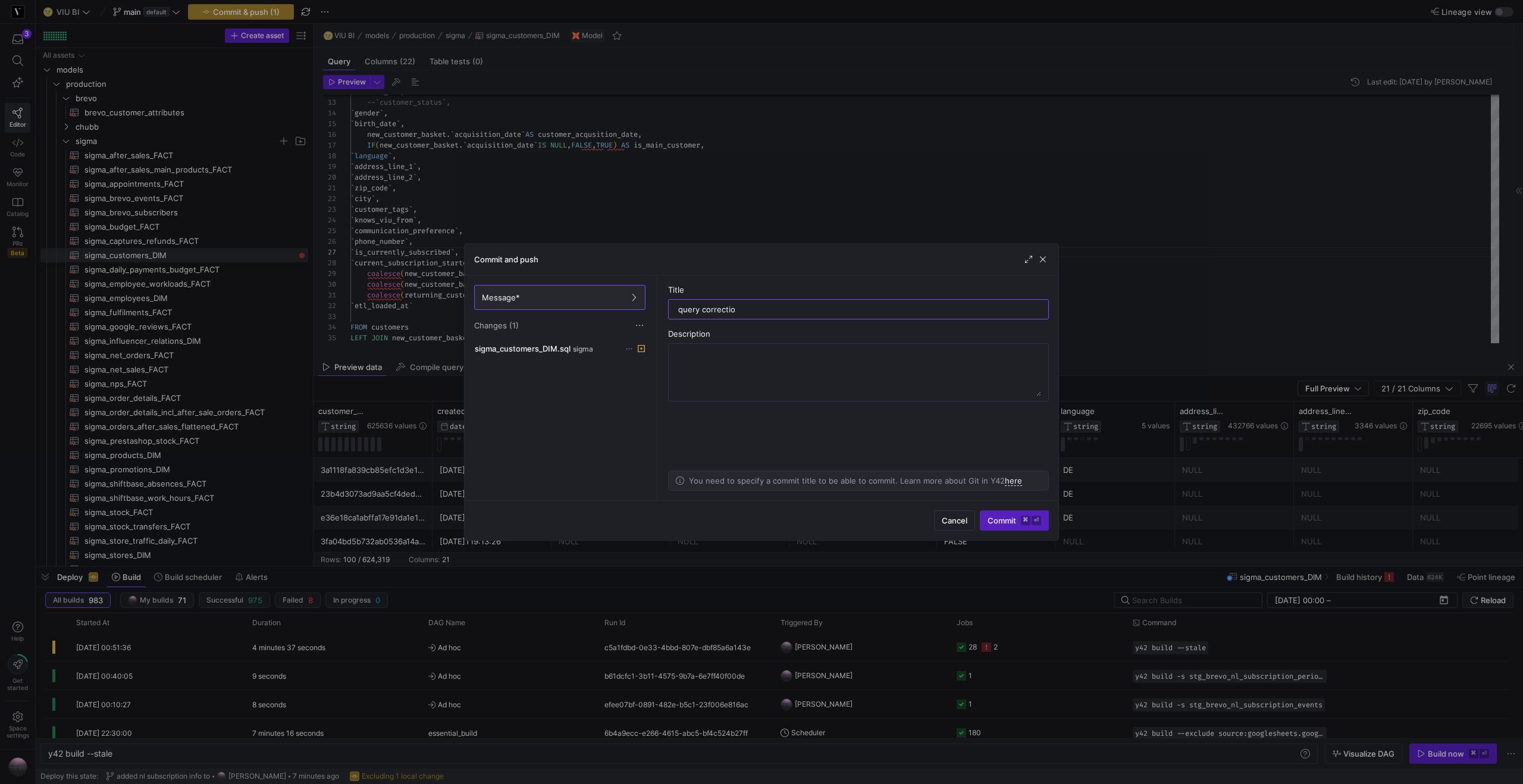
type input "query correction"
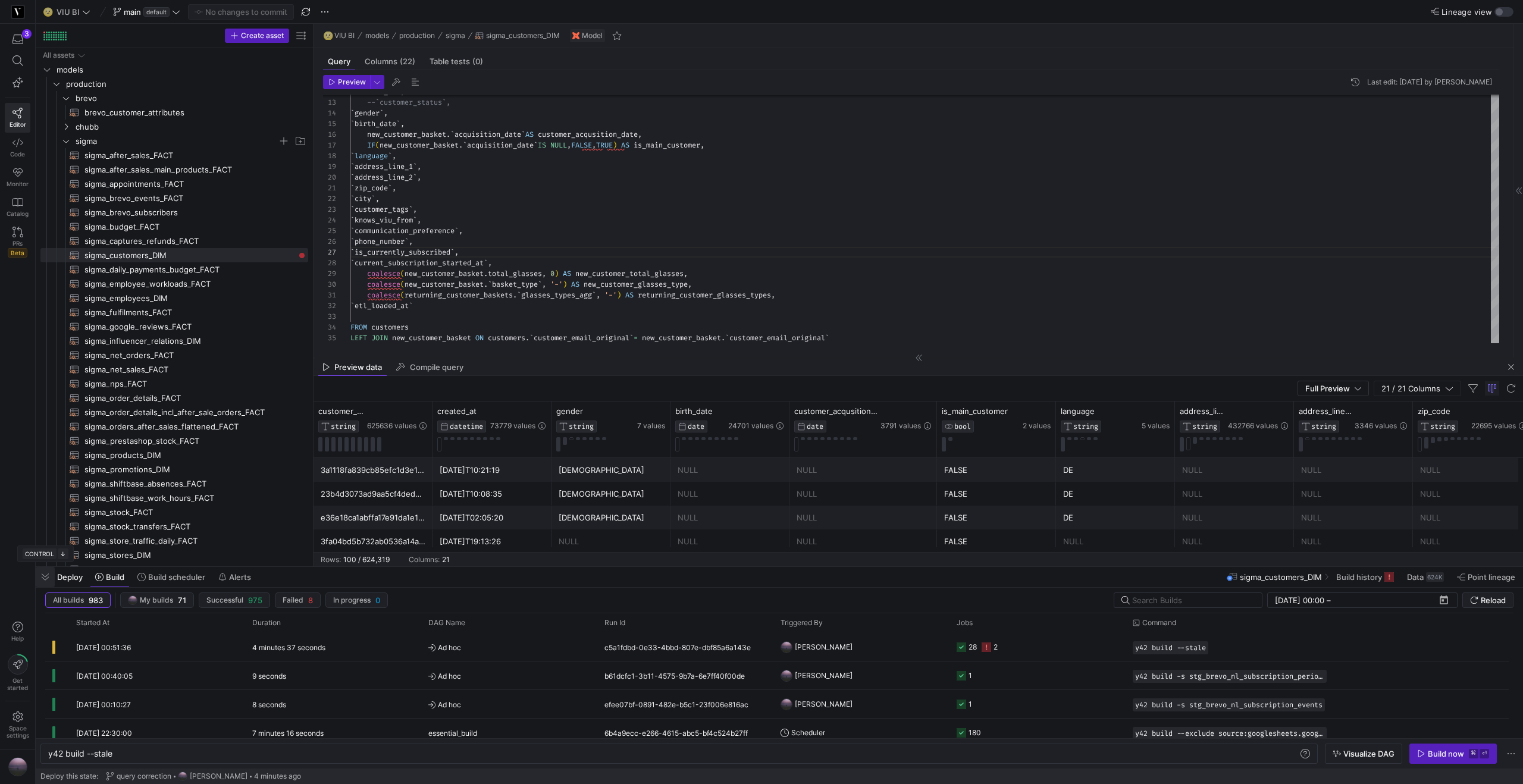
click at [48, 582] on span "button" at bounding box center [45, 576] width 19 height 20
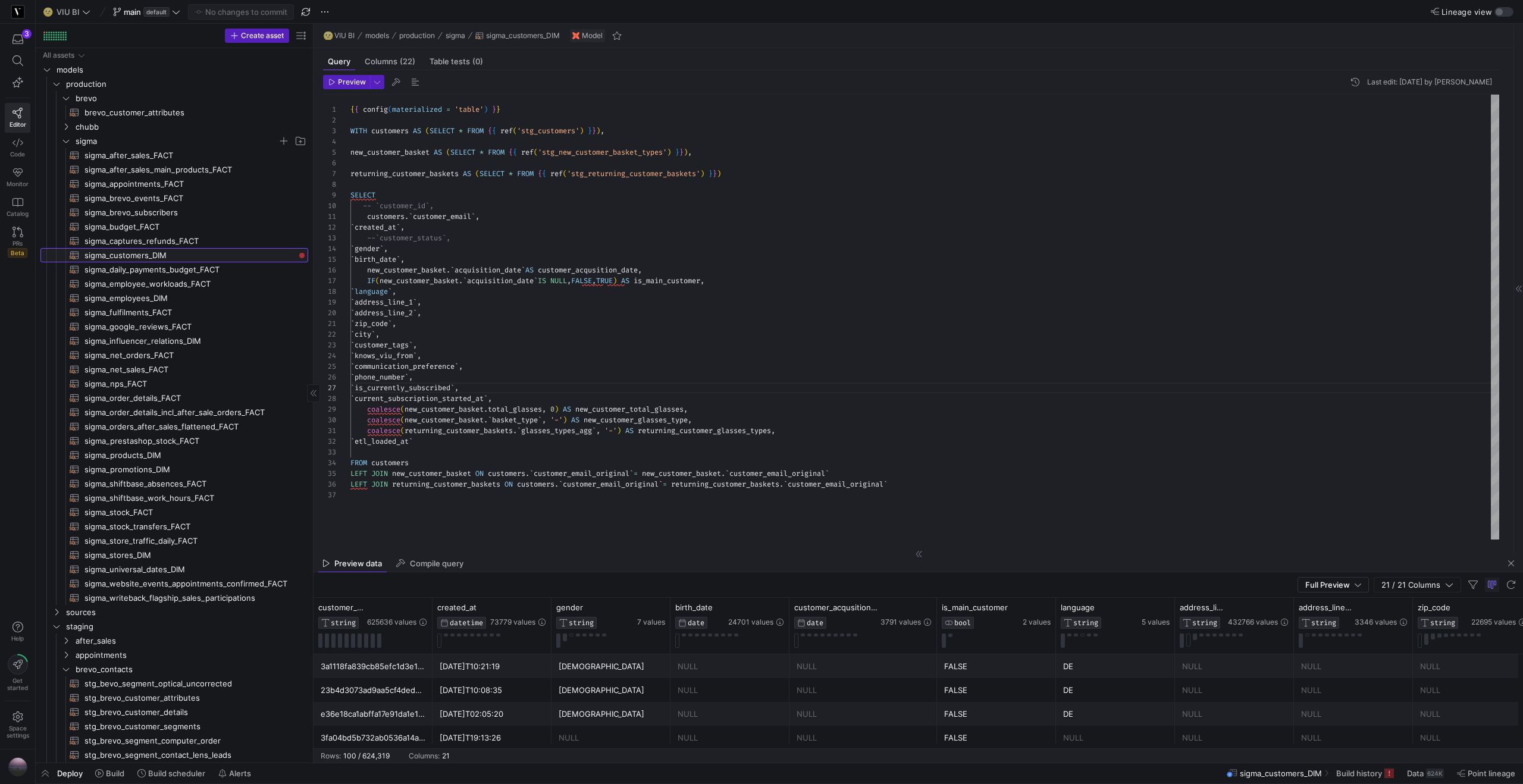
click at [175, 257] on span "sigma_customers_DIM​​​​​​​​​​" at bounding box center [189, 255] width 210 height 13
click at [115, 781] on span at bounding box center [110, 773] width 39 height 19
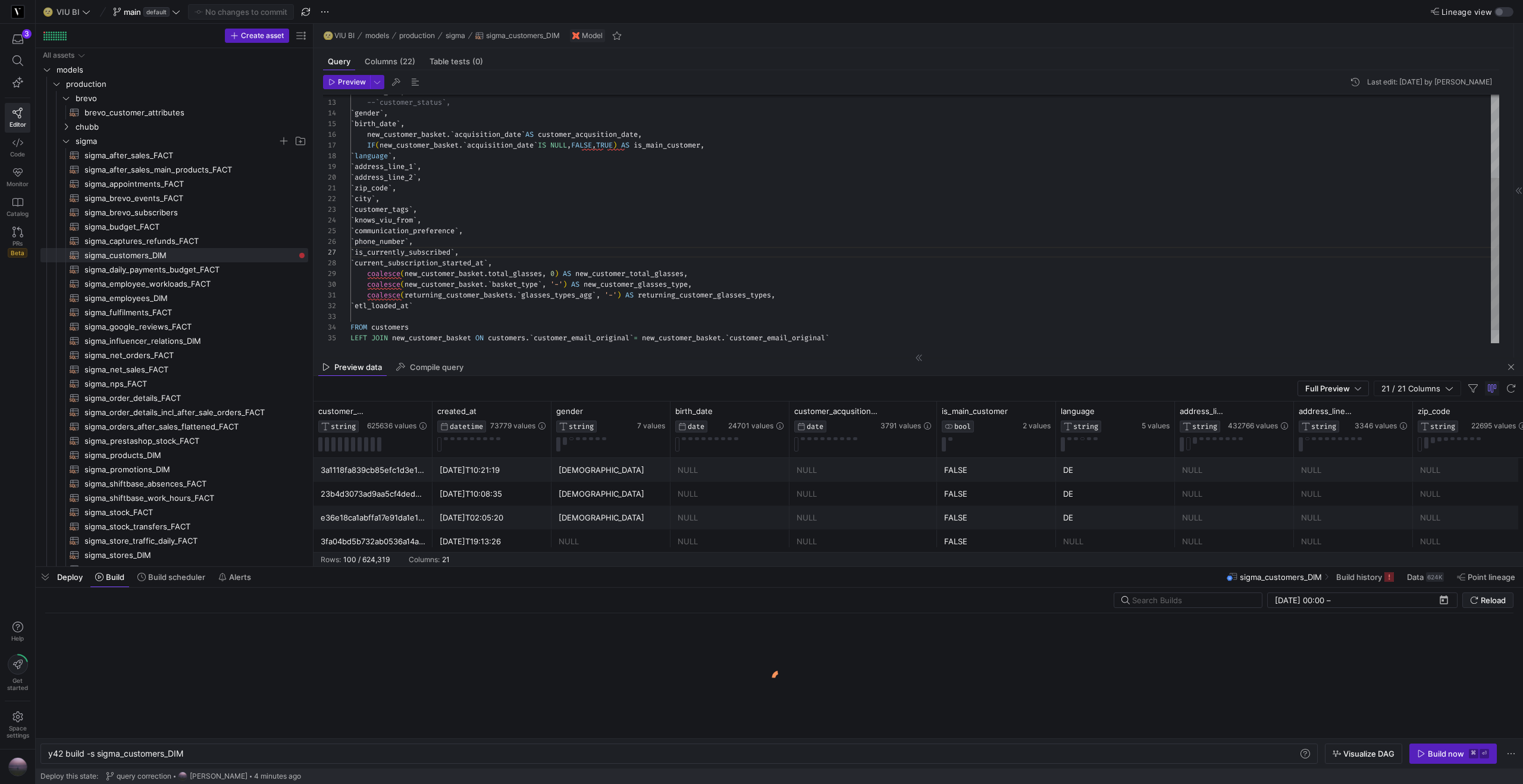
scroll to position [0, 137]
click at [1470, 754] on kbd "⌘" at bounding box center [1474, 754] width 10 height 10
